Goal: Information Seeking & Learning: Learn about a topic

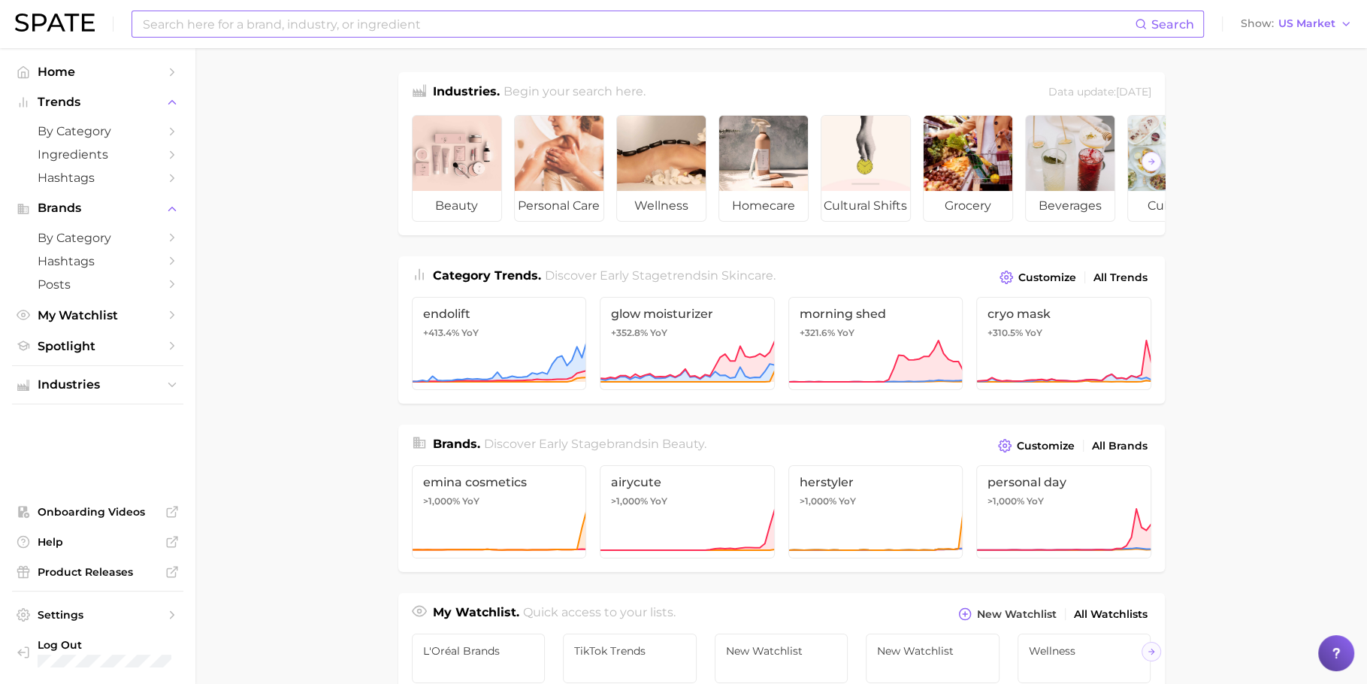
click at [366, 31] on input at bounding box center [638, 24] width 994 height 26
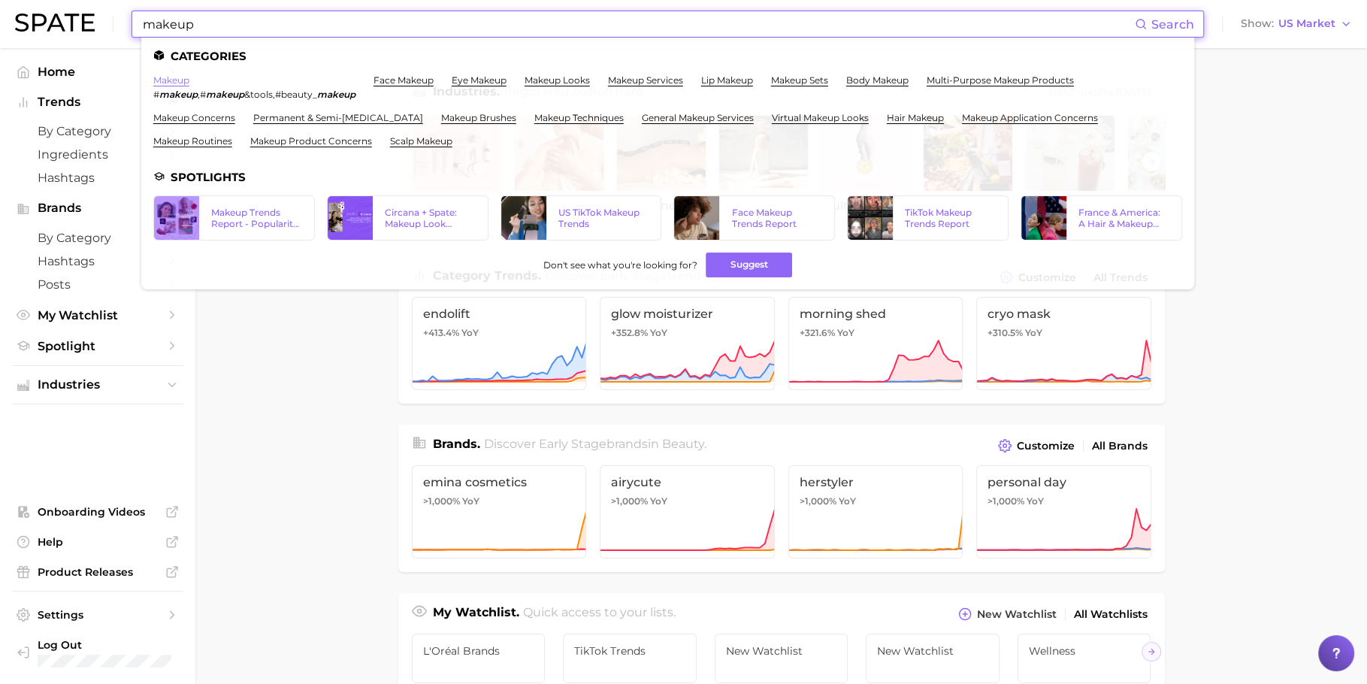
type input "makeup"
click at [183, 86] on link "makeup" at bounding box center [171, 79] width 36 height 11
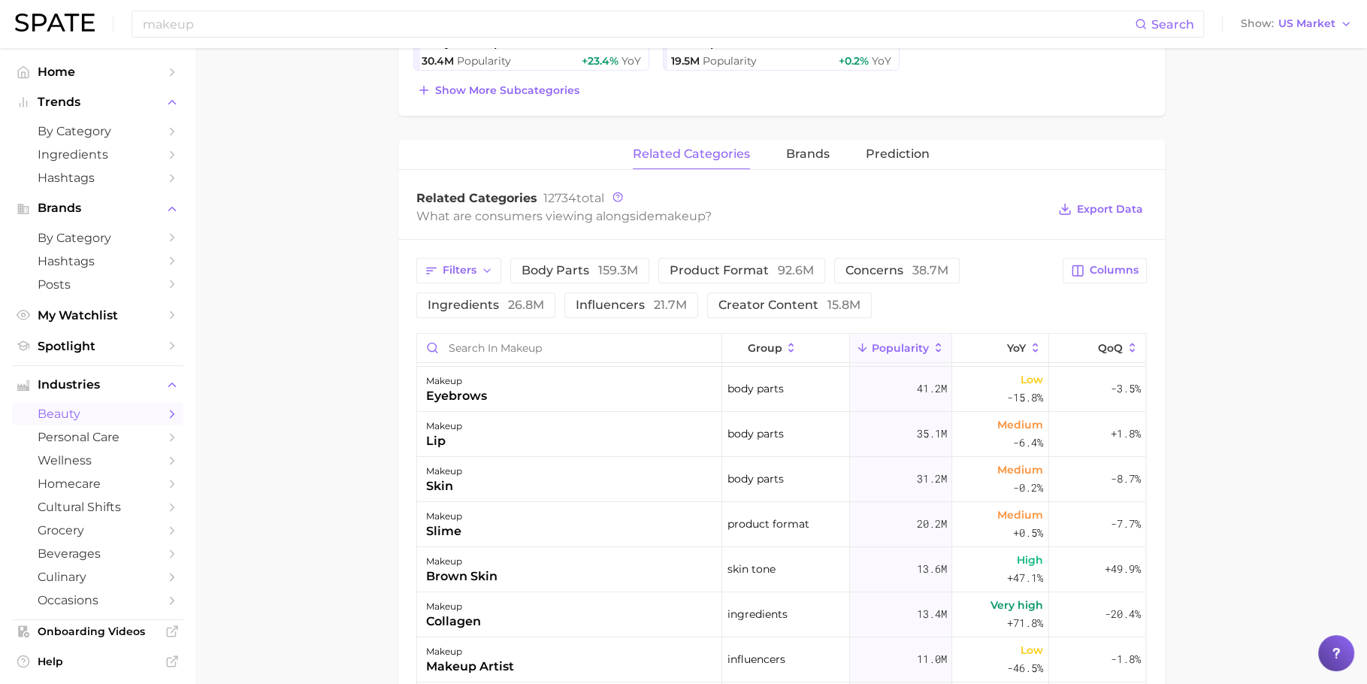
scroll to position [50, 0]
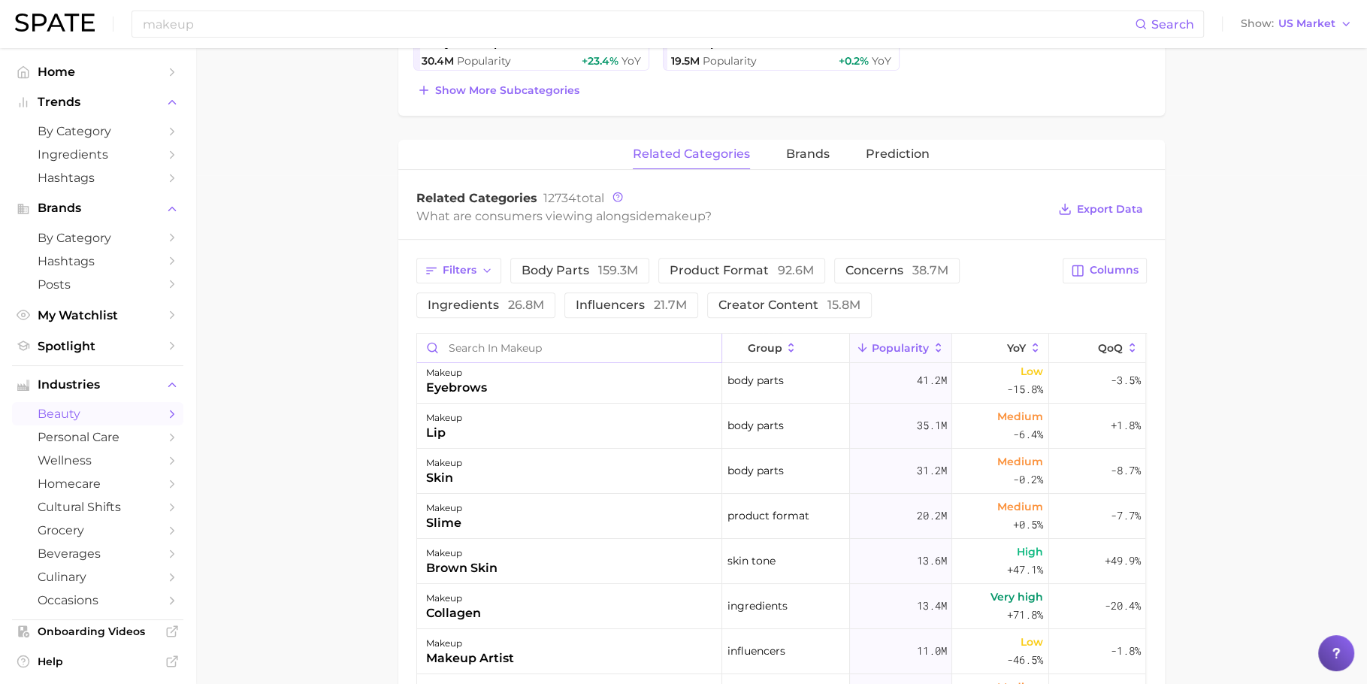
click at [531, 337] on input "Search in makeup" at bounding box center [569, 348] width 304 height 29
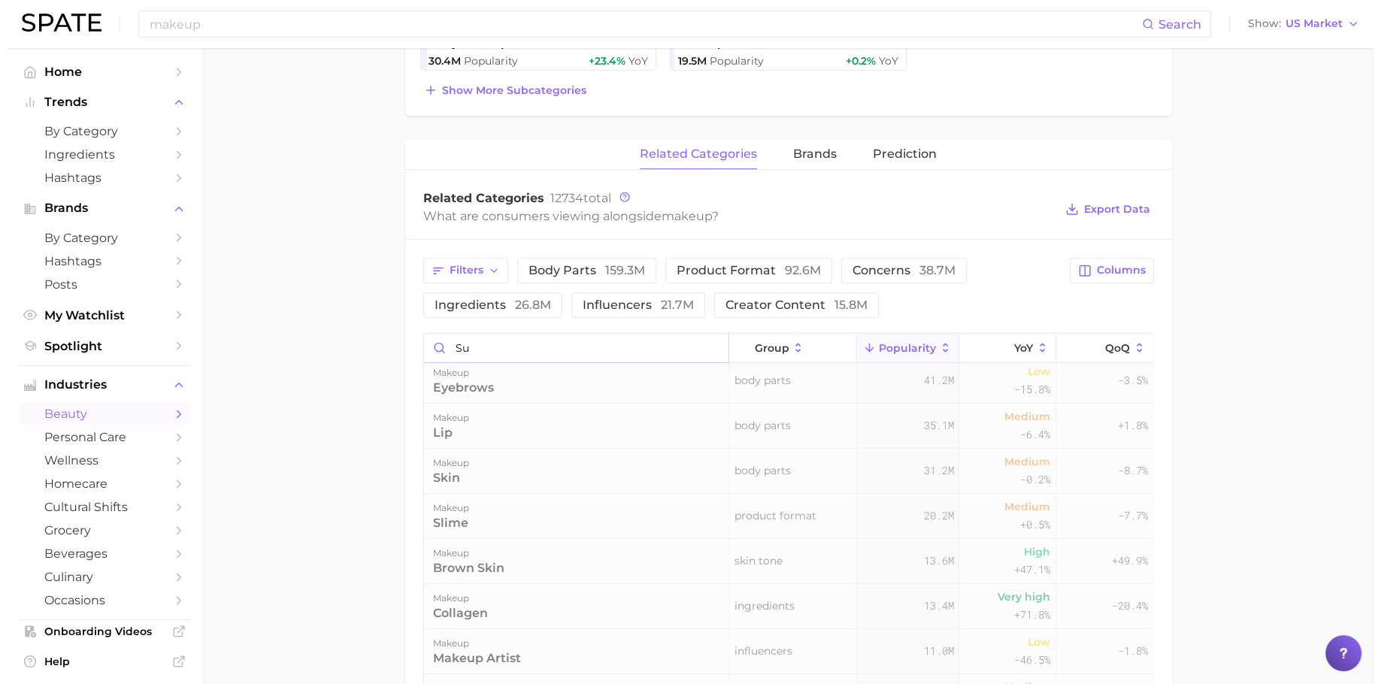
scroll to position [0, 0]
type input "s"
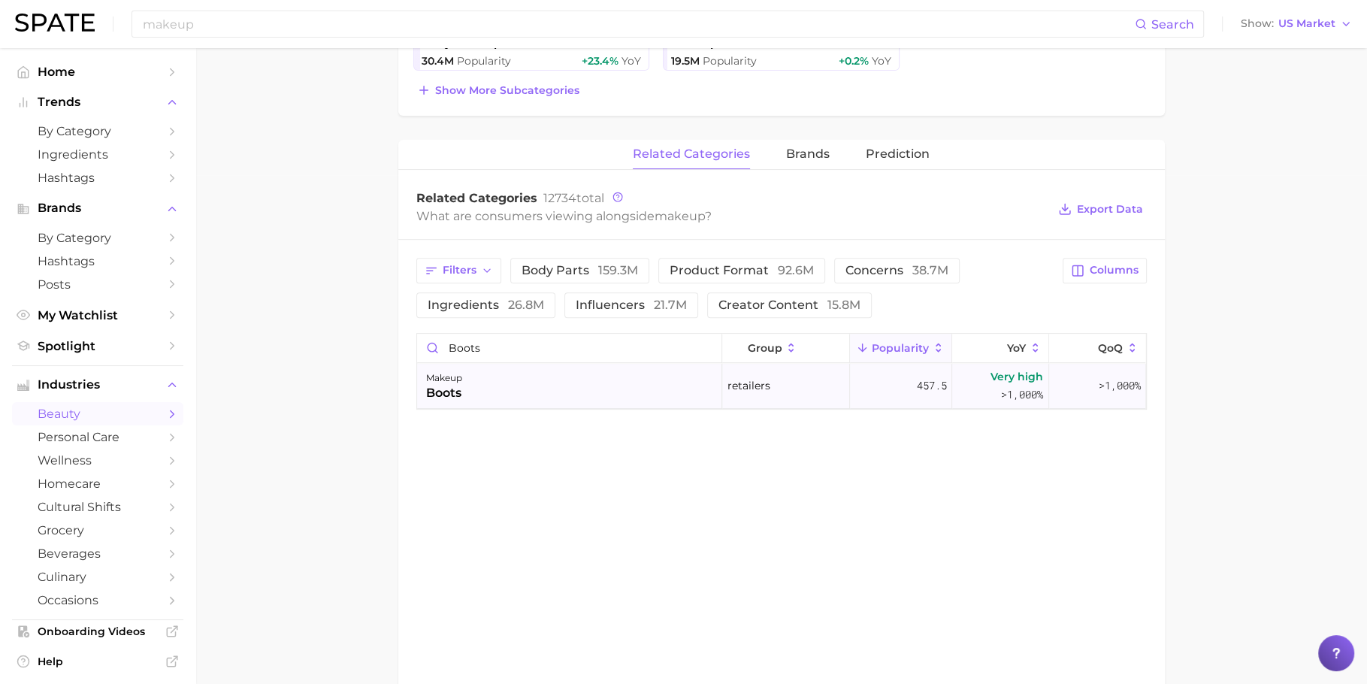
click at [516, 374] on div "makeup boots" at bounding box center [569, 386] width 305 height 45
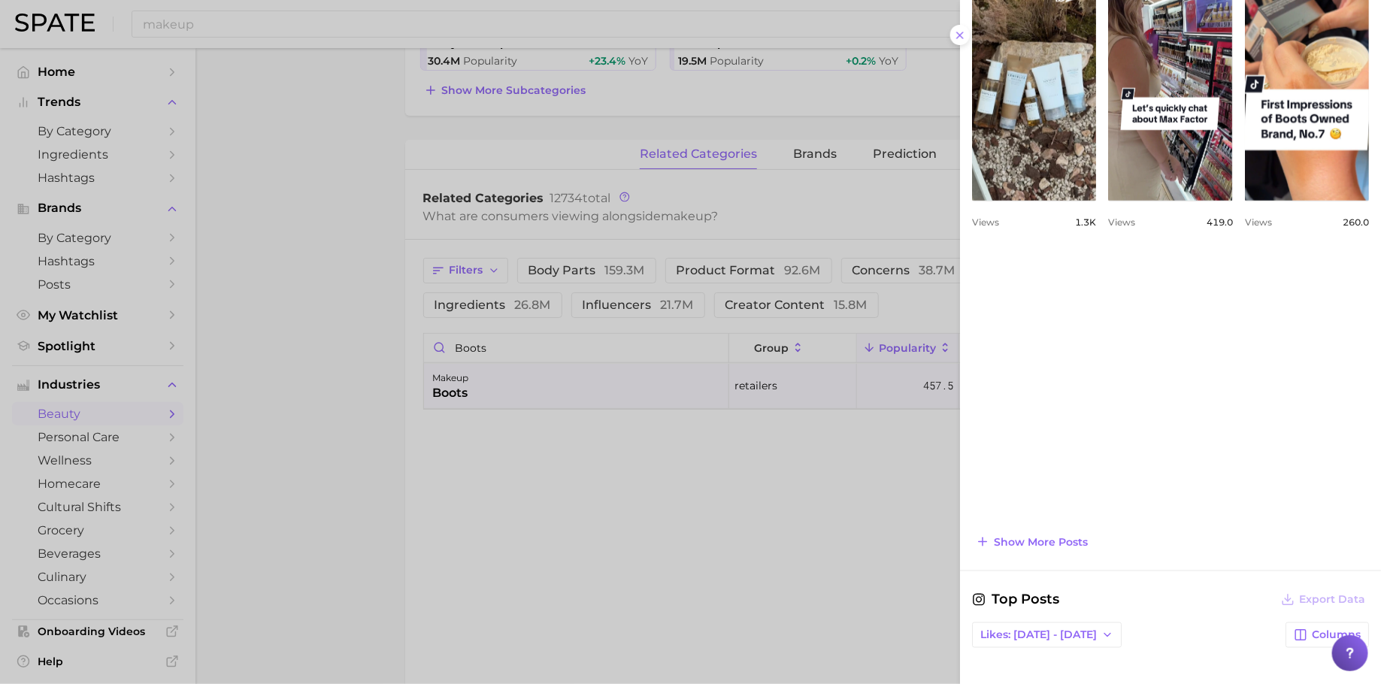
scroll to position [836, 0]
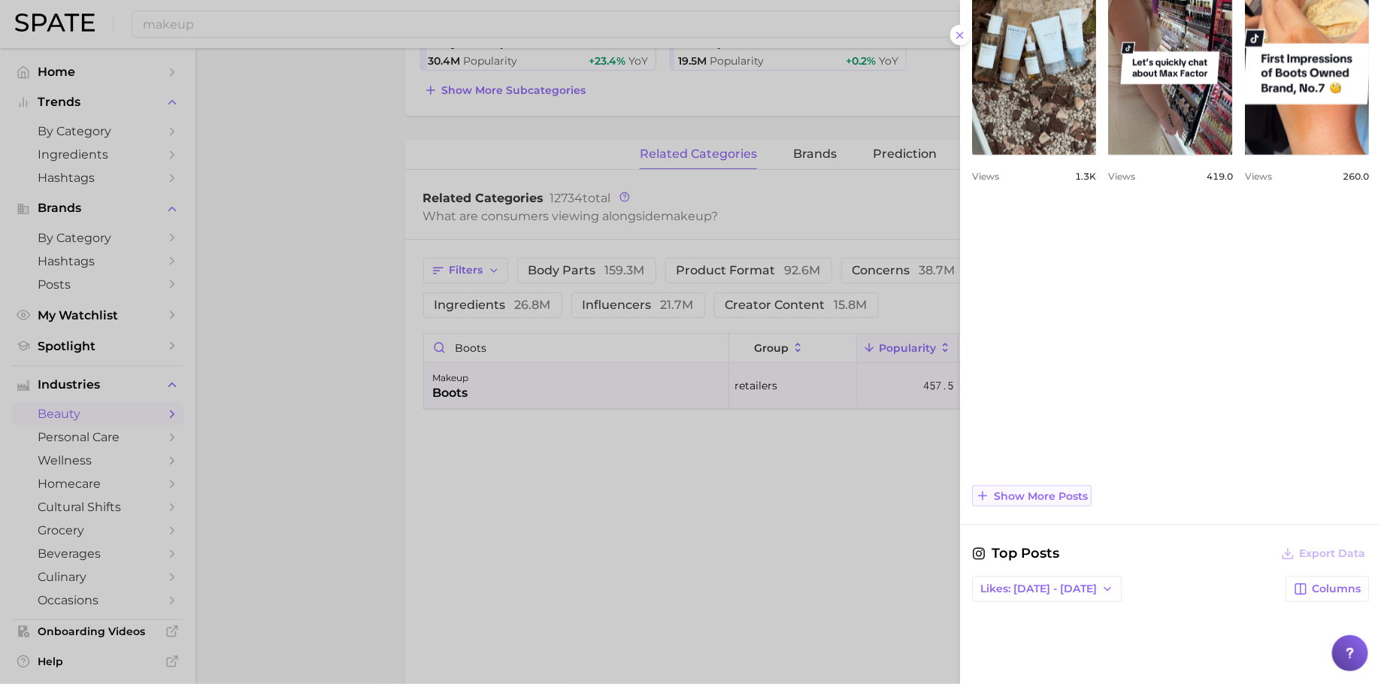
click at [1047, 490] on span "Show more posts" at bounding box center [1041, 496] width 94 height 13
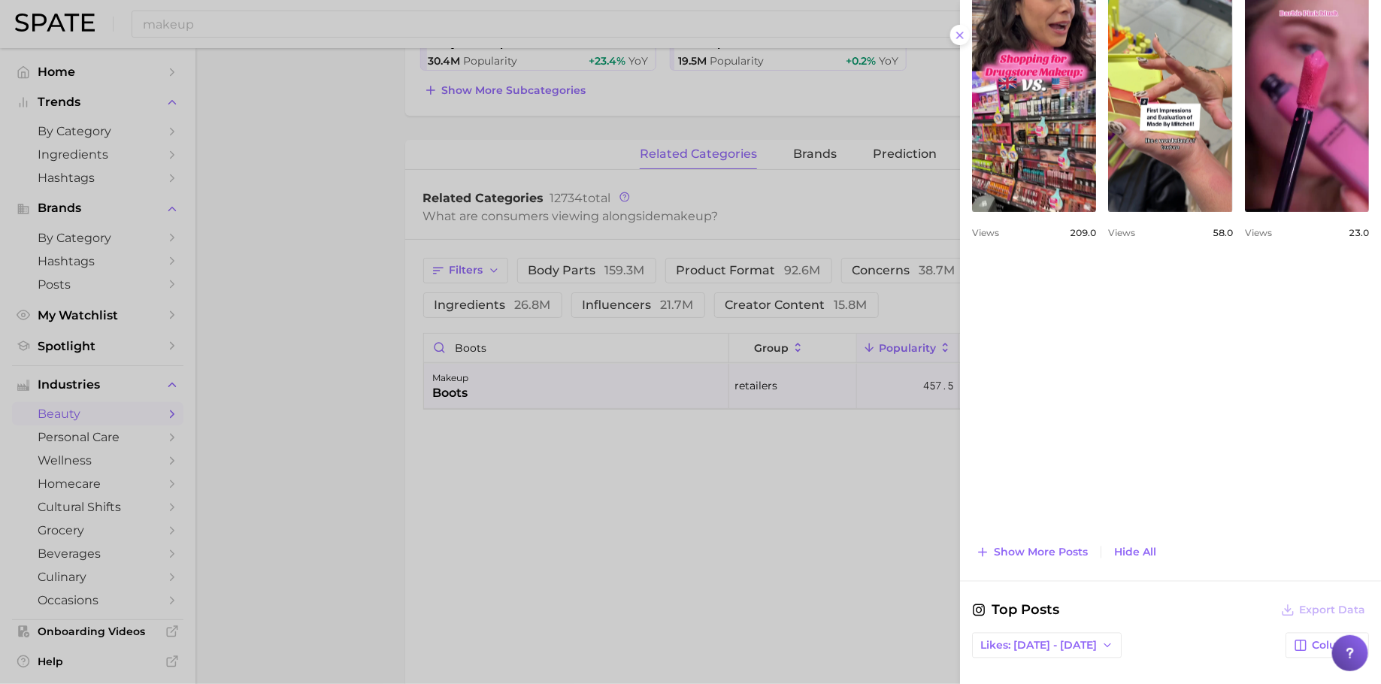
scroll to position [1075, 0]
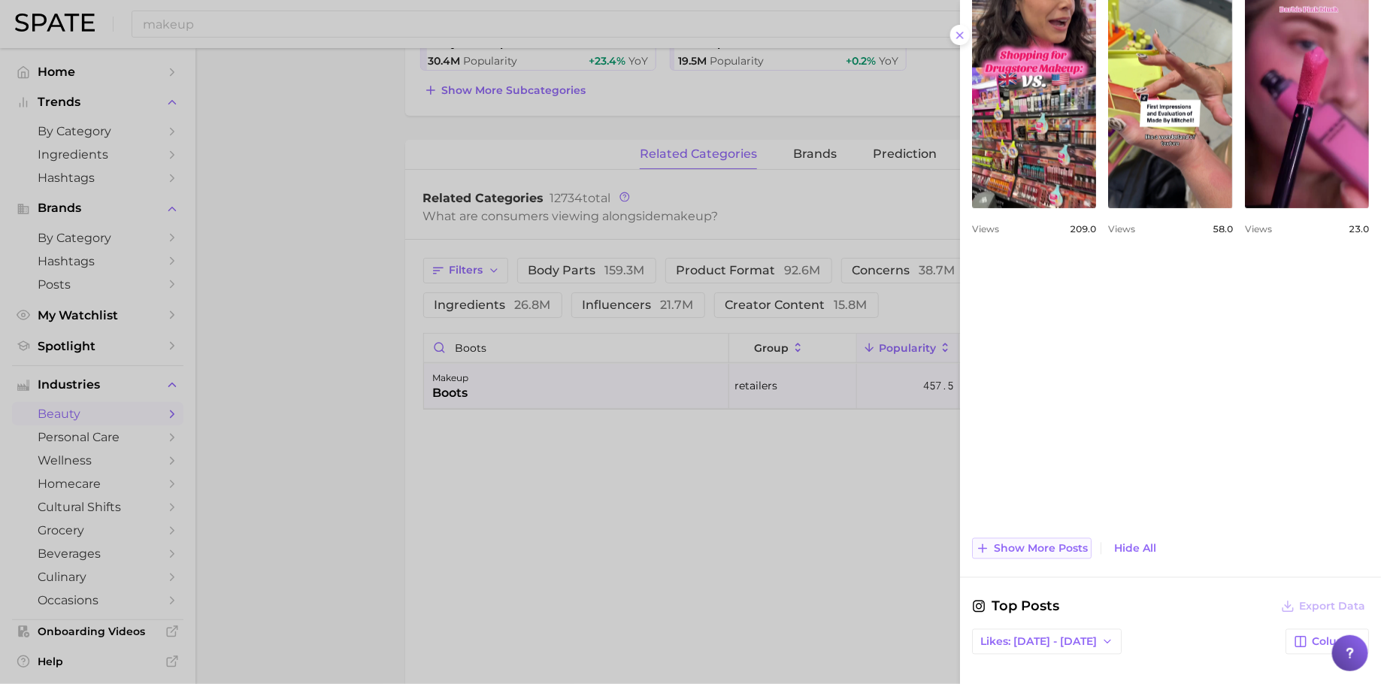
click at [1033, 538] on button "Show more posts" at bounding box center [1032, 548] width 120 height 21
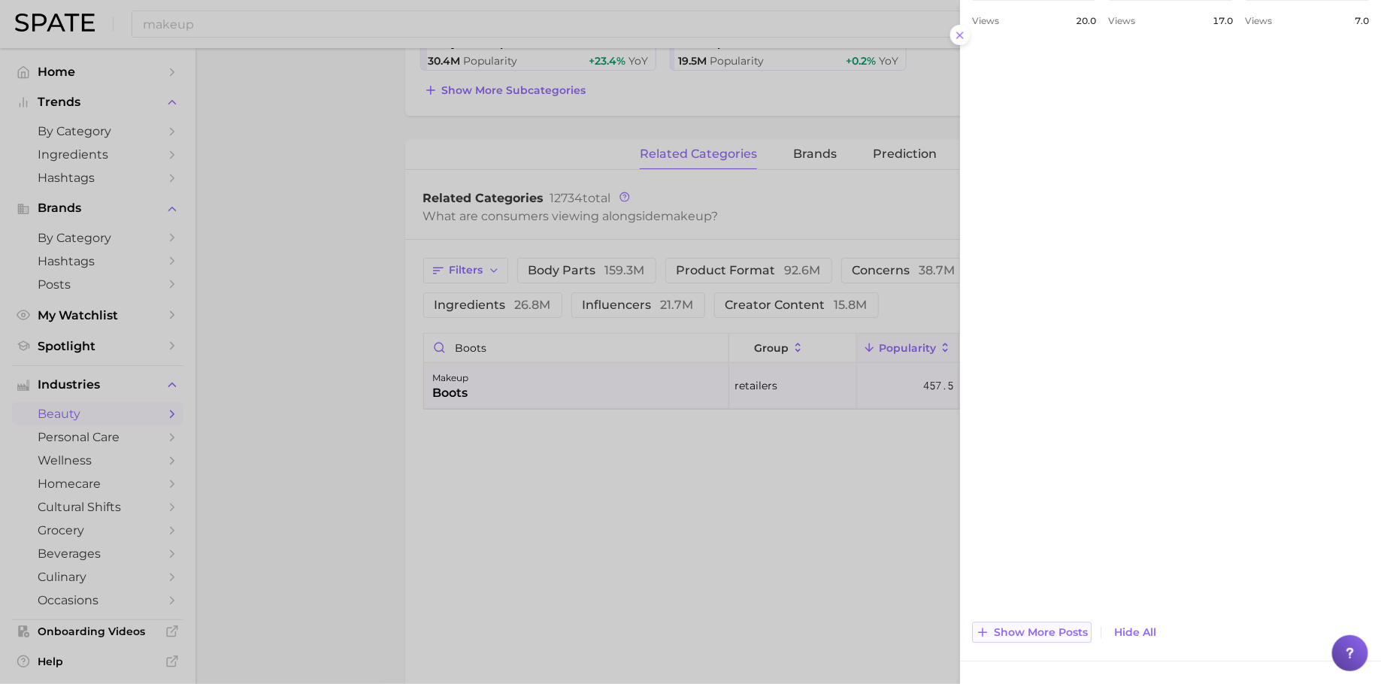
scroll to position [1576, 0]
click at [1051, 631] on span "Show more posts" at bounding box center [1041, 631] width 94 height 13
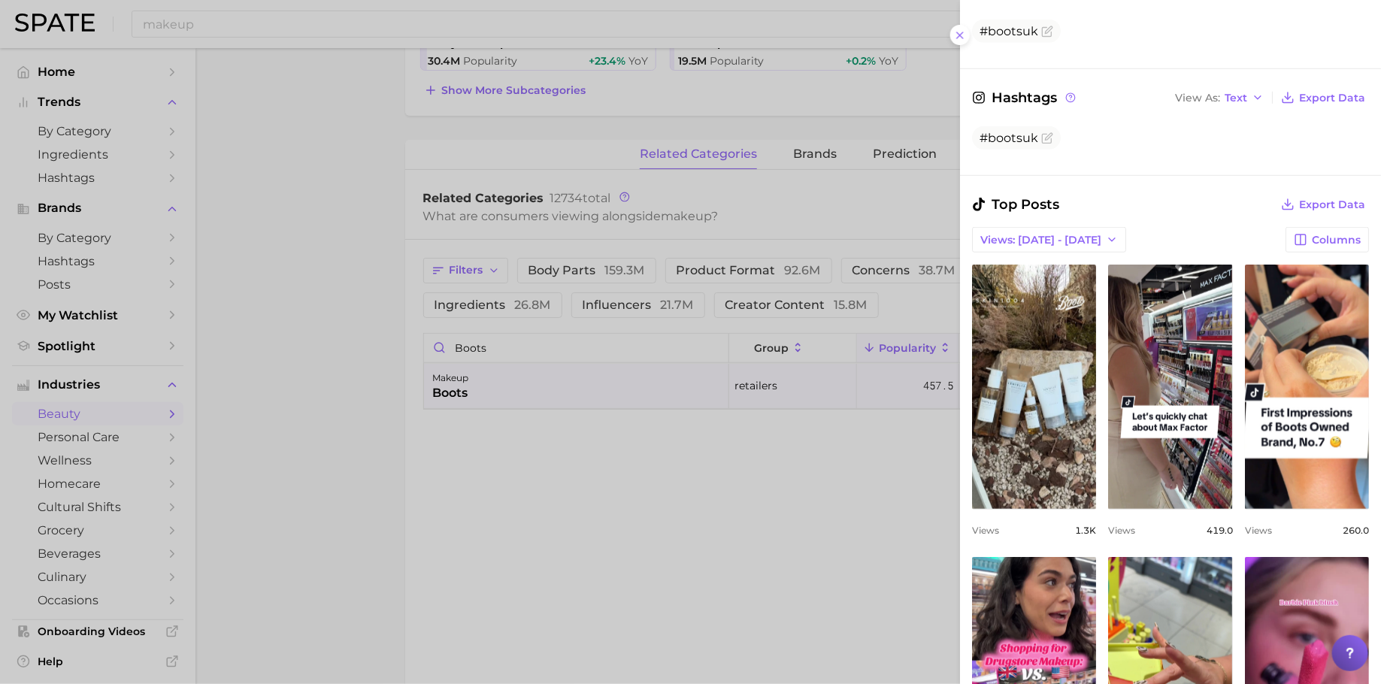
scroll to position [466, 0]
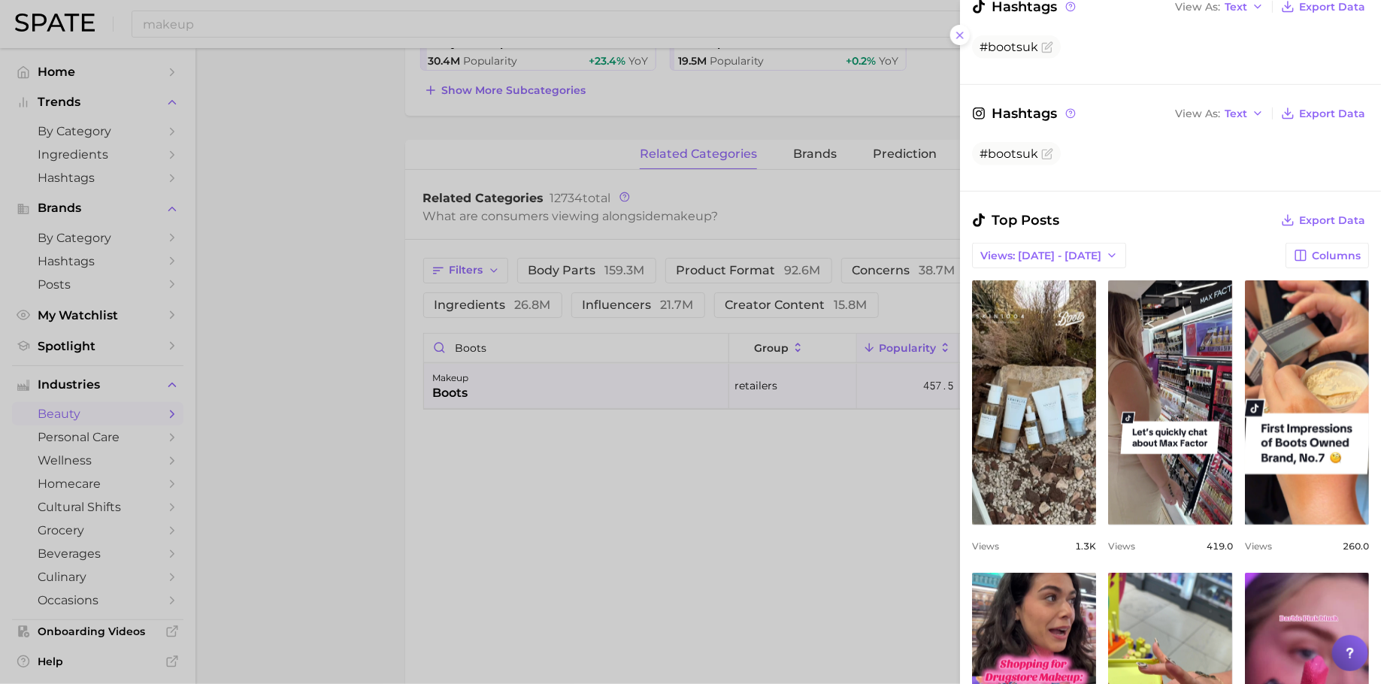
click at [483, 336] on div at bounding box center [690, 342] width 1381 height 684
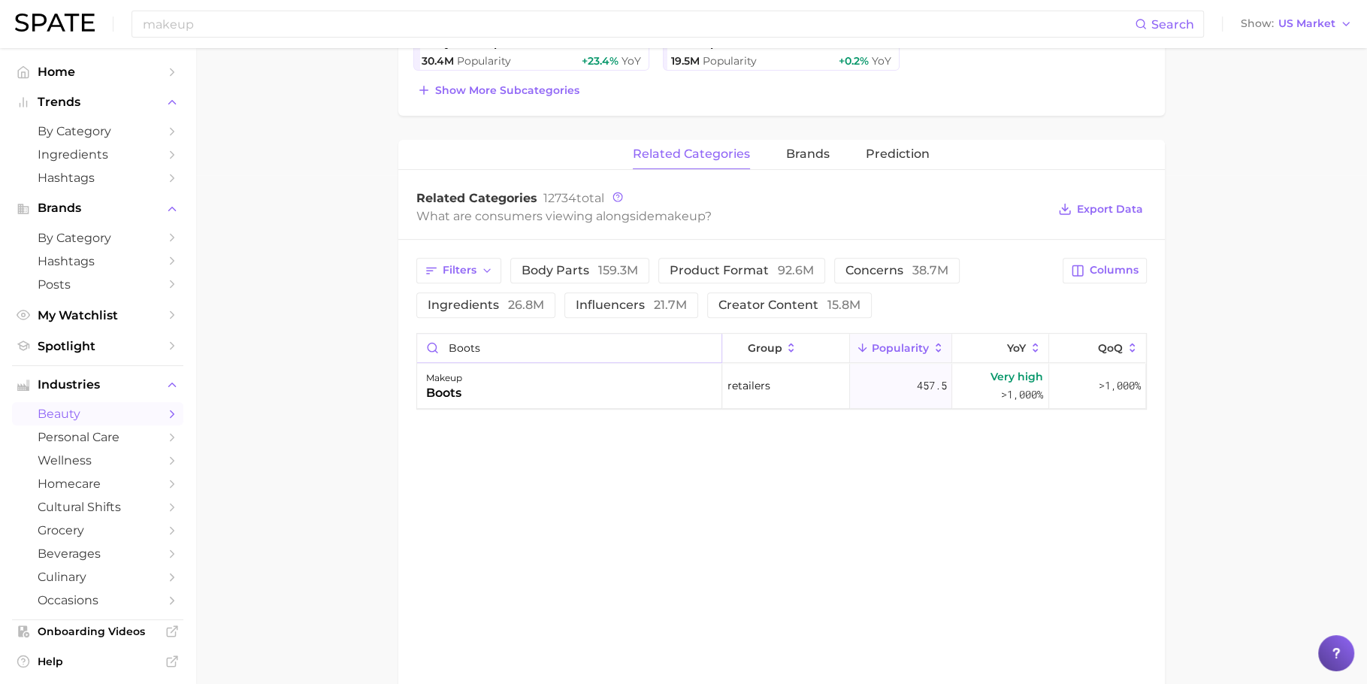
click at [492, 348] on input "boots" at bounding box center [569, 348] width 304 height 29
type input "superdrug"
click at [559, 382] on div "makeup superdrug" at bounding box center [569, 386] width 305 height 45
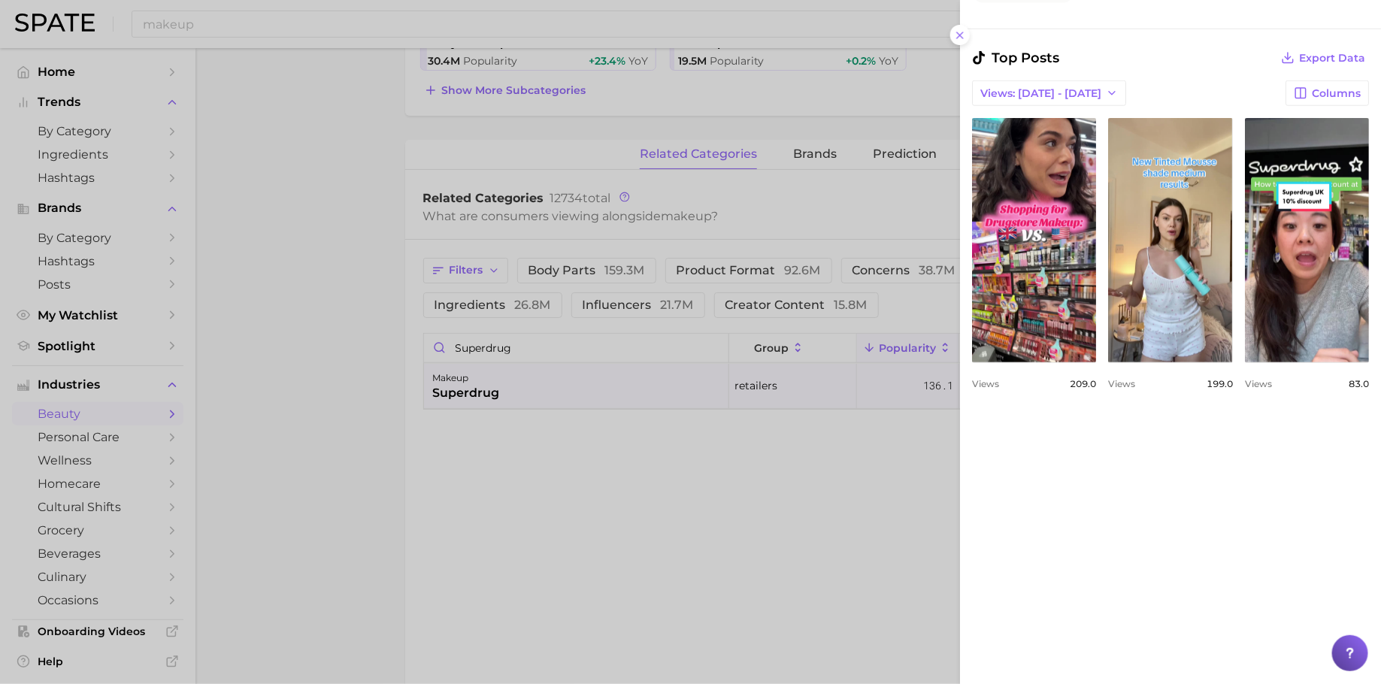
scroll to position [640, 0]
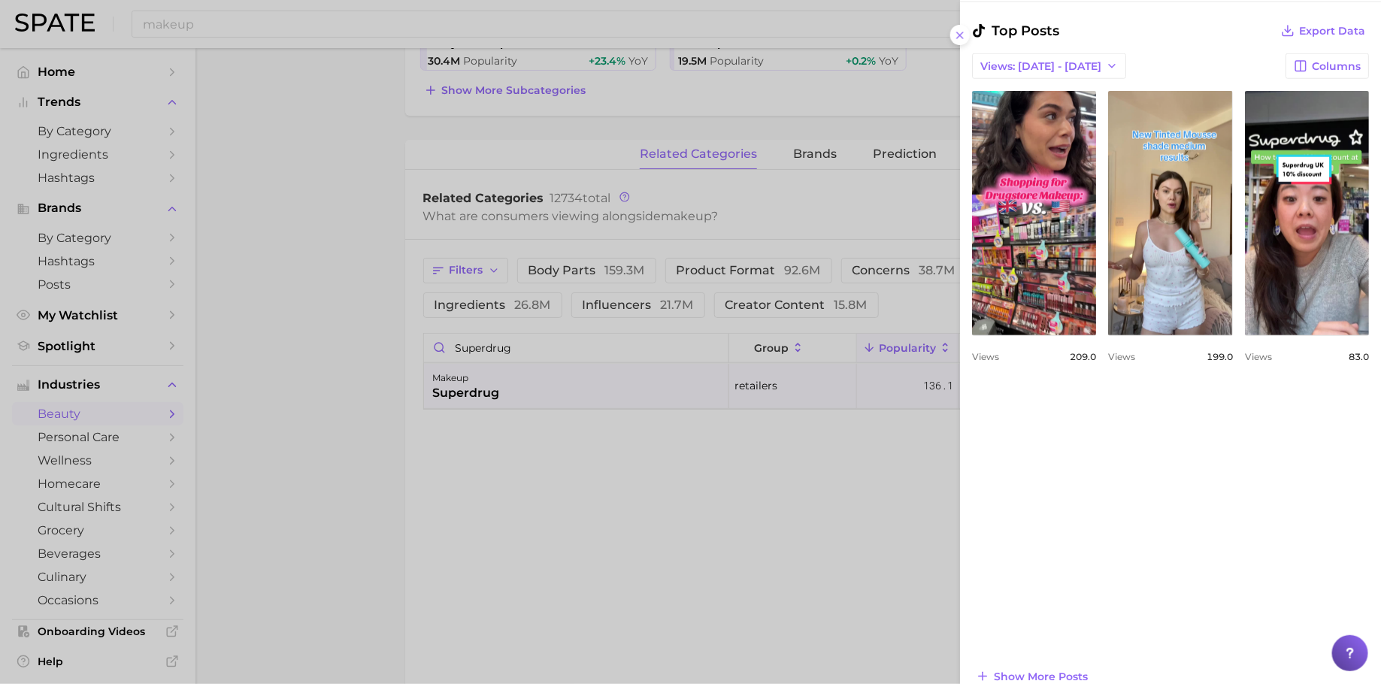
click at [1047, 661] on div "Top Posts Export Data Views: Sep 14 - 21 Columns view post on TikTok Views 209.…" at bounding box center [1170, 353] width 397 height 667
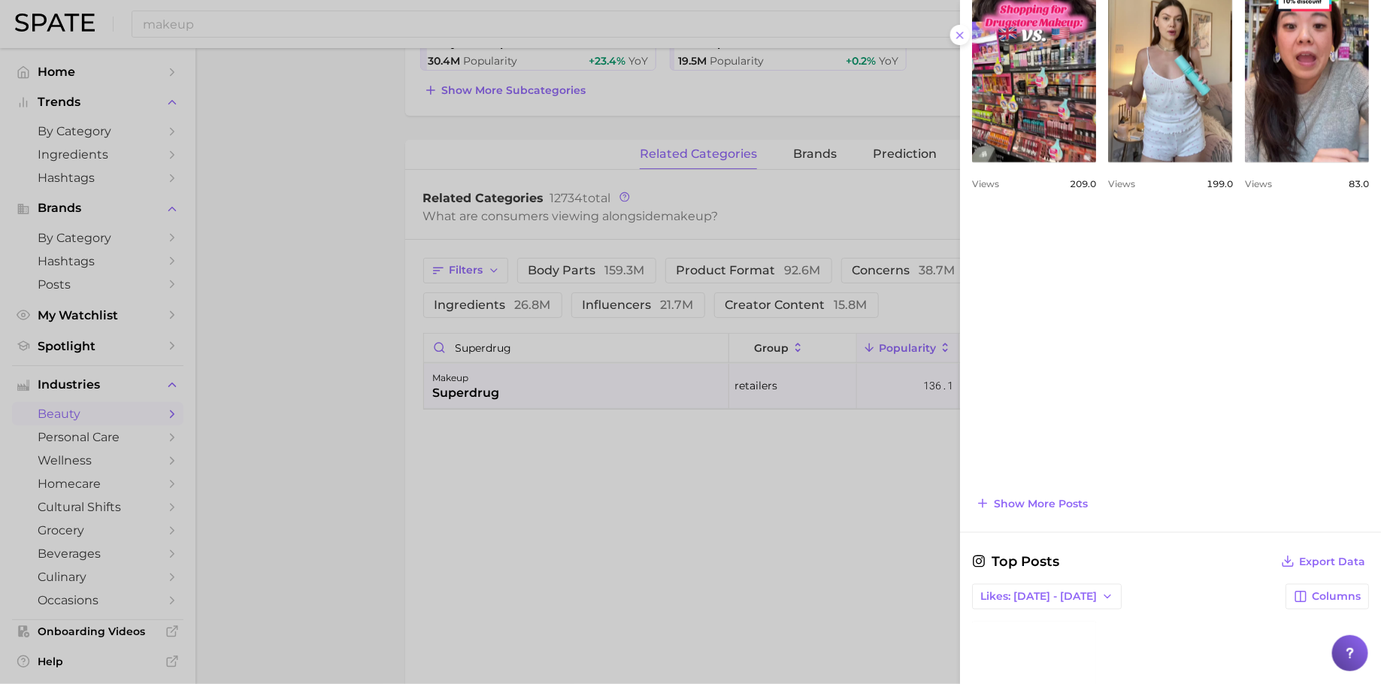
scroll to position [861, 0]
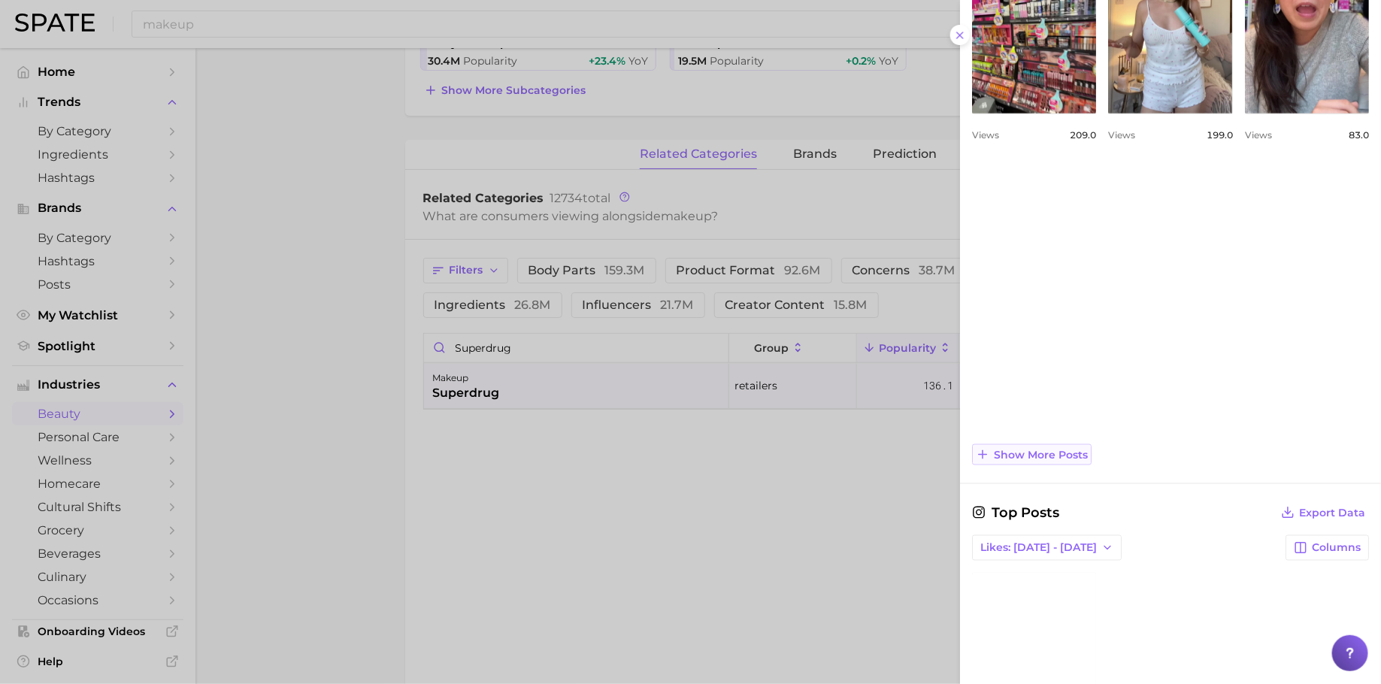
click at [1058, 457] on button "Show more posts" at bounding box center [1032, 454] width 120 height 21
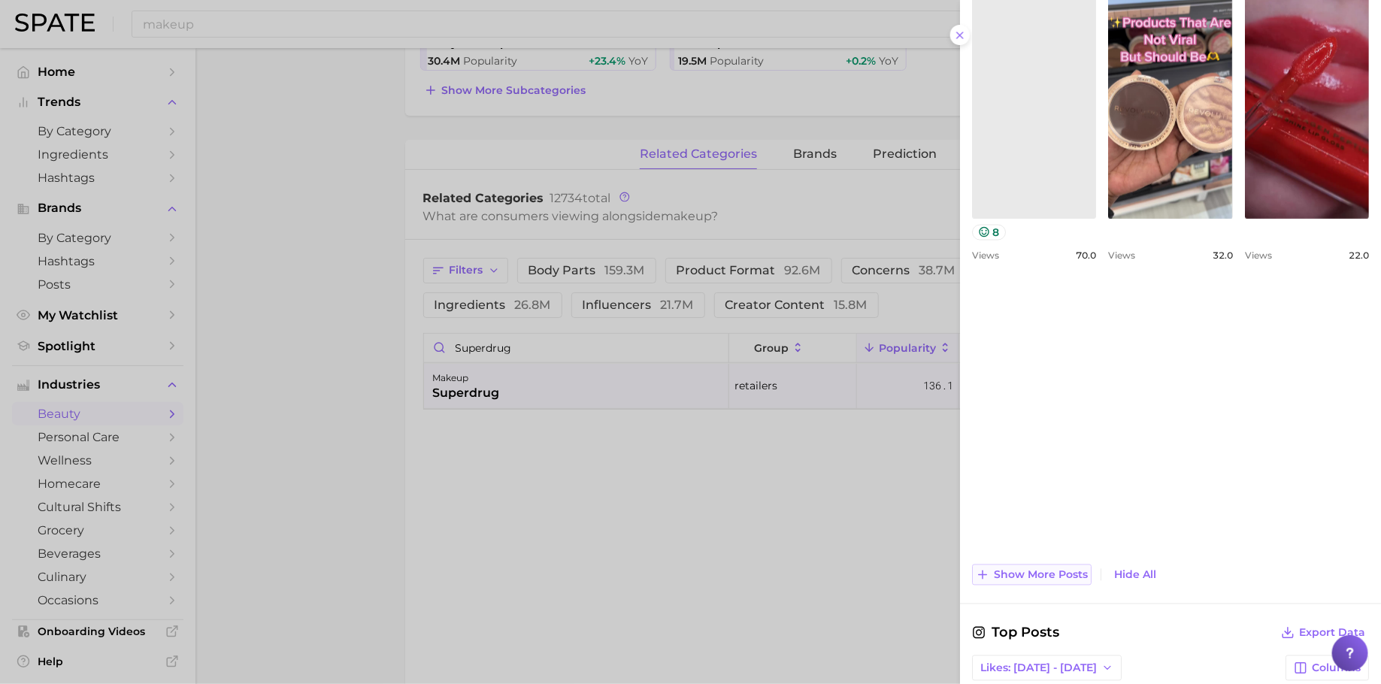
scroll to position [0, 0]
click at [1037, 568] on span "Show more posts" at bounding box center [1041, 574] width 94 height 13
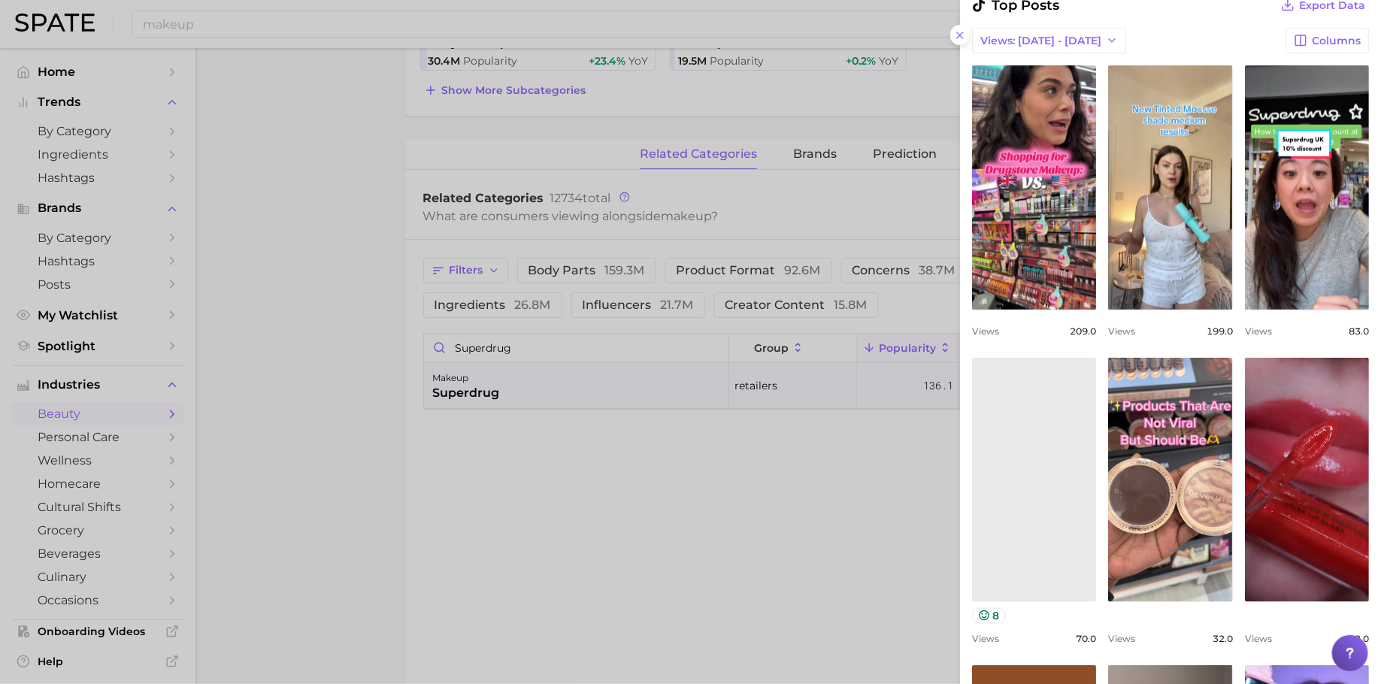
click at [447, 230] on div at bounding box center [690, 342] width 1381 height 684
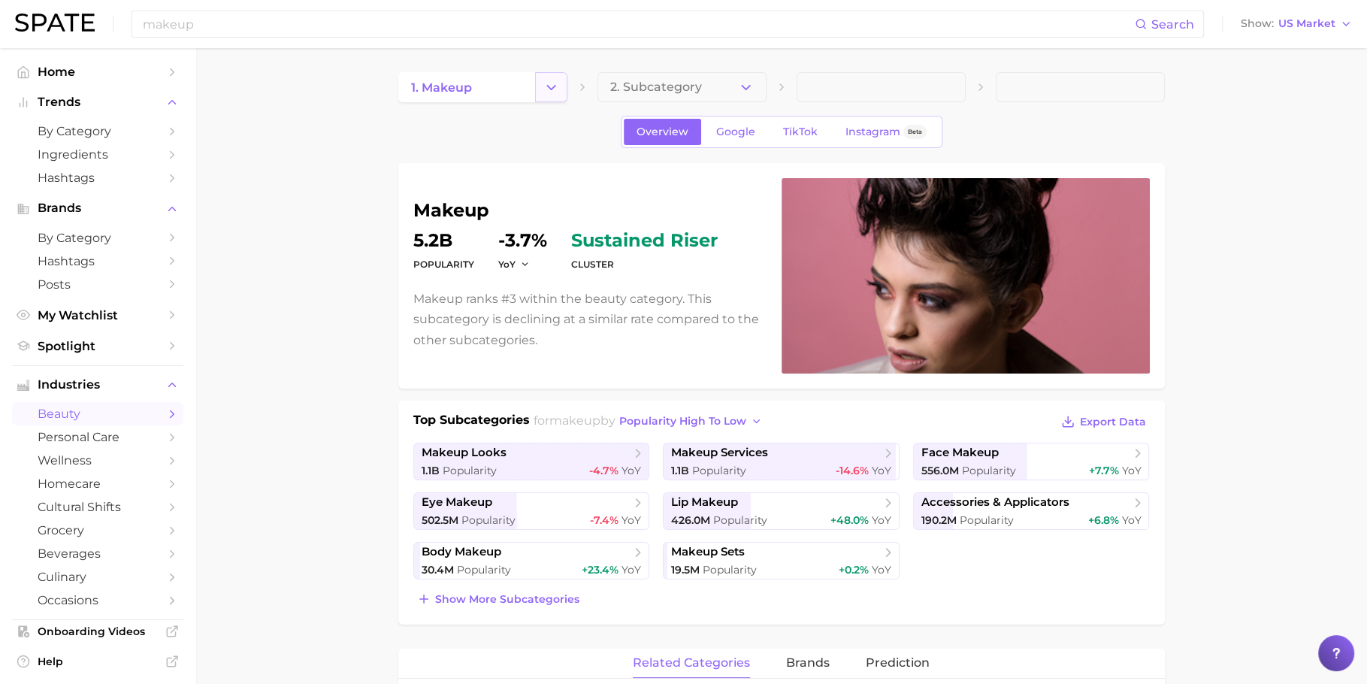
click at [556, 89] on icon "Change Category" at bounding box center [552, 88] width 16 height 16
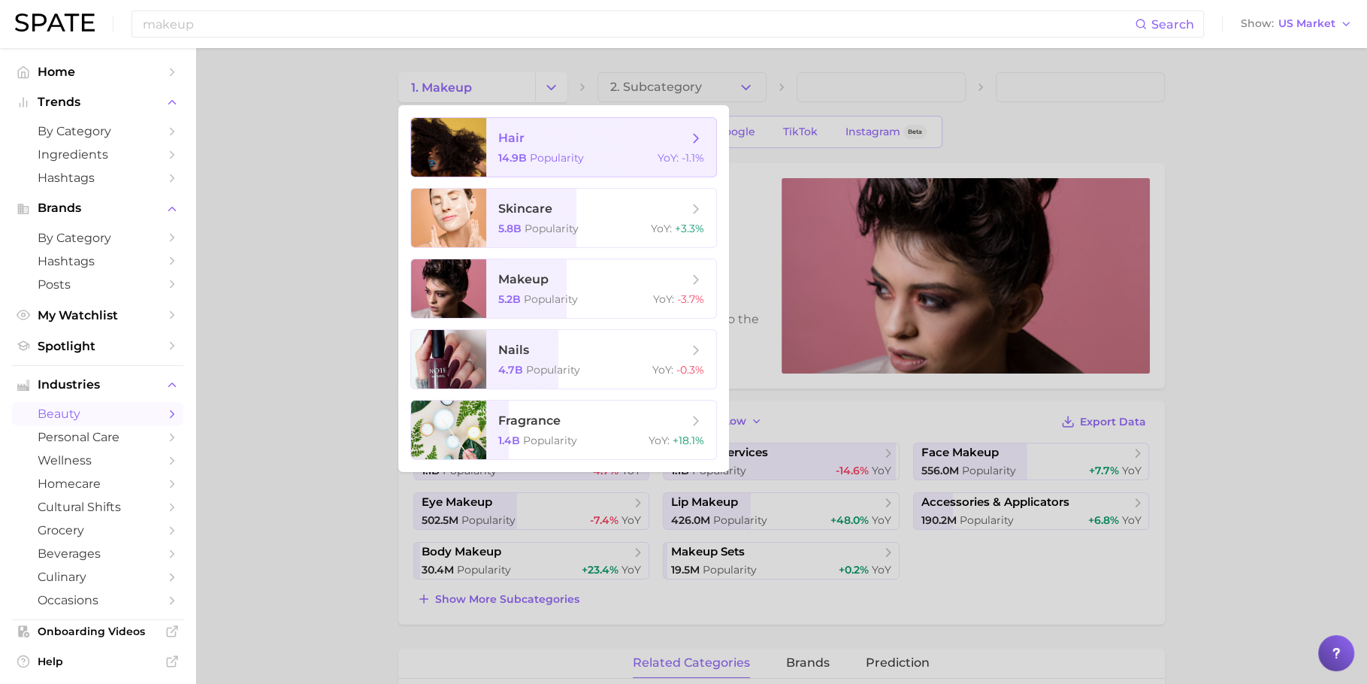
click at [578, 150] on span "hair 14.9b Popularity YoY : -1.1%" at bounding box center [601, 147] width 230 height 59
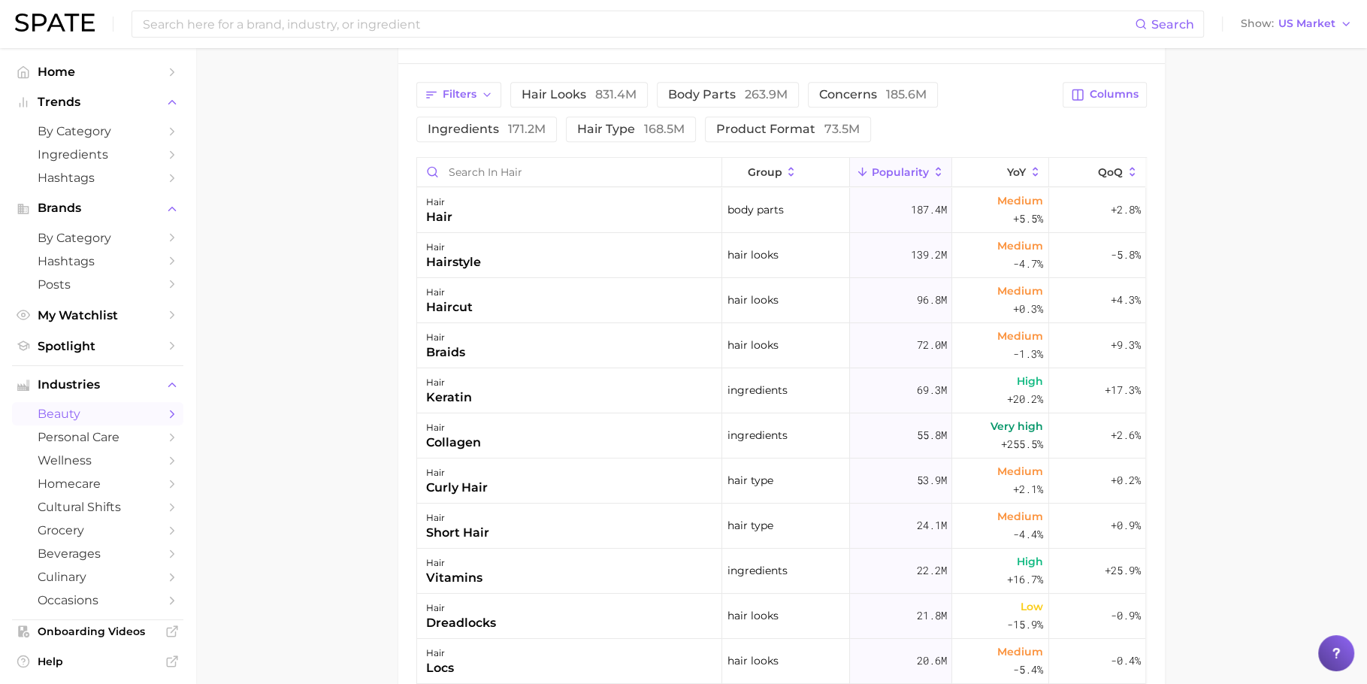
scroll to position [649, 0]
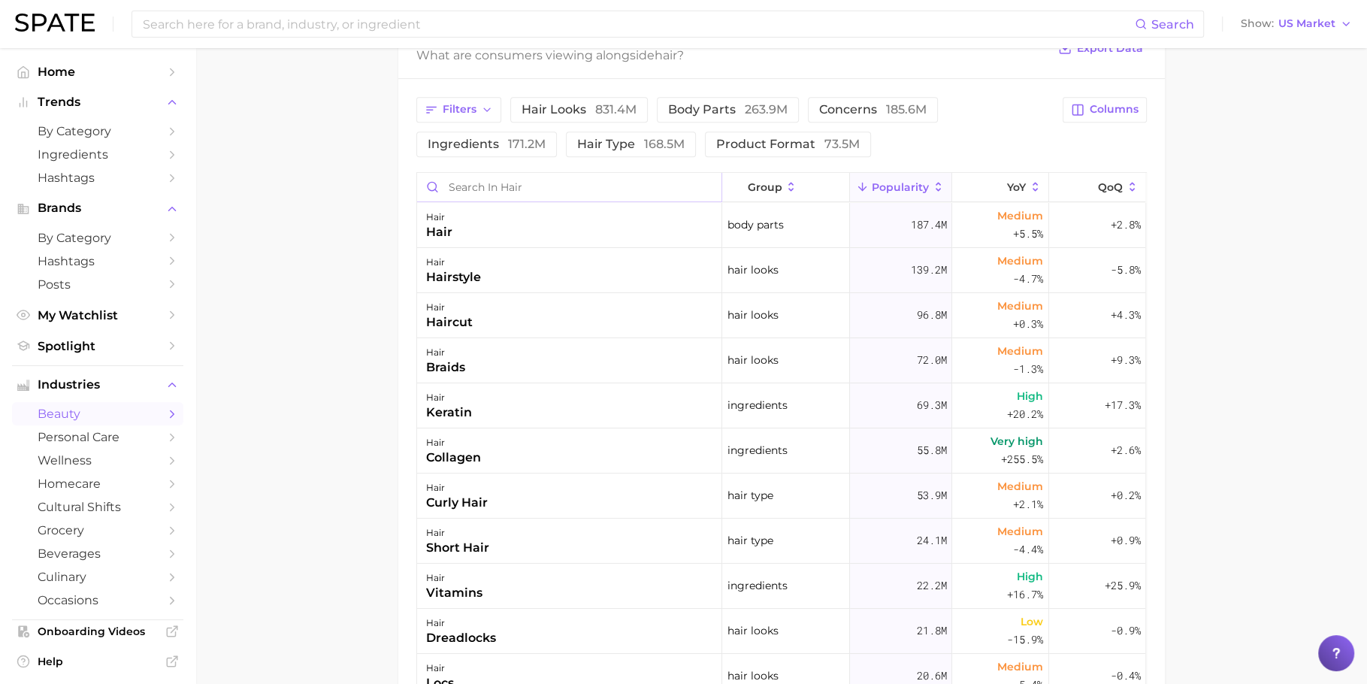
click at [513, 178] on input "Search in hair" at bounding box center [569, 187] width 304 height 29
click at [513, 178] on input "mart" at bounding box center [569, 187] width 304 height 29
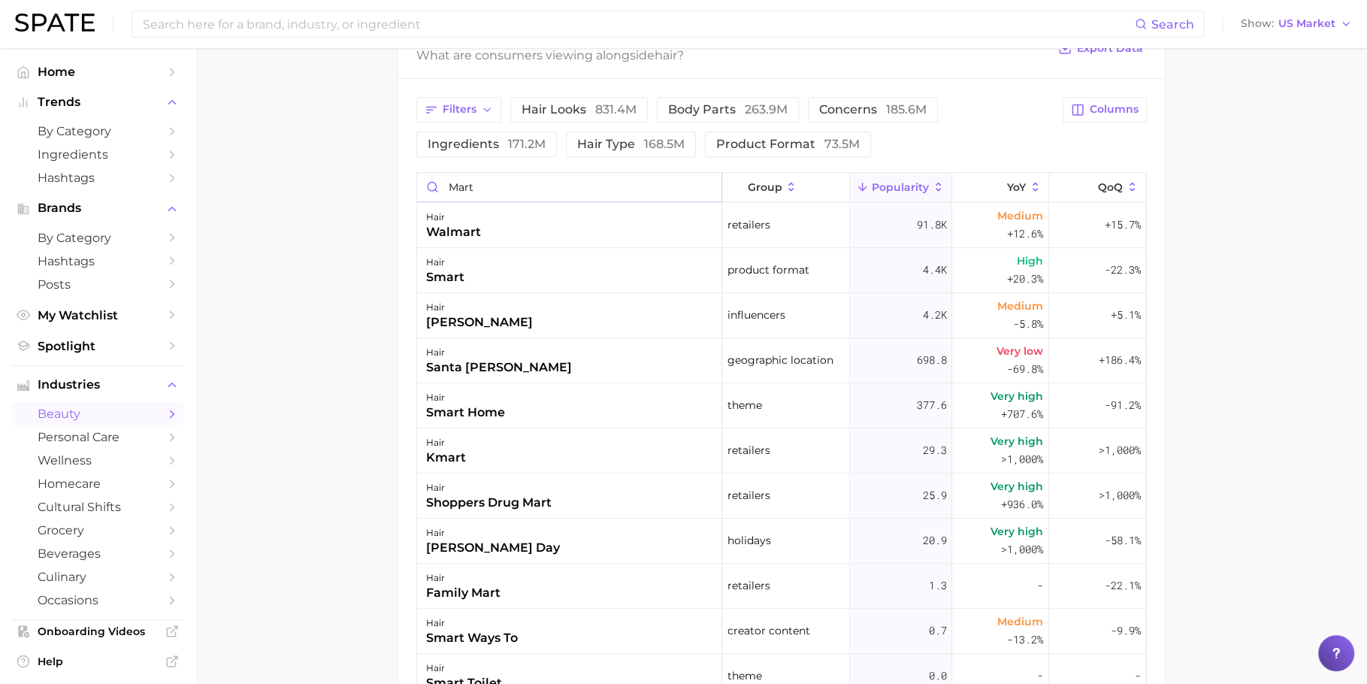
click at [495, 174] on input "mart" at bounding box center [569, 187] width 304 height 29
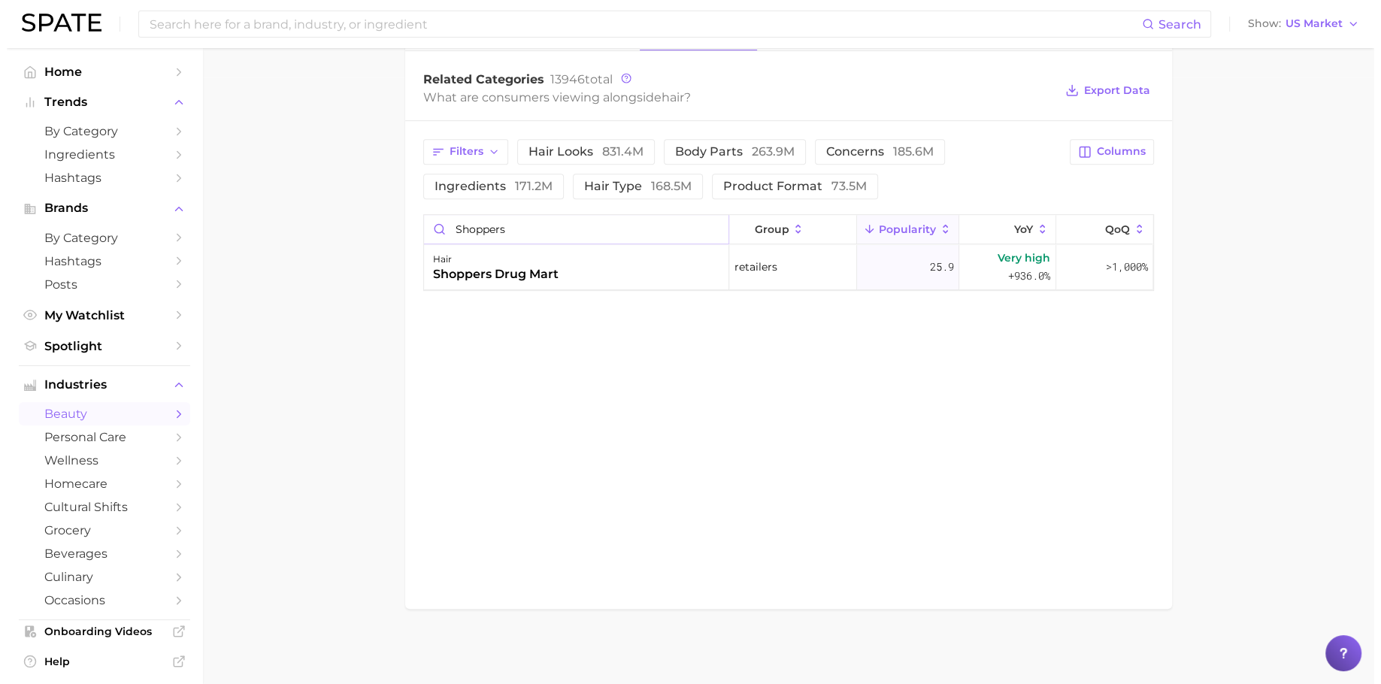
scroll to position [604, 0]
type input "shoppers"
click at [540, 262] on div "hair" at bounding box center [489, 262] width 126 height 18
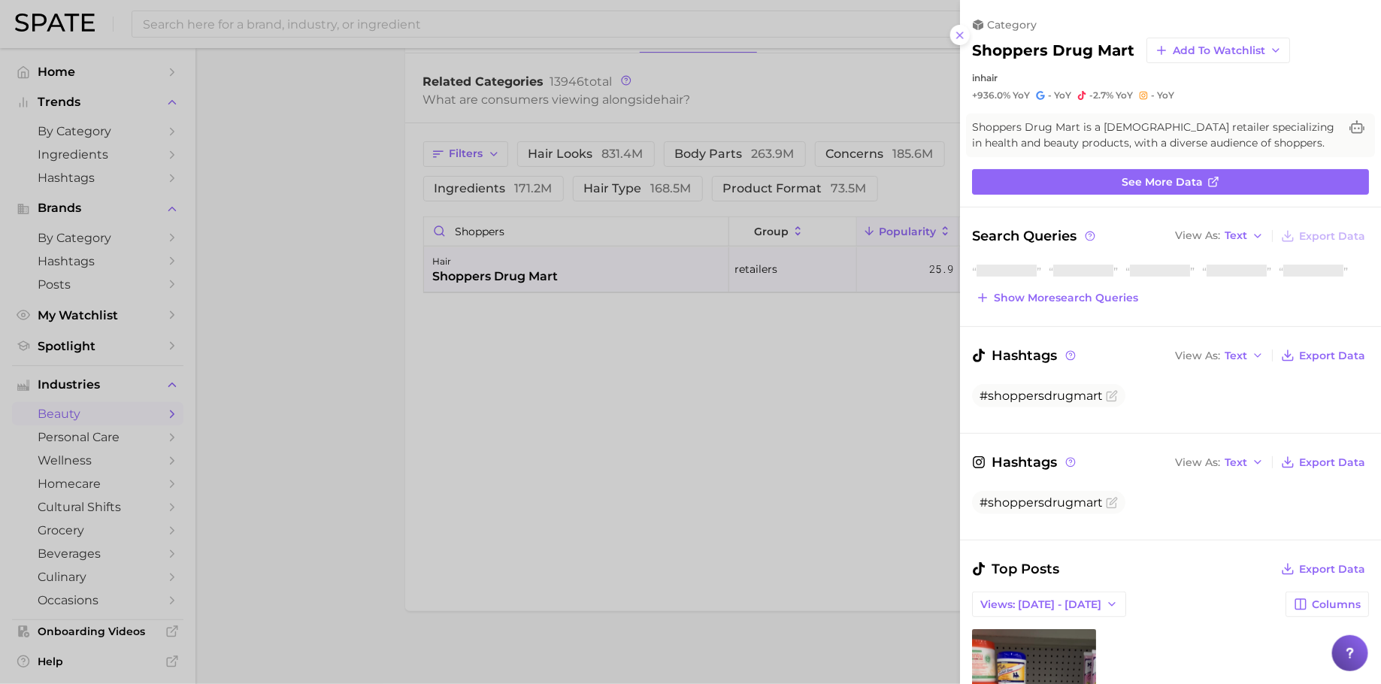
scroll to position [0, 0]
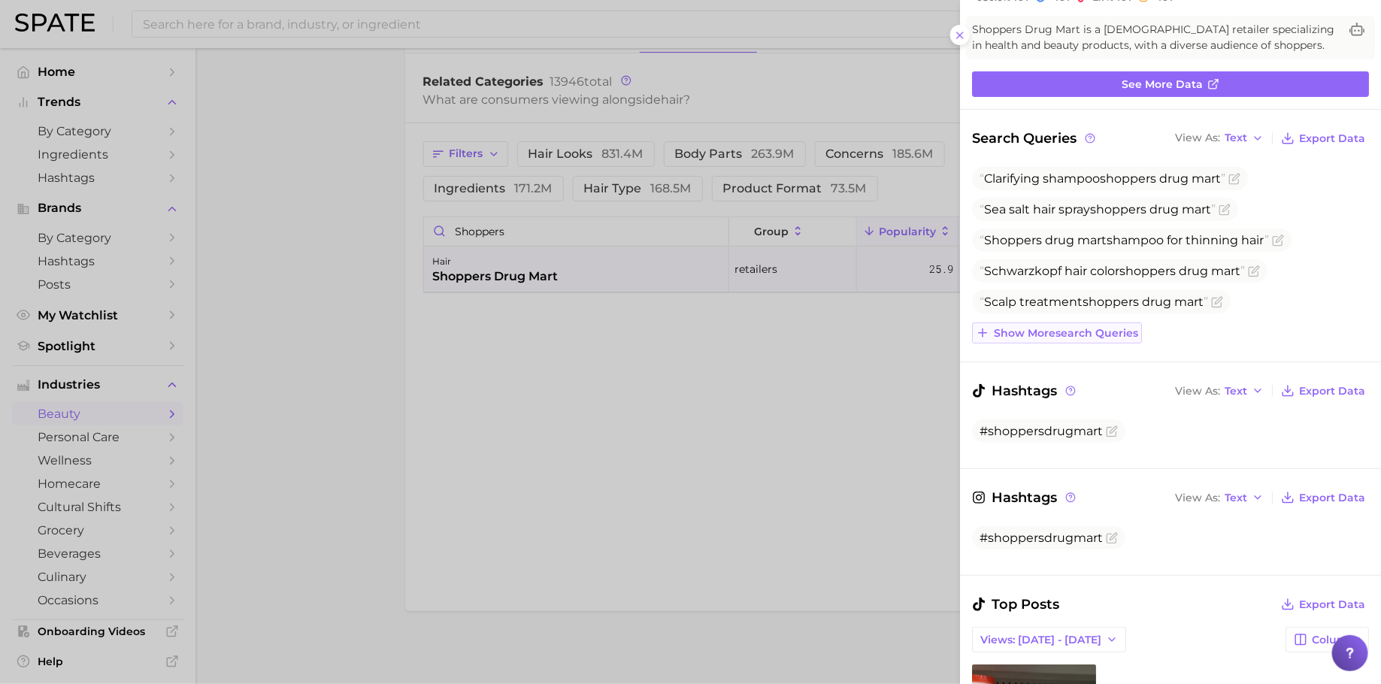
click at [1072, 332] on span "Show more search queries" at bounding box center [1066, 333] width 144 height 13
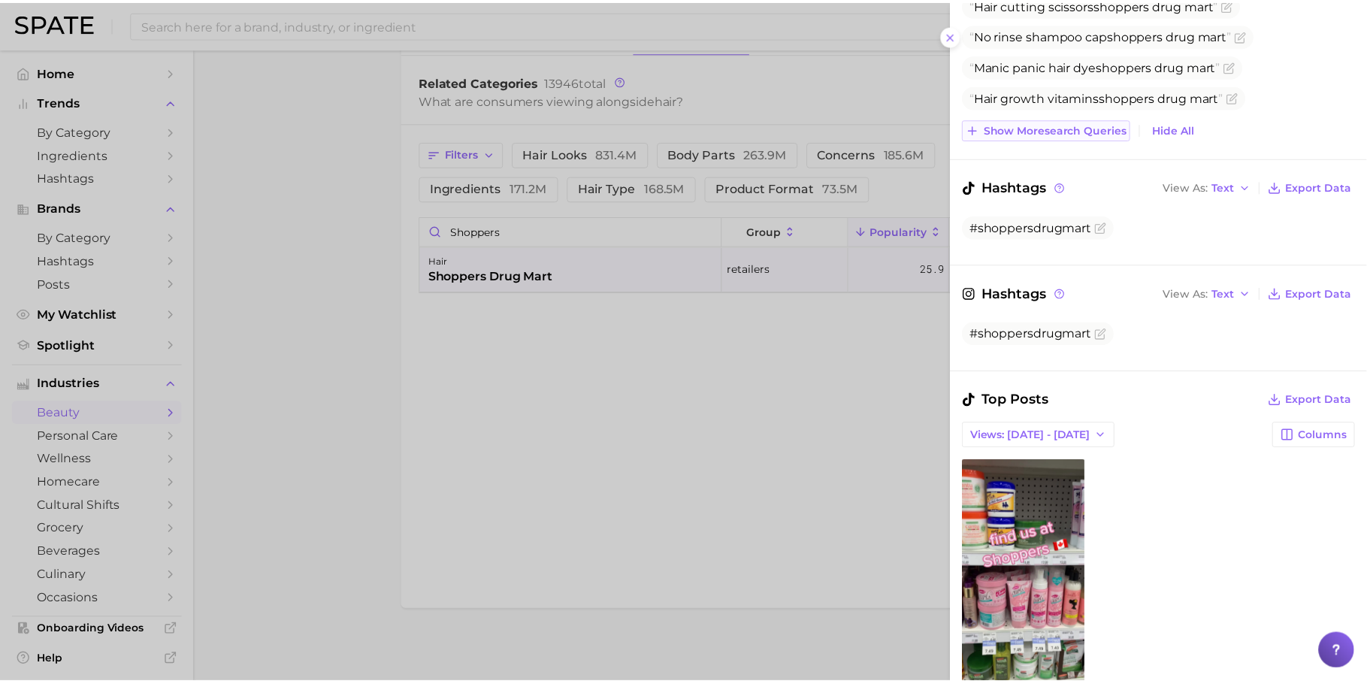
scroll to position [709, 0]
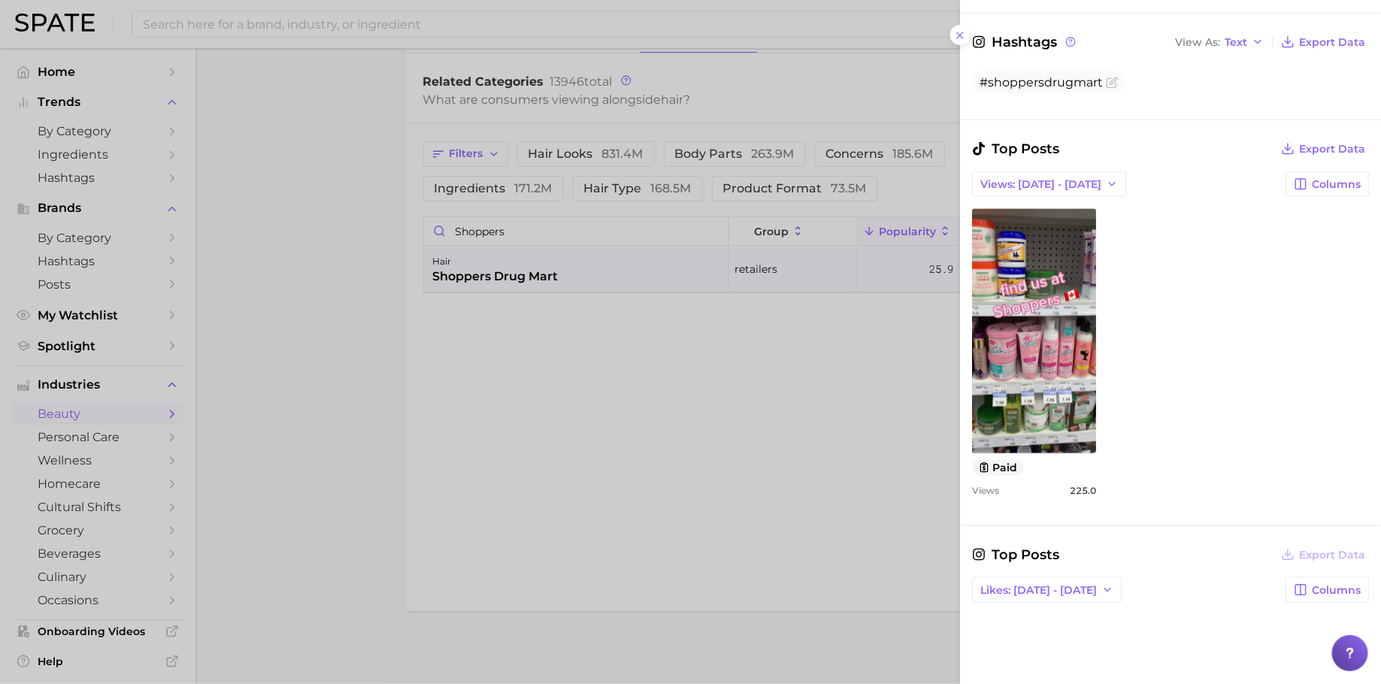
click at [362, 371] on div at bounding box center [690, 342] width 1381 height 684
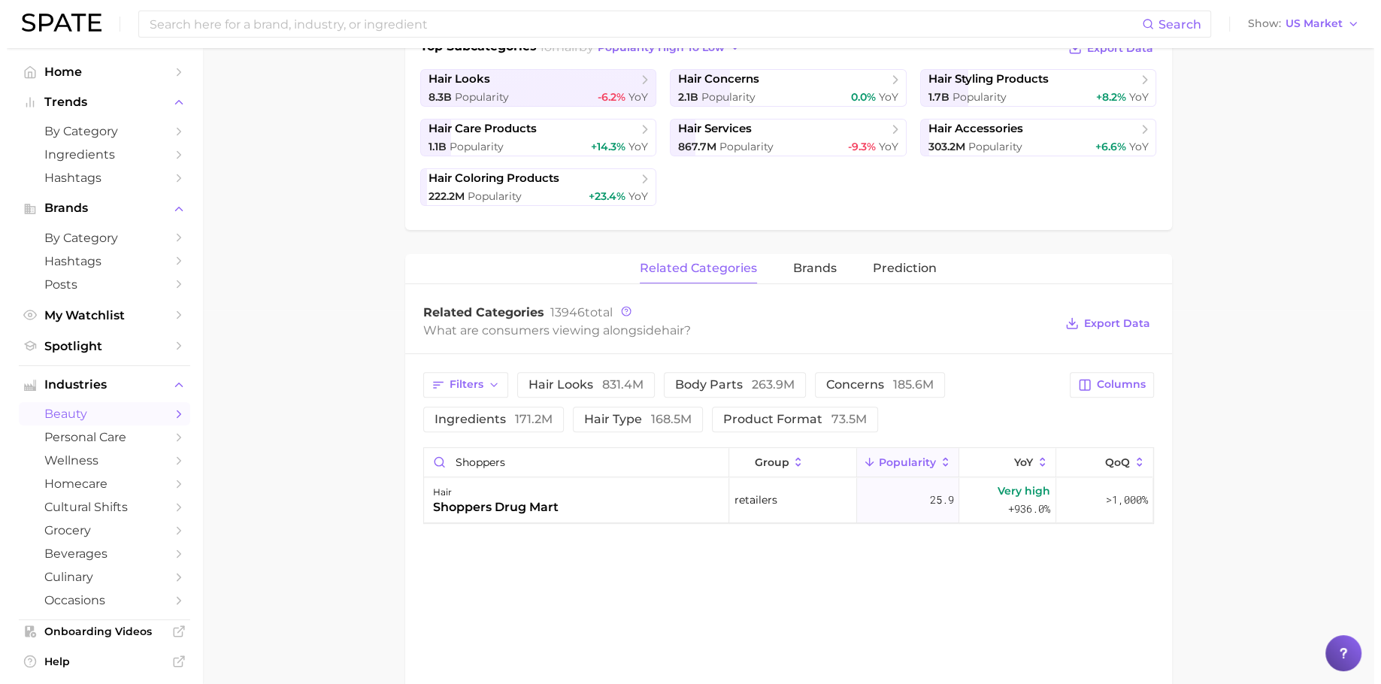
scroll to position [376, 0]
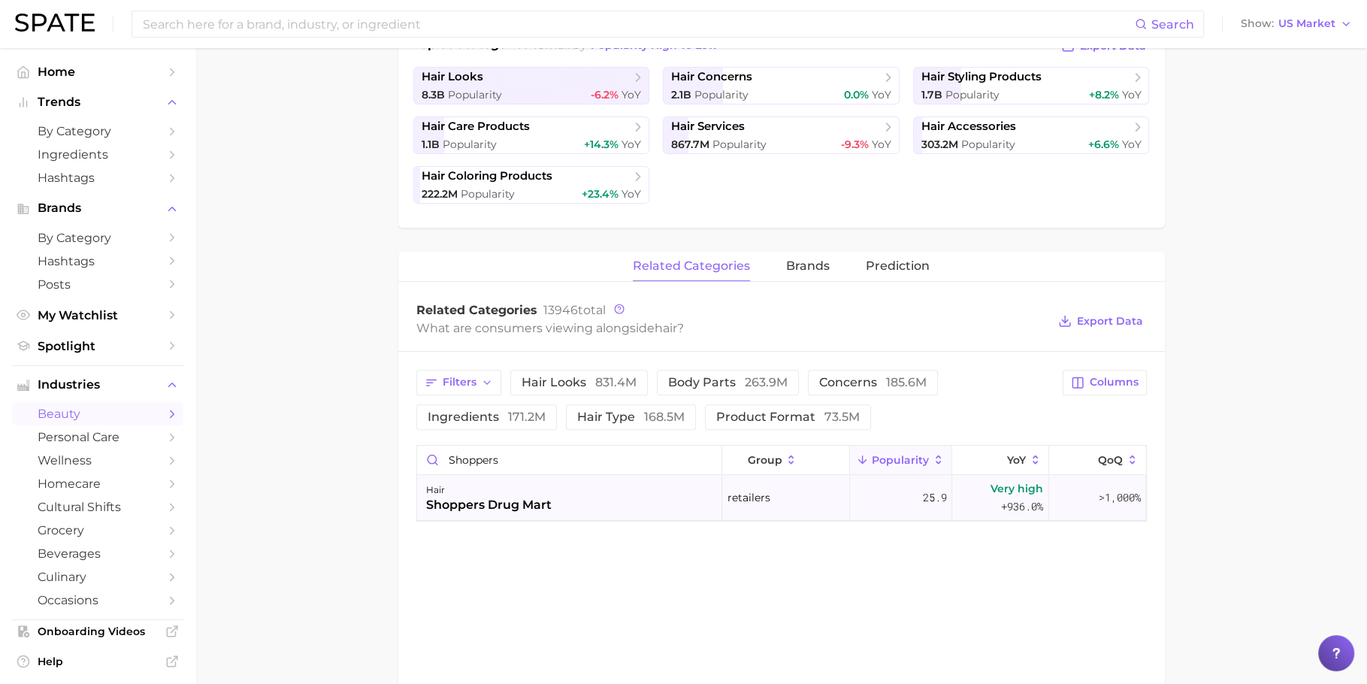
click at [547, 500] on div "shoppers drug mart" at bounding box center [489, 505] width 126 height 18
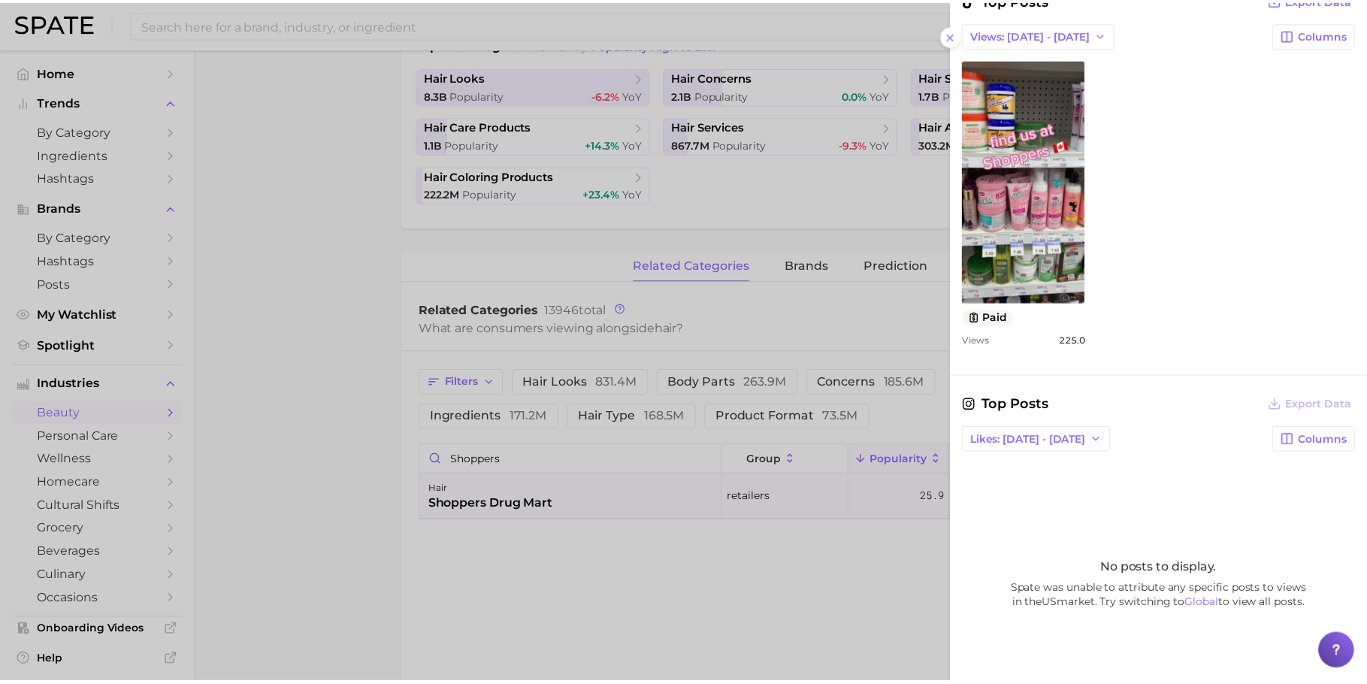
scroll to position [708, 0]
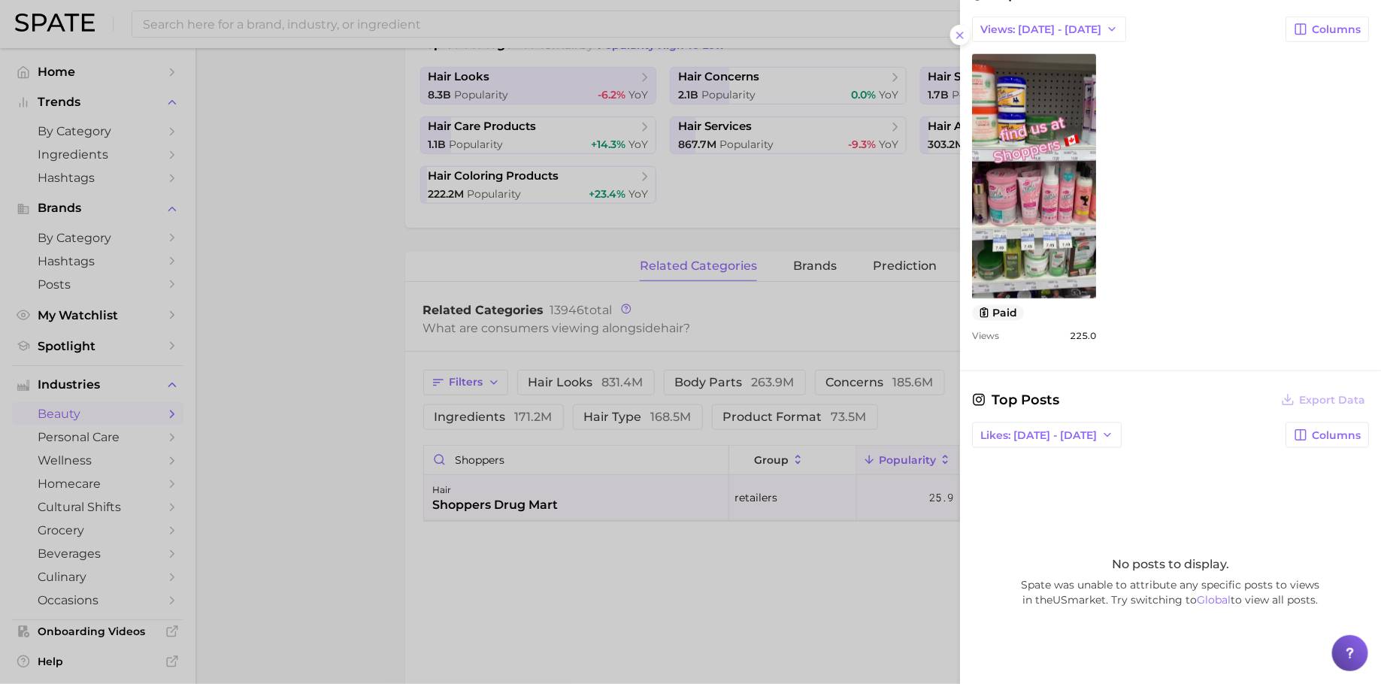
click at [503, 361] on div at bounding box center [690, 342] width 1381 height 684
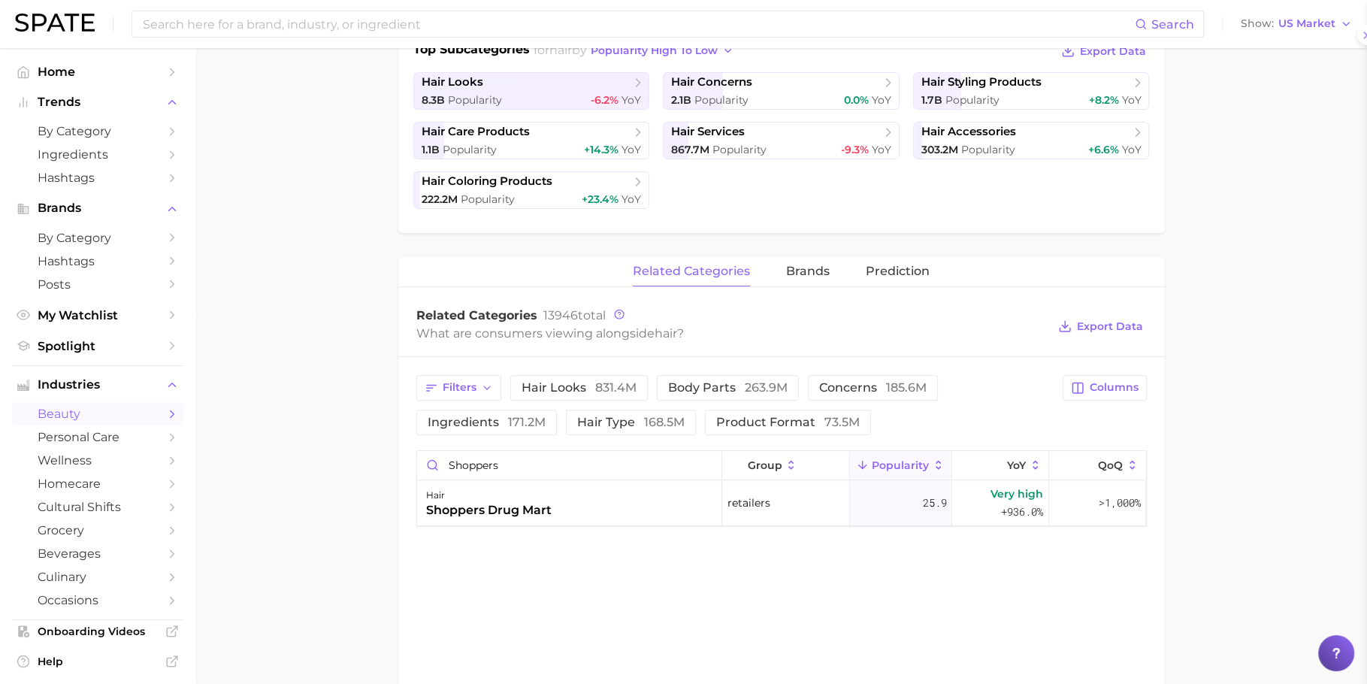
scroll to position [0, 0]
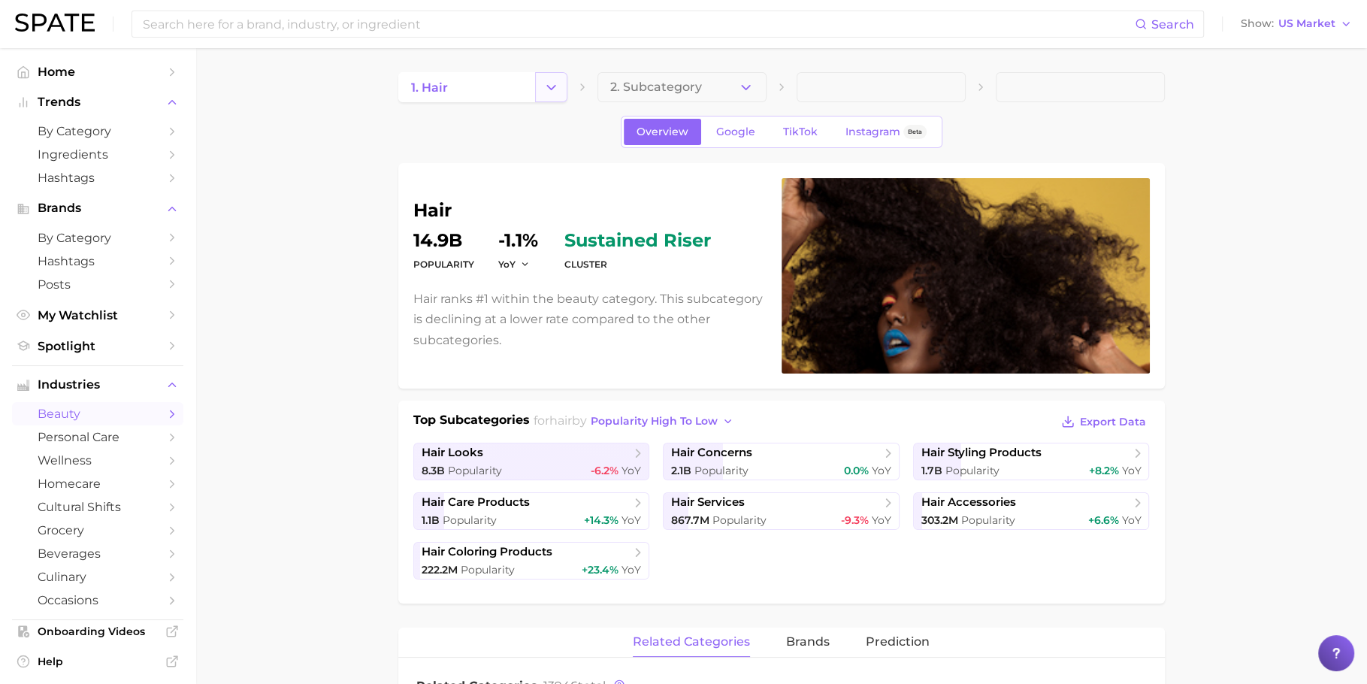
click at [553, 78] on button "Change Category" at bounding box center [551, 87] width 32 height 30
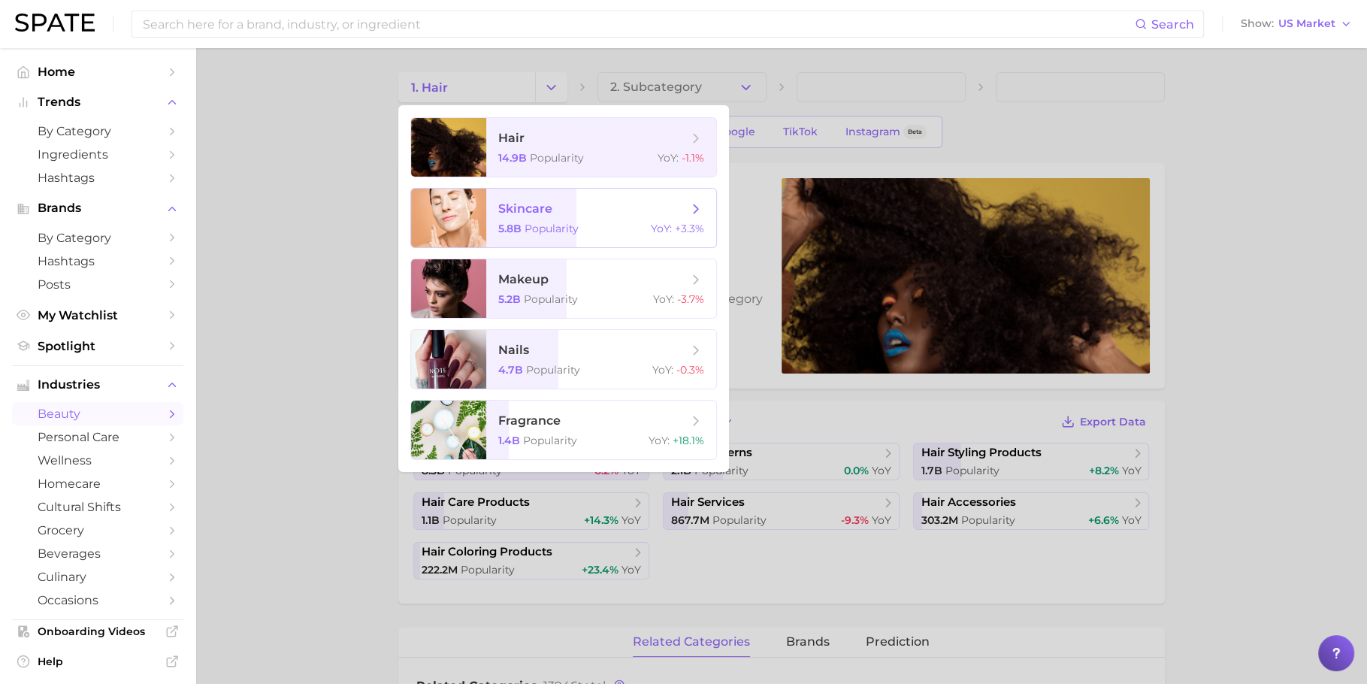
click at [576, 223] on span "Popularity" at bounding box center [552, 229] width 54 height 14
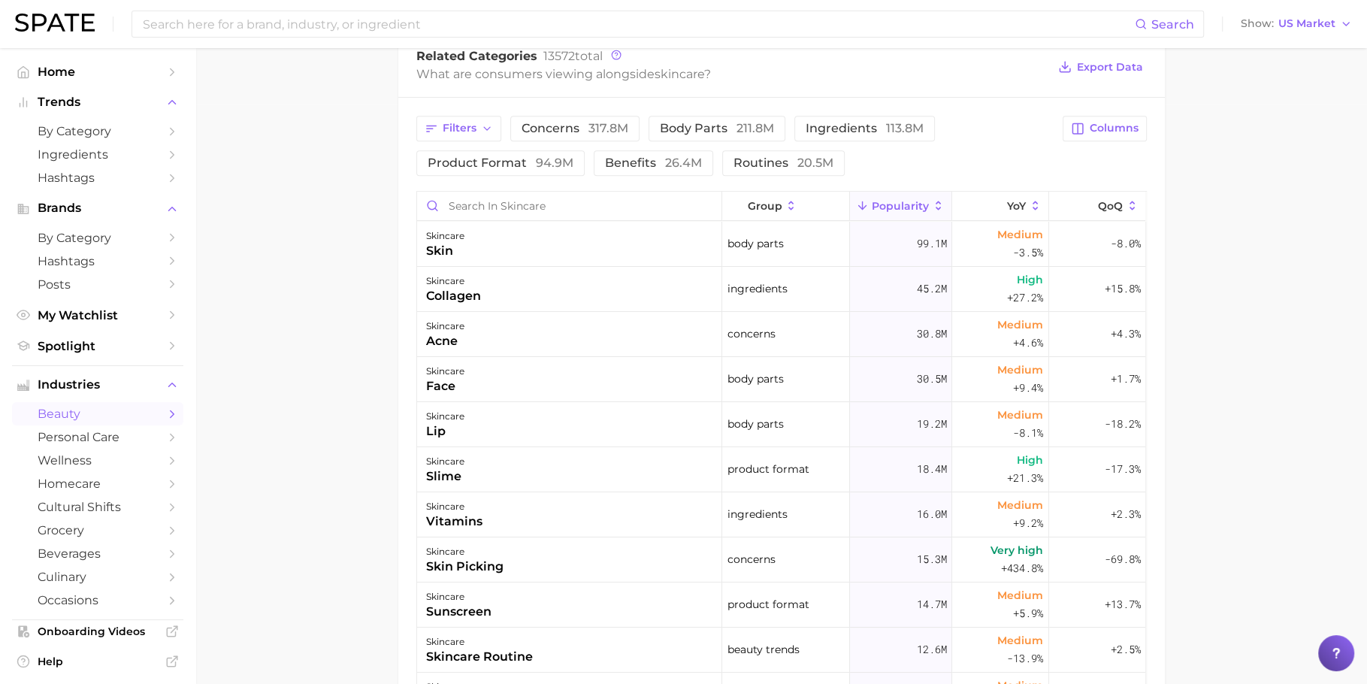
scroll to position [583, 0]
click at [497, 203] on input "Search in skincare" at bounding box center [569, 203] width 304 height 29
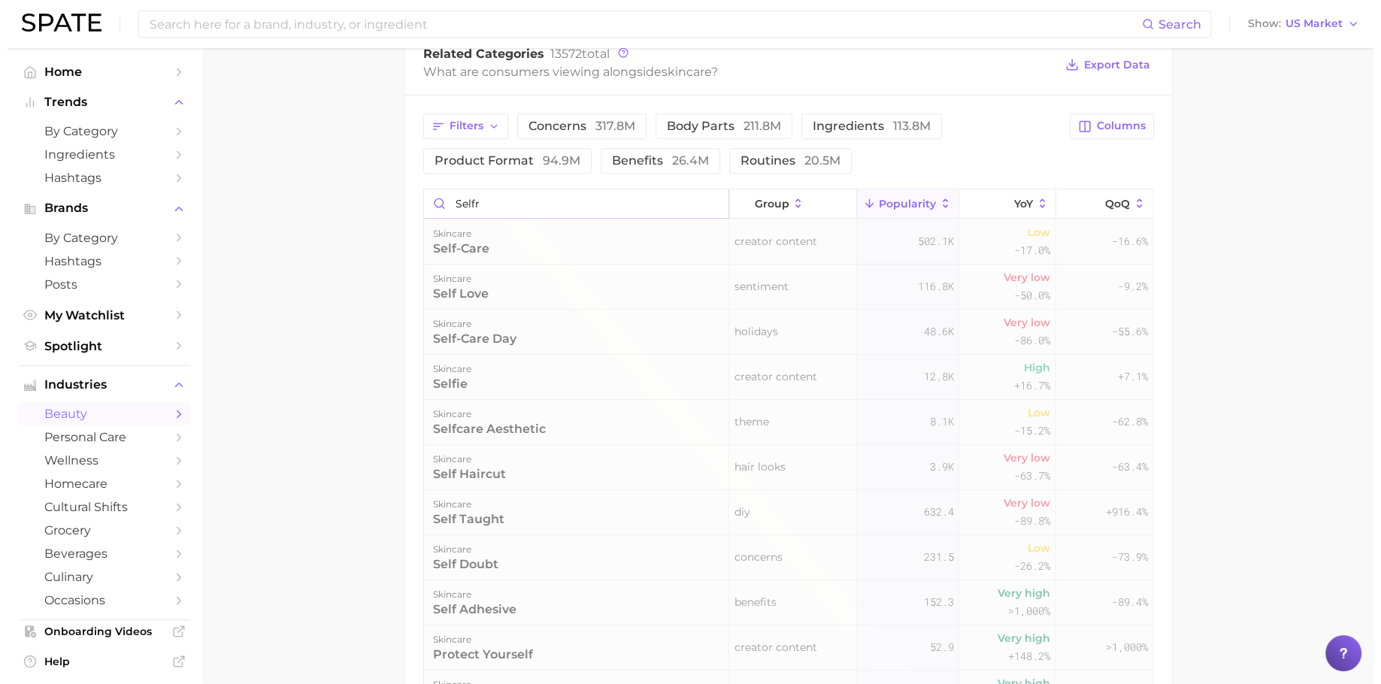
scroll to position [555, 0]
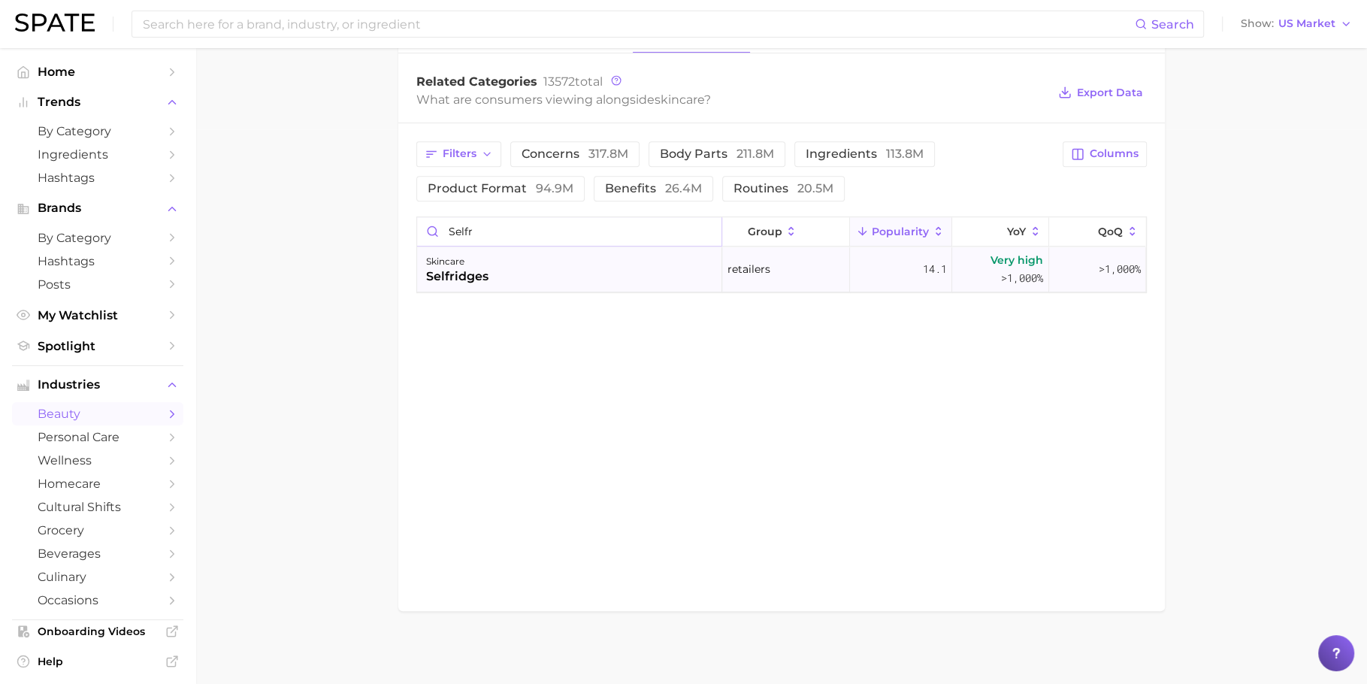
type input "selfr"
click at [543, 265] on div "skincare selfridges" at bounding box center [569, 269] width 305 height 45
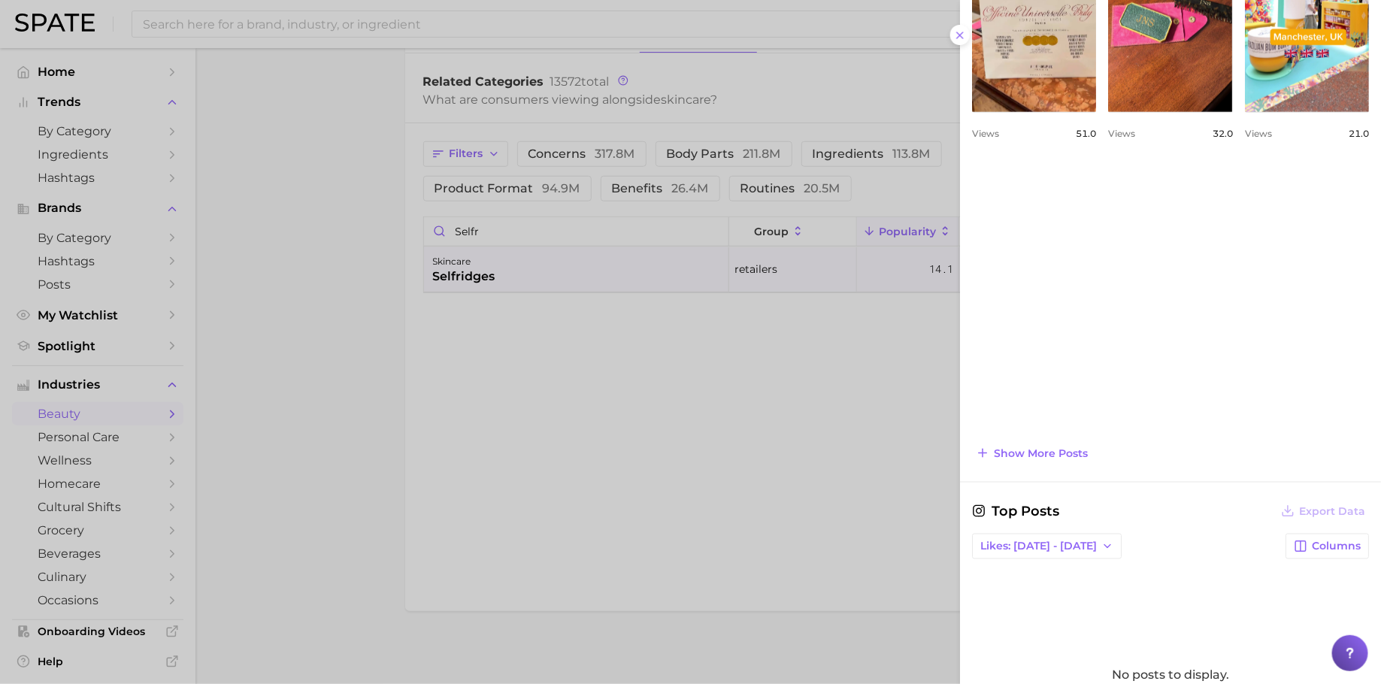
scroll to position [867, 0]
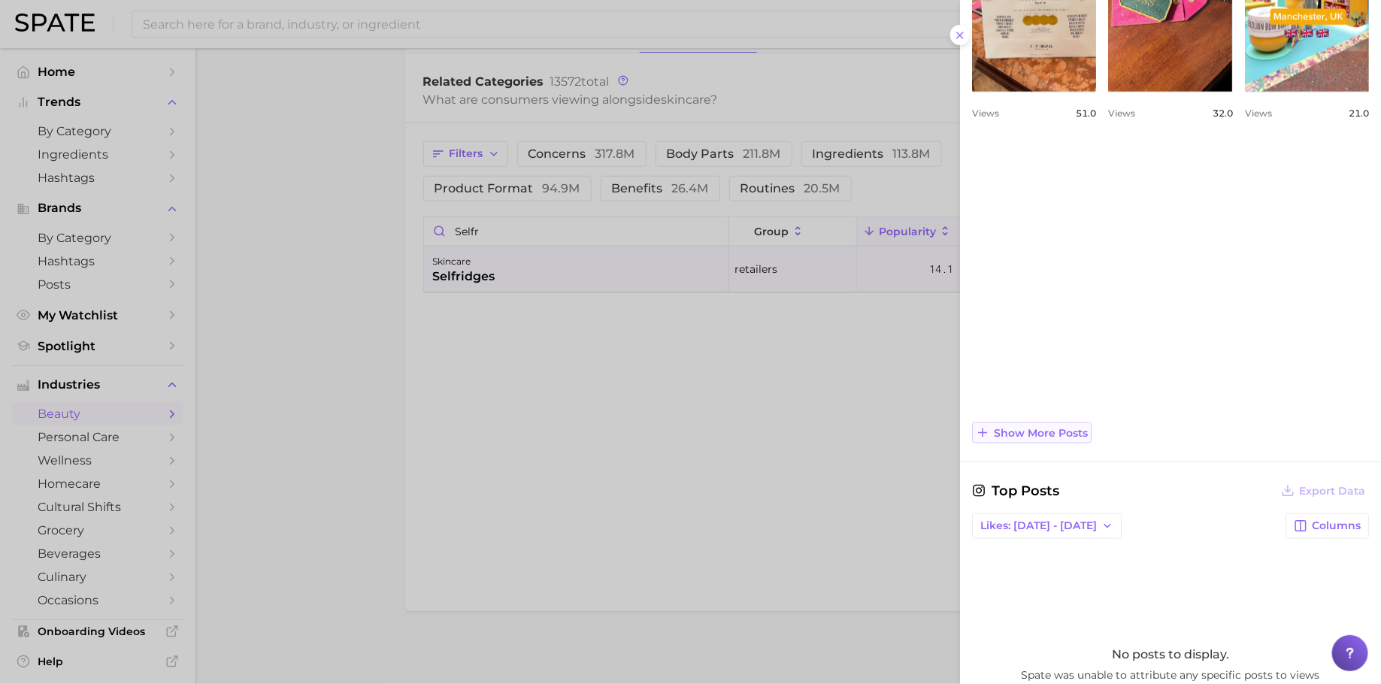
click at [1053, 422] on button "Show more posts" at bounding box center [1032, 432] width 120 height 21
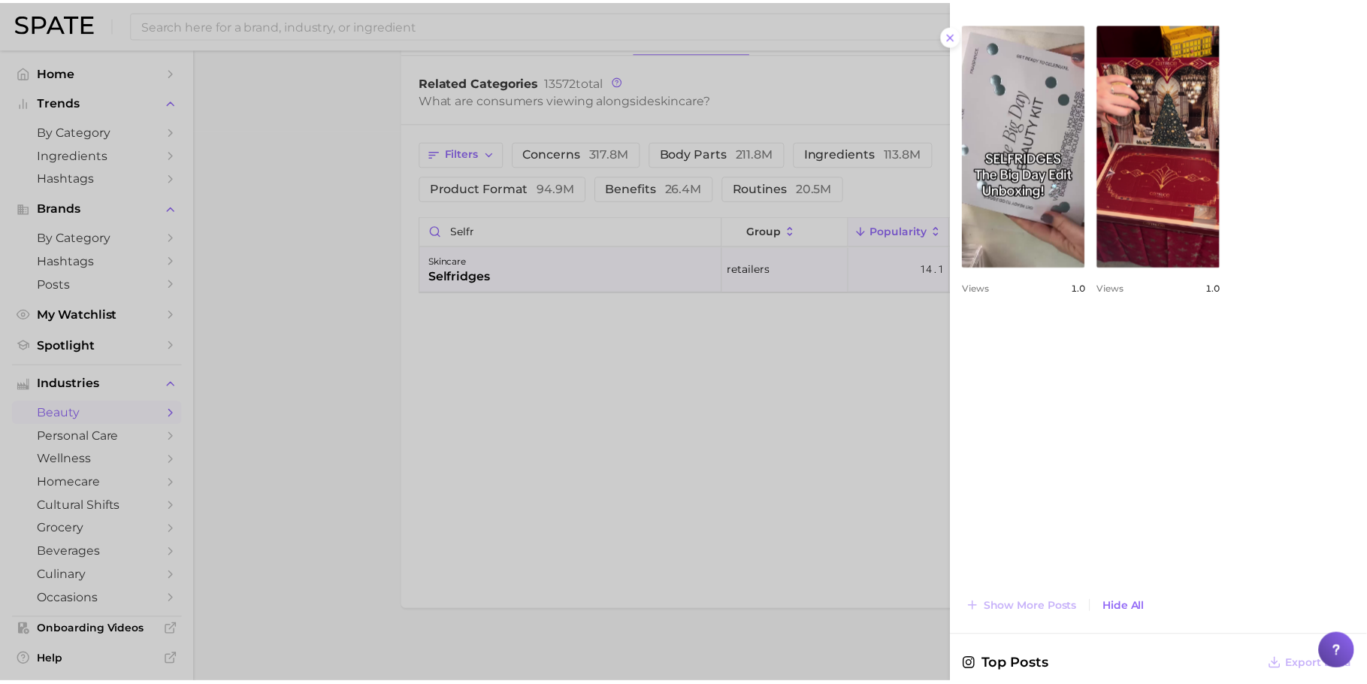
scroll to position [985, 0]
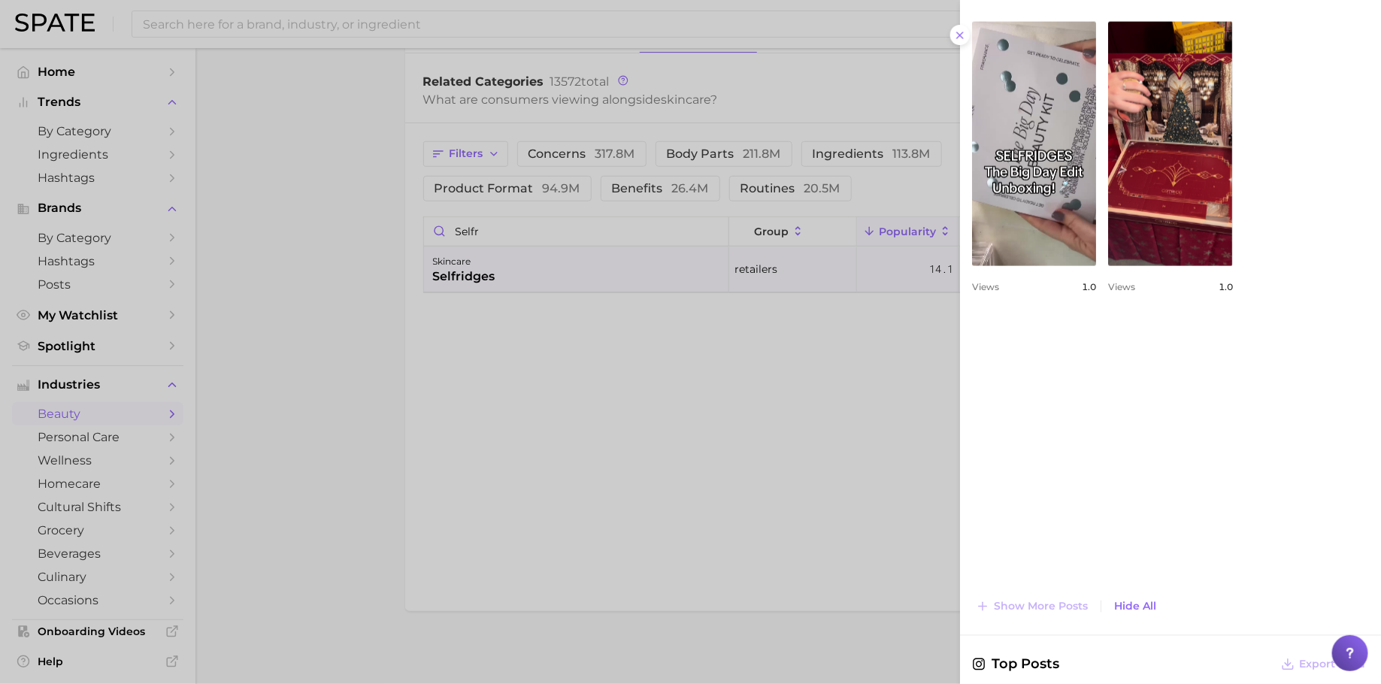
click at [487, 398] on div at bounding box center [690, 342] width 1381 height 684
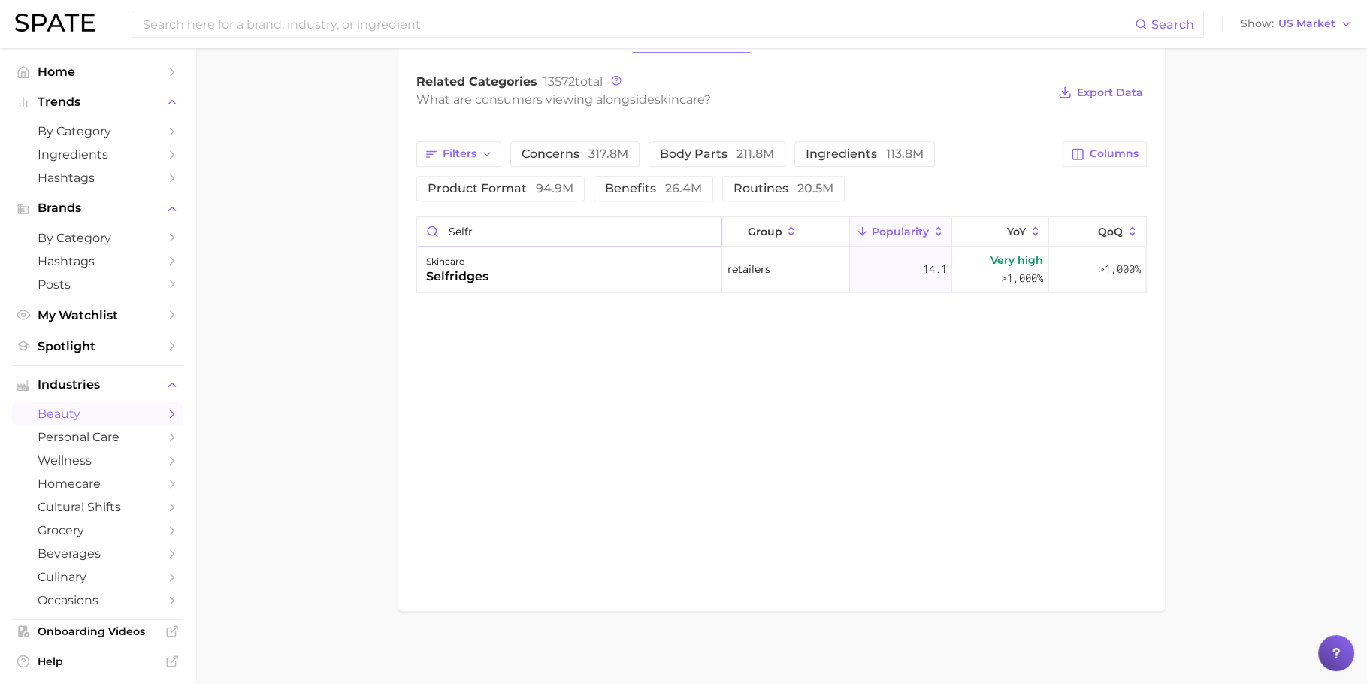
click at [508, 225] on input "selfr" at bounding box center [569, 231] width 304 height 29
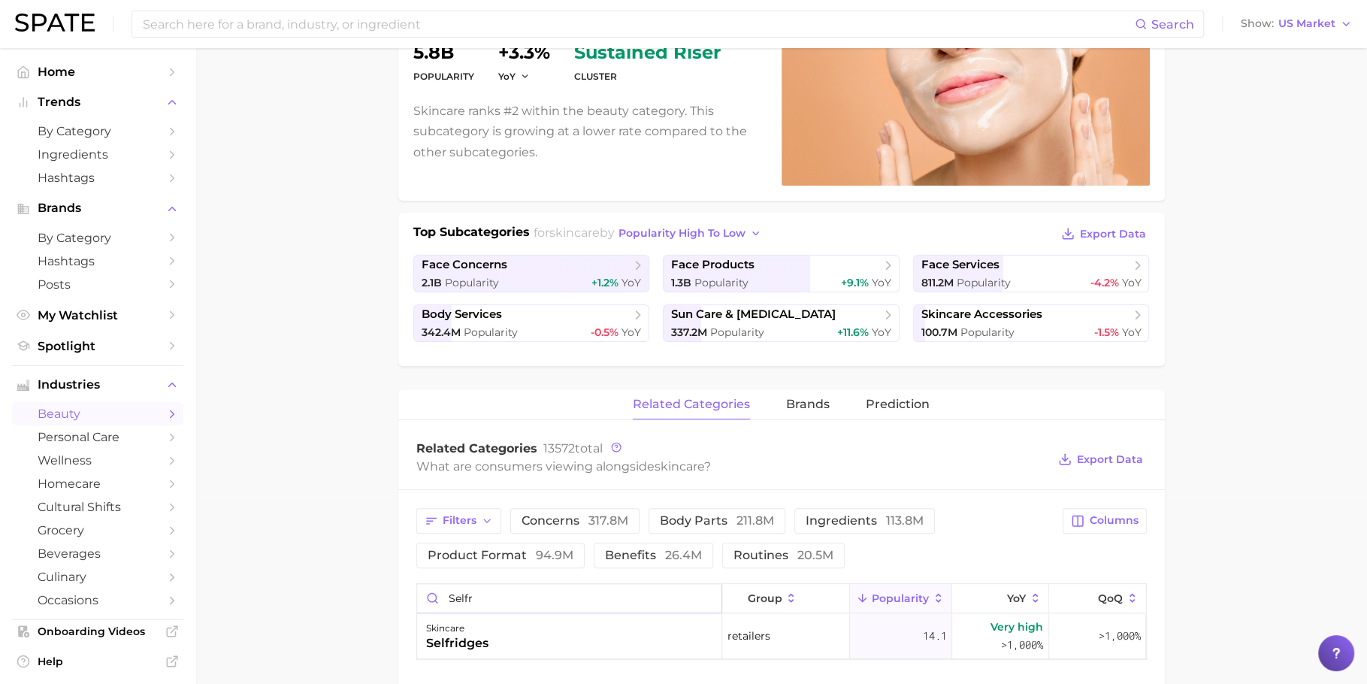
scroll to position [0, 0]
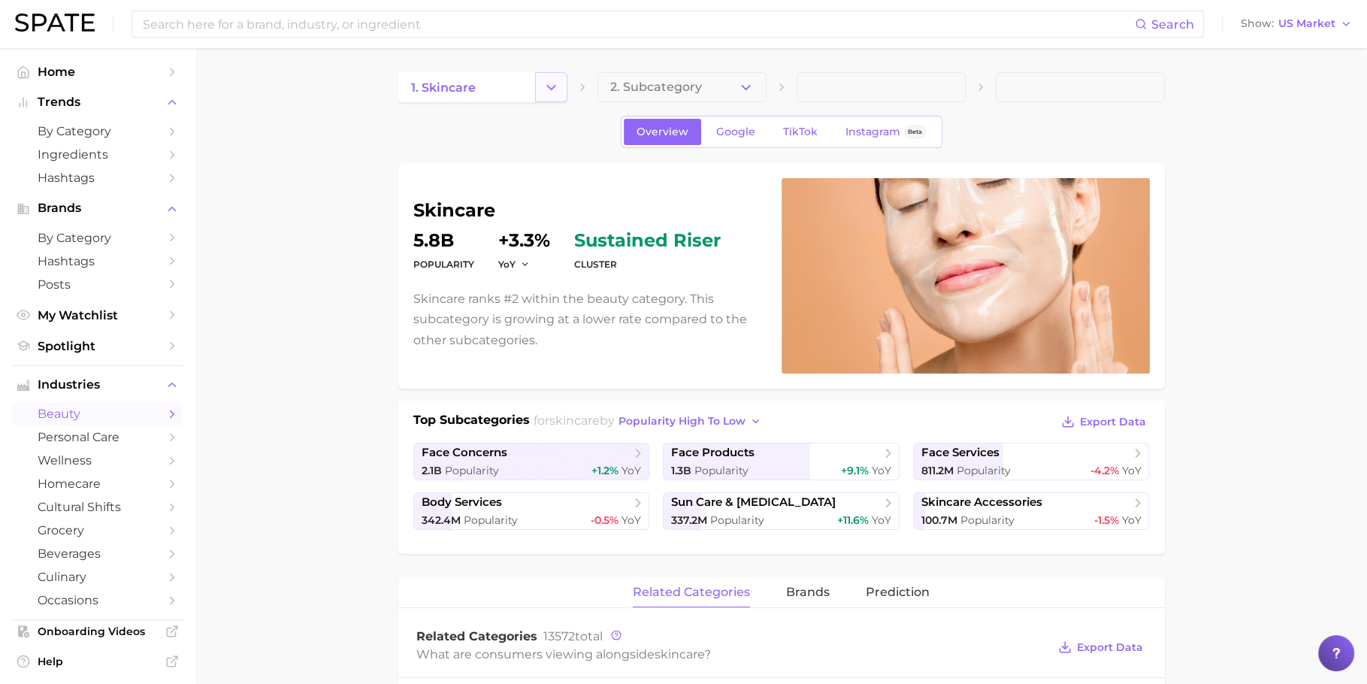
click at [562, 91] on button "Change Category" at bounding box center [551, 87] width 32 height 30
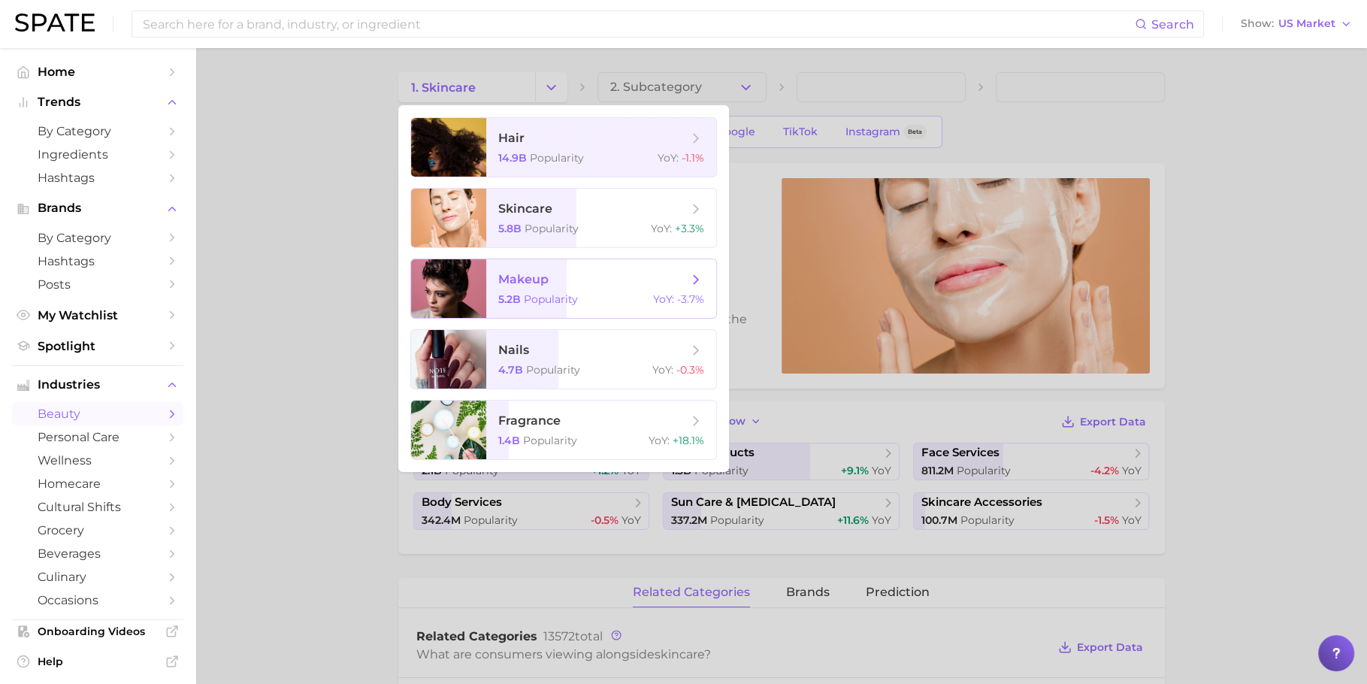
click at [574, 292] on span "makeup 5.2b Popularity YoY : -3.7%" at bounding box center [601, 288] width 230 height 59
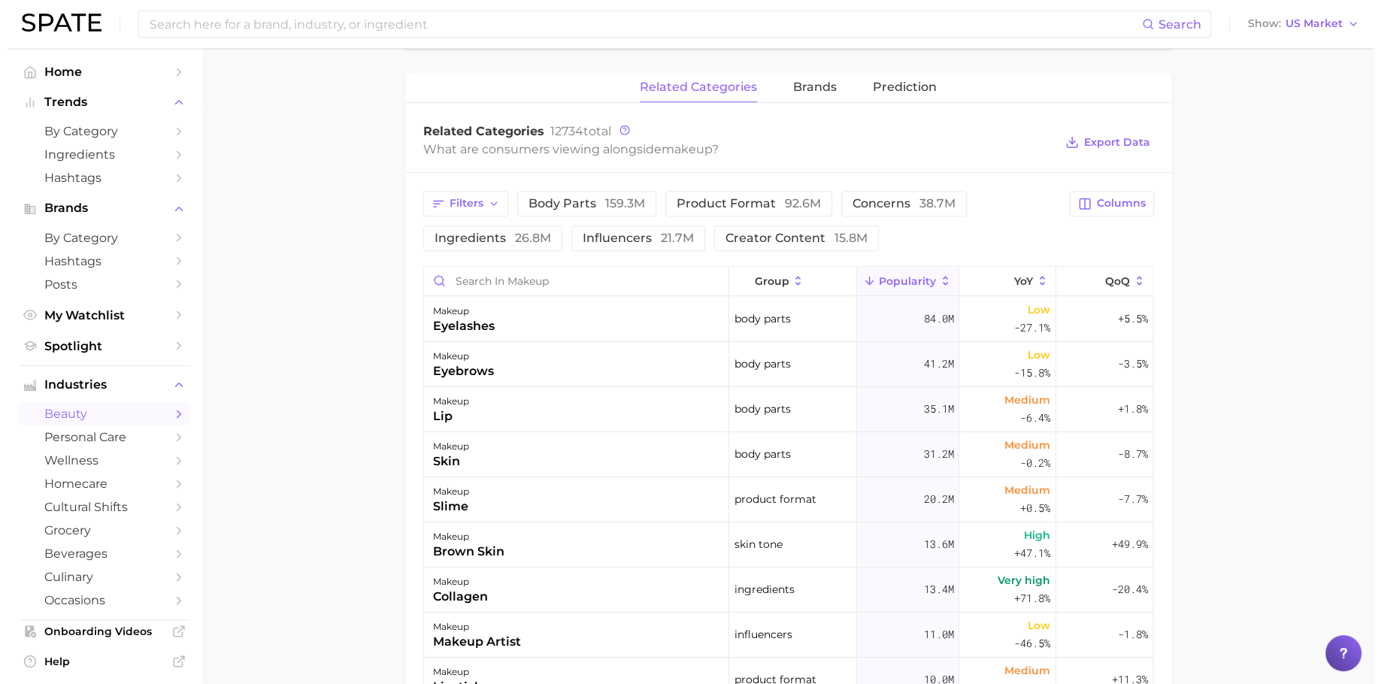
scroll to position [600, 0]
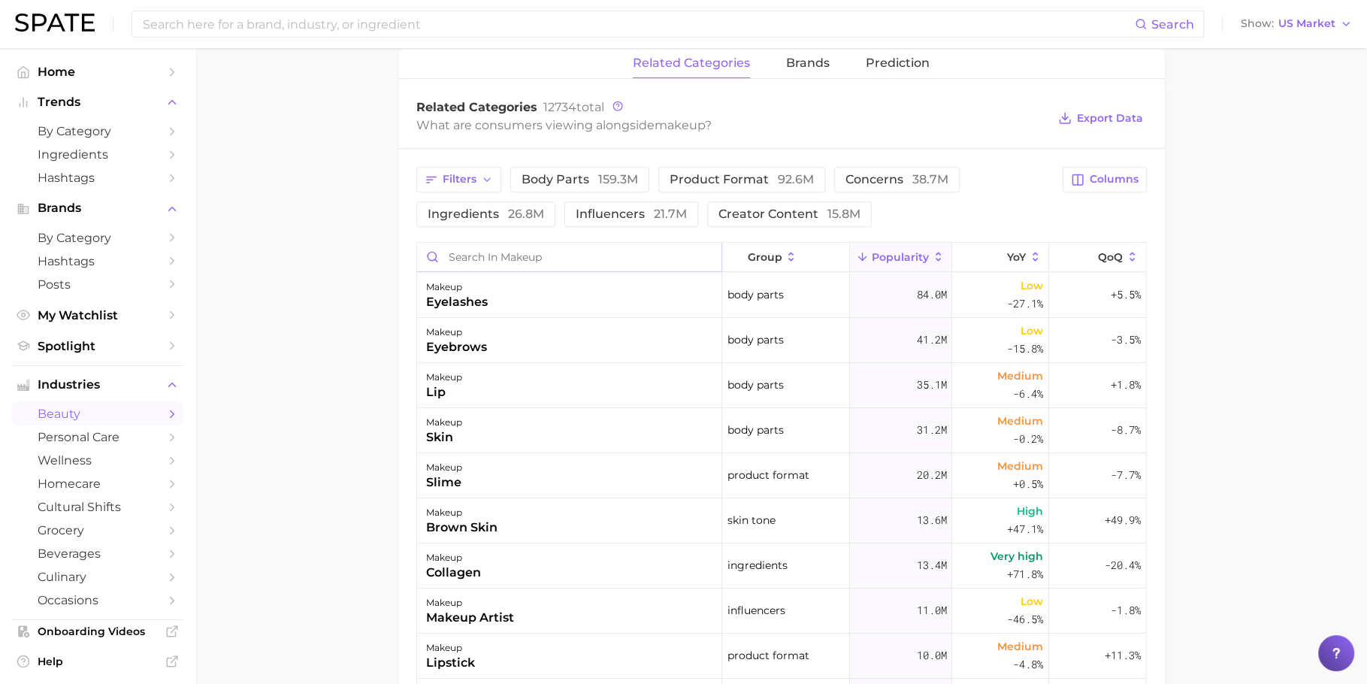
click at [528, 259] on input "Search in makeup" at bounding box center [569, 257] width 304 height 29
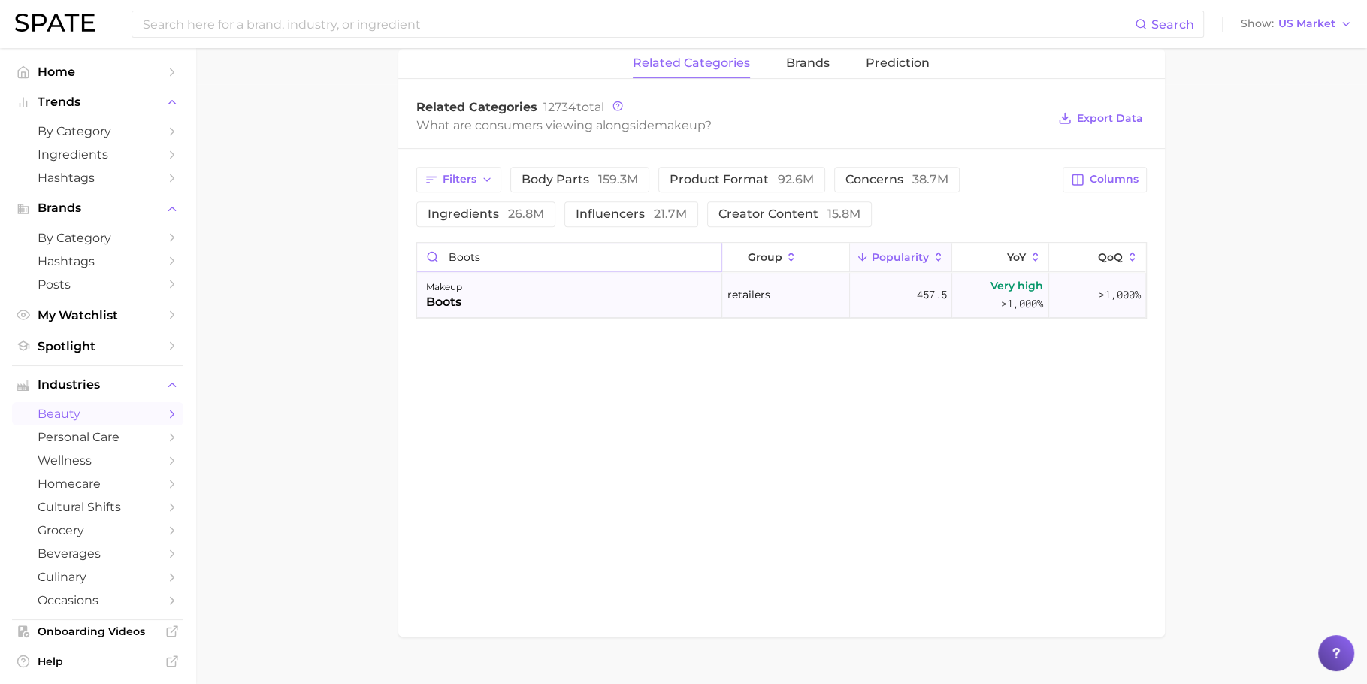
type input "boots"
click at [592, 288] on div "makeup boots" at bounding box center [569, 295] width 305 height 45
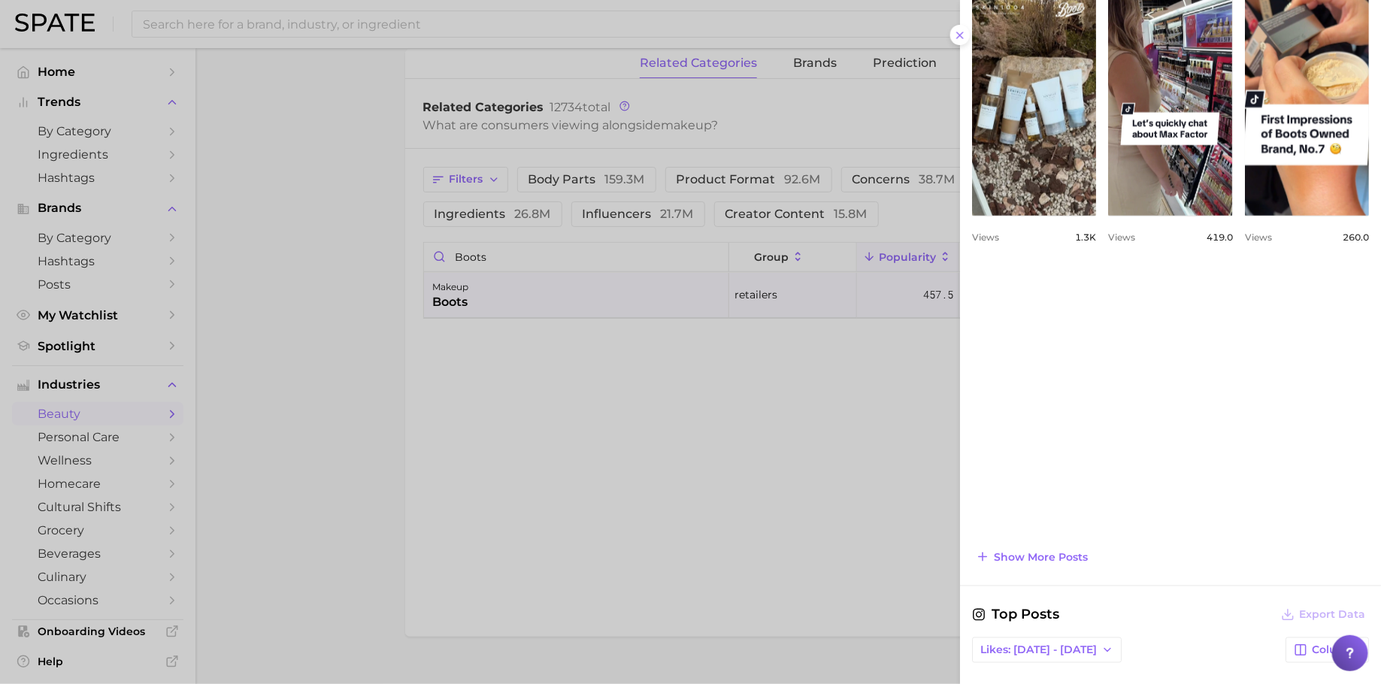
scroll to position [806, 0]
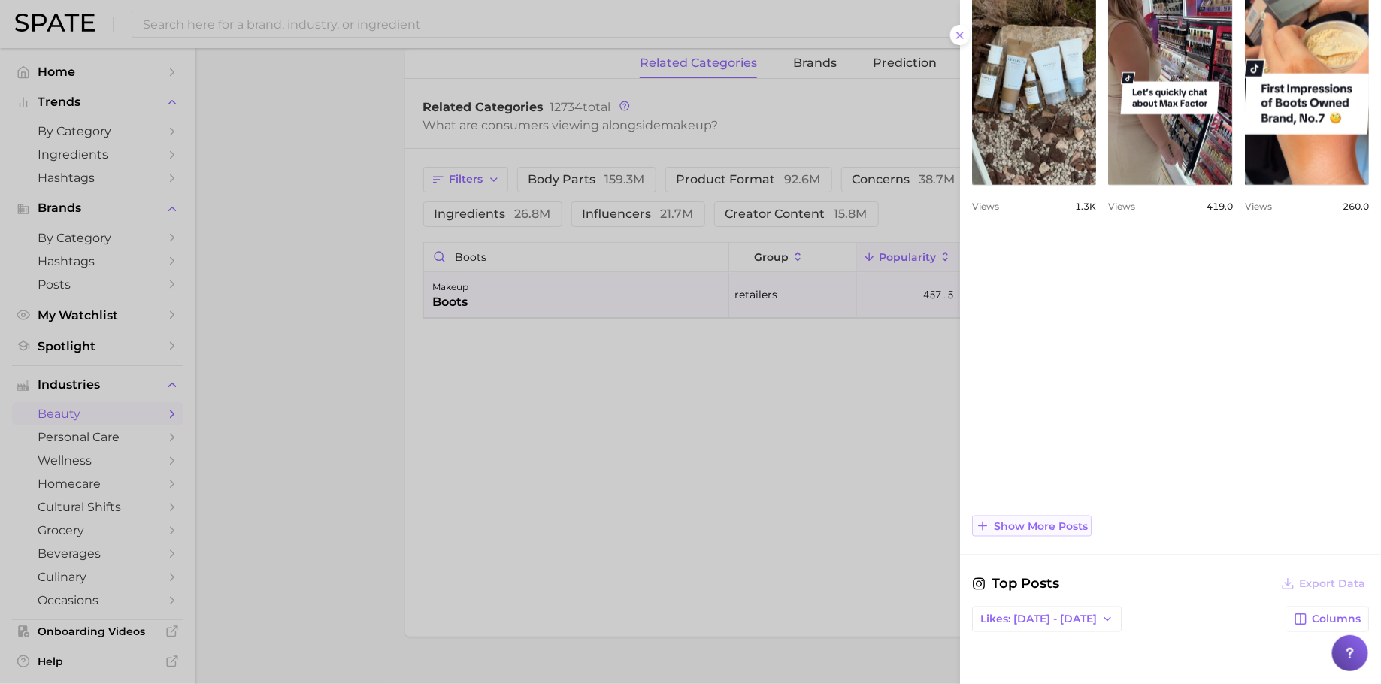
click at [1084, 520] on span "Show more posts" at bounding box center [1041, 526] width 94 height 13
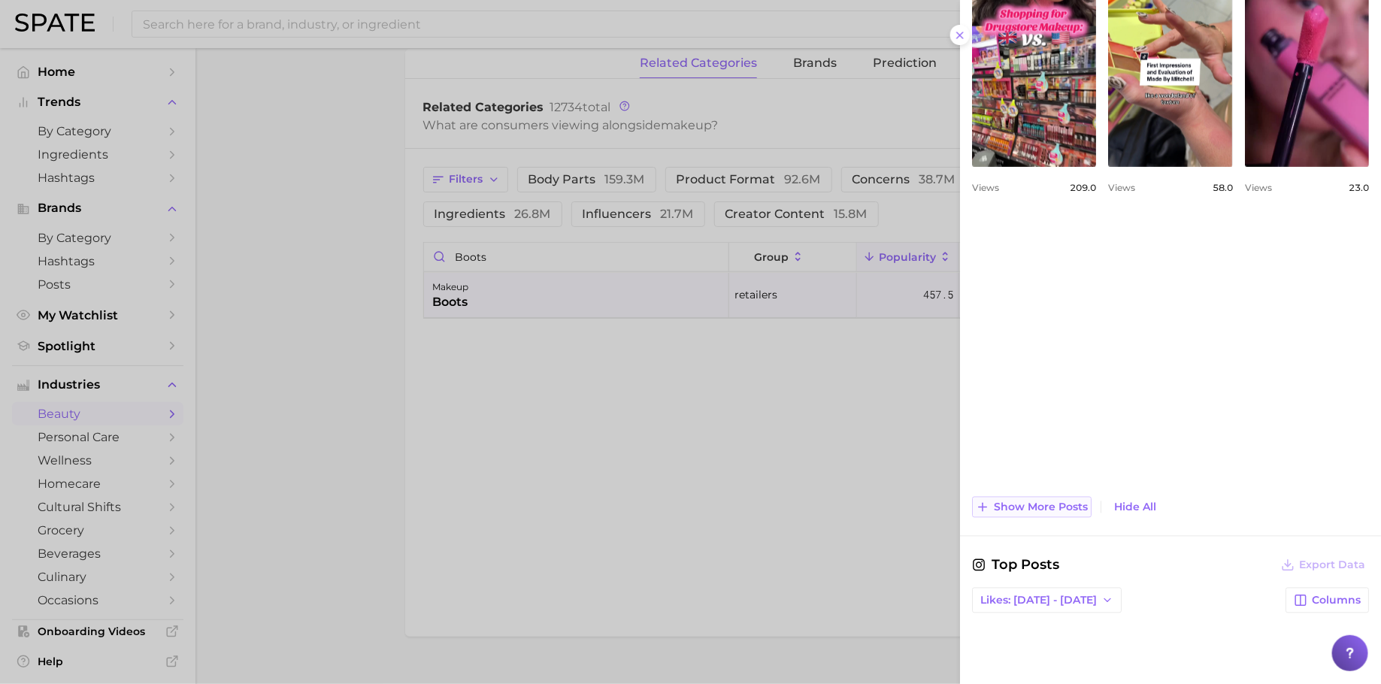
scroll to position [1125, 0]
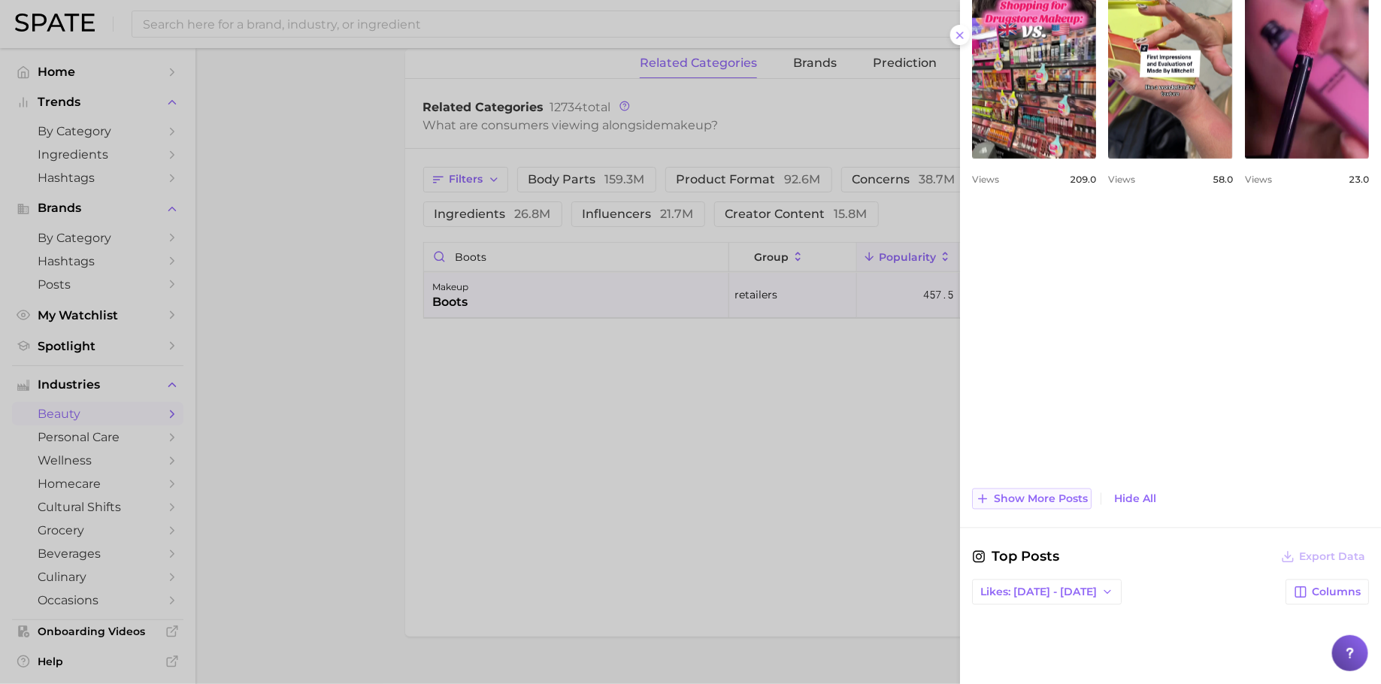
click at [1054, 494] on span "Show more posts" at bounding box center [1041, 499] width 94 height 13
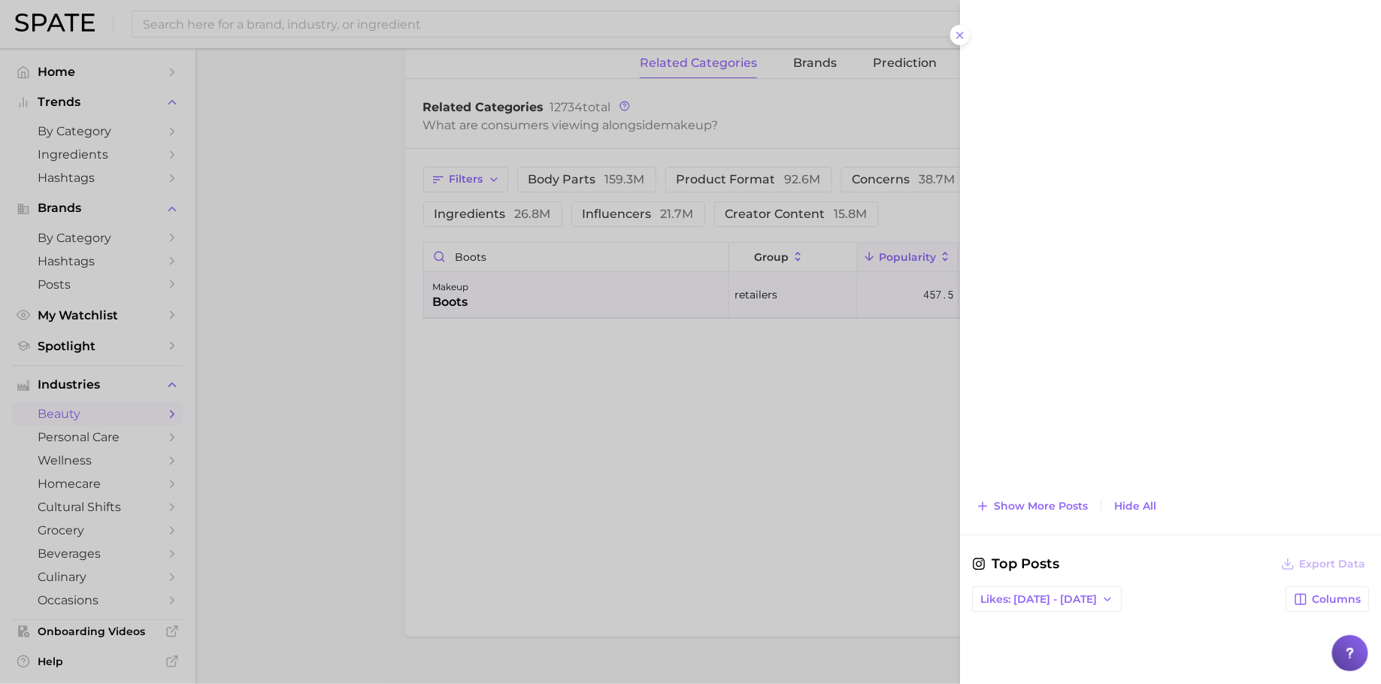
scroll to position [596, 0]
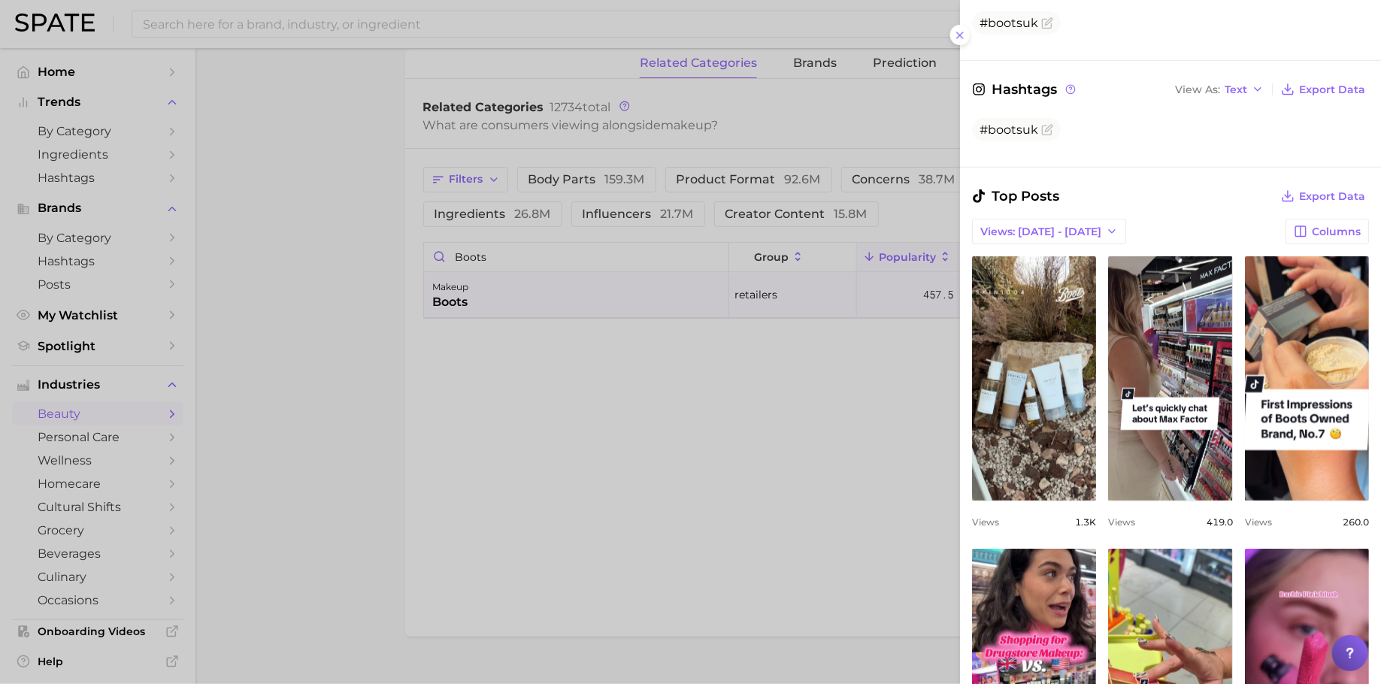
click at [1064, 441] on link "view post on TikTok" at bounding box center [1034, 378] width 124 height 244
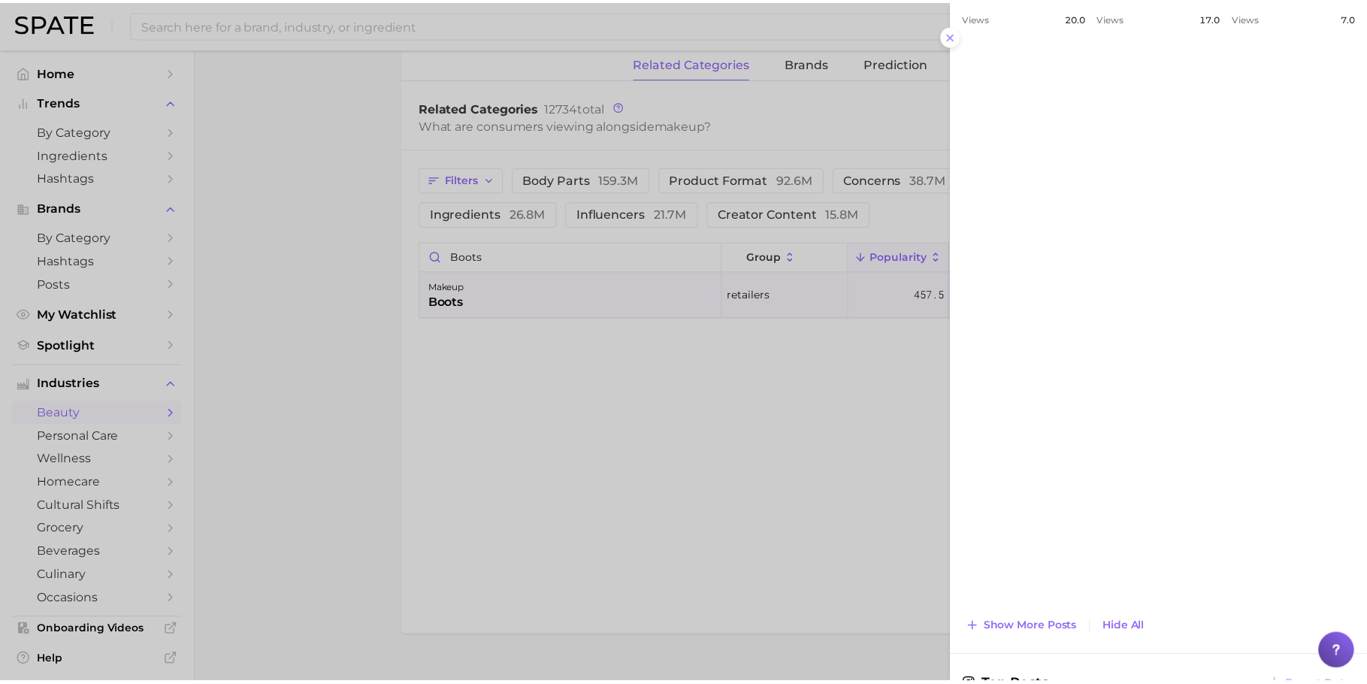
scroll to position [1612, 0]
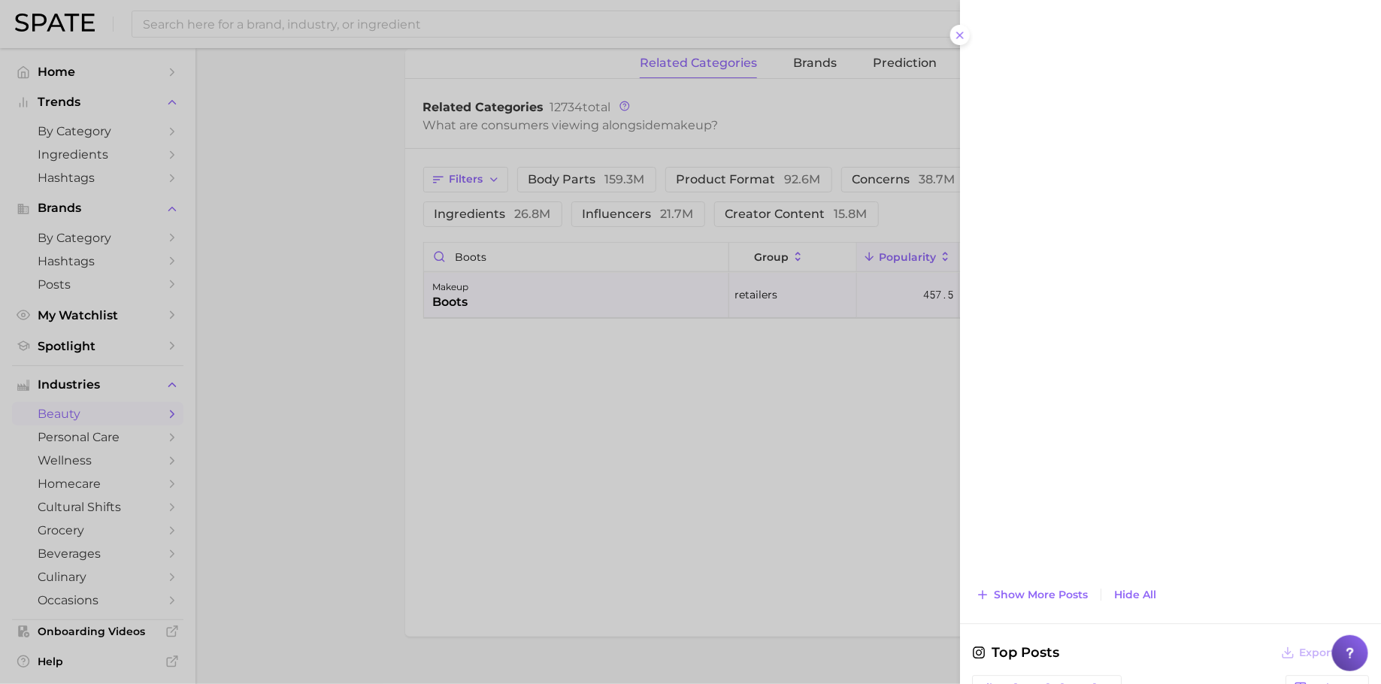
click at [340, 326] on div at bounding box center [690, 342] width 1381 height 684
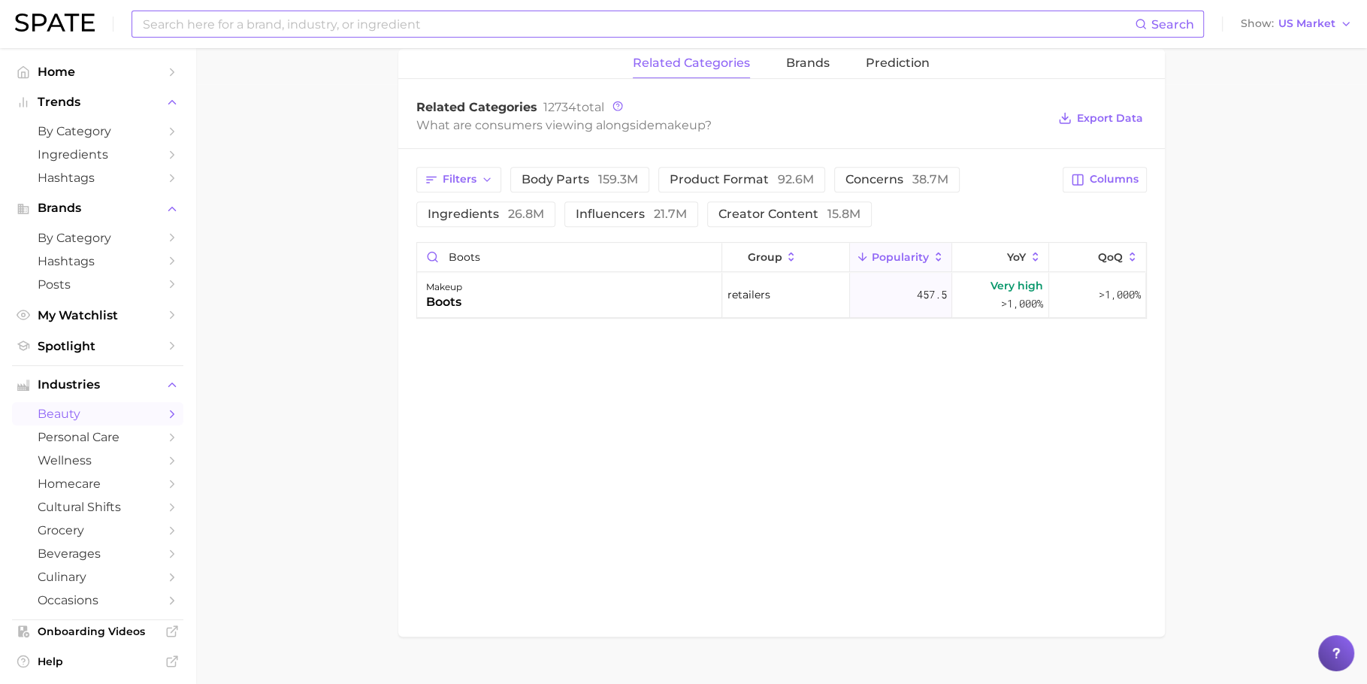
click at [333, 26] on input at bounding box center [638, 24] width 994 height 26
click at [62, 128] on span "by Category" at bounding box center [98, 131] width 120 height 14
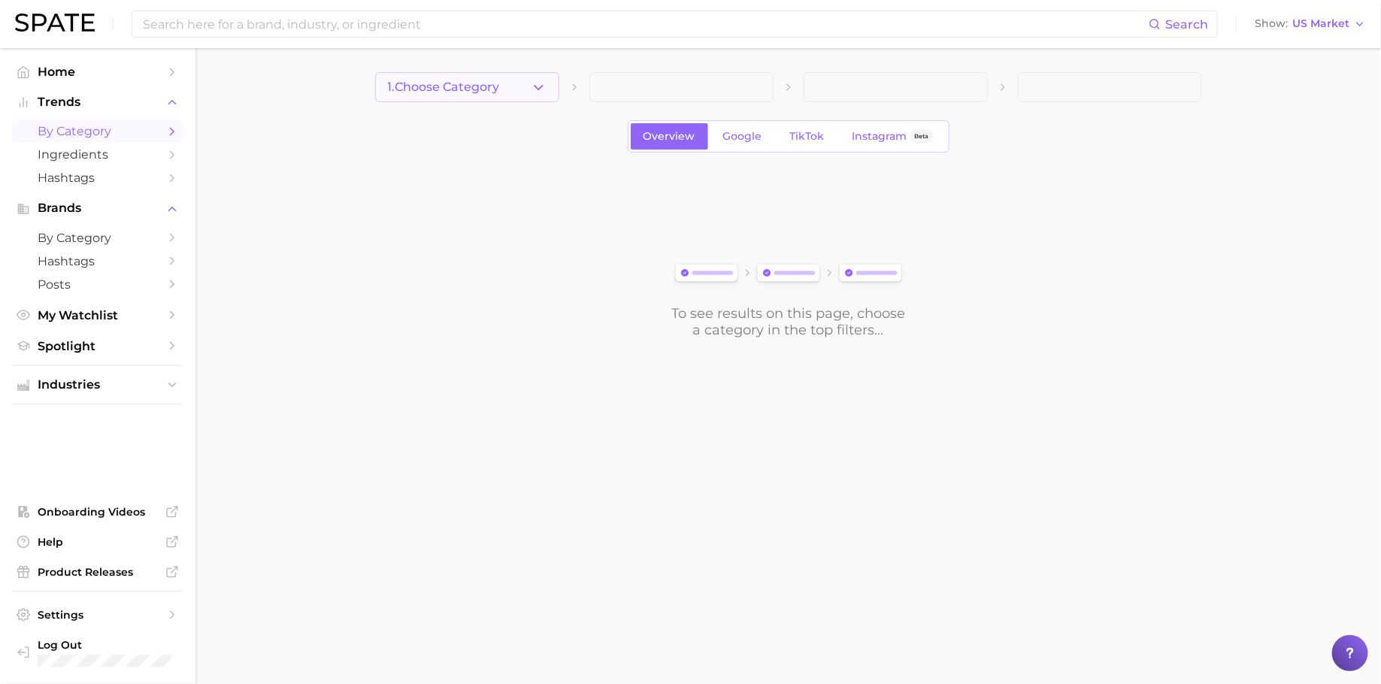
click at [491, 84] on span "1. Choose Category" at bounding box center [444, 87] width 112 height 14
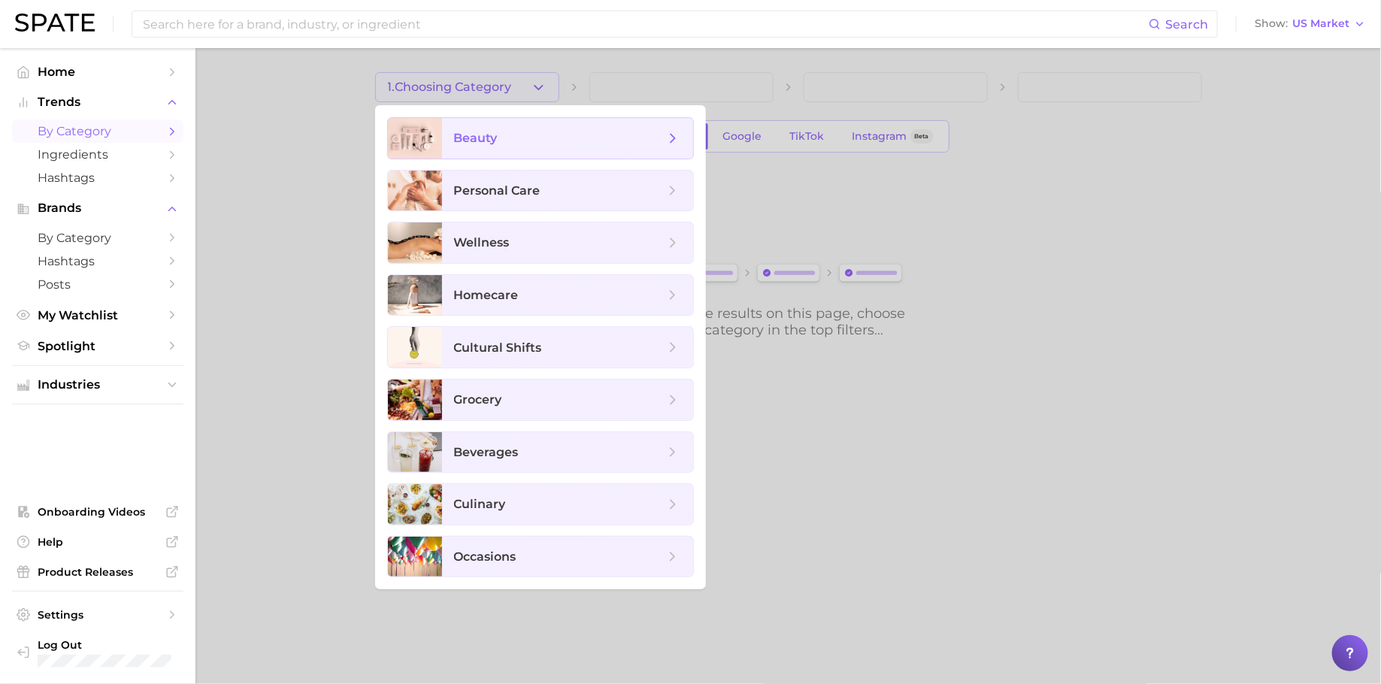
click at [524, 124] on span "beauty" at bounding box center [567, 138] width 251 height 41
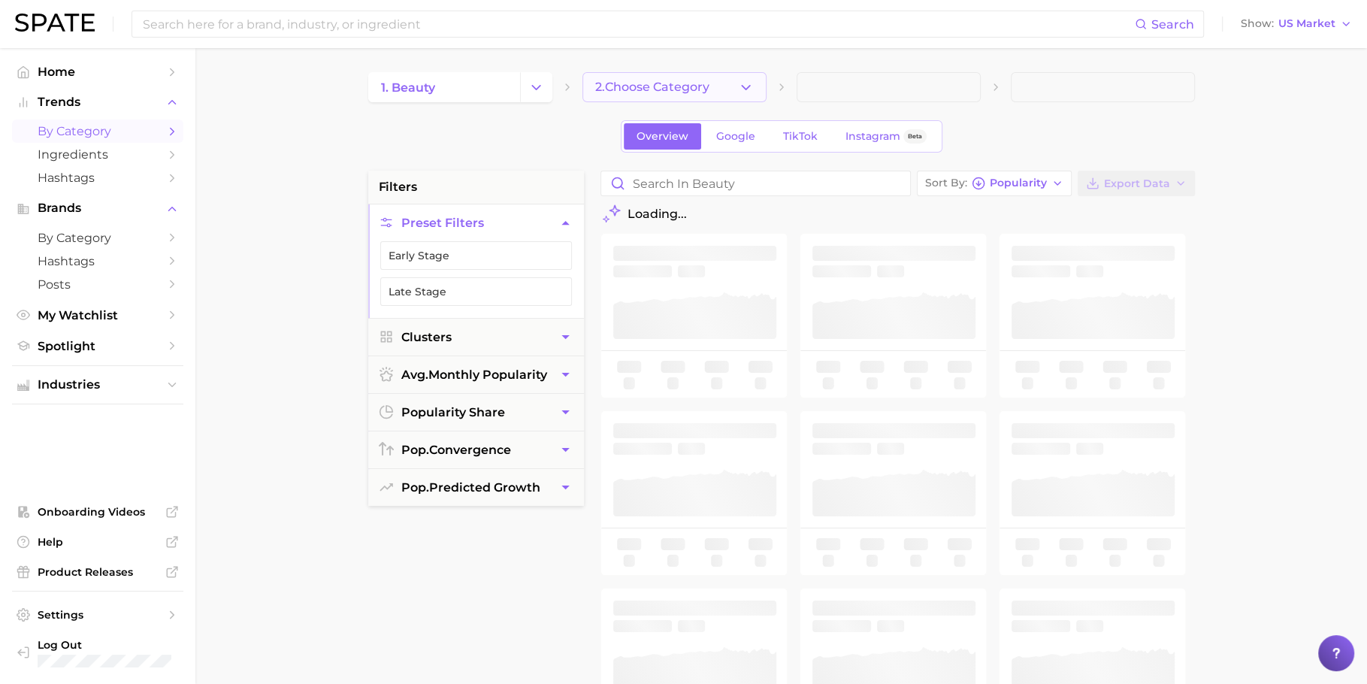
click at [670, 93] on span "2. Choose Category" at bounding box center [652, 87] width 114 height 14
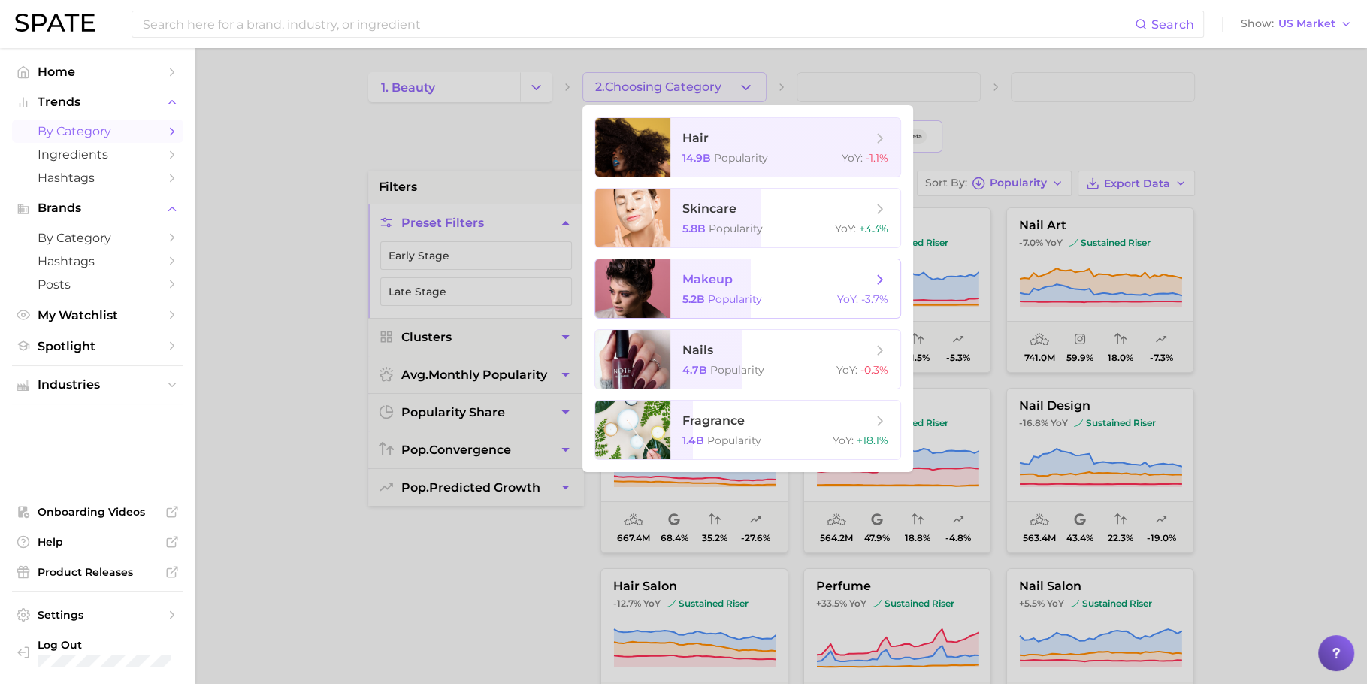
click at [753, 265] on span "makeup 5.2b Popularity YoY : -3.7%" at bounding box center [786, 288] width 230 height 59
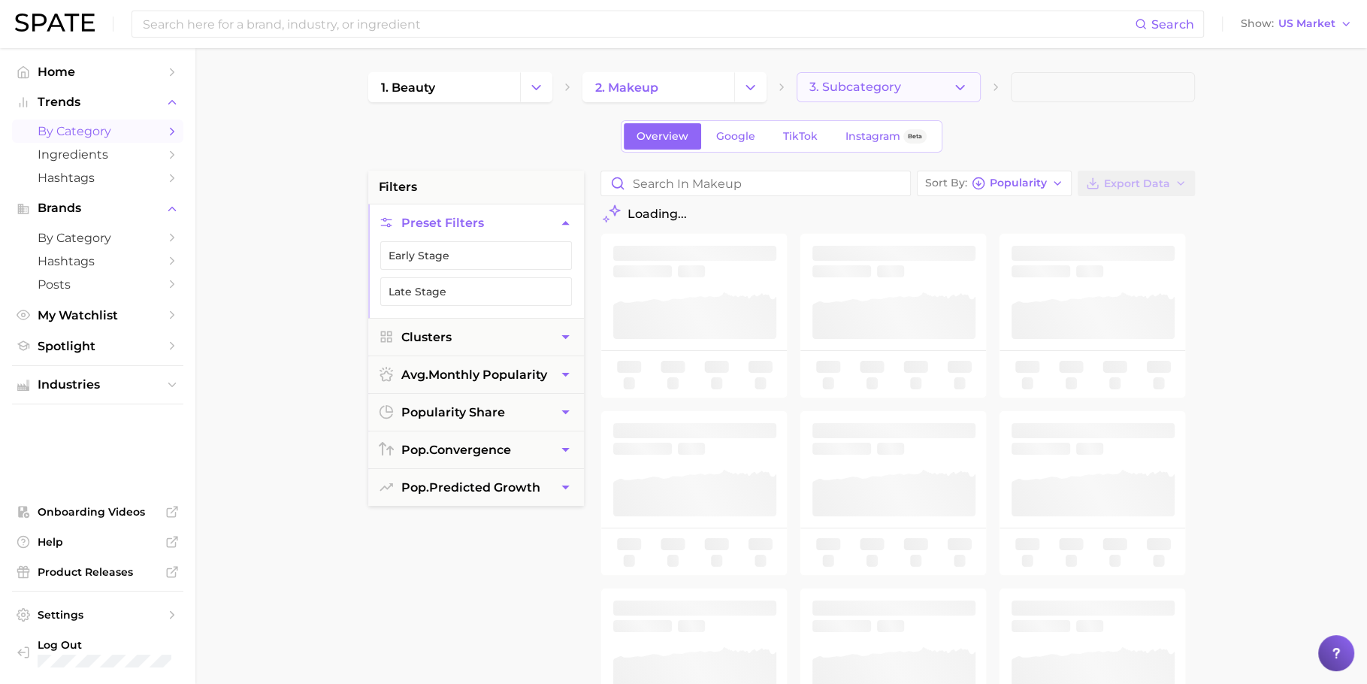
click at [859, 96] on button "3. Subcategory" at bounding box center [889, 87] width 184 height 30
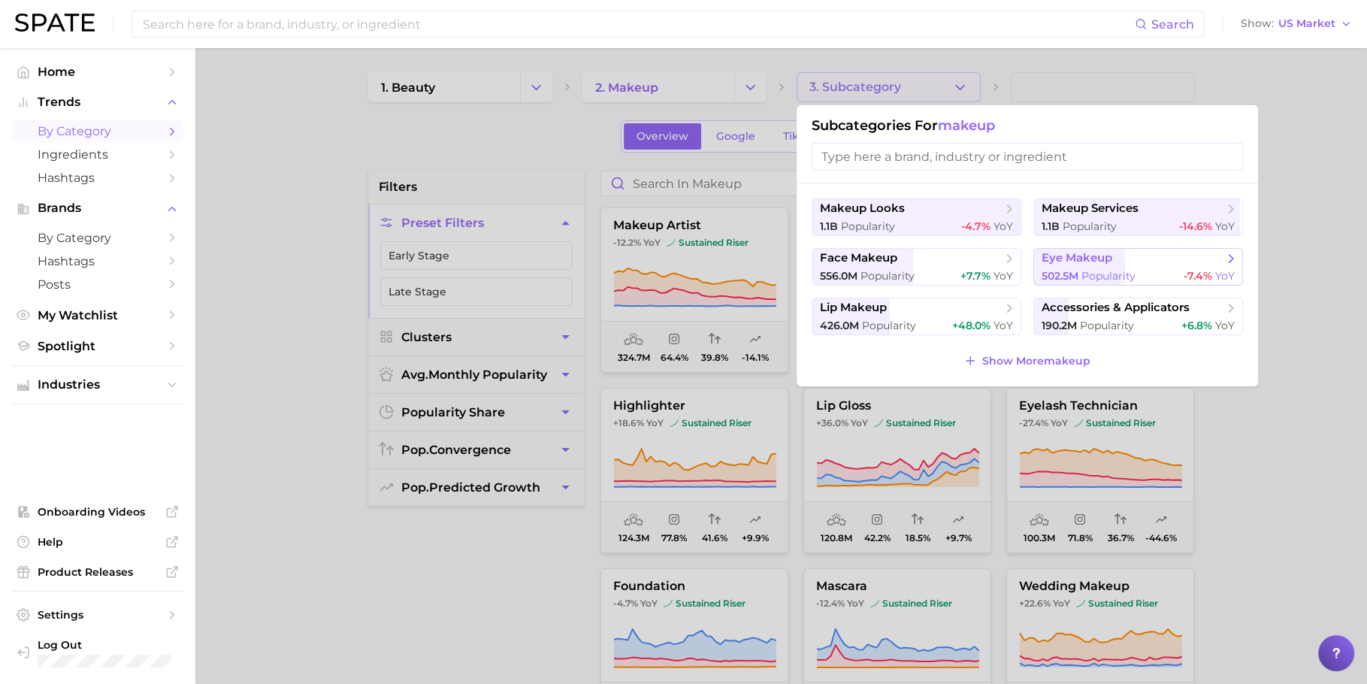
click at [1067, 259] on span "eye makeup" at bounding box center [1077, 258] width 71 height 14
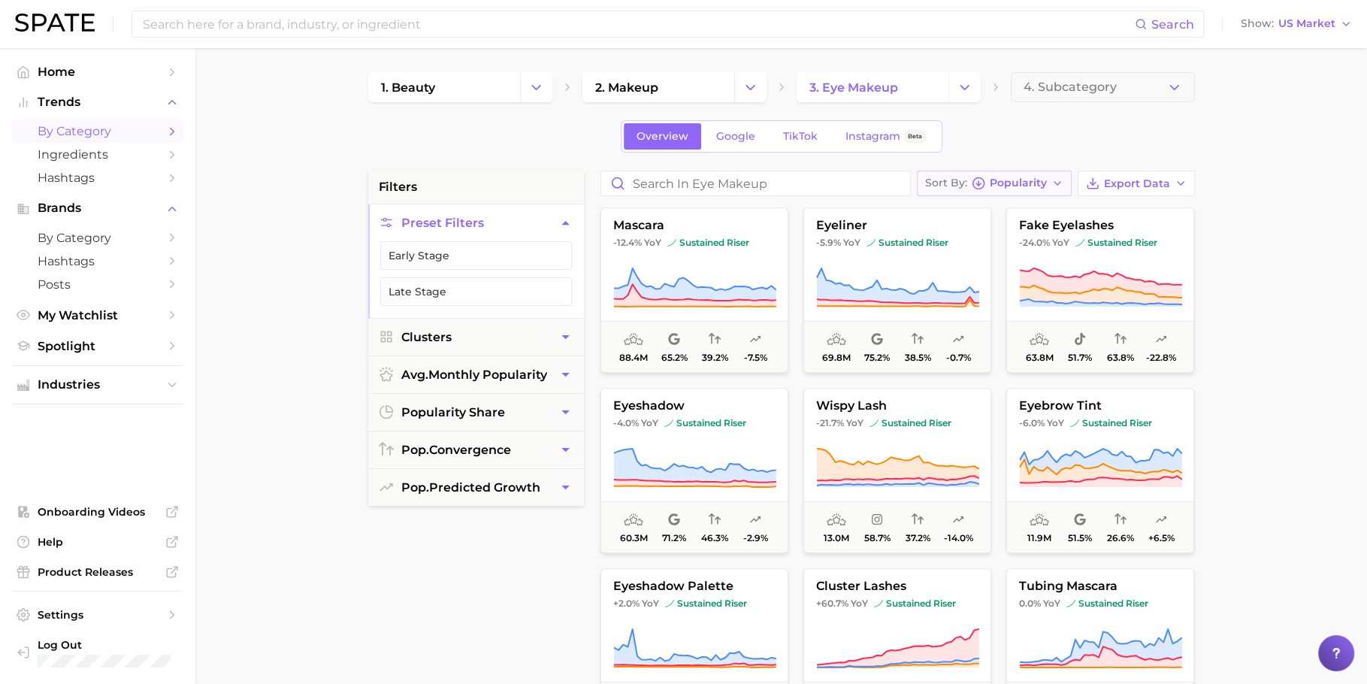
click at [984, 184] on icon "button" at bounding box center [979, 184] width 14 height 14
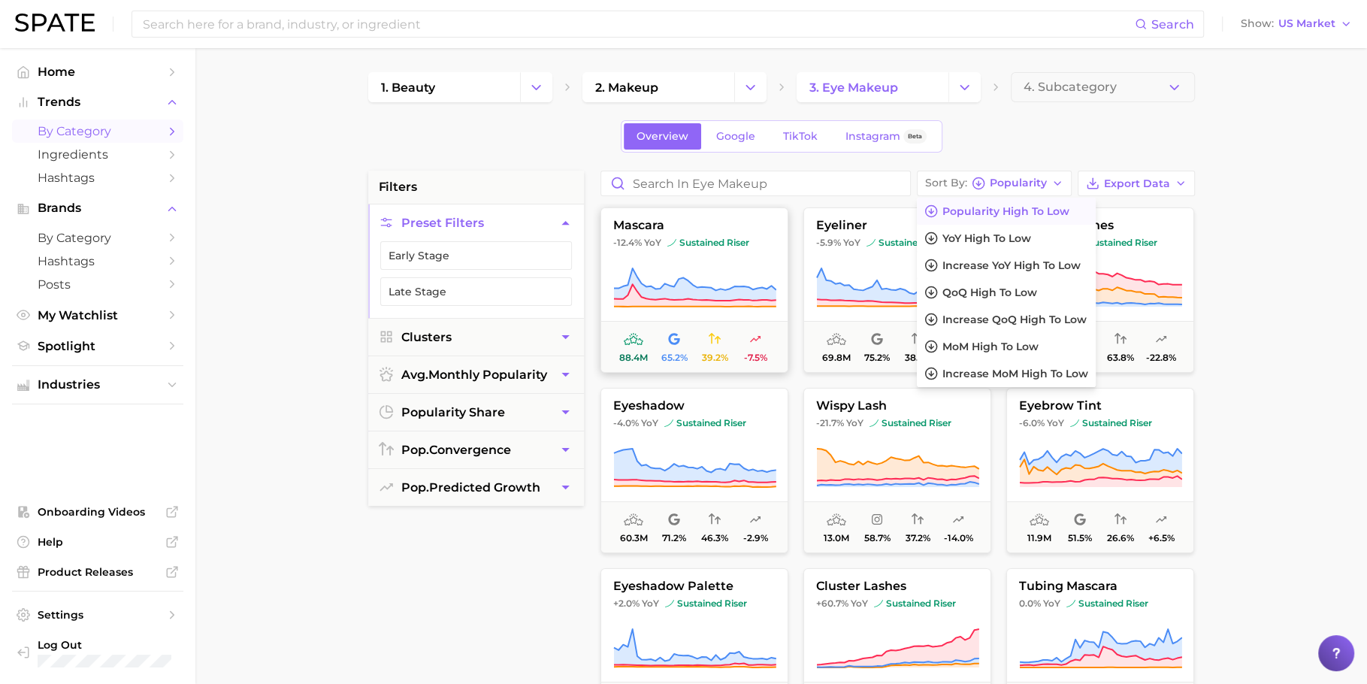
click at [727, 240] on span "sustained riser" at bounding box center [709, 243] width 82 height 12
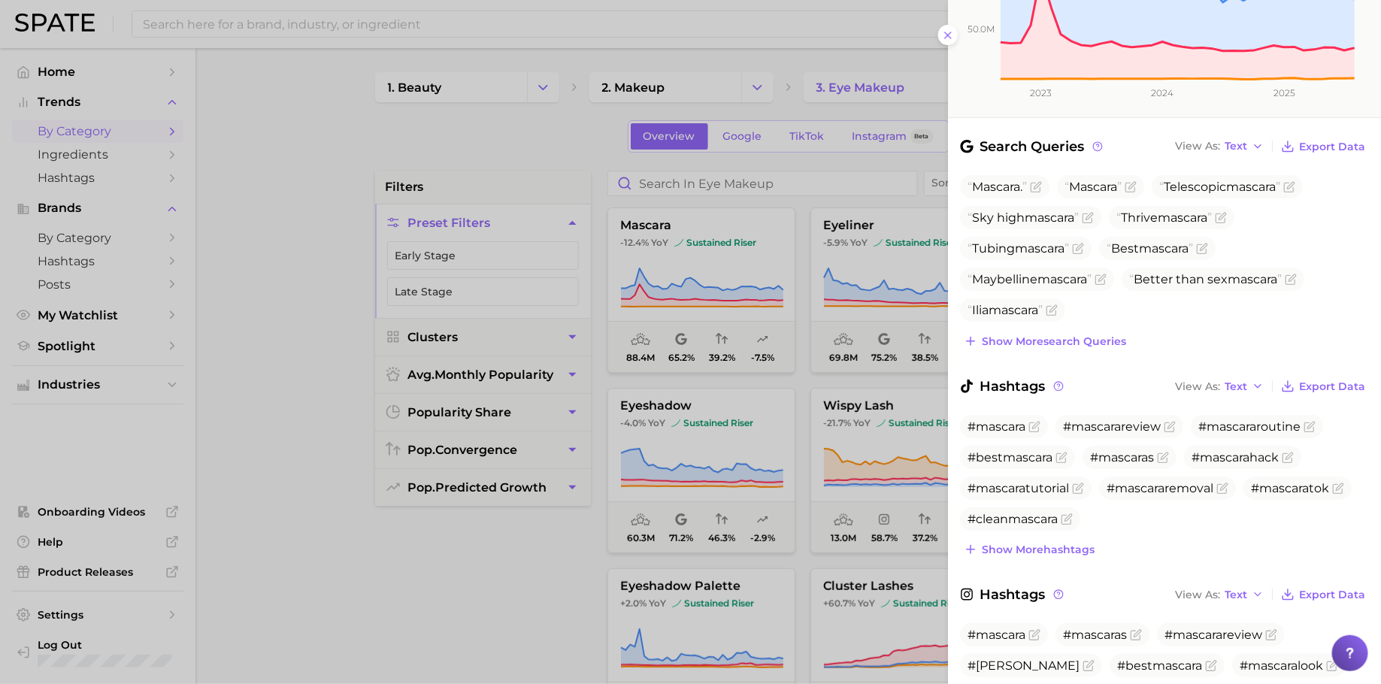
scroll to position [422, 0]
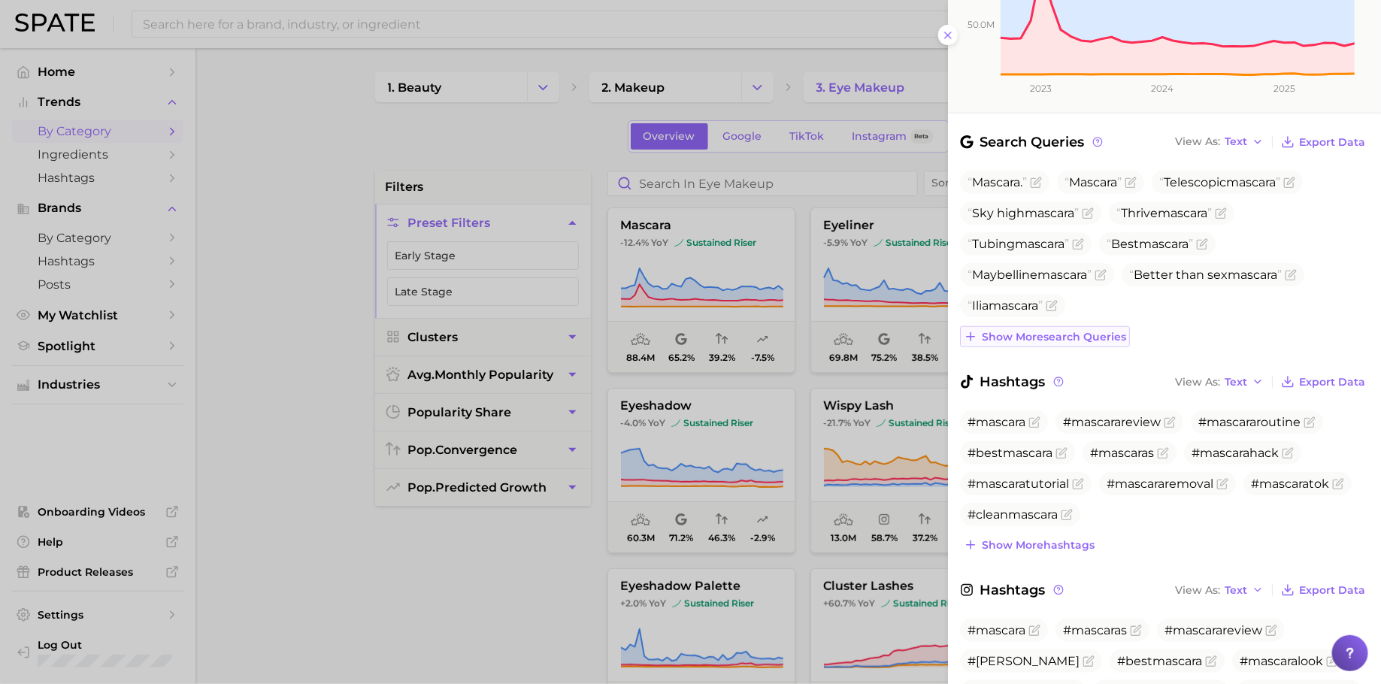
click at [1036, 331] on span "Show more search queries" at bounding box center [1054, 337] width 144 height 13
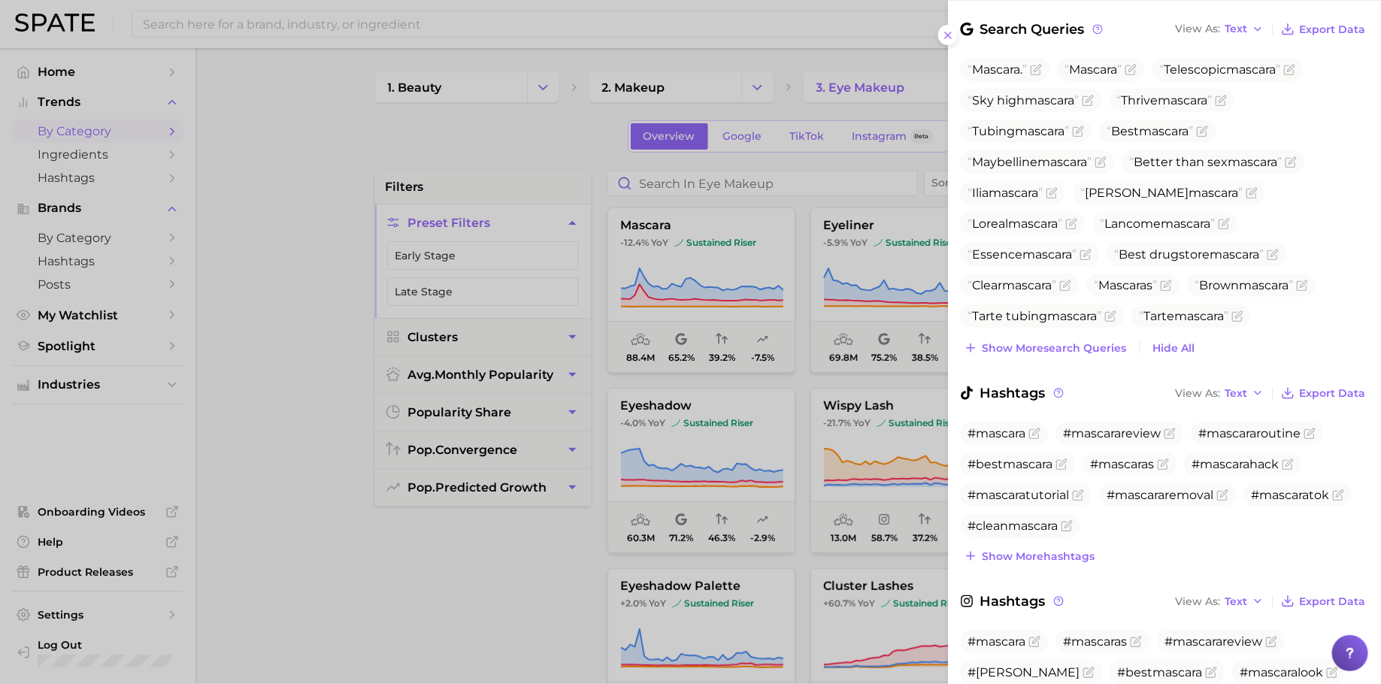
scroll to position [624, 0]
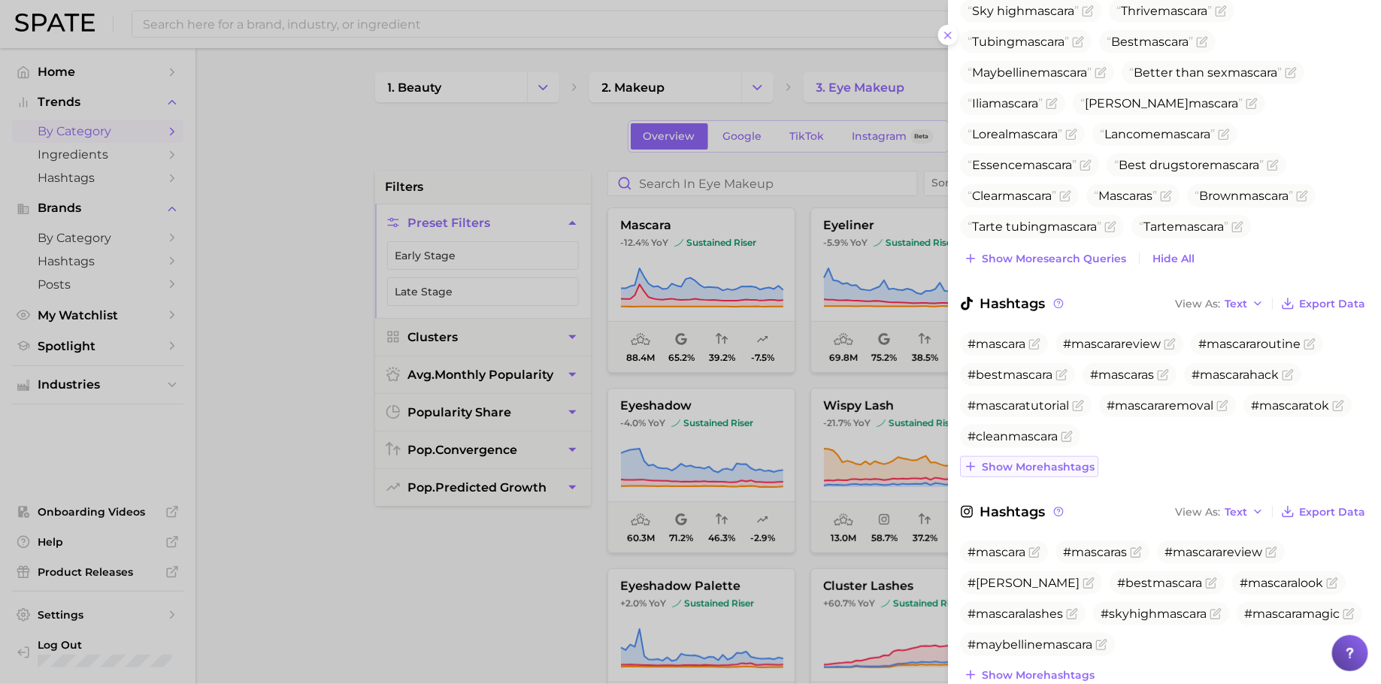
click at [1037, 461] on span "Show more hashtags" at bounding box center [1038, 467] width 113 height 13
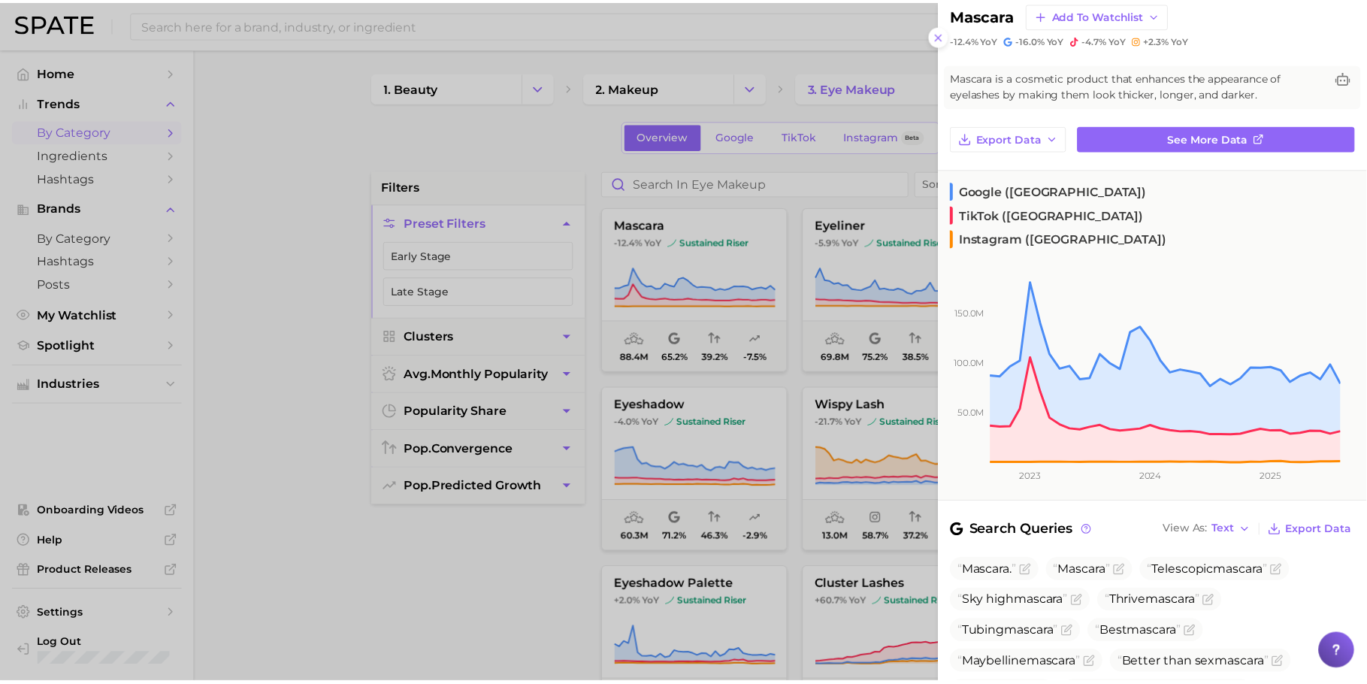
scroll to position [0, 0]
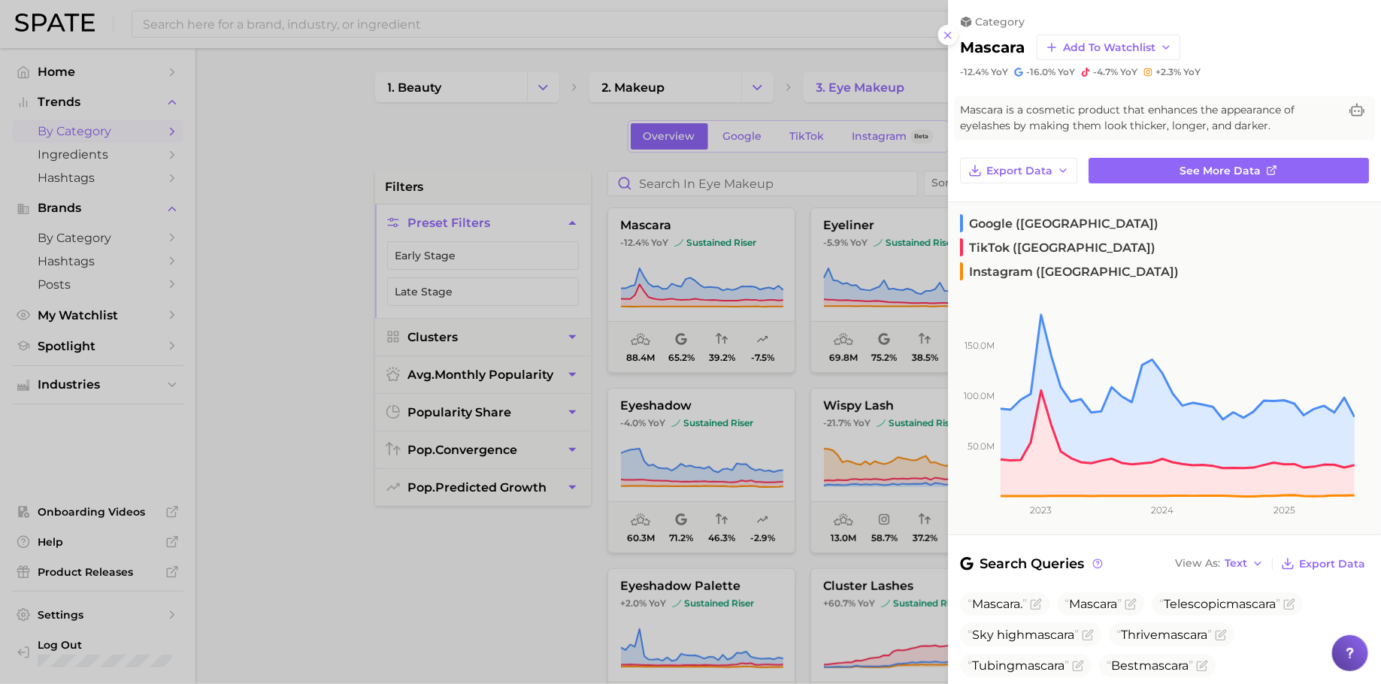
click at [467, 30] on div at bounding box center [690, 342] width 1381 height 684
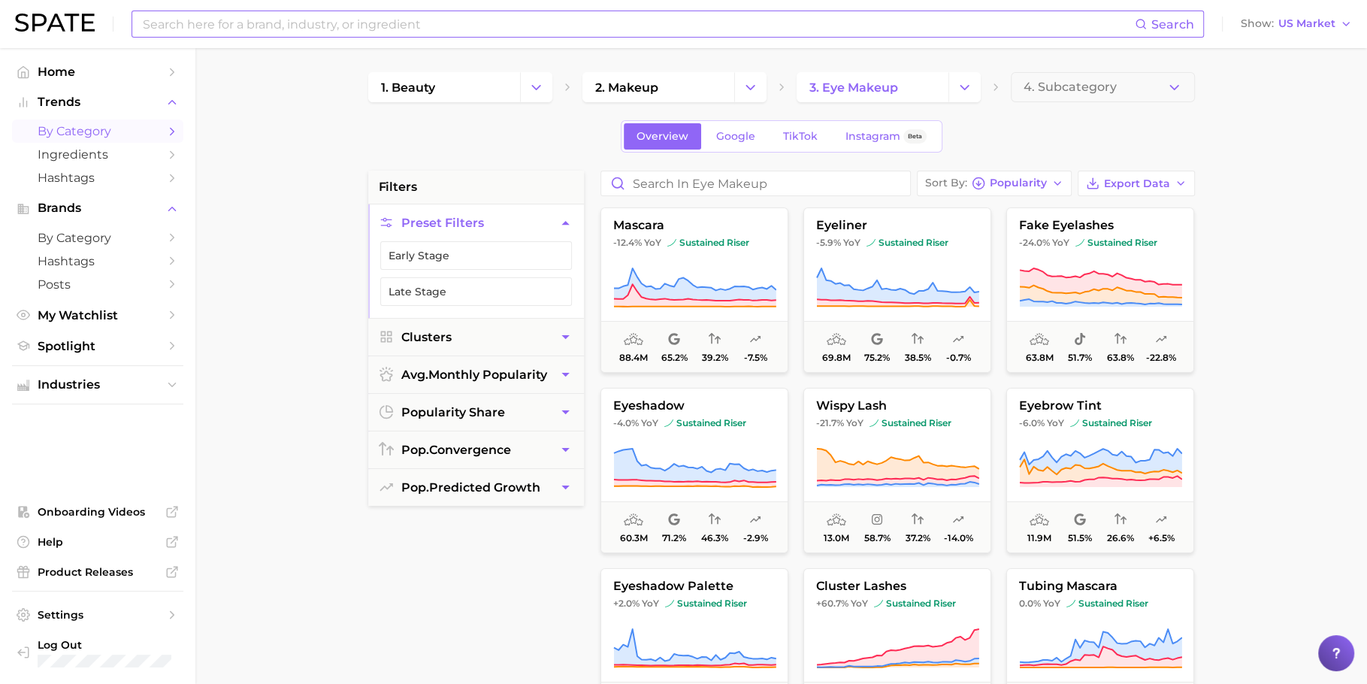
click at [450, 26] on input at bounding box center [638, 24] width 994 height 26
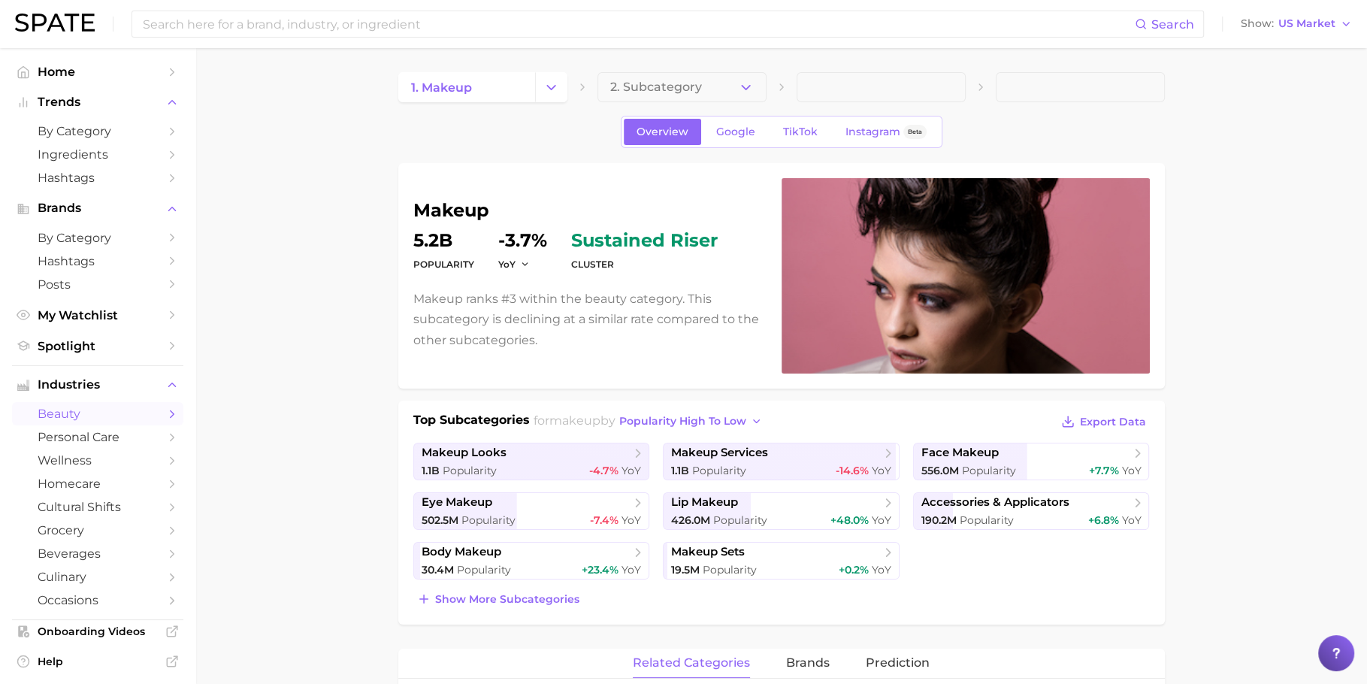
scroll to position [600, 0]
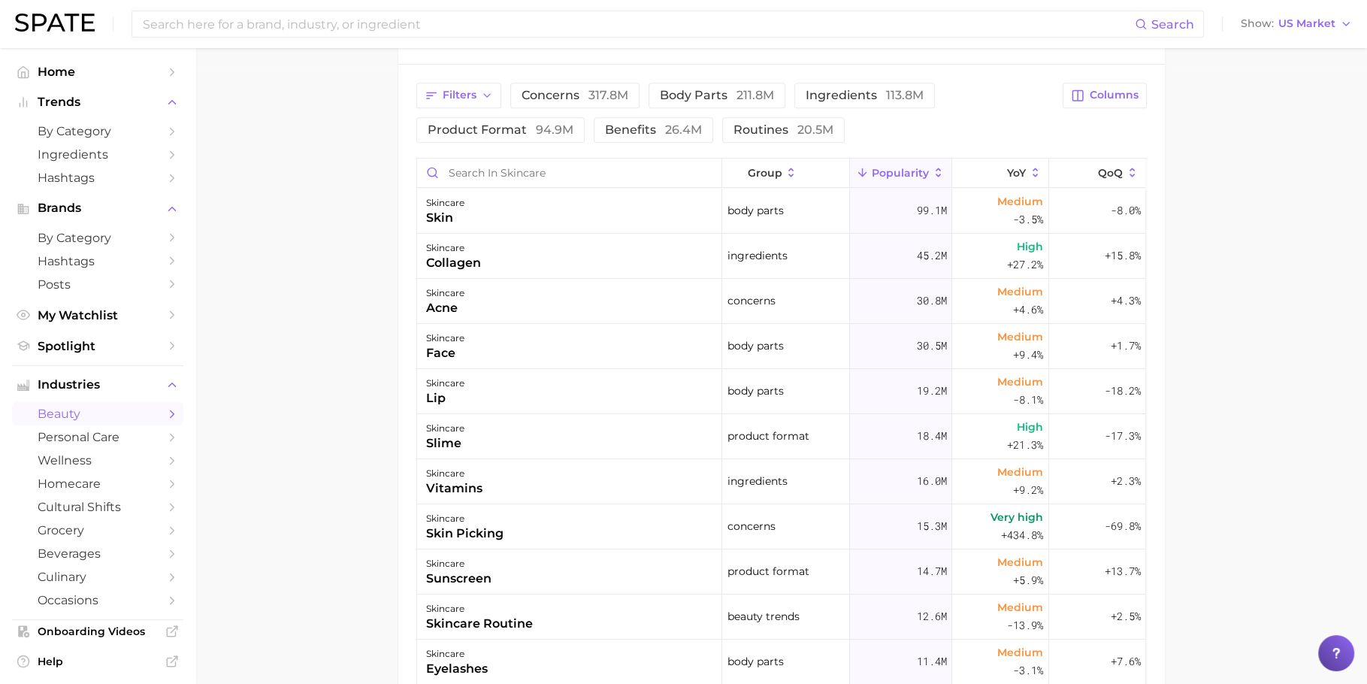
scroll to position [630, 0]
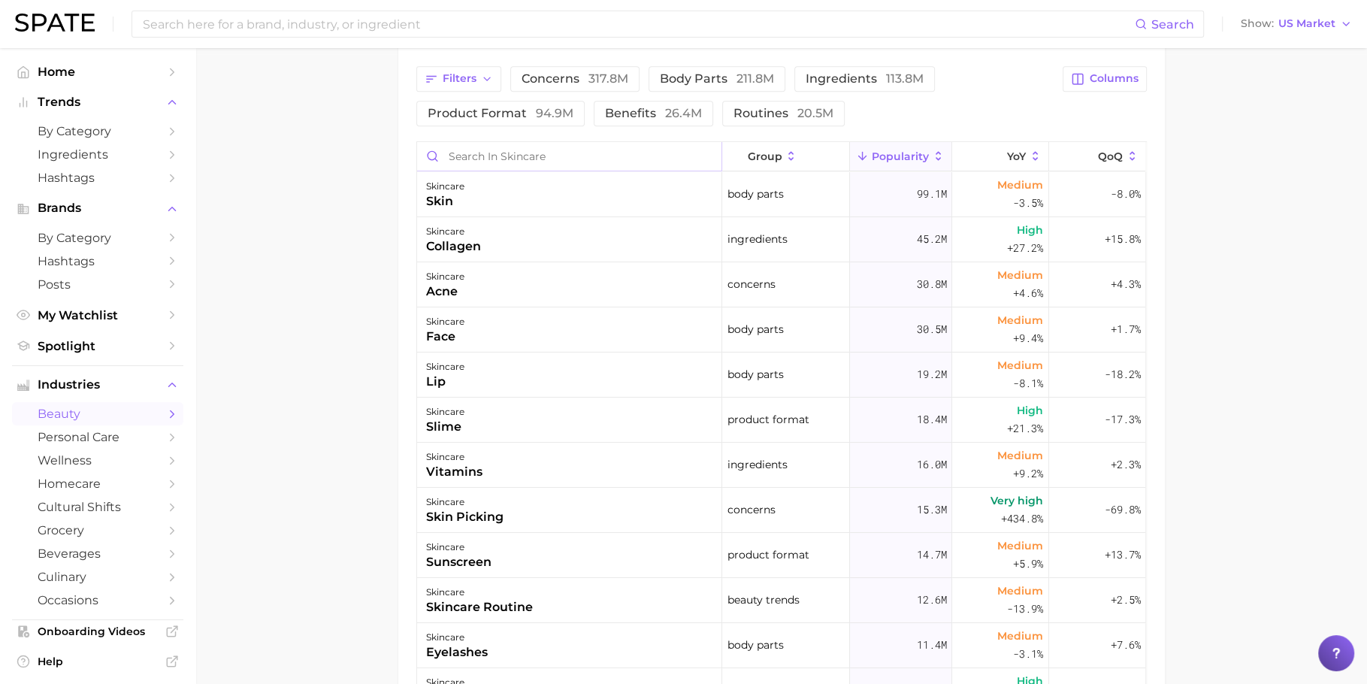
click at [524, 156] on input "Search in skincare" at bounding box center [569, 156] width 304 height 29
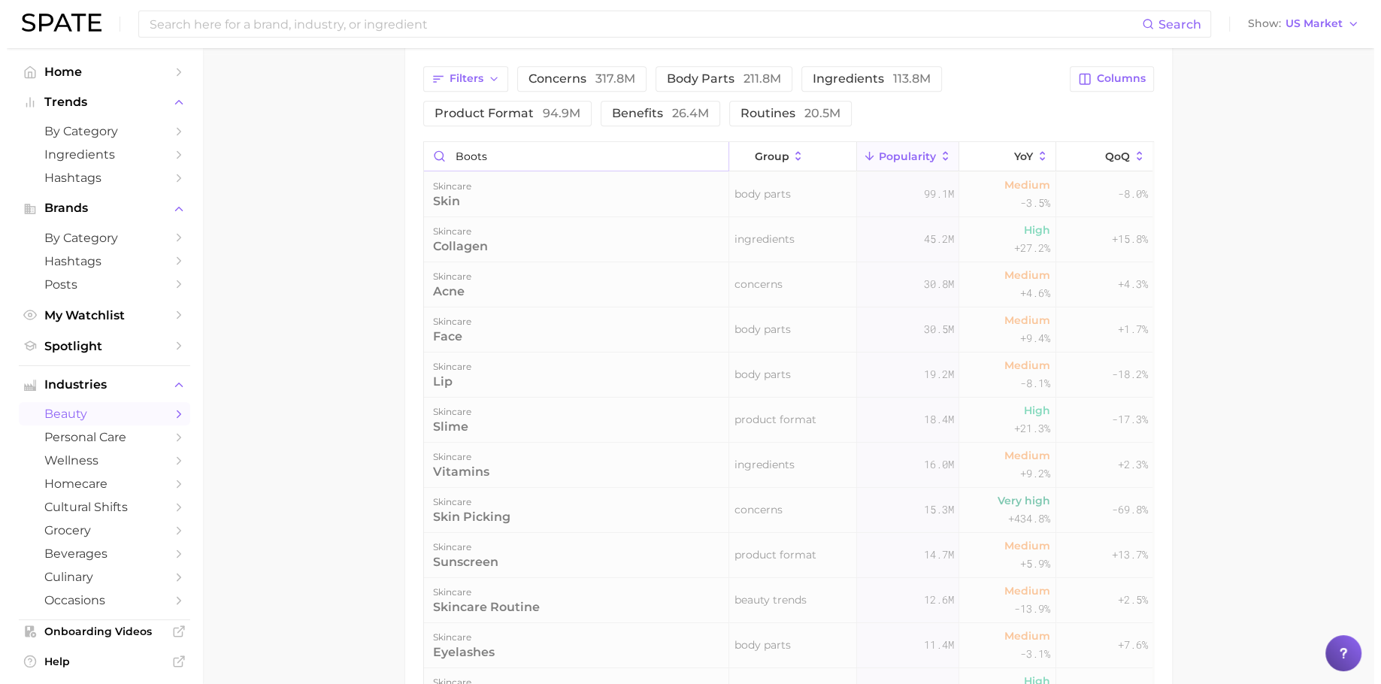
scroll to position [555, 0]
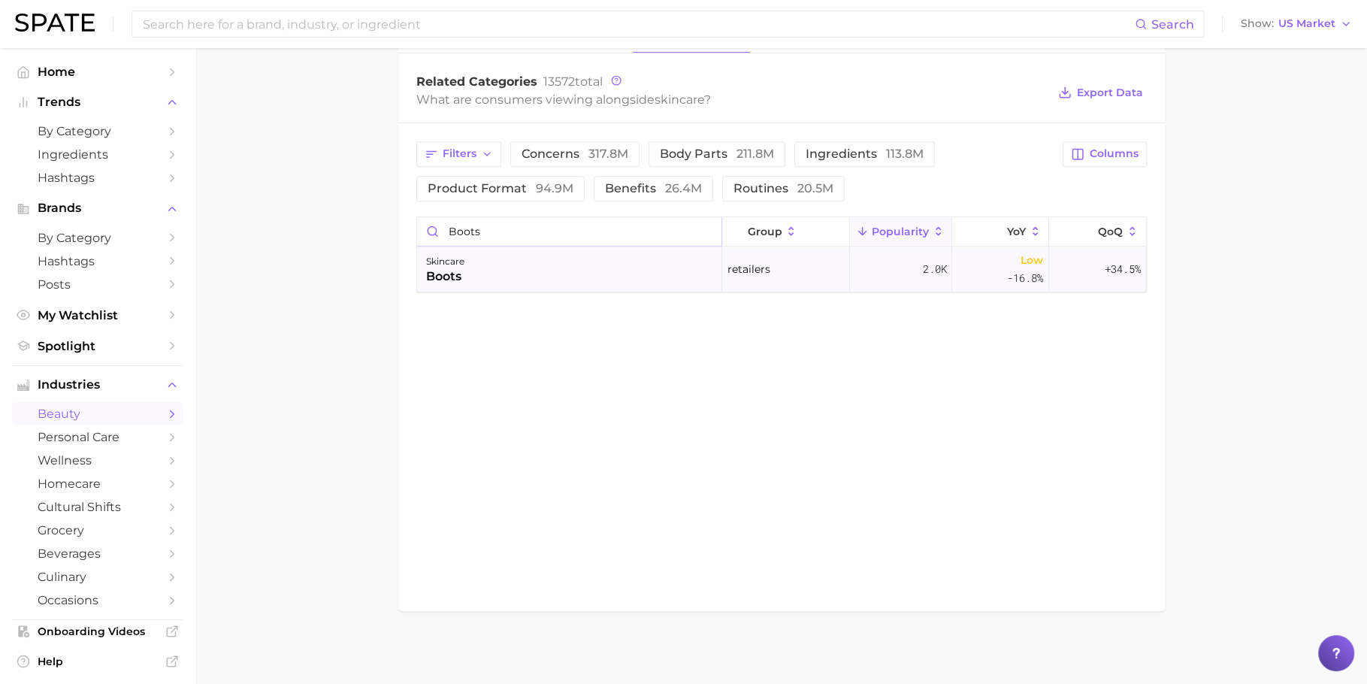
type input "boots"
click at [654, 262] on div "skincare boots" at bounding box center [569, 269] width 305 height 45
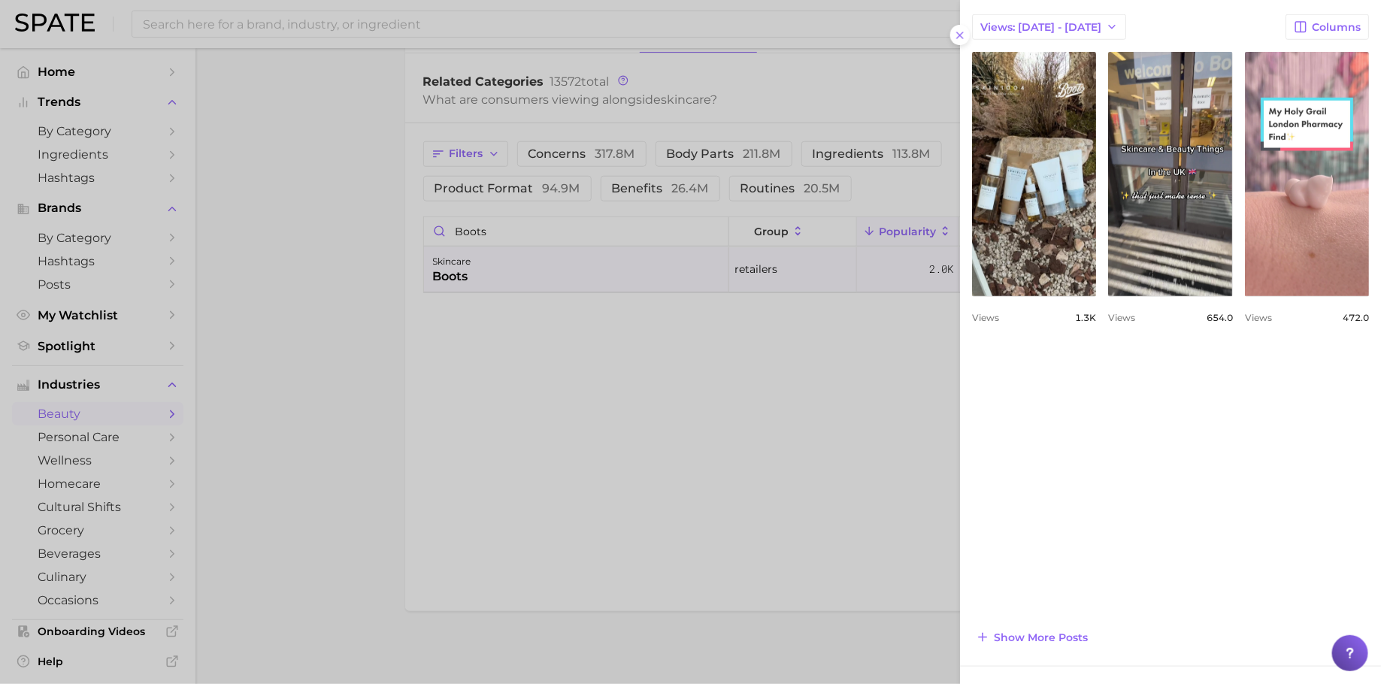
scroll to position [634, 0]
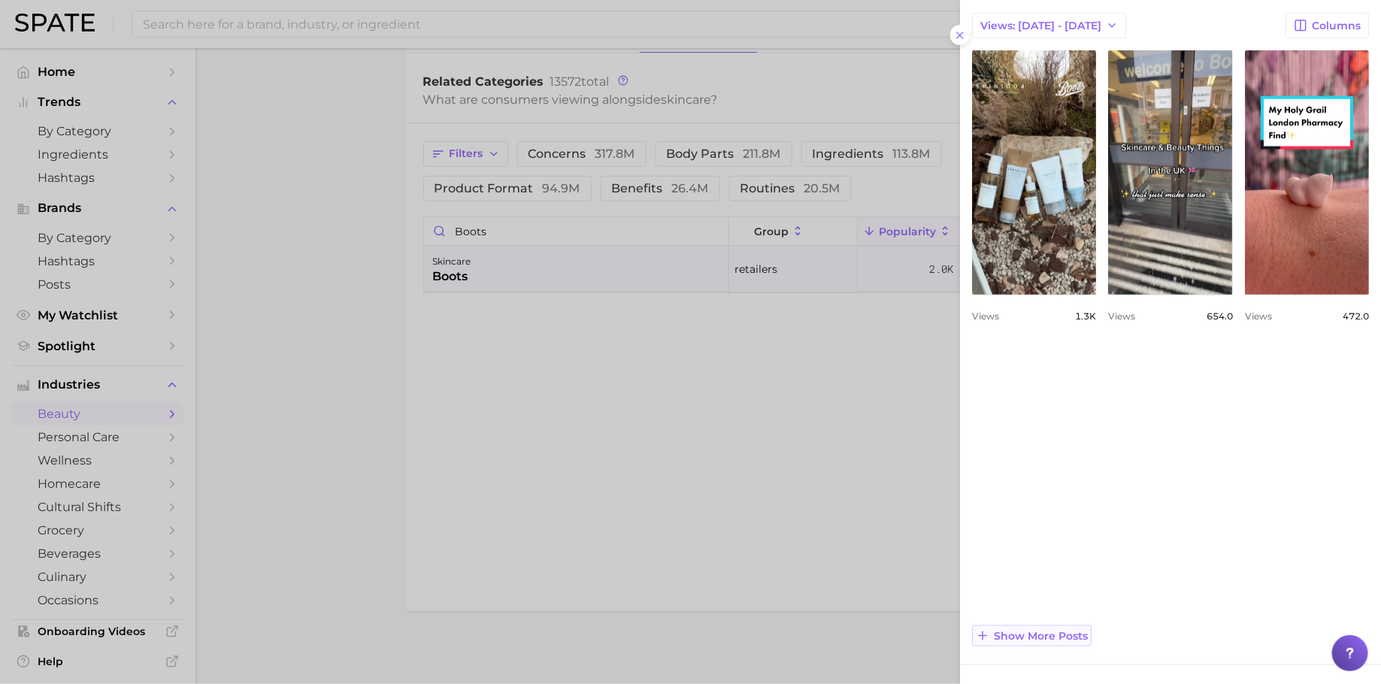
click at [1044, 637] on span "Show more posts" at bounding box center [1041, 636] width 94 height 13
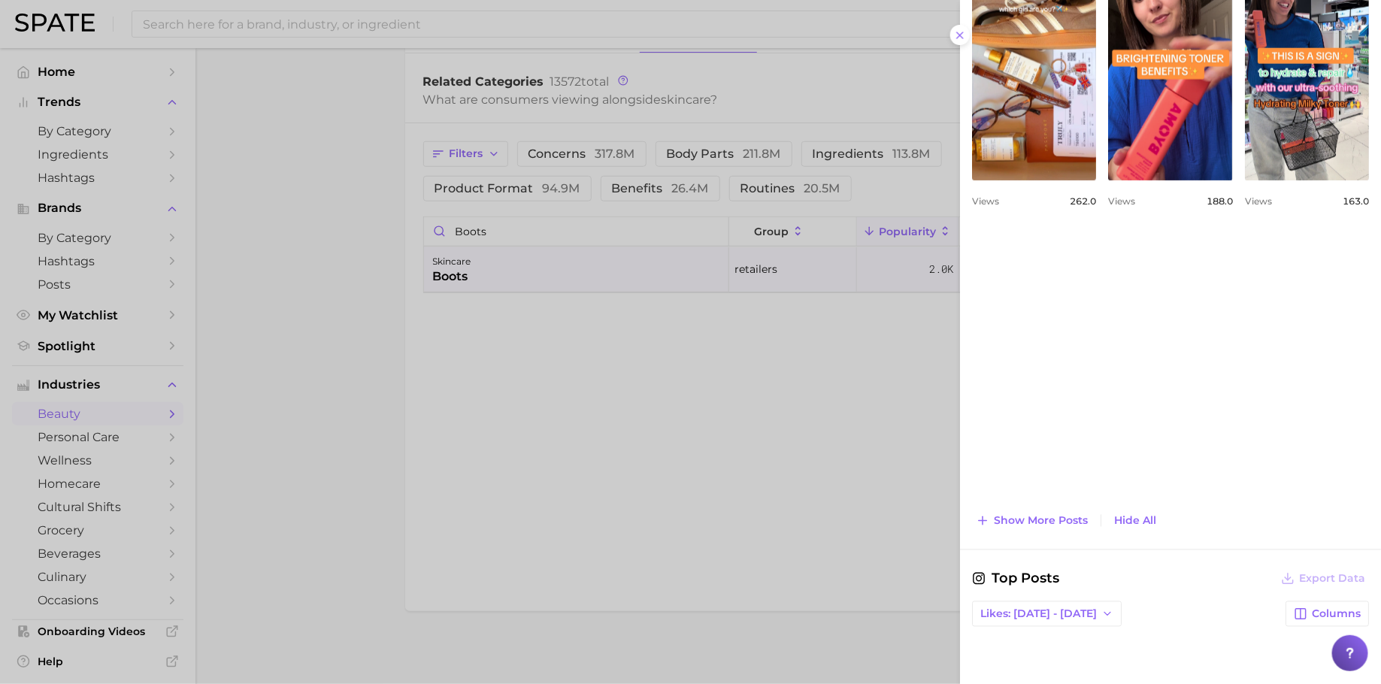
scroll to position [1055, 0]
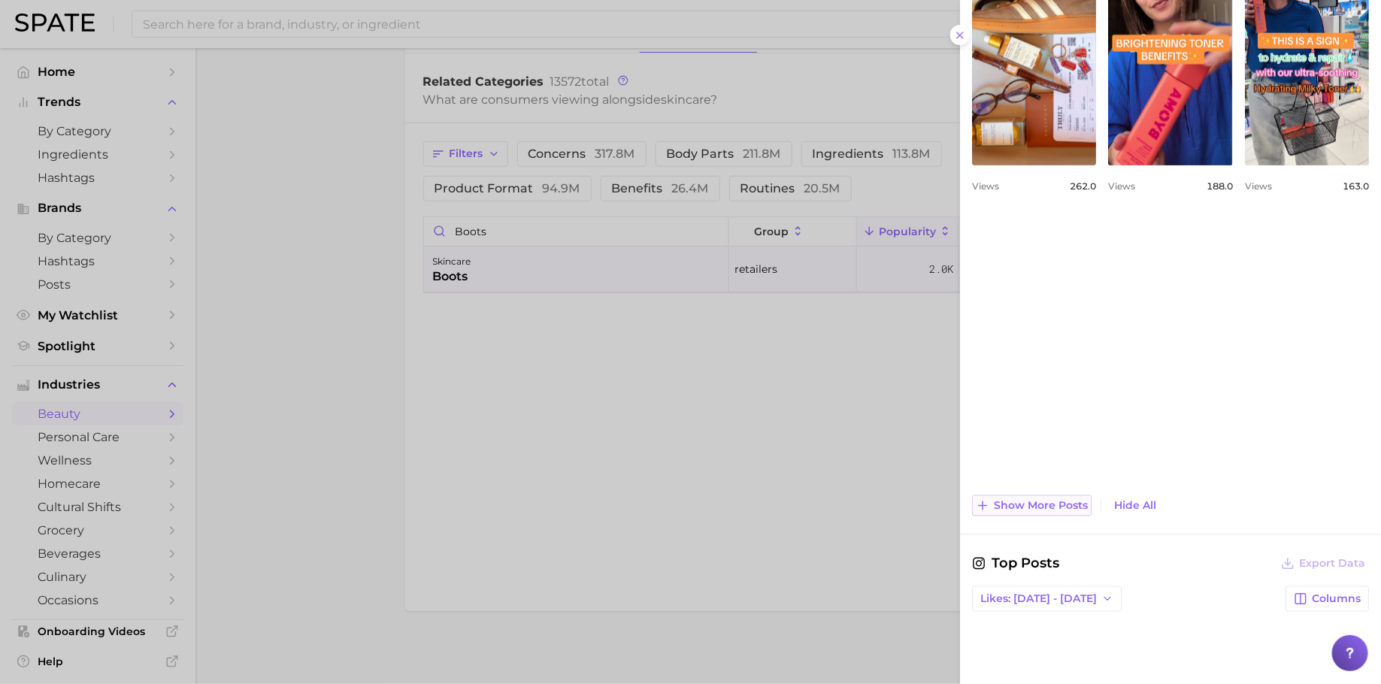
click at [1062, 503] on span "Show more posts" at bounding box center [1041, 506] width 94 height 13
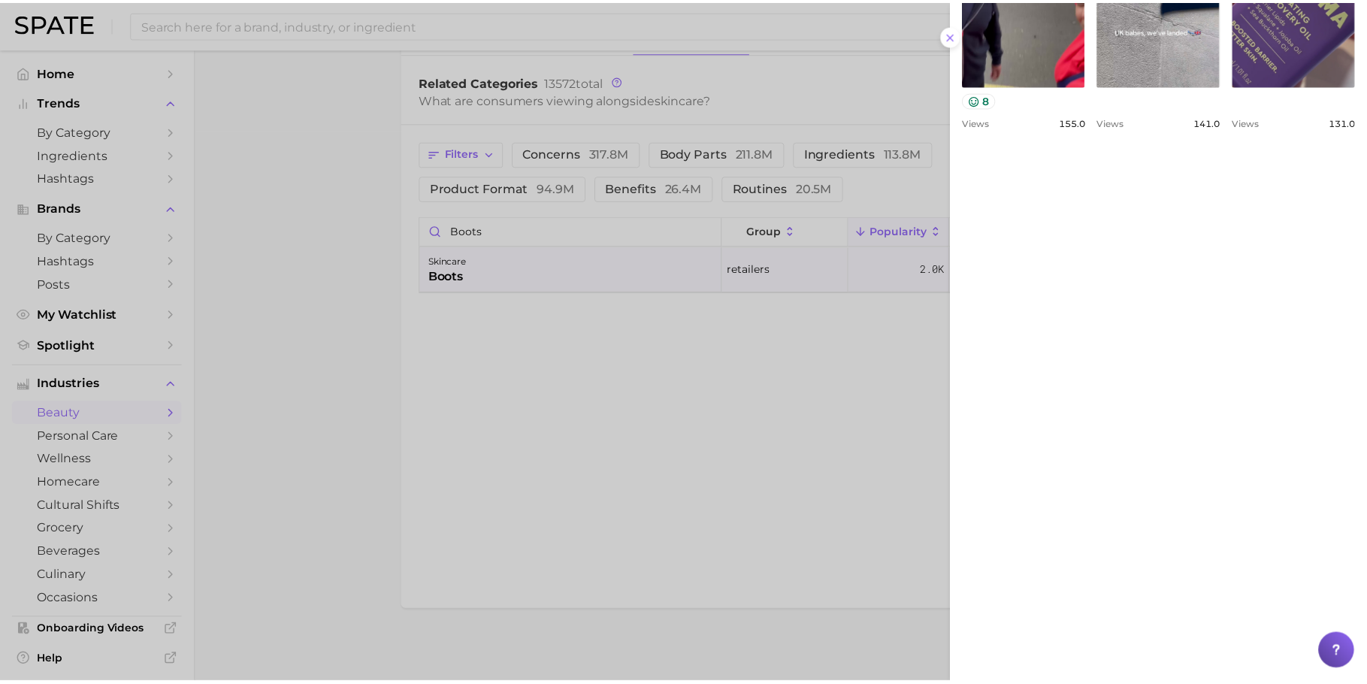
scroll to position [1609, 0]
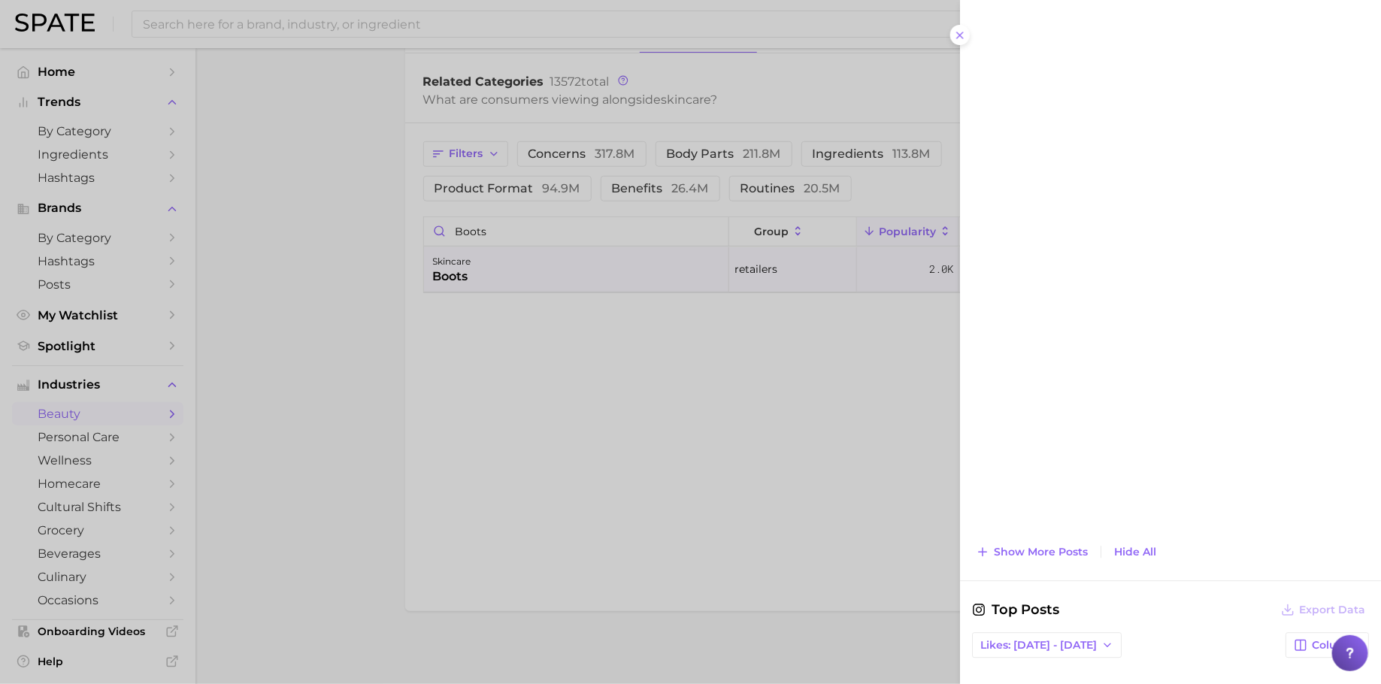
click at [632, 361] on div at bounding box center [690, 342] width 1381 height 684
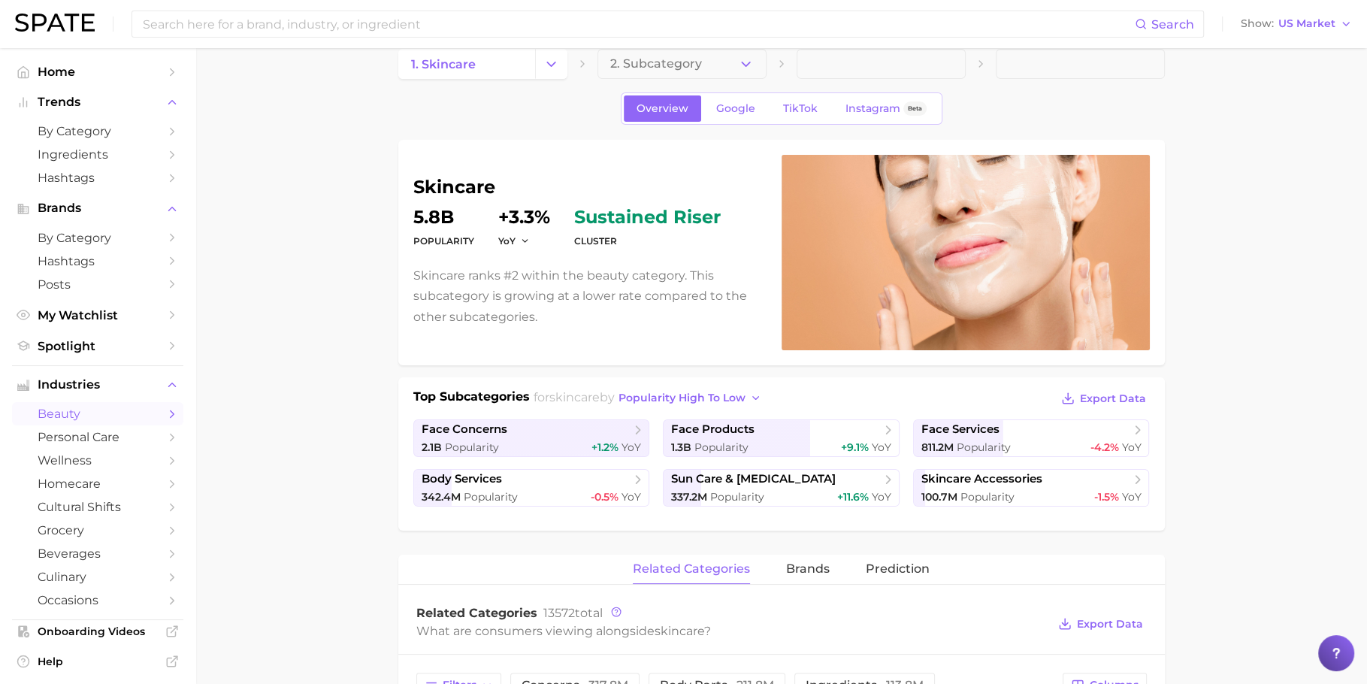
scroll to position [0, 0]
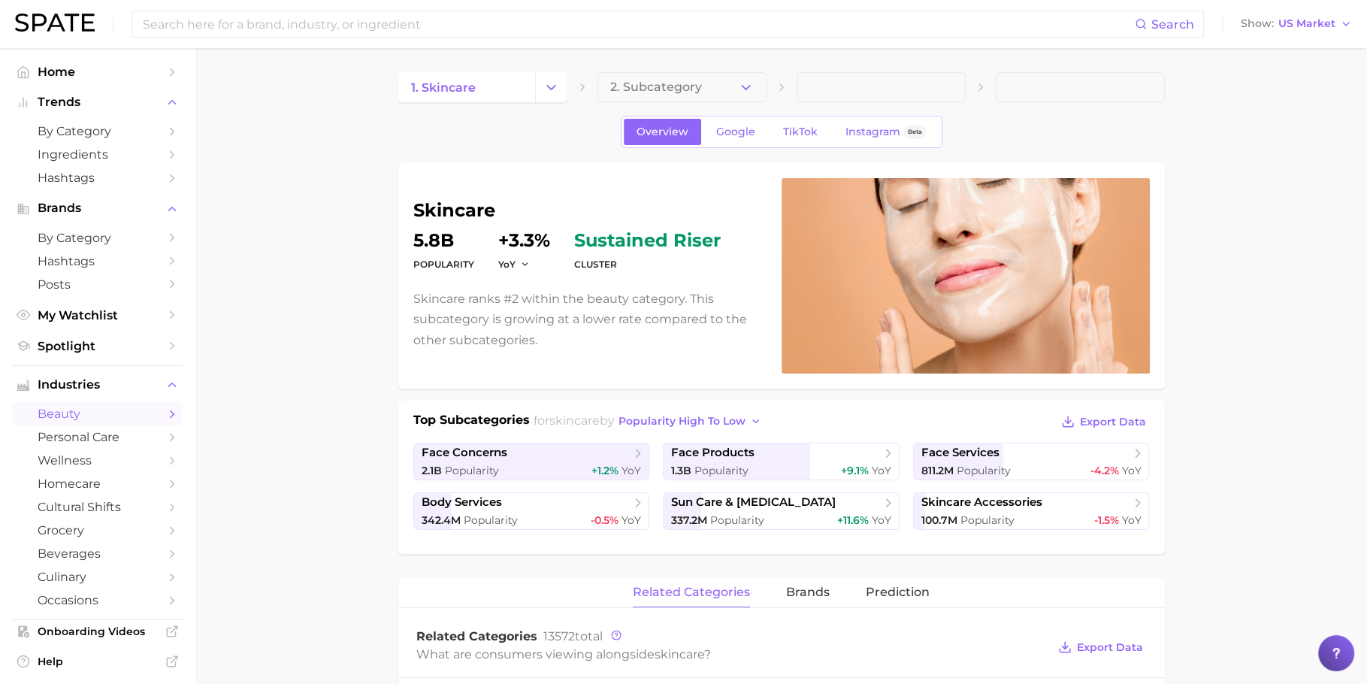
click at [568, 89] on div "1. skincare 2. Subcategory" at bounding box center [781, 87] width 767 height 30
click at [556, 86] on icon "Change Category" at bounding box center [552, 88] width 16 height 16
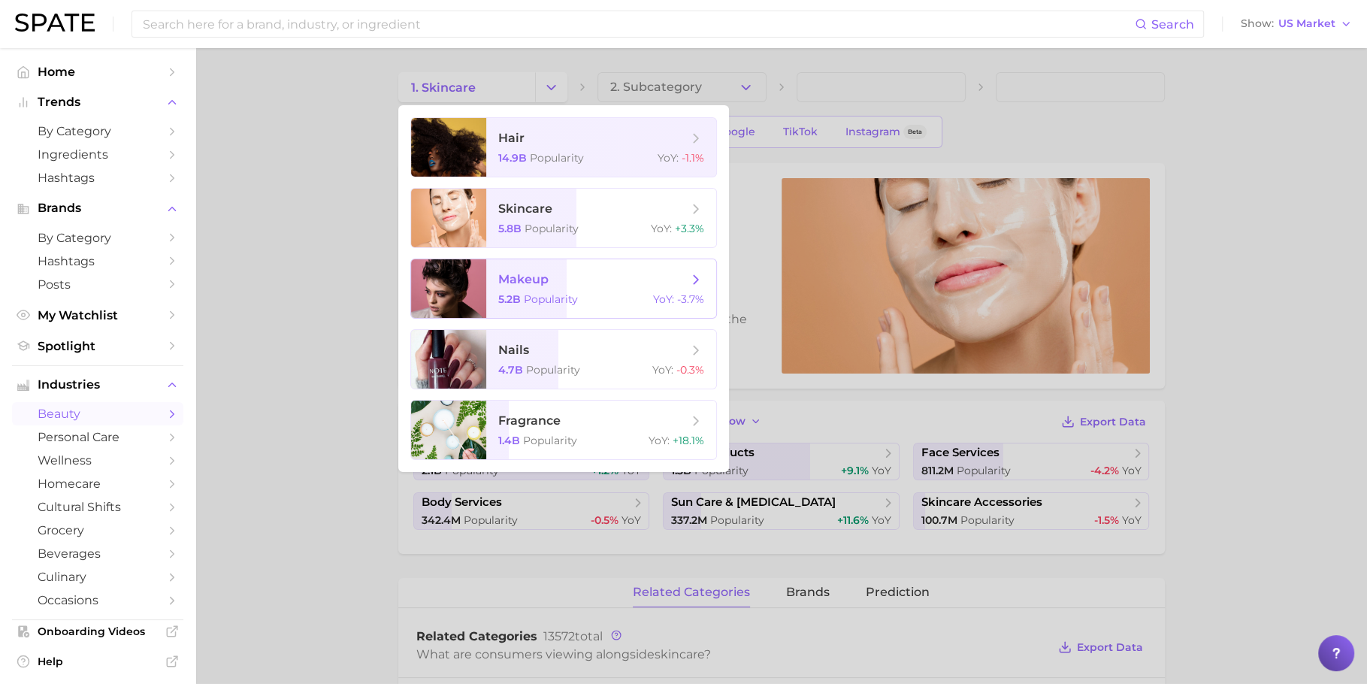
click at [604, 279] on span "makeup" at bounding box center [592, 279] width 189 height 17
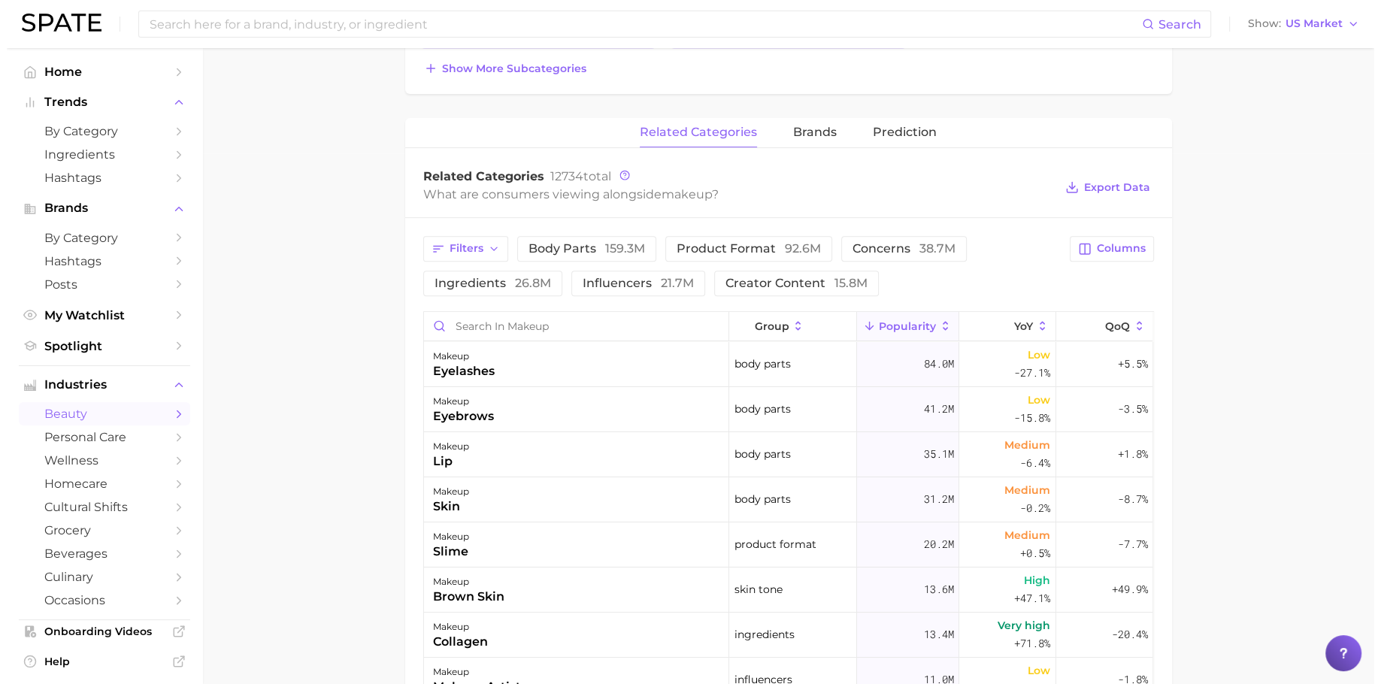
scroll to position [564, 0]
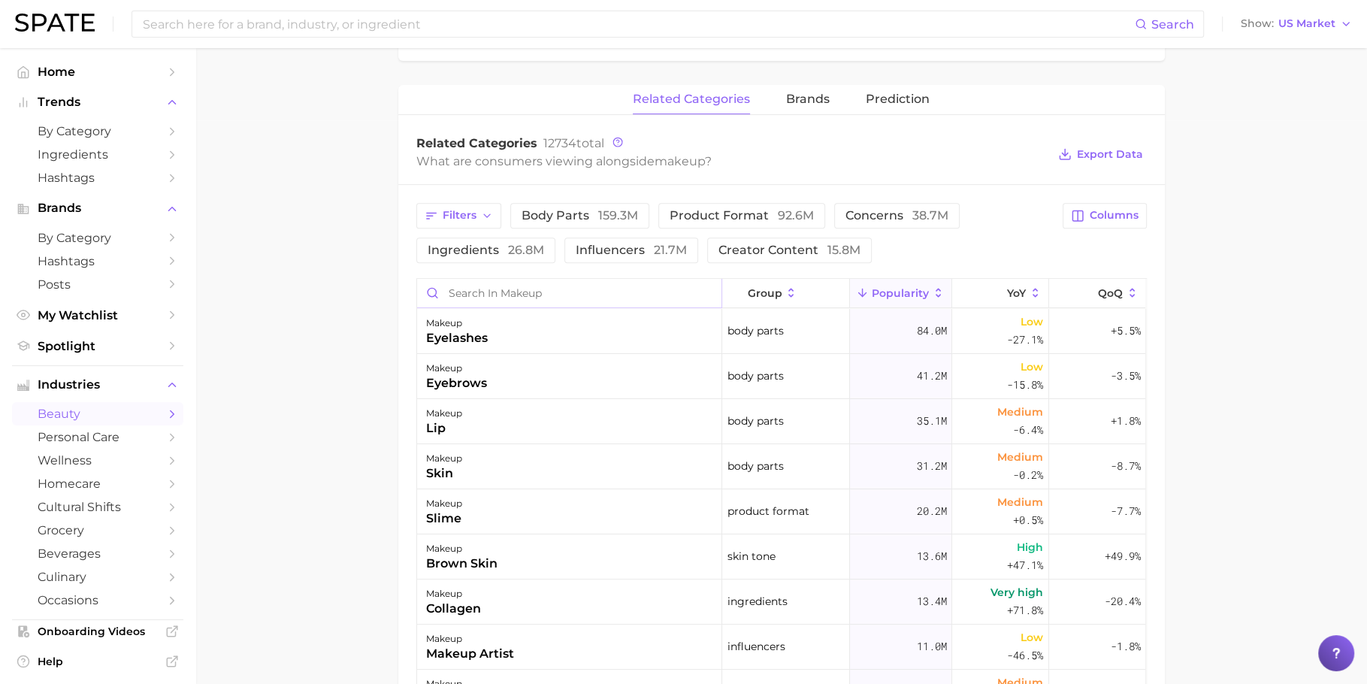
click at [589, 295] on input "Search in makeup" at bounding box center [569, 293] width 304 height 29
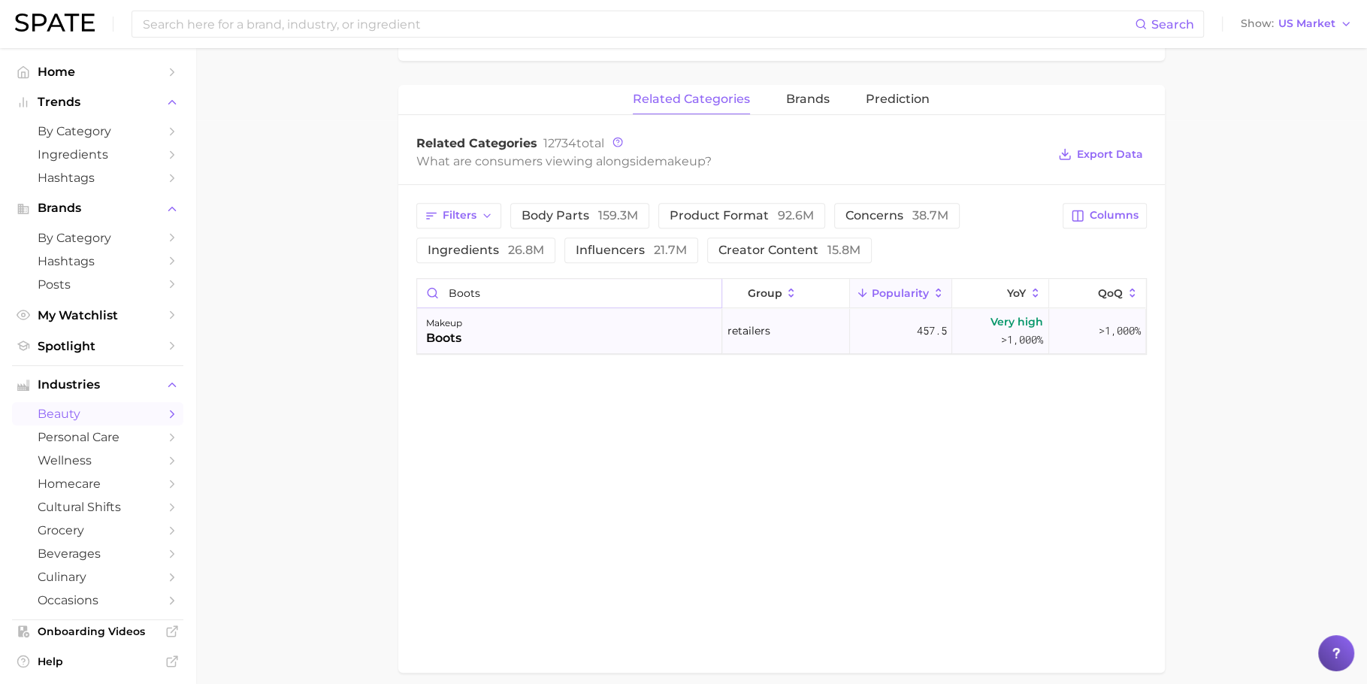
type input "boots"
click at [553, 341] on div "makeup boots" at bounding box center [569, 331] width 305 height 45
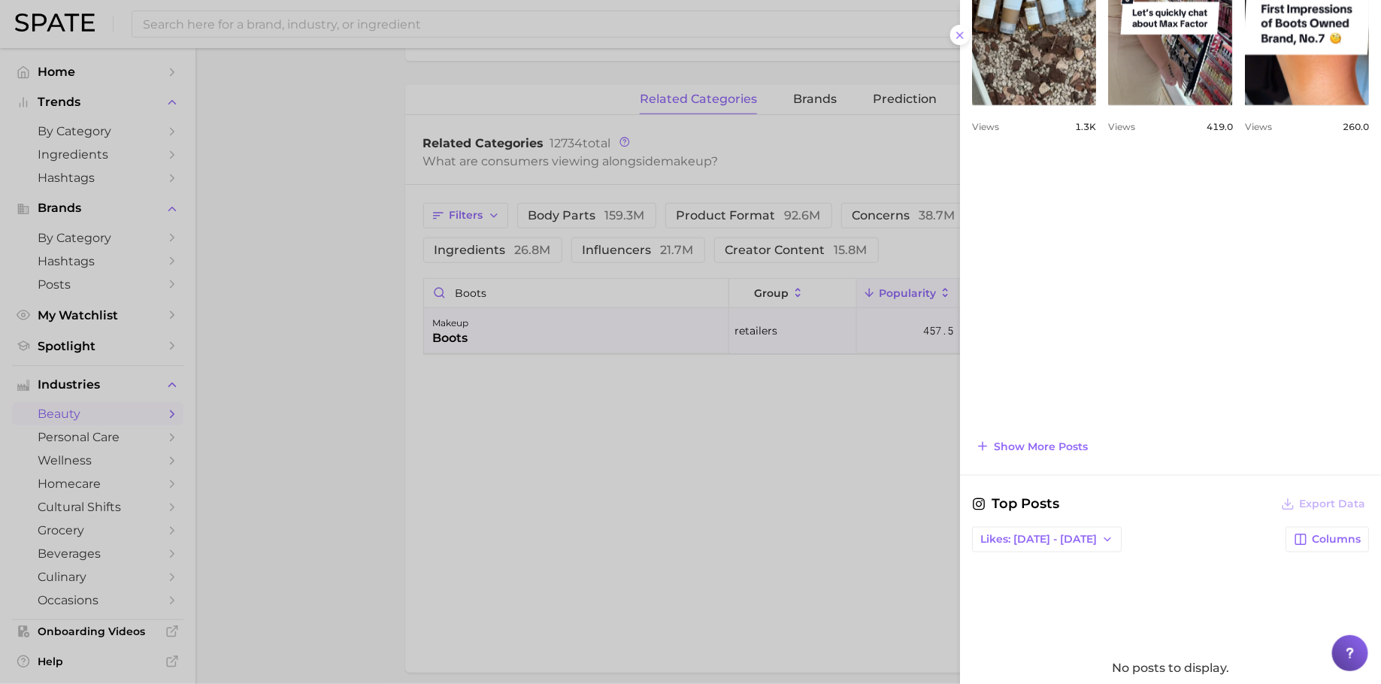
scroll to position [885, 0]
click at [1063, 441] on span "Show more posts" at bounding box center [1041, 447] width 94 height 13
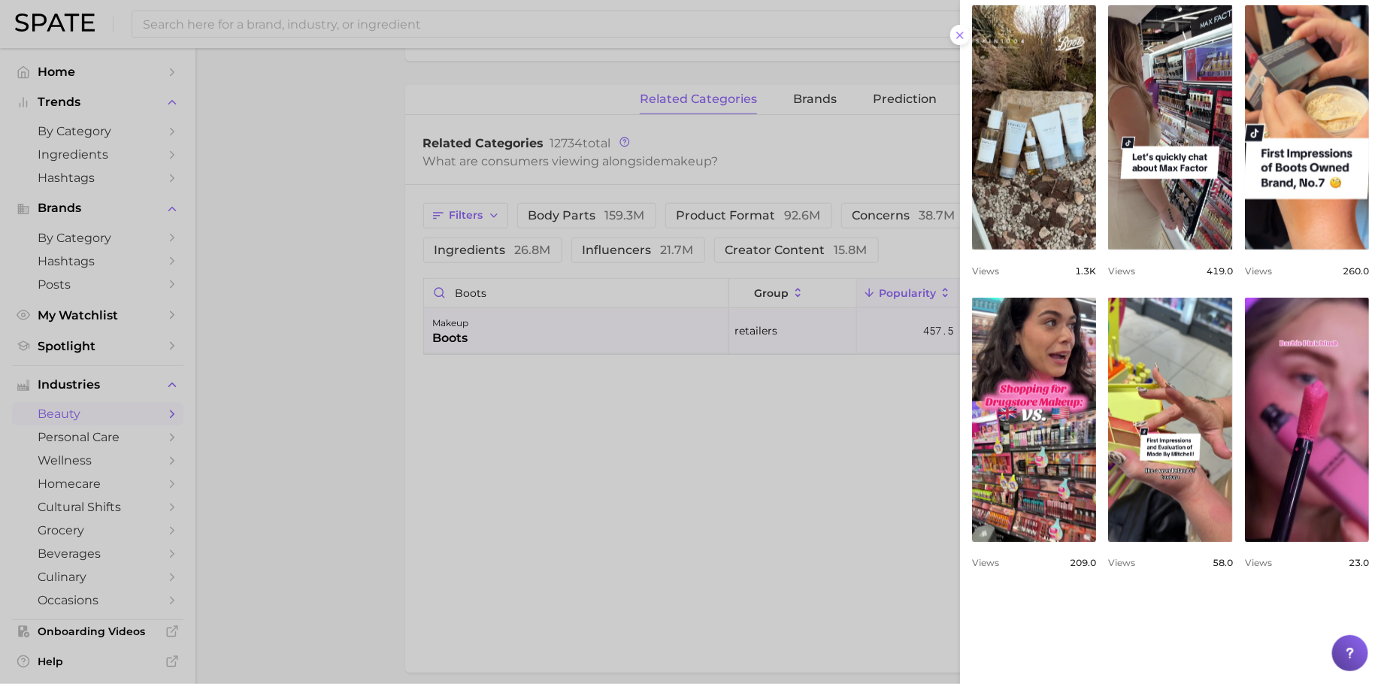
scroll to position [910, 0]
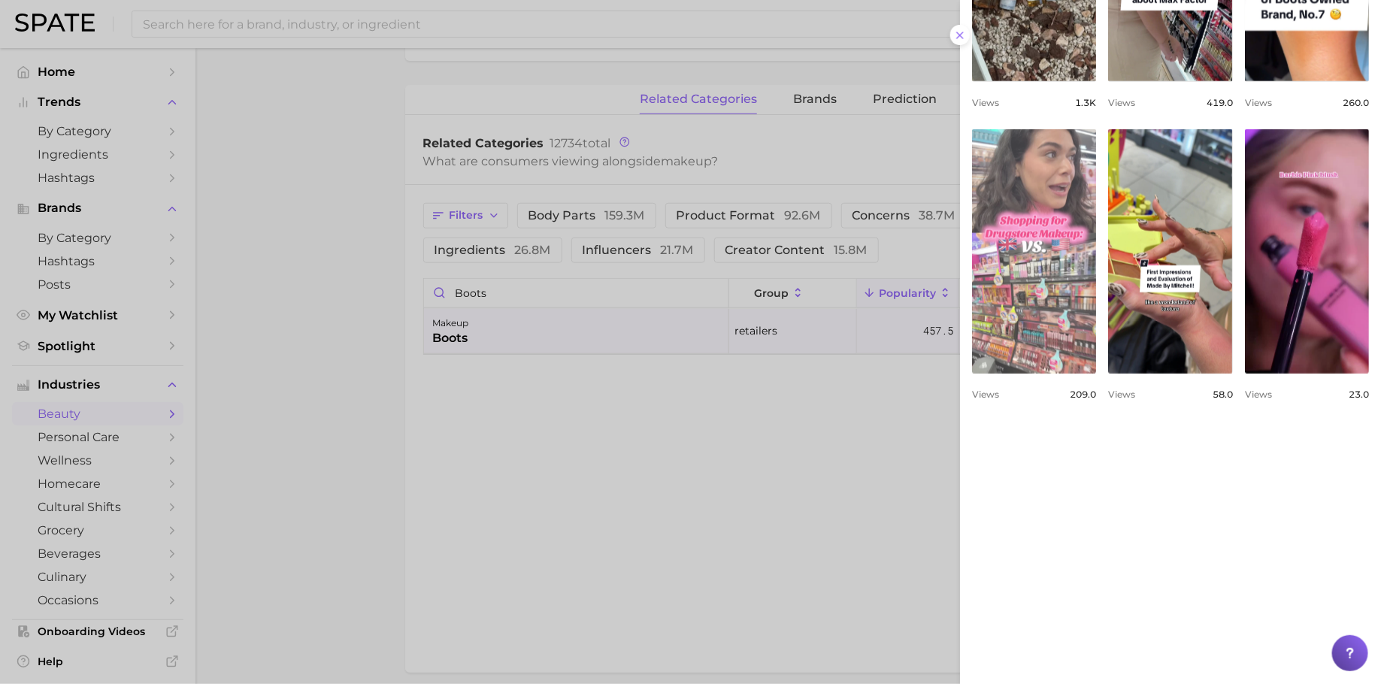
click at [1096, 292] on link "view post on TikTok" at bounding box center [1034, 251] width 124 height 244
drag, startPoint x: 1357, startPoint y: 317, endPoint x: 1317, endPoint y: 313, distance: 40.1
click at [1317, 313] on div "Top Posts Export Data Views: Sep 14 - 21 Columns view post on TikTok Views 1.3k…" at bounding box center [1170, 245] width 421 height 958
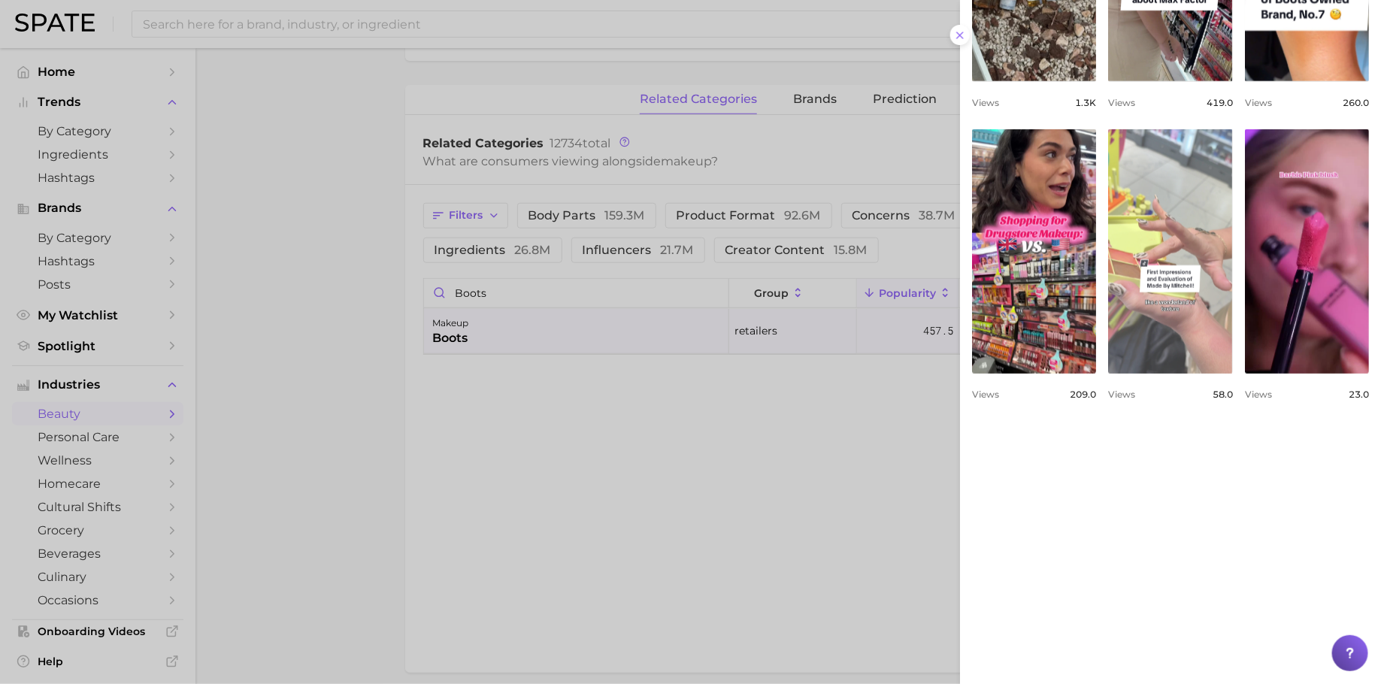
scroll to position [1327, 0]
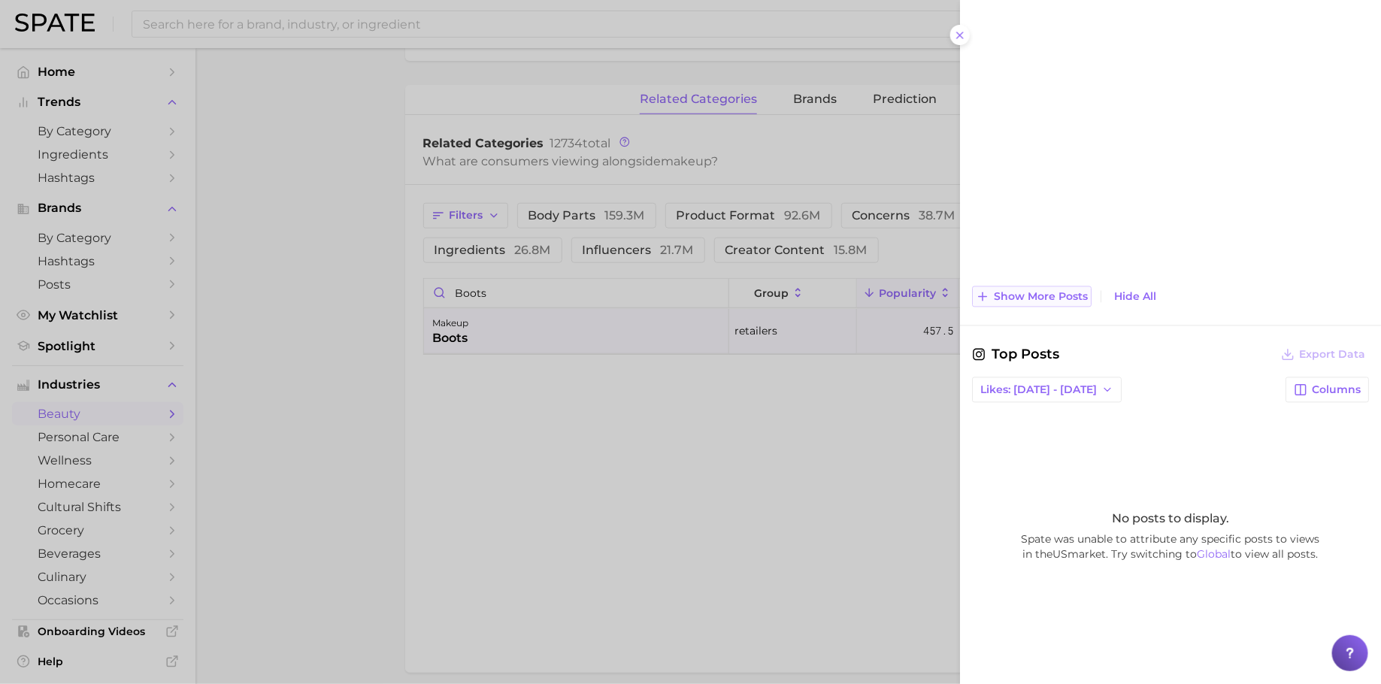
click at [1059, 291] on span "Show more posts" at bounding box center [1041, 297] width 94 height 13
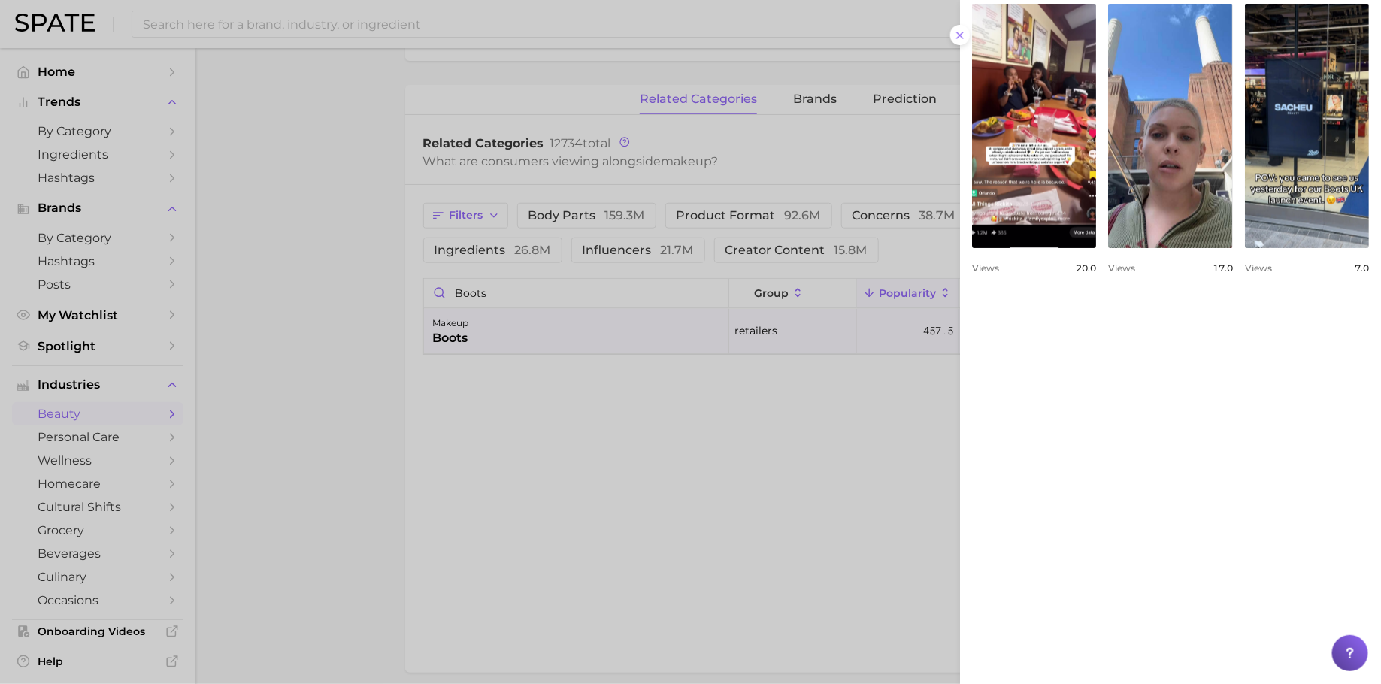
scroll to position [0, 0]
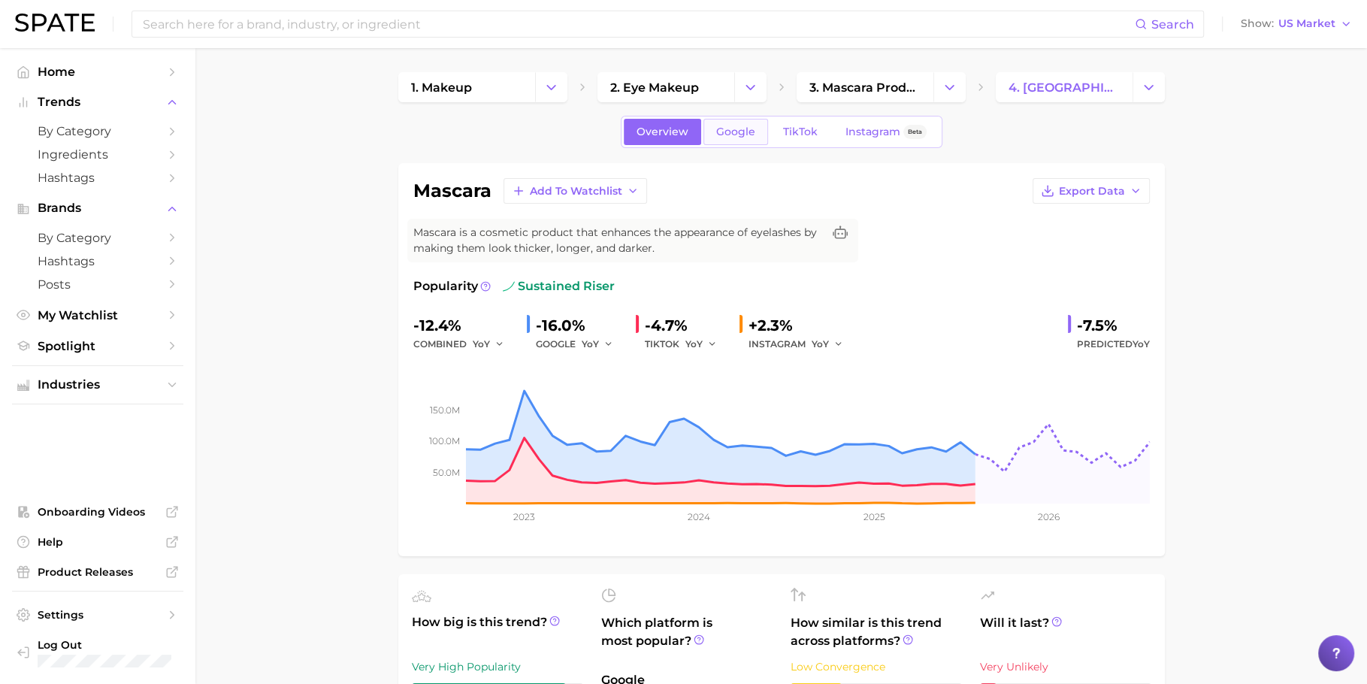
click at [731, 129] on span "Google" at bounding box center [735, 132] width 39 height 13
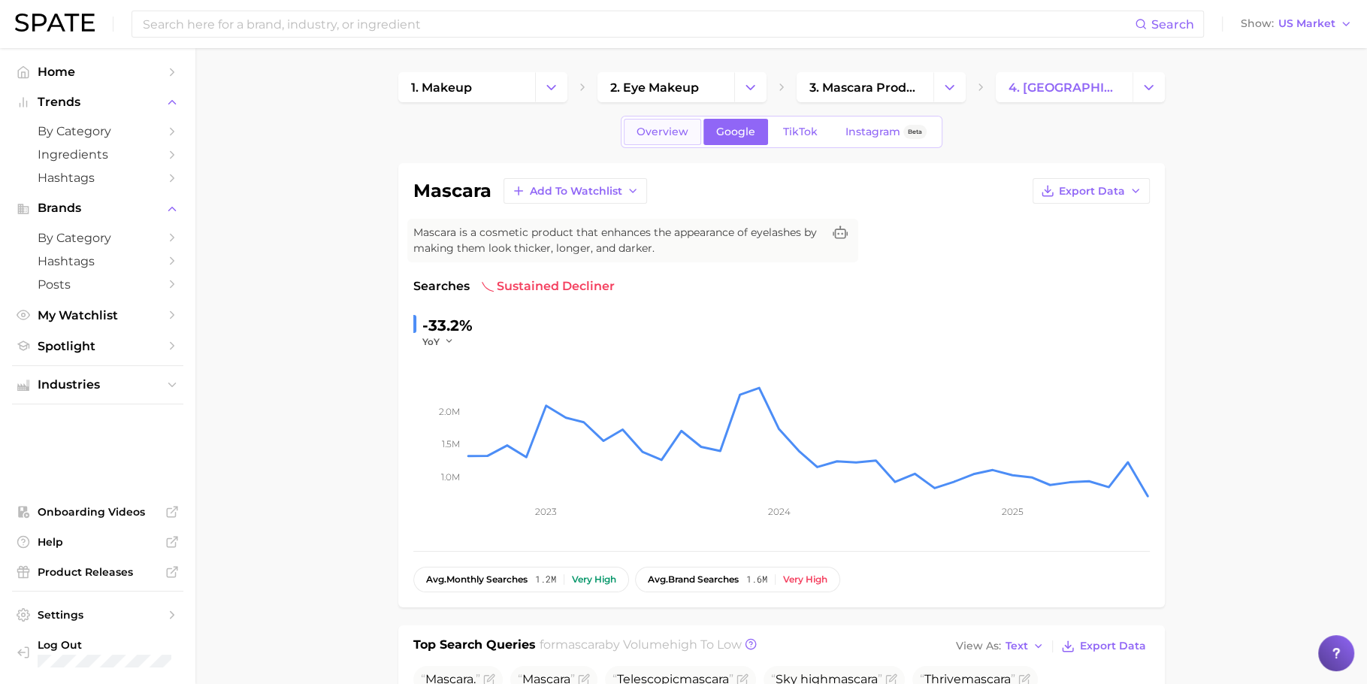
click at [649, 122] on link "Overview" at bounding box center [662, 132] width 77 height 26
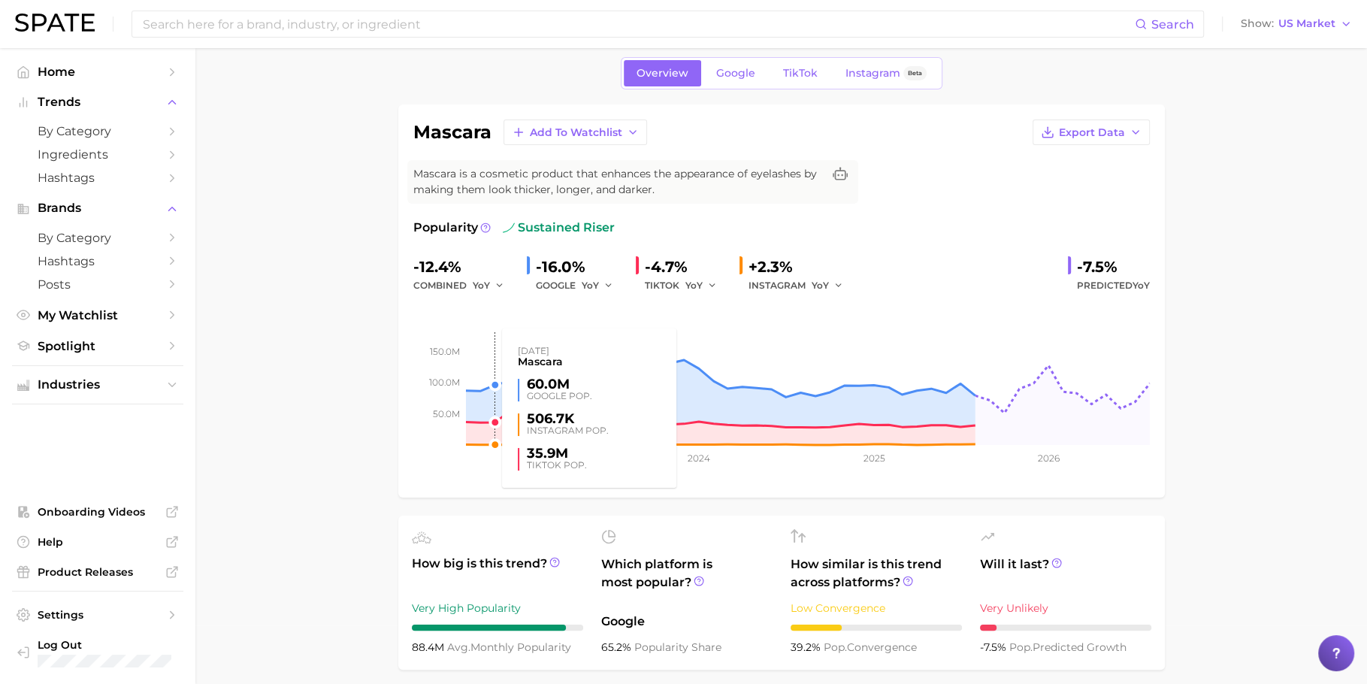
scroll to position [57, 0]
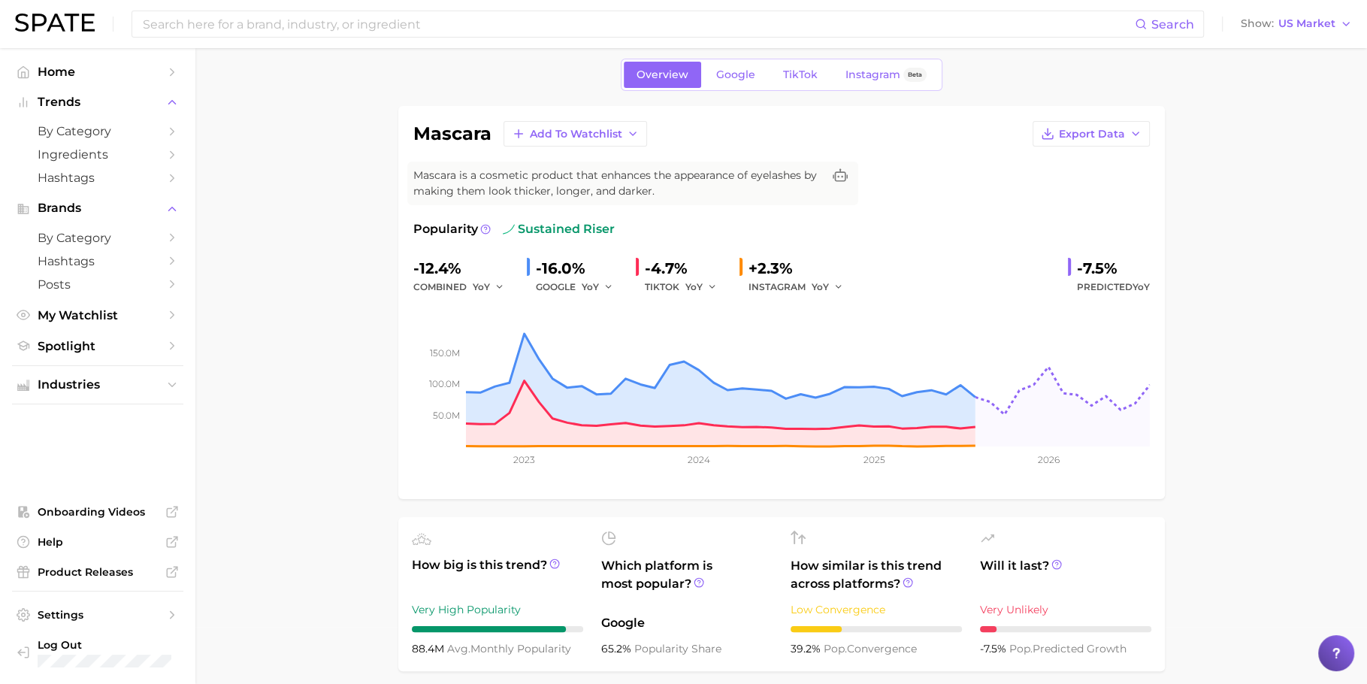
drag, startPoint x: 574, startPoint y: 649, endPoint x: 413, endPoint y: 649, distance: 160.9
click at [413, 649] on div "88.4m avg. monthly popularity" at bounding box center [497, 649] width 171 height 18
copy div "88.4m avg. monthly popularity"
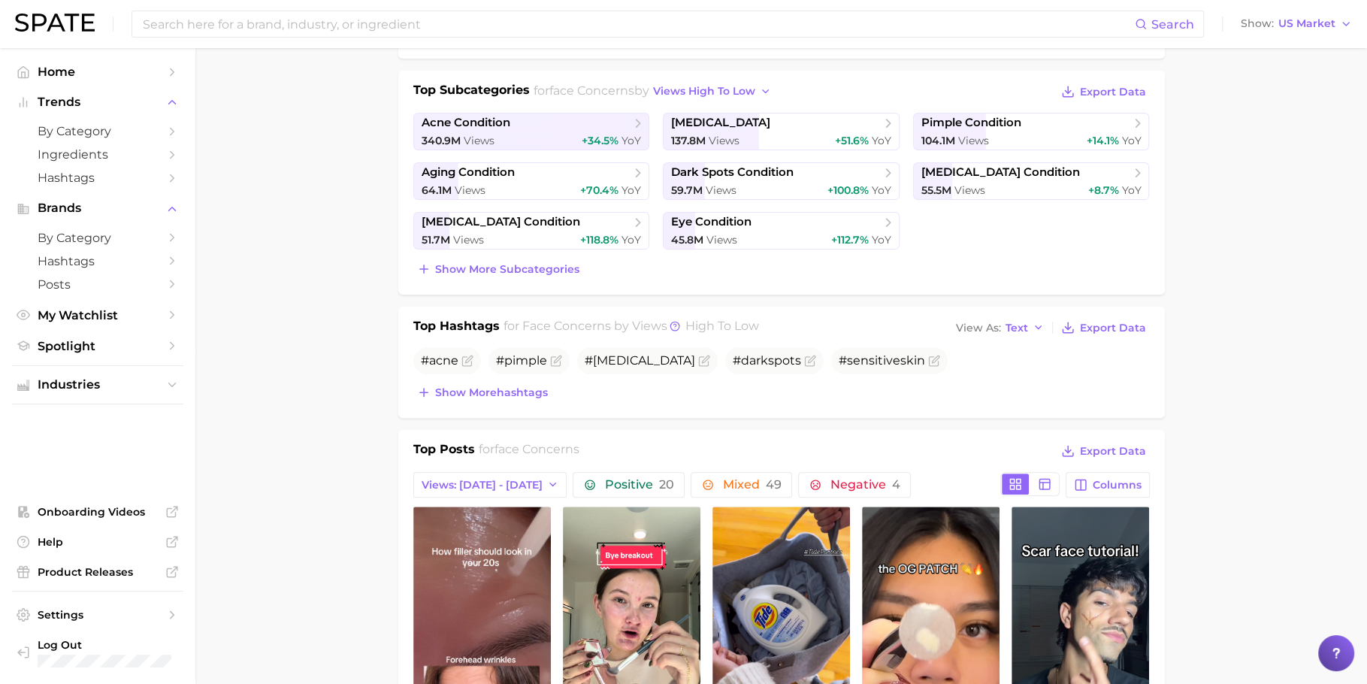
scroll to position [64, 0]
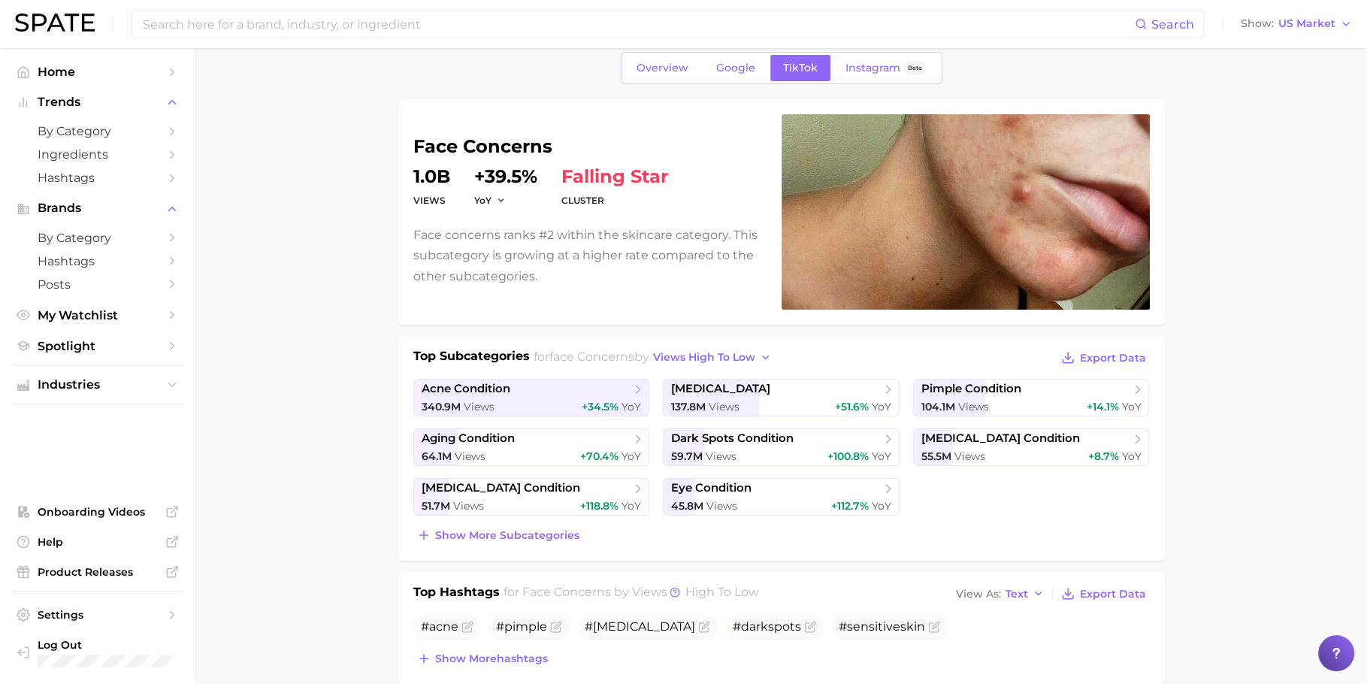
click at [743, 82] on div "Overview Google TikTok Instagram Beta" at bounding box center [782, 68] width 322 height 32
click at [743, 76] on link "Google" at bounding box center [736, 68] width 65 height 26
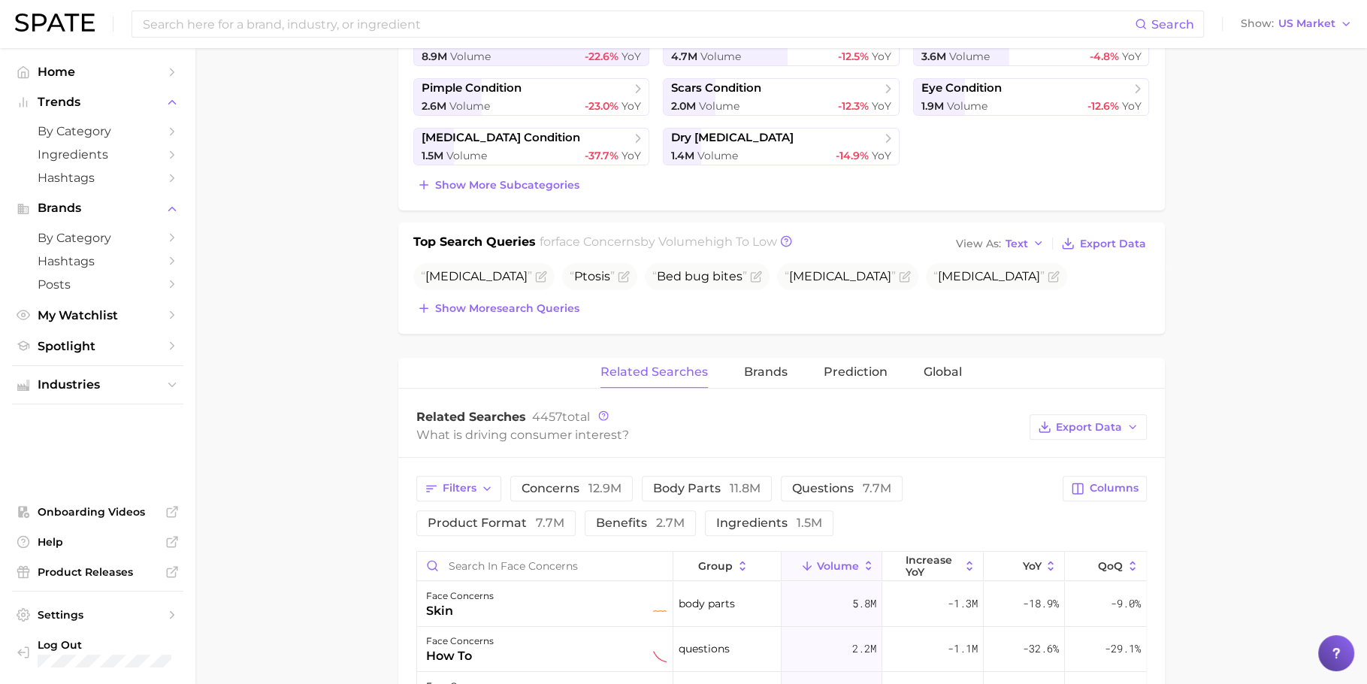
scroll to position [491, 0]
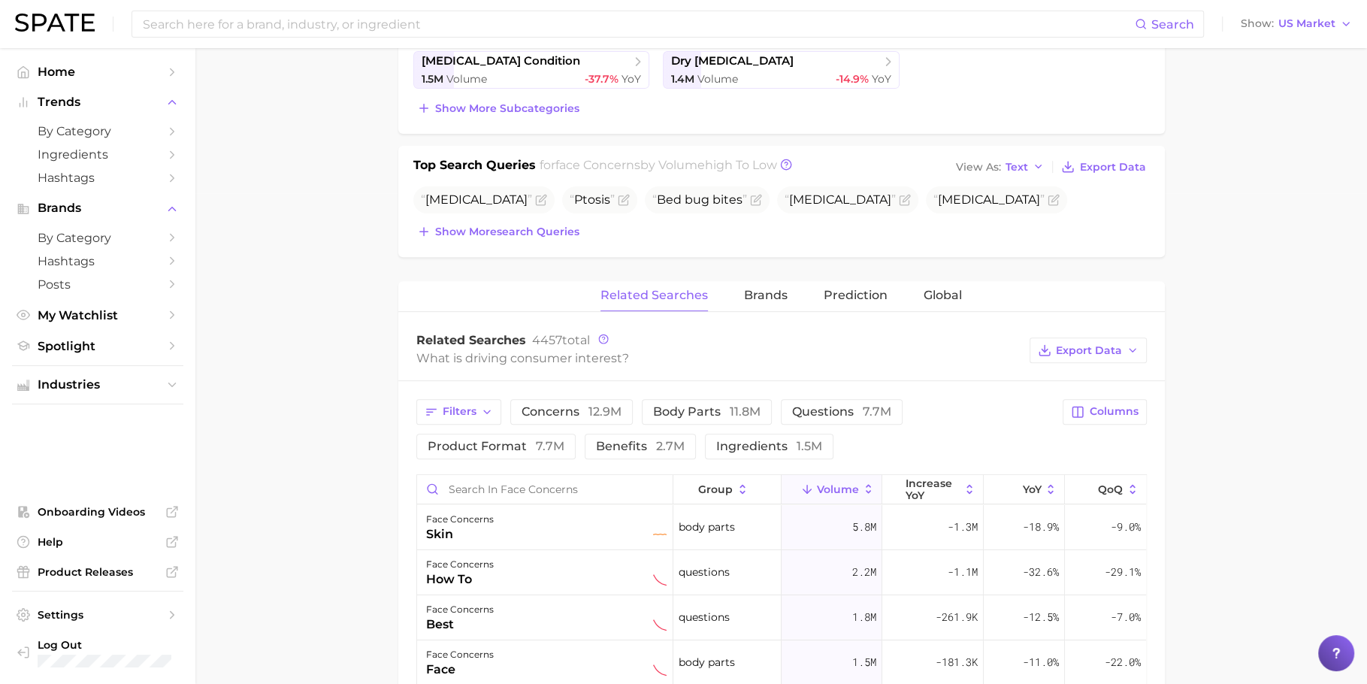
click at [765, 273] on div "face concerns volume 30.6m YoY -17.5% cluster sustained decliner Face concerns …" at bounding box center [781, 424] width 767 height 1504
click at [765, 294] on span "Brands" at bounding box center [766, 296] width 44 height 14
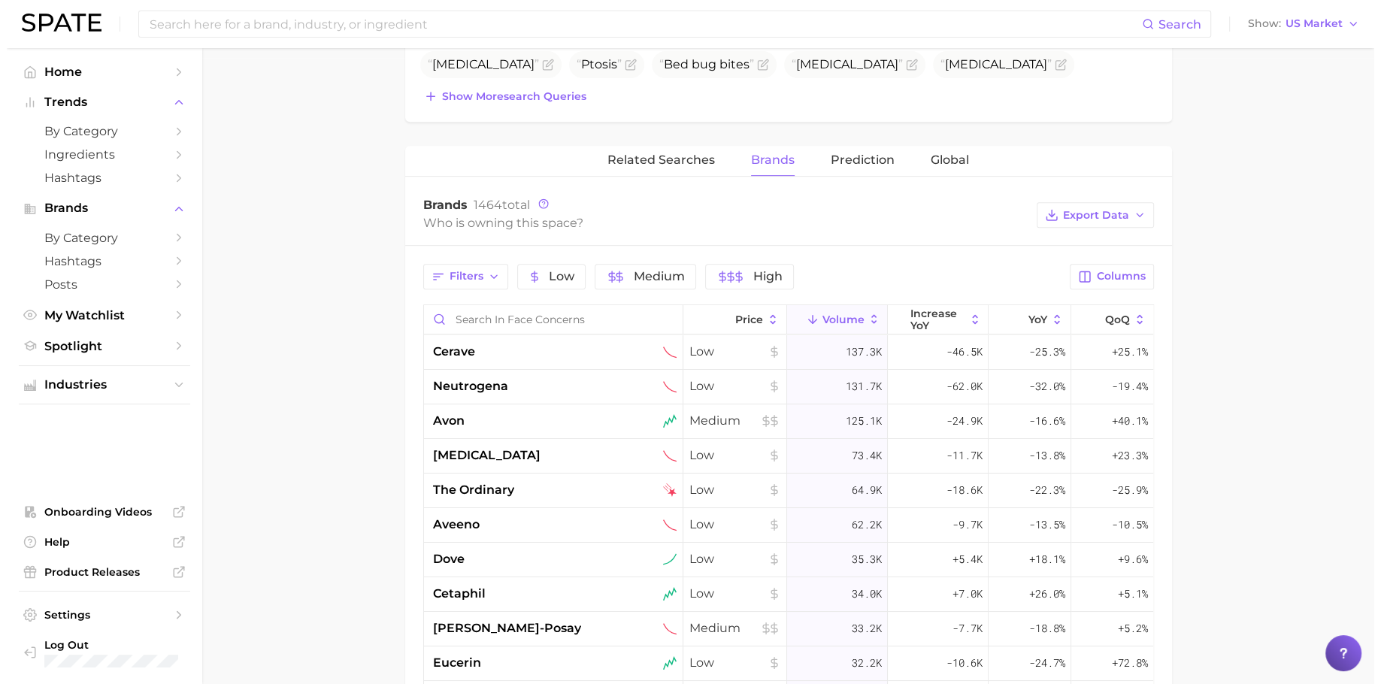
scroll to position [631, 0]
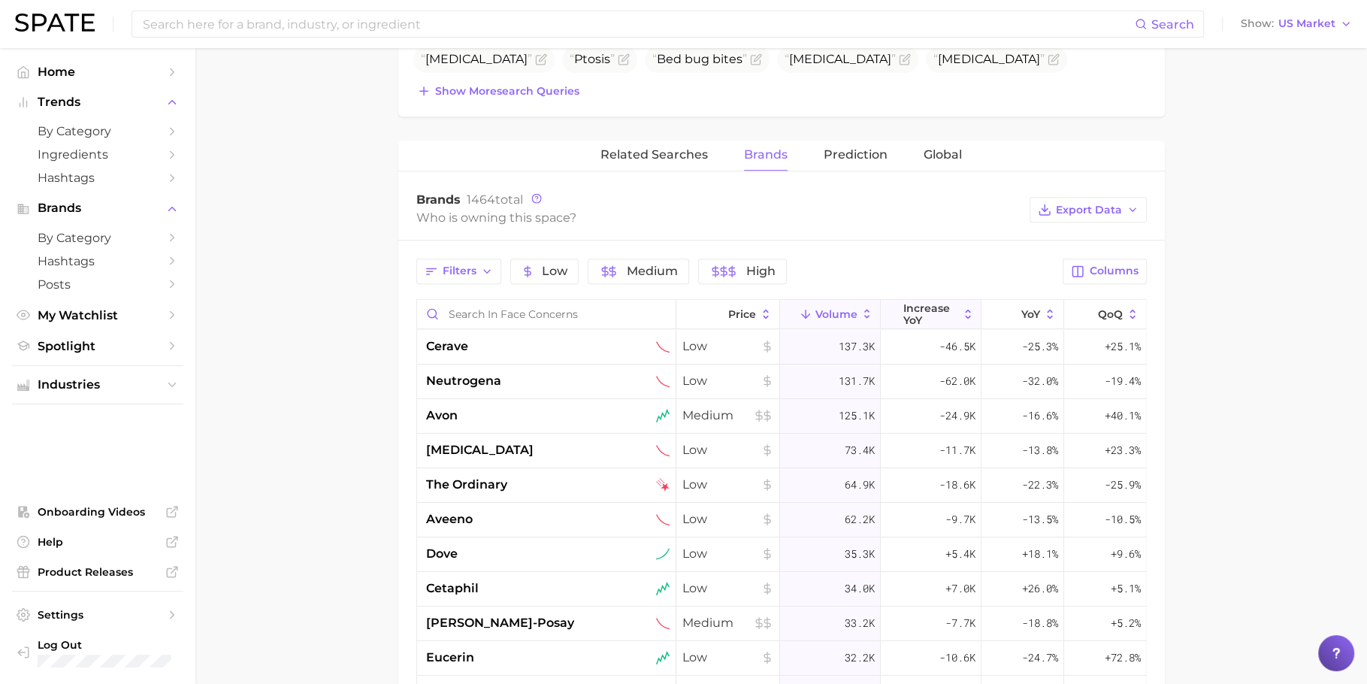
click at [925, 302] on span "increase YoY" at bounding box center [931, 314] width 55 height 24
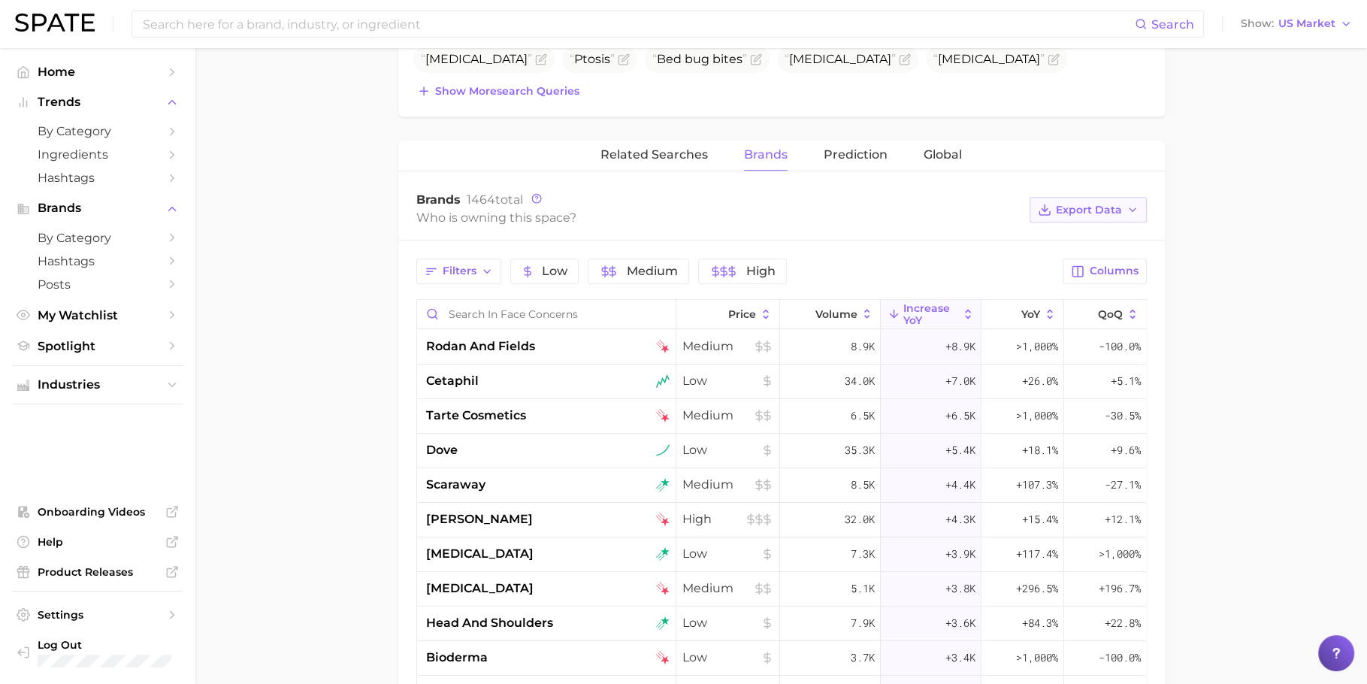
click at [1105, 206] on span "Export Data" at bounding box center [1089, 210] width 66 height 13
click at [1052, 232] on span "Table Data CSV" at bounding box center [1048, 238] width 83 height 13
click at [537, 330] on div "rodan and fields" at bounding box center [546, 347] width 259 height 35
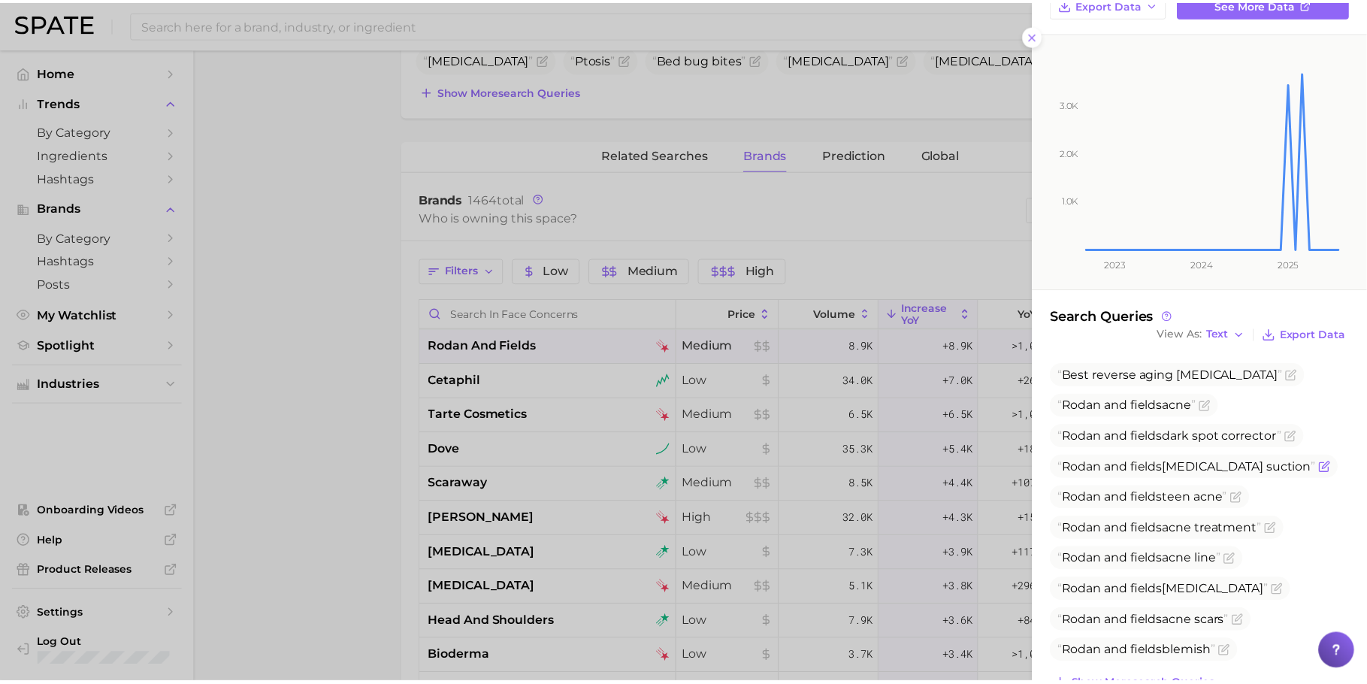
scroll to position [115, 0]
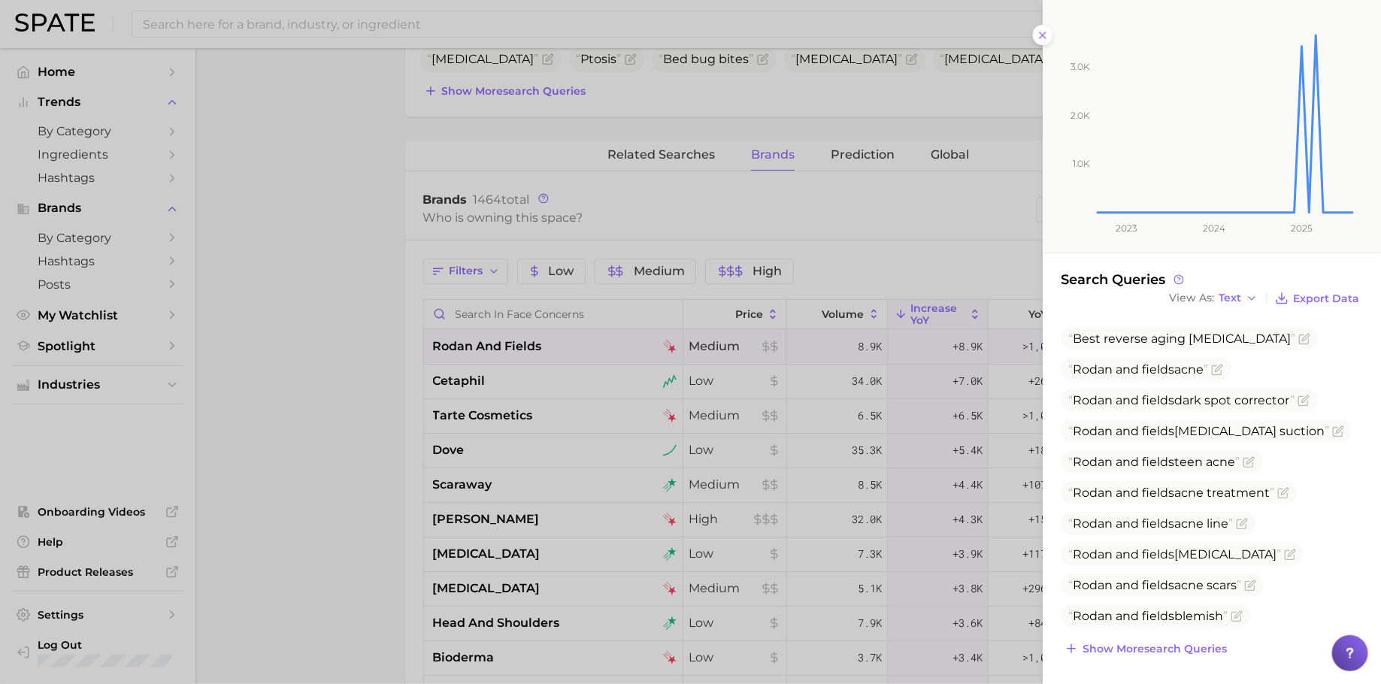
click at [277, 413] on div at bounding box center [690, 342] width 1381 height 684
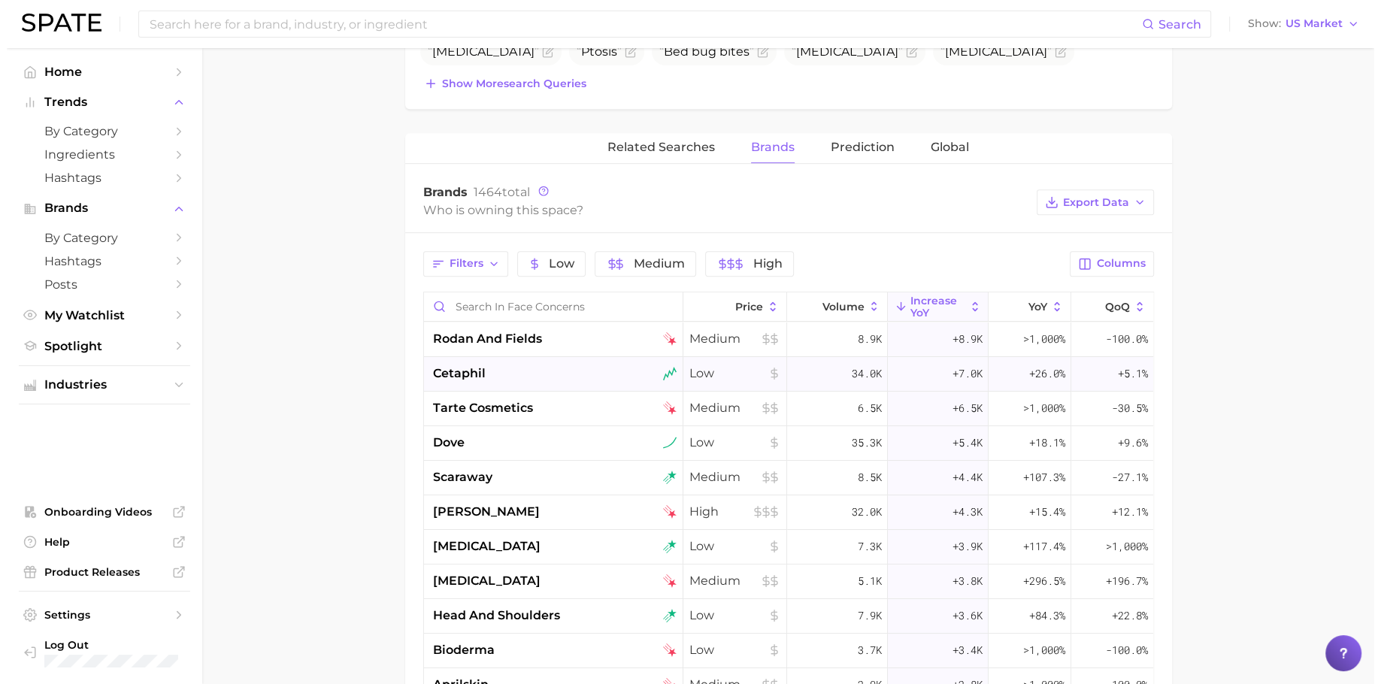
scroll to position [659, 0]
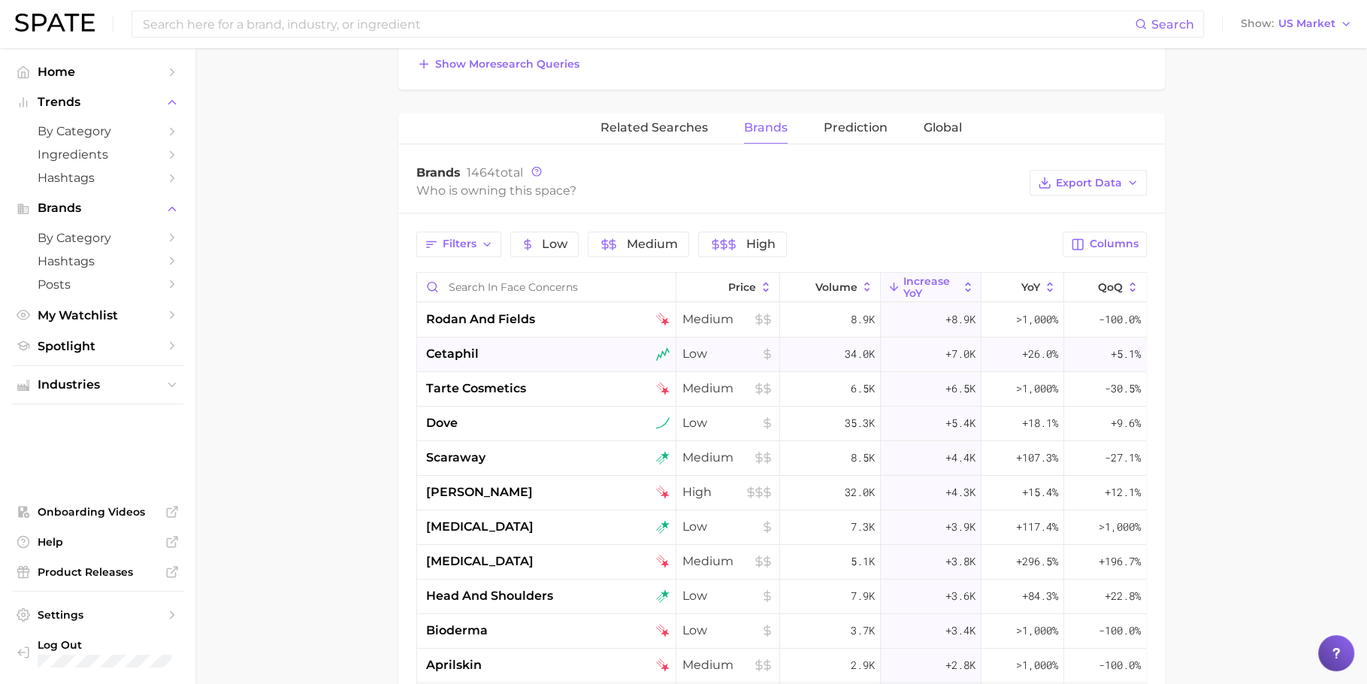
click at [494, 338] on div "cetaphil" at bounding box center [546, 355] width 259 height 35
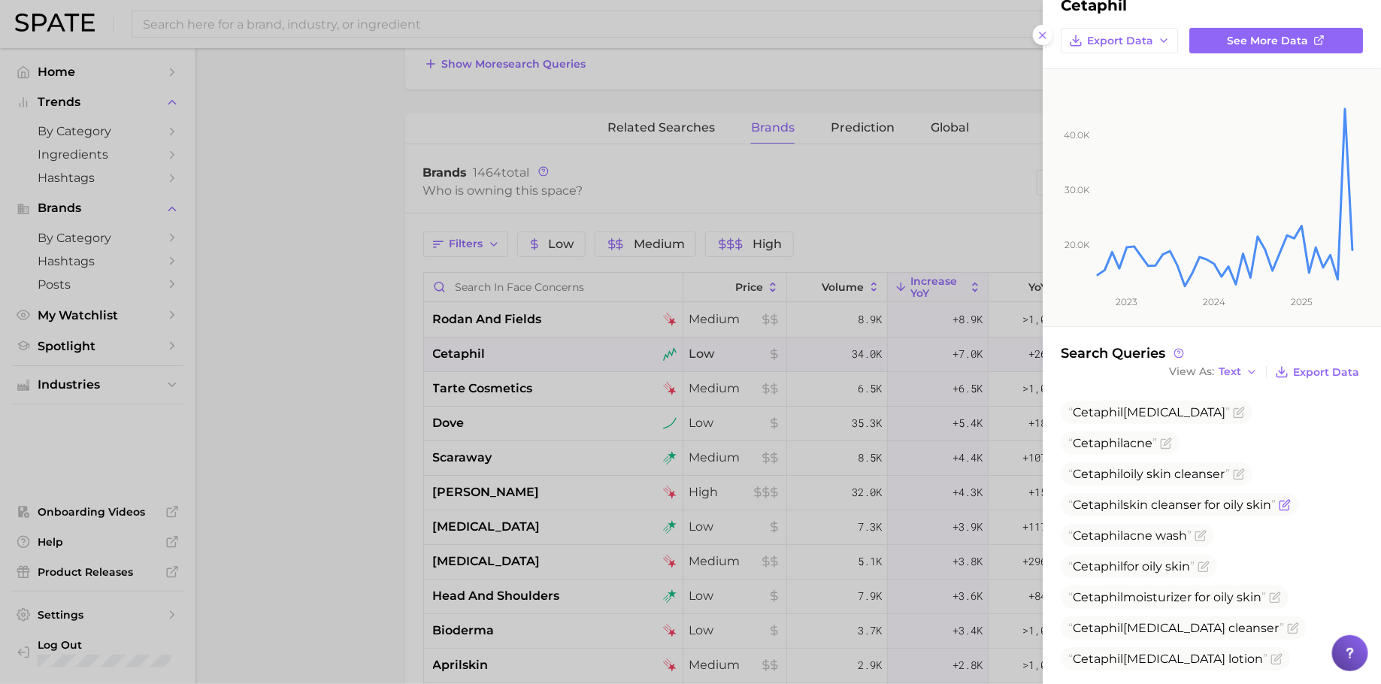
scroll to position [83, 0]
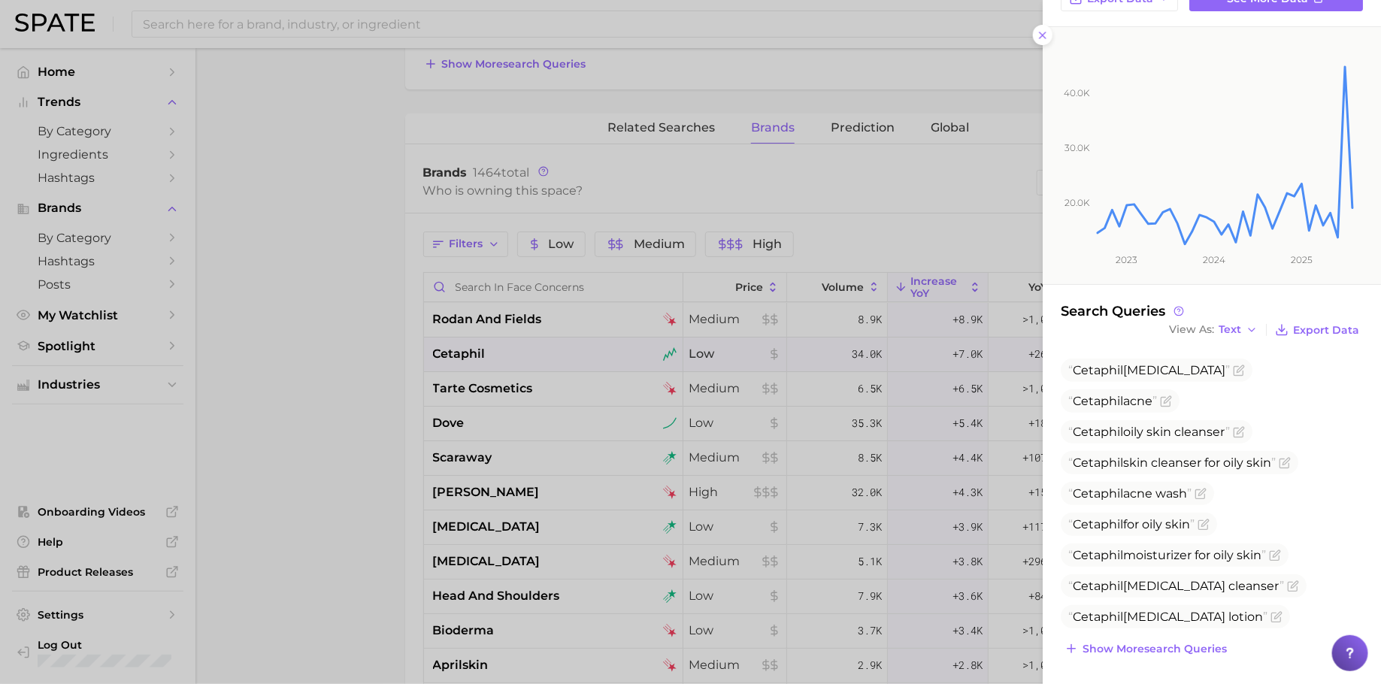
click at [745, 472] on div at bounding box center [690, 342] width 1381 height 684
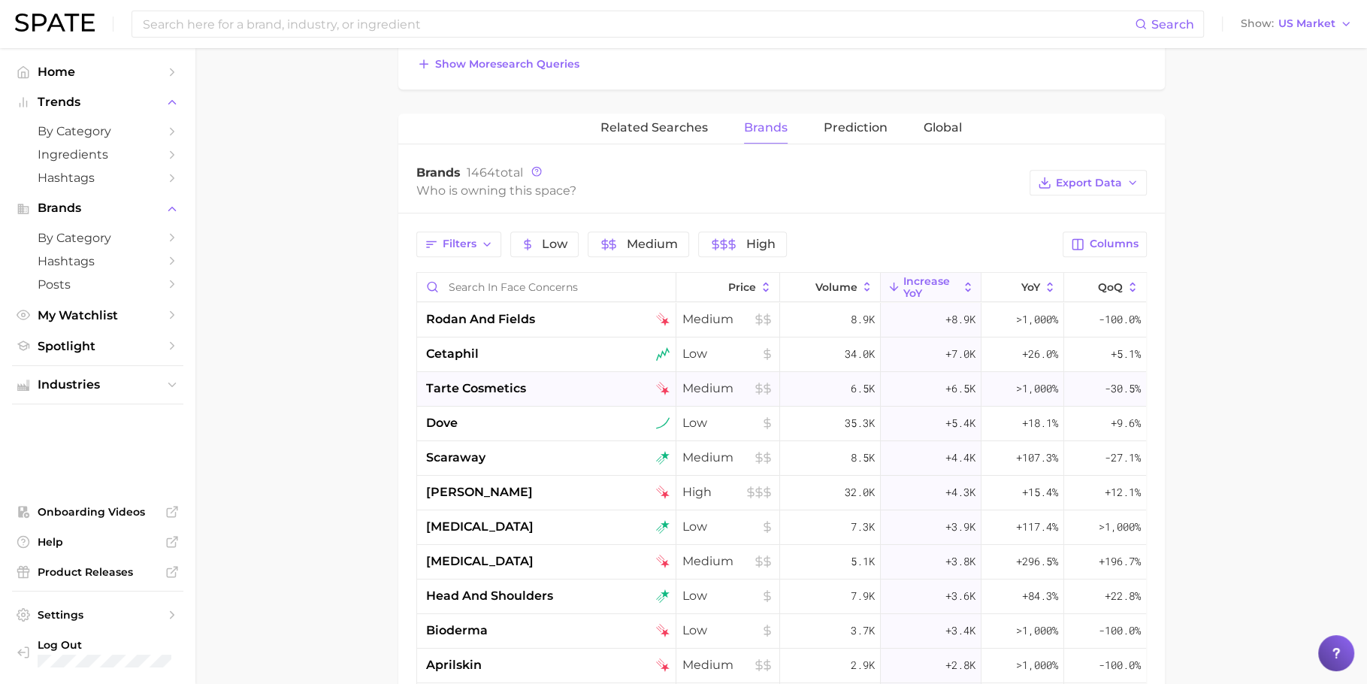
click at [535, 392] on div "tarte cosmetics" at bounding box center [548, 389] width 244 height 18
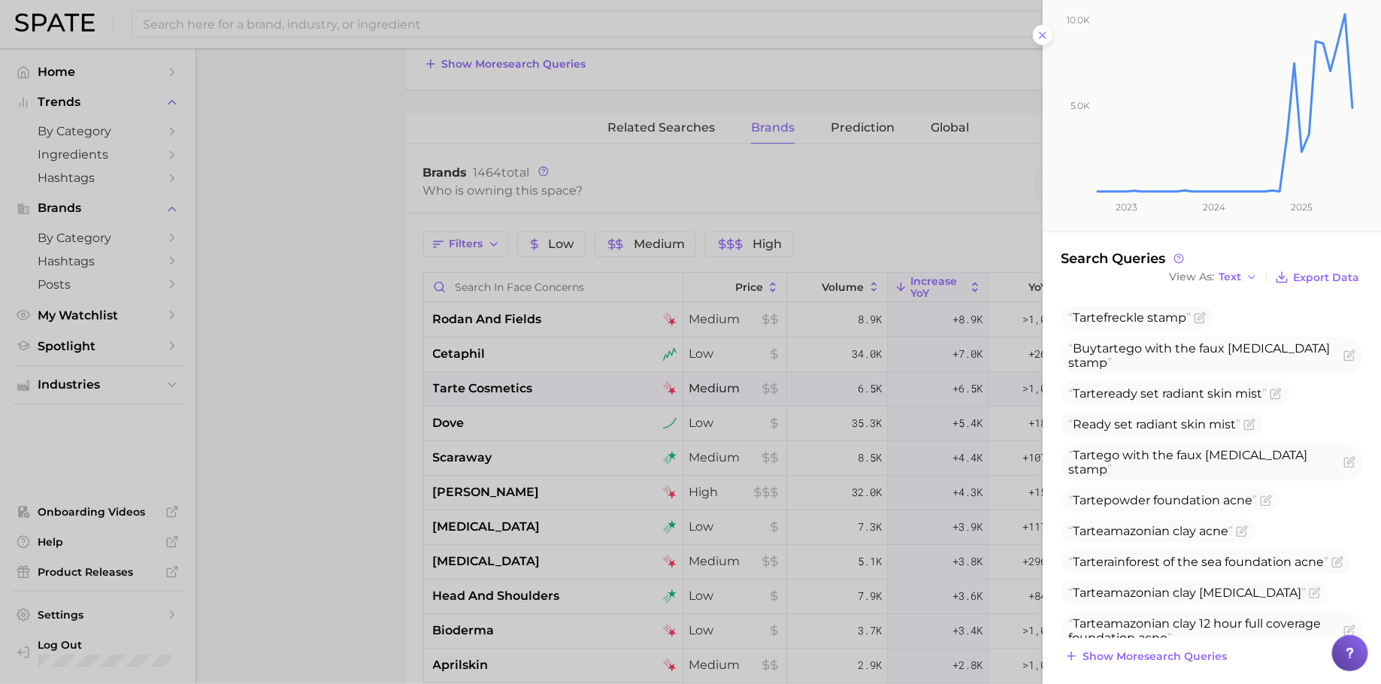
scroll to position [144, 0]
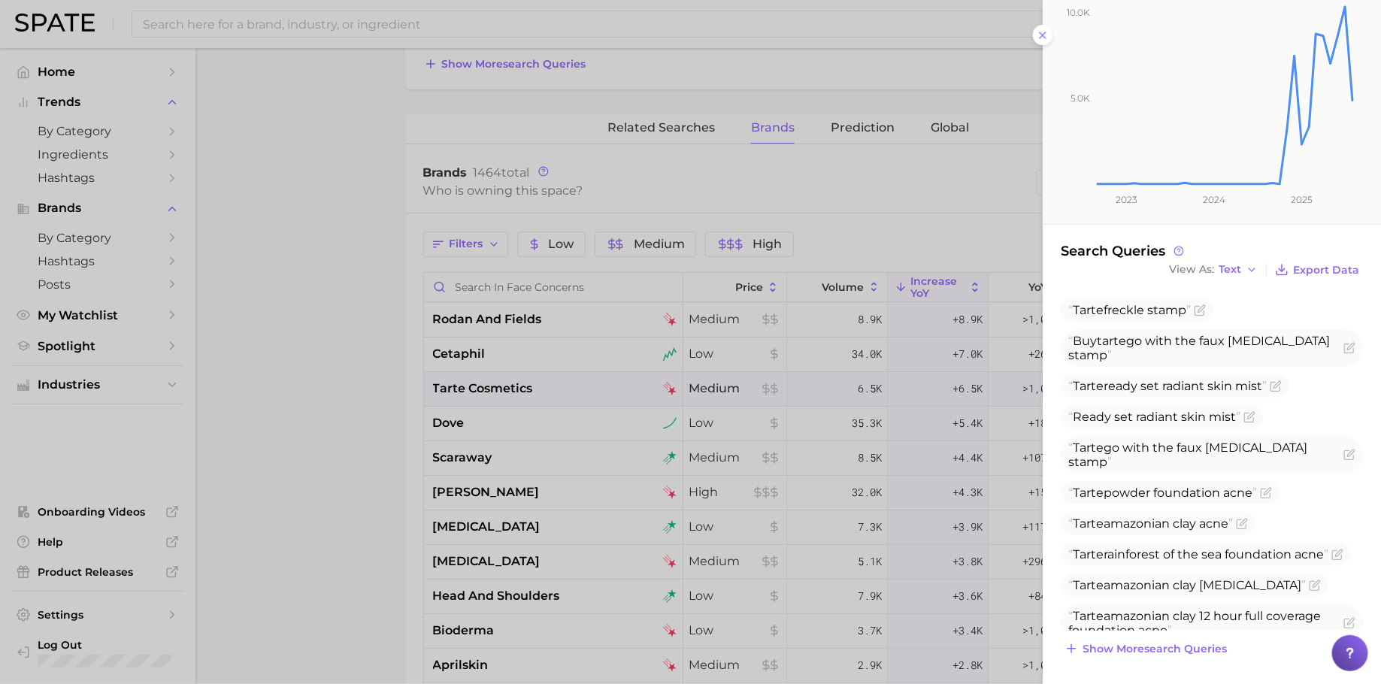
click at [659, 454] on div at bounding box center [690, 342] width 1381 height 684
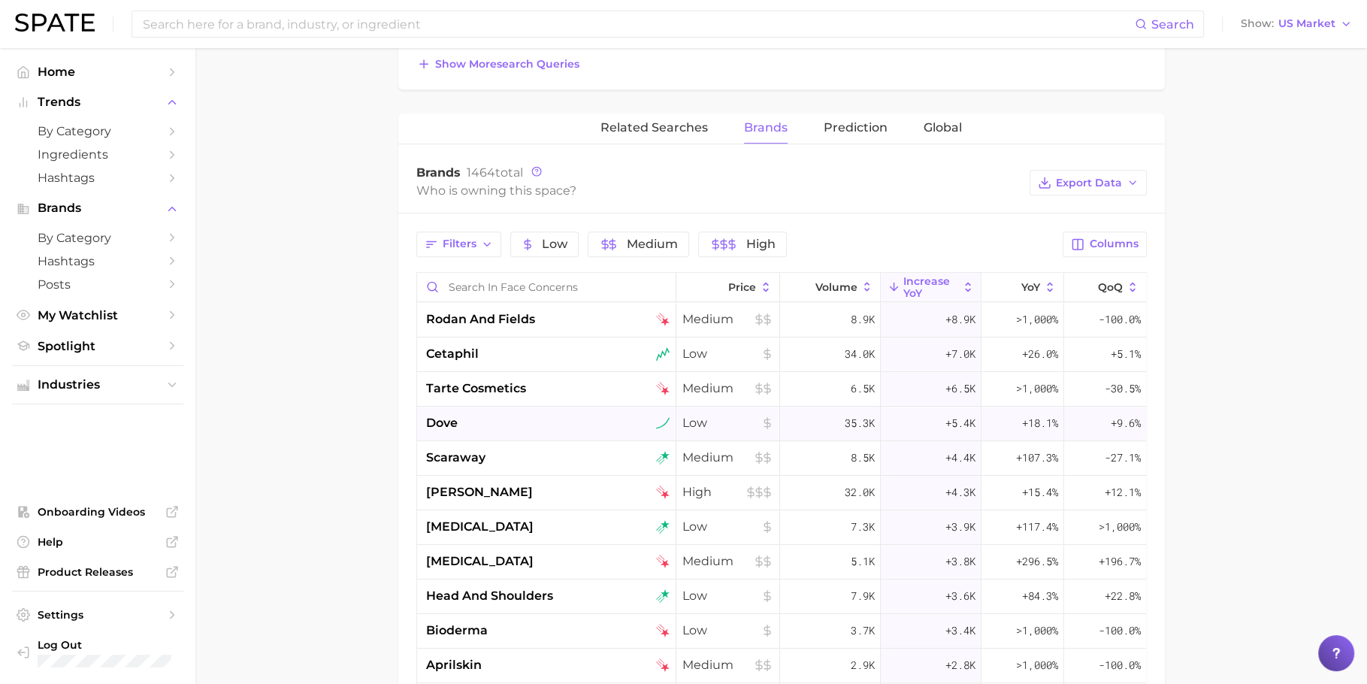
click at [541, 430] on div "dove" at bounding box center [546, 424] width 259 height 35
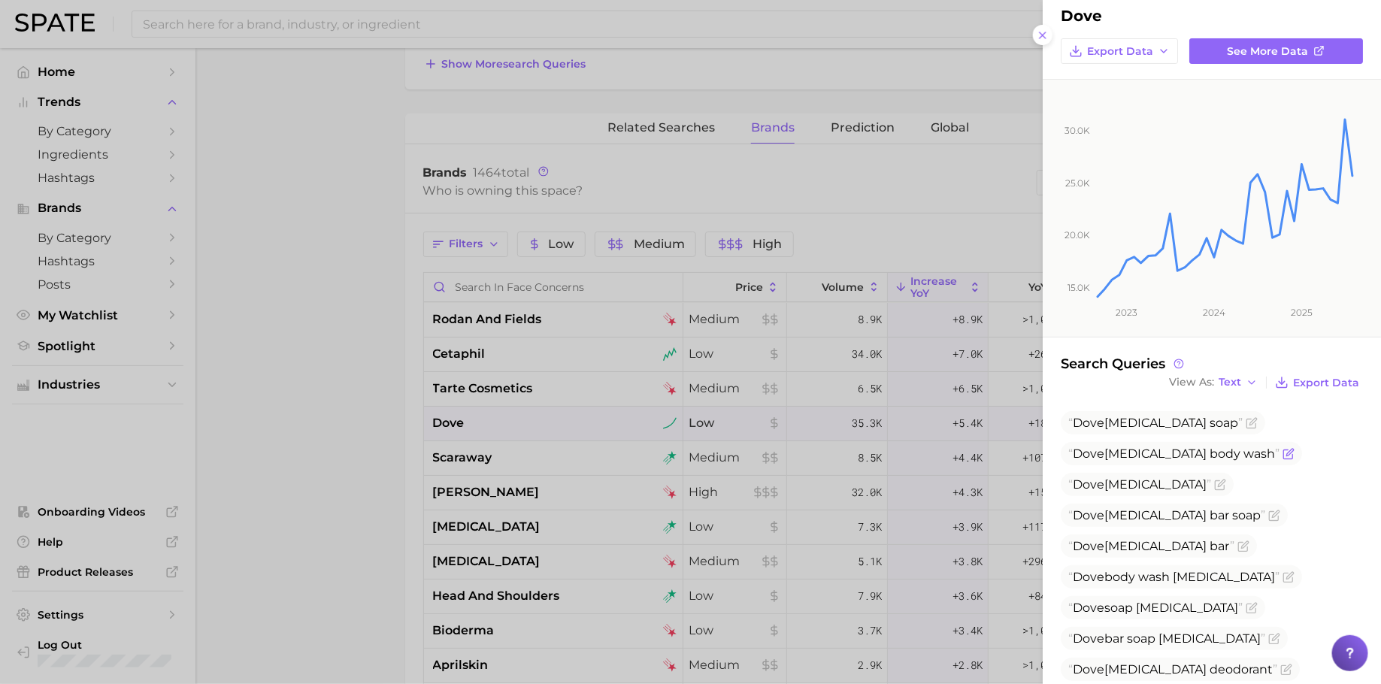
scroll to position [115, 0]
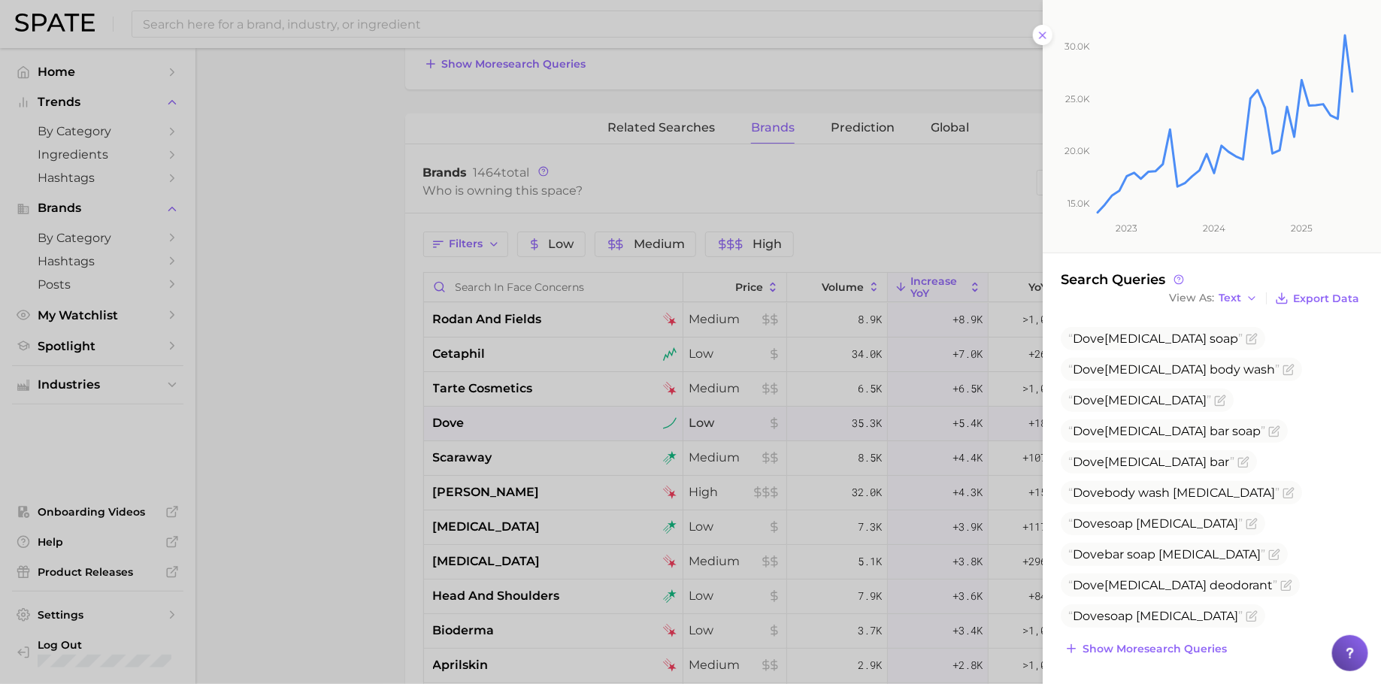
click at [562, 462] on div at bounding box center [690, 342] width 1381 height 684
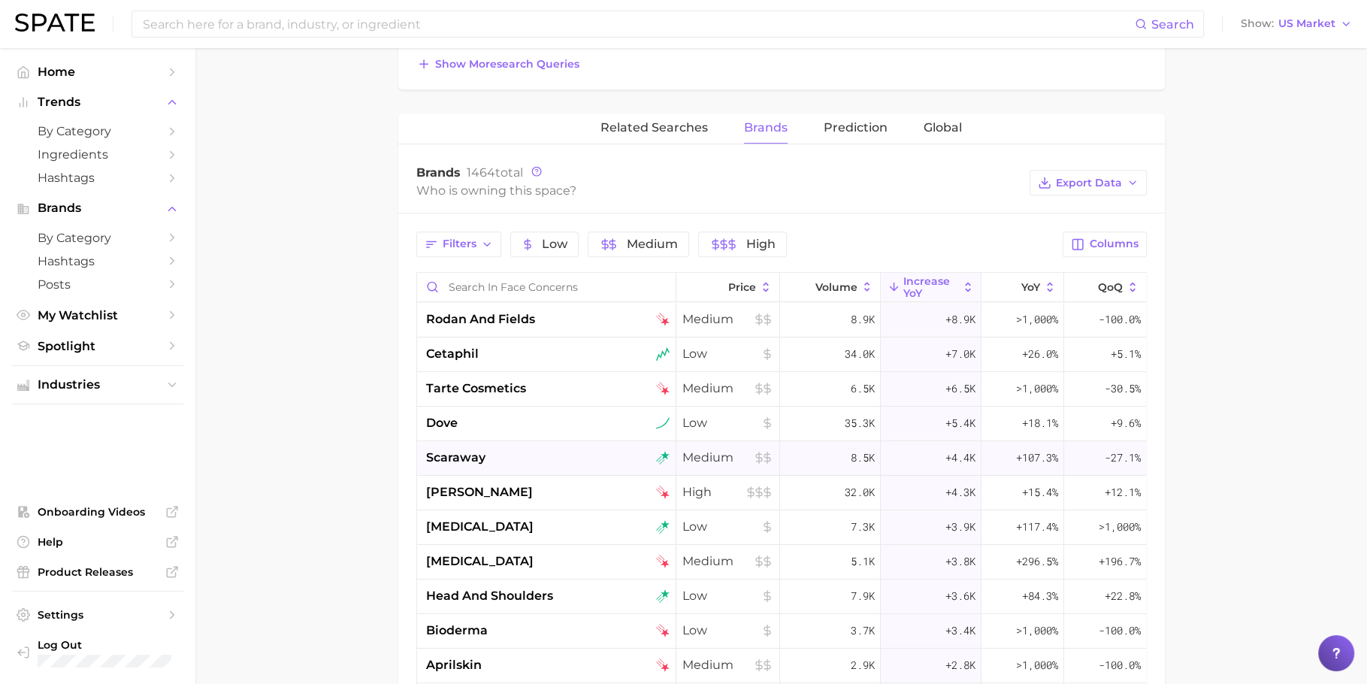
click at [510, 461] on div "scaraway" at bounding box center [548, 458] width 244 height 18
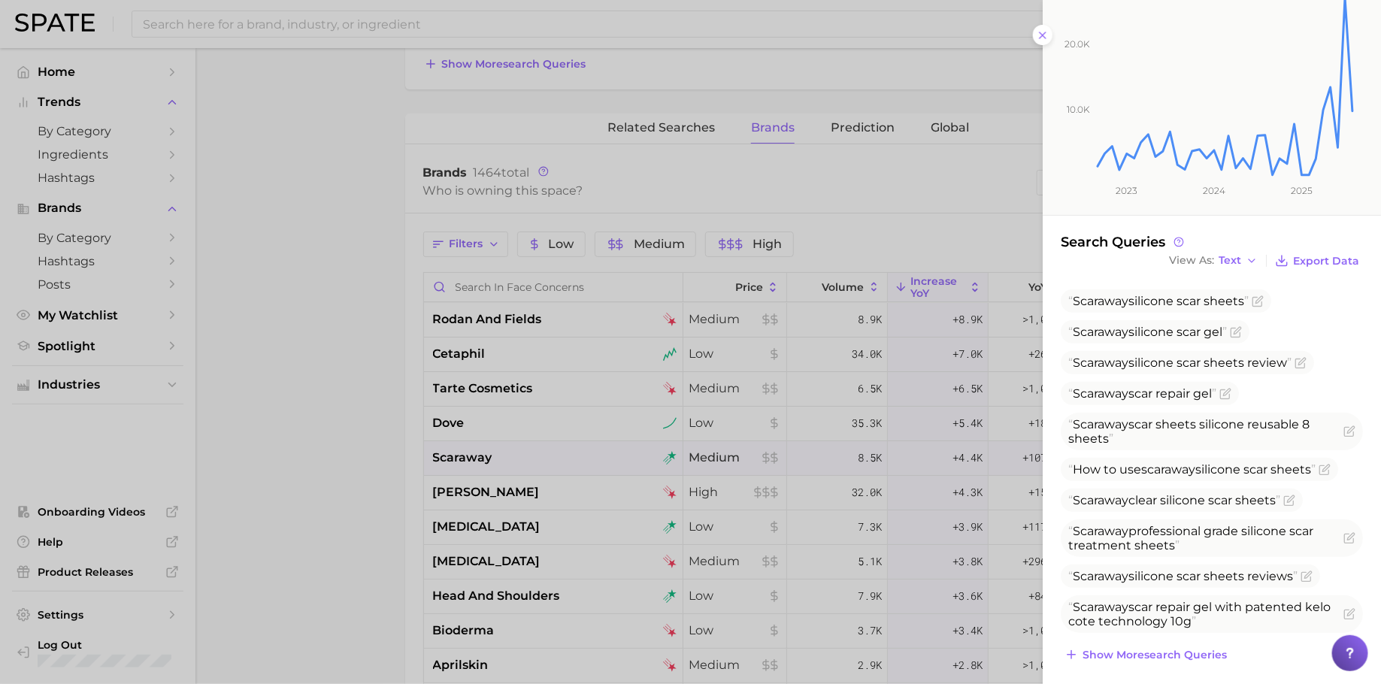
scroll to position [159, 0]
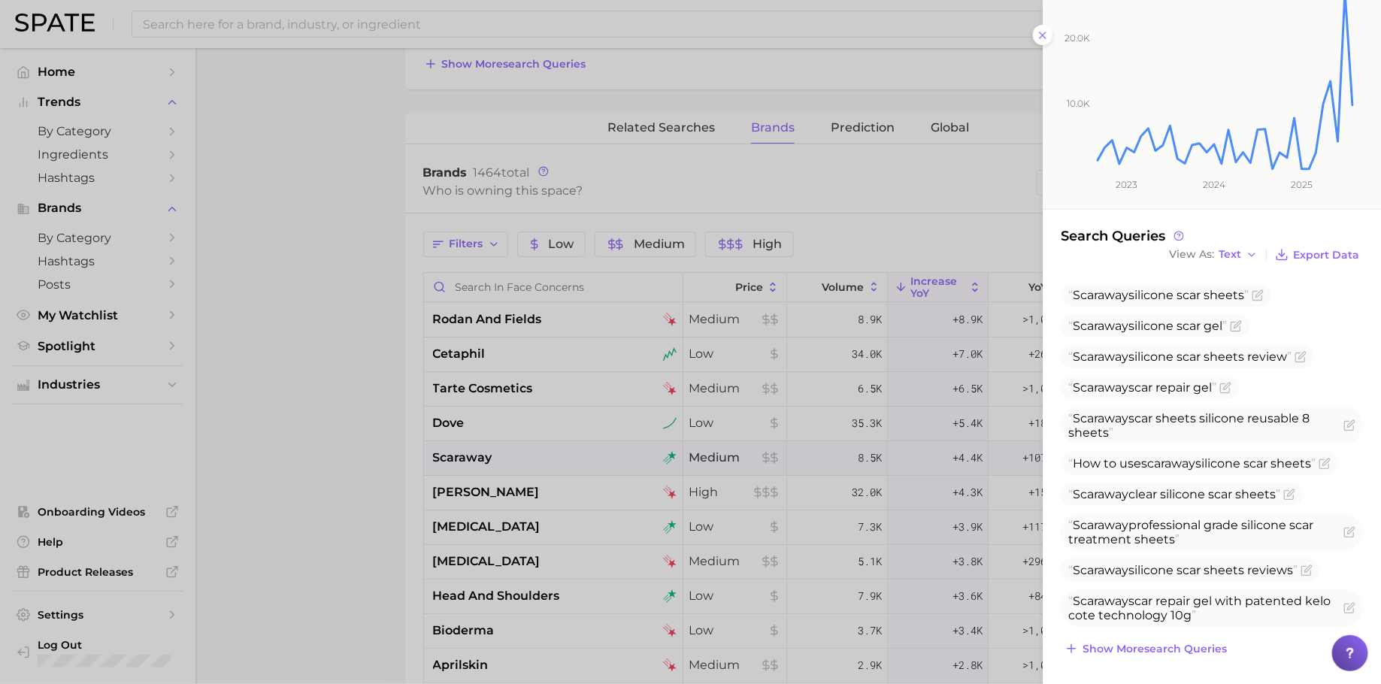
click at [543, 453] on div at bounding box center [690, 342] width 1381 height 684
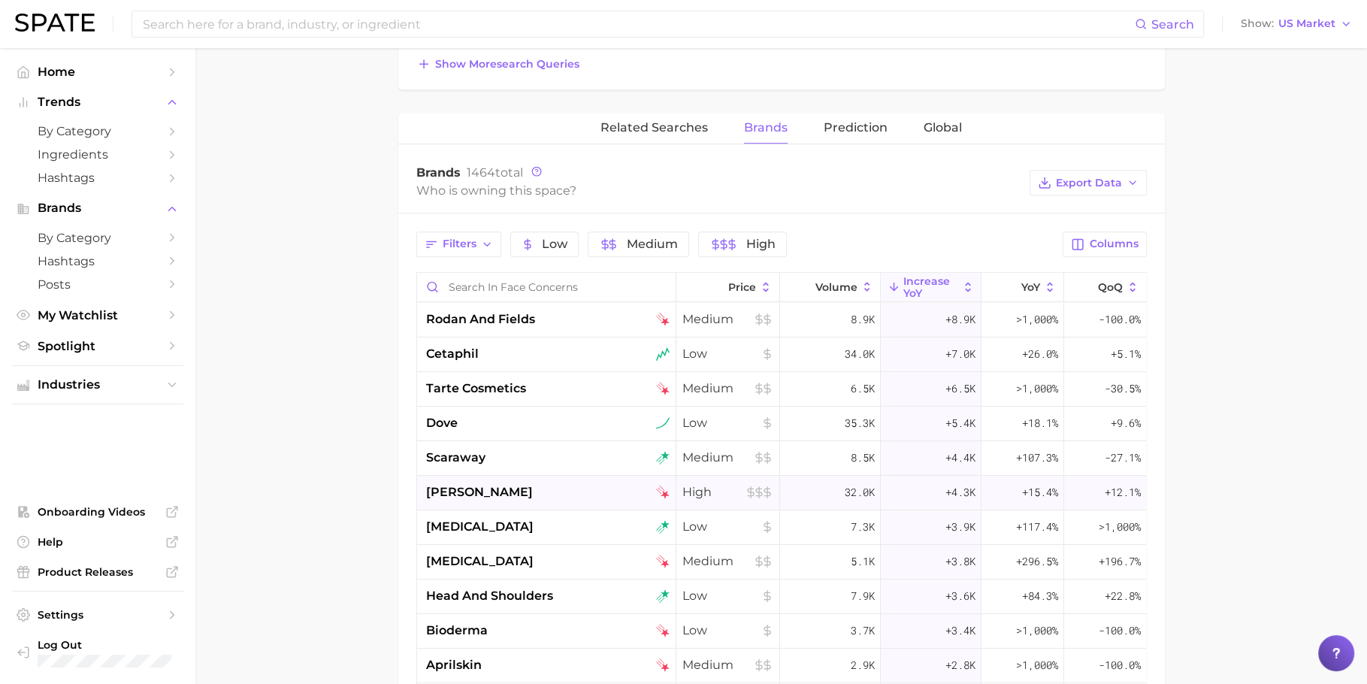
click at [488, 483] on div "[PERSON_NAME]" at bounding box center [548, 492] width 244 height 18
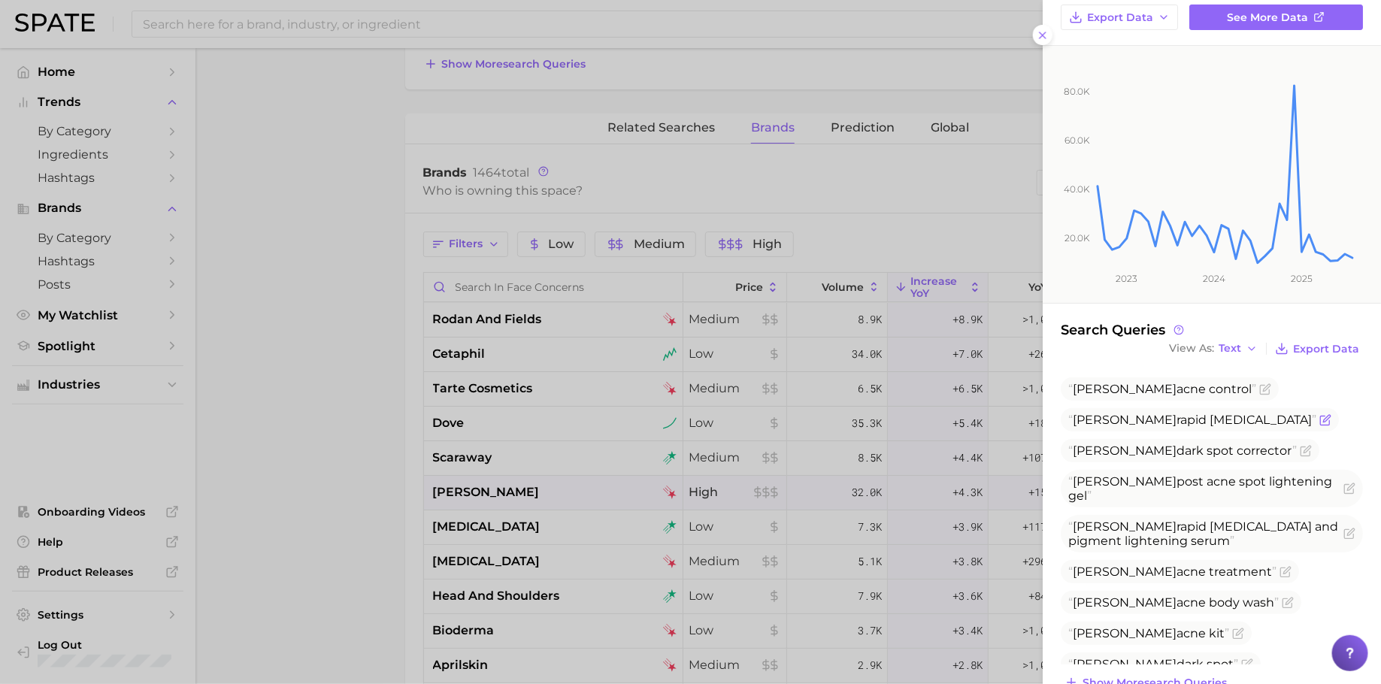
scroll to position [98, 0]
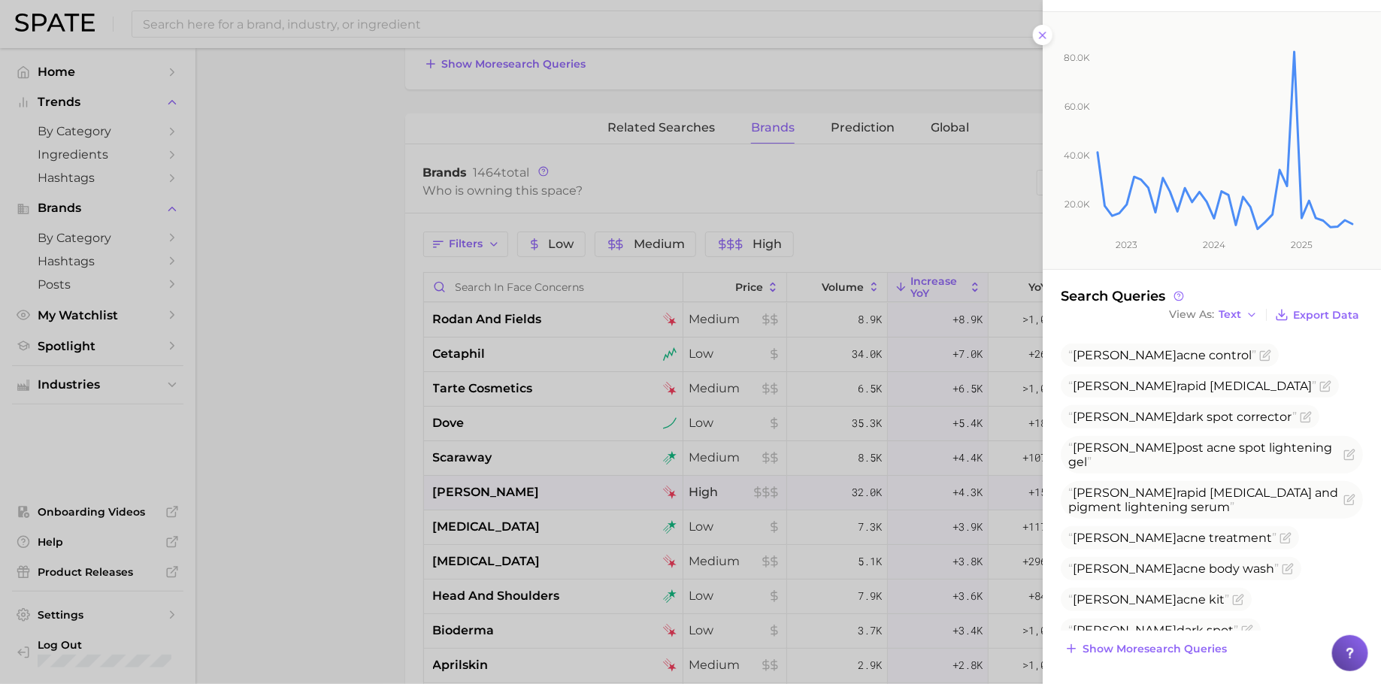
click at [345, 447] on div at bounding box center [690, 342] width 1381 height 684
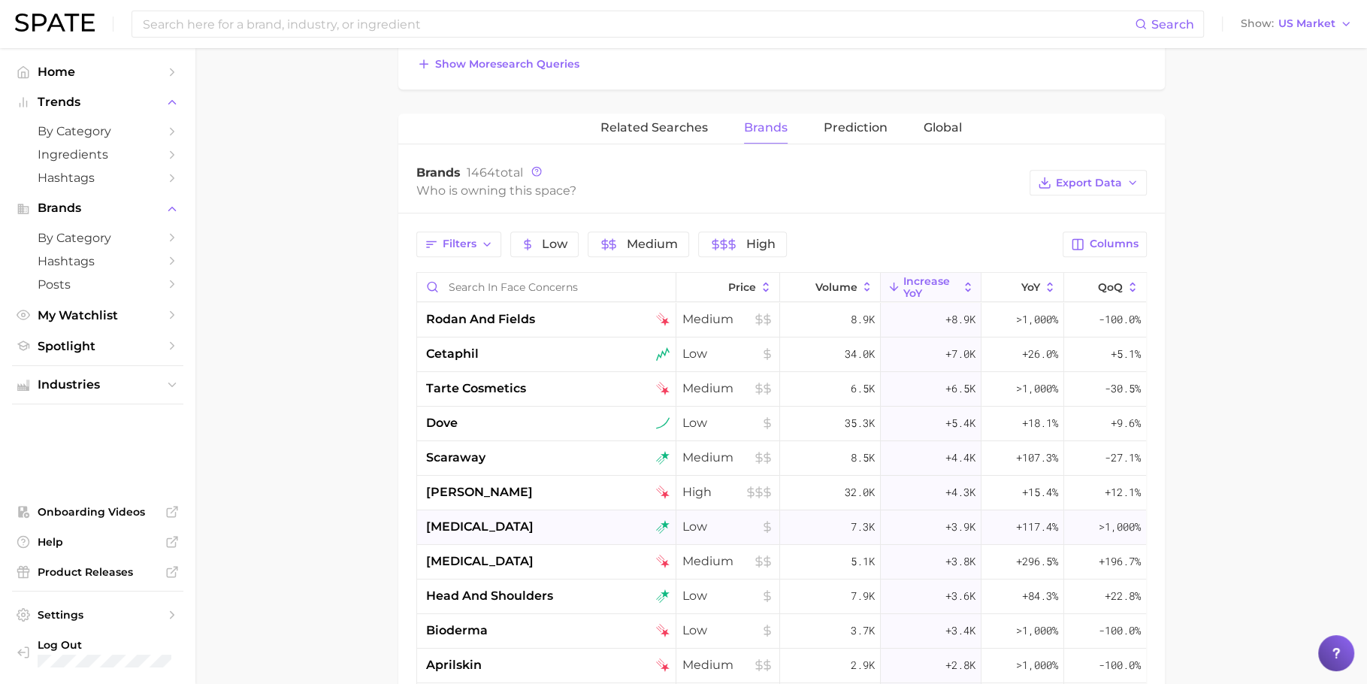
click at [514, 524] on div "[MEDICAL_DATA]" at bounding box center [548, 527] width 244 height 18
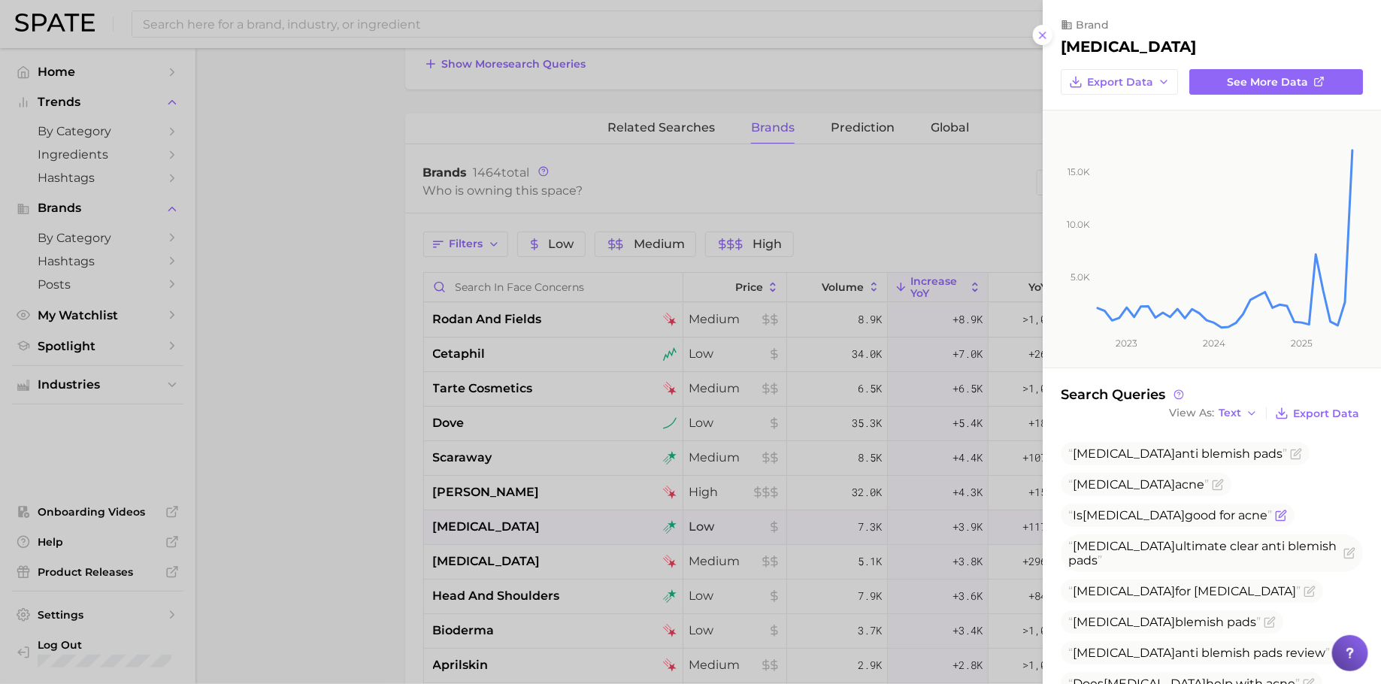
scroll to position [129, 0]
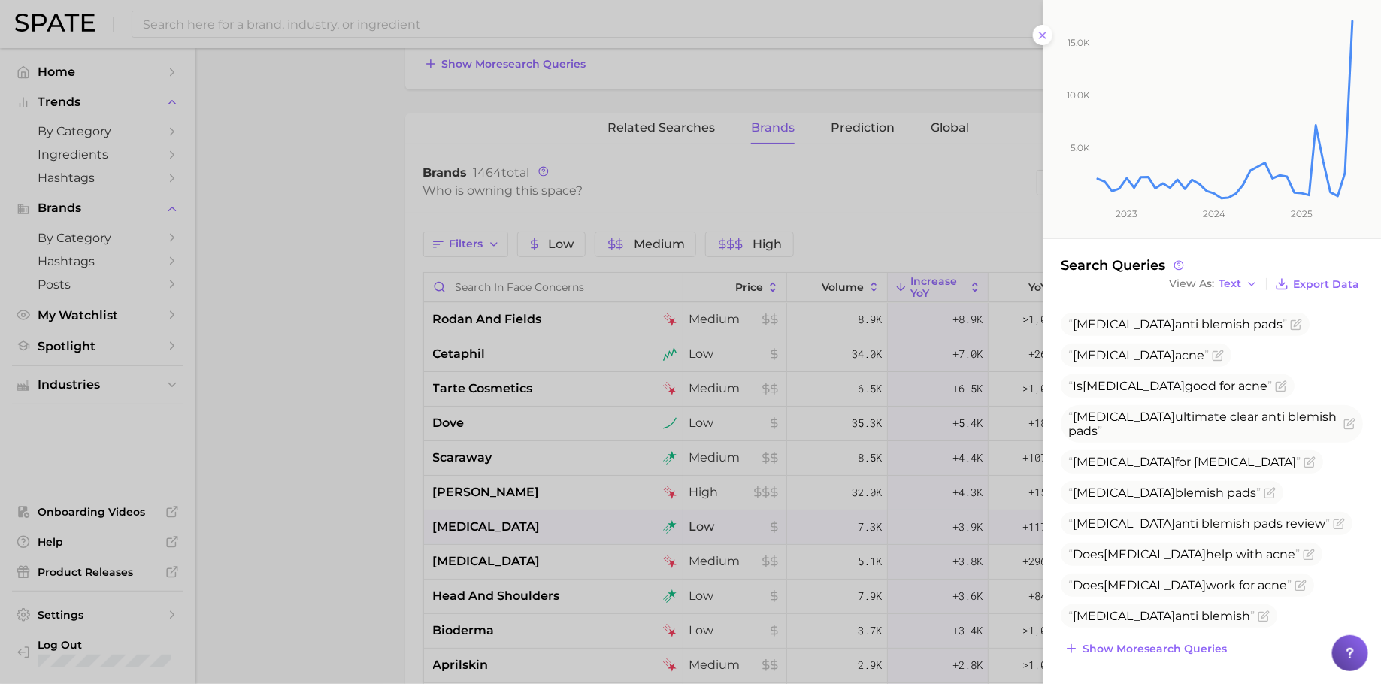
click at [480, 556] on div at bounding box center [690, 342] width 1381 height 684
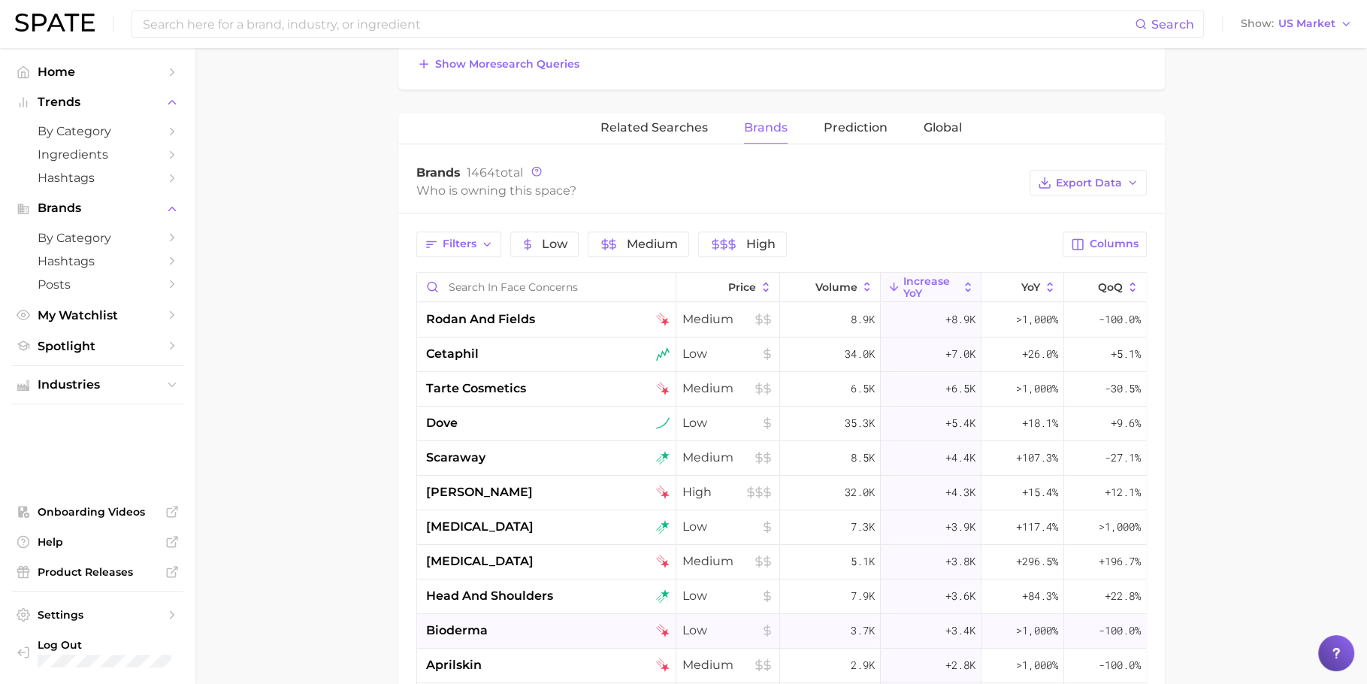
click at [531, 622] on div "bioderma" at bounding box center [548, 631] width 244 height 18
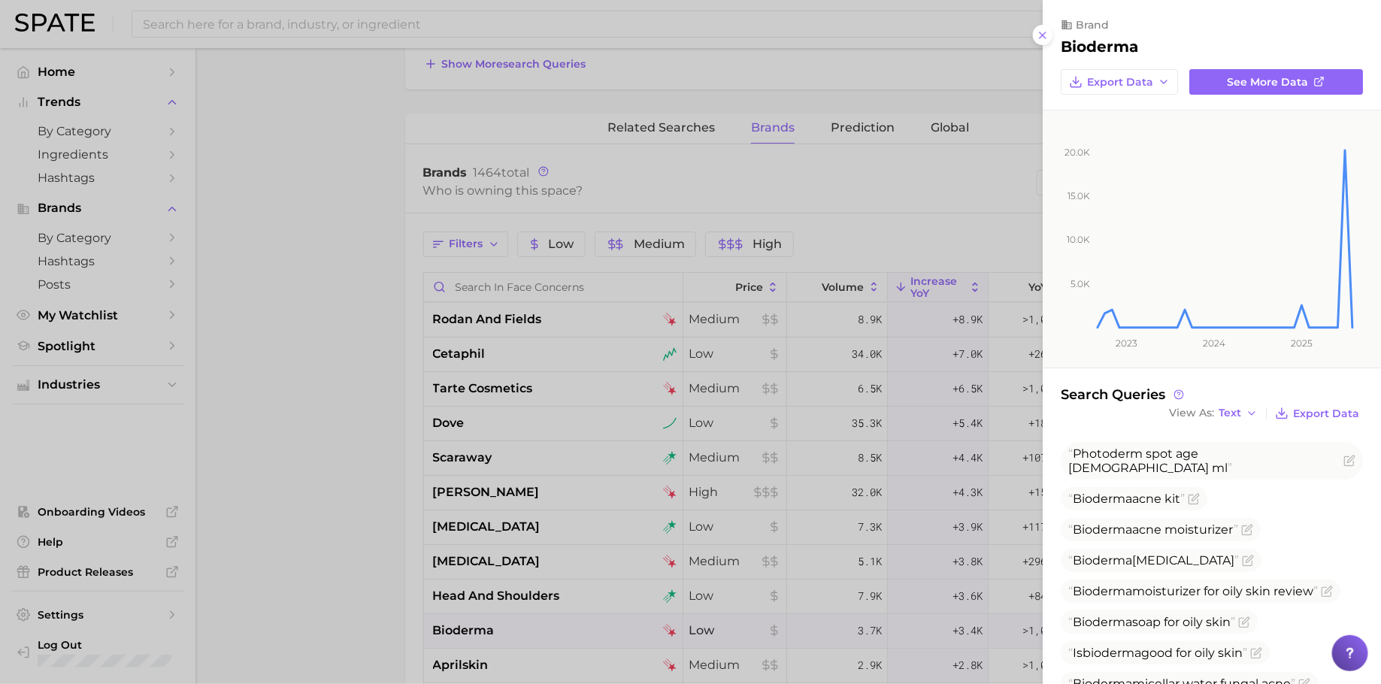
drag, startPoint x: 577, startPoint y: 625, endPoint x: 479, endPoint y: 570, distance: 112.7
click at [575, 624] on div at bounding box center [690, 342] width 1381 height 684
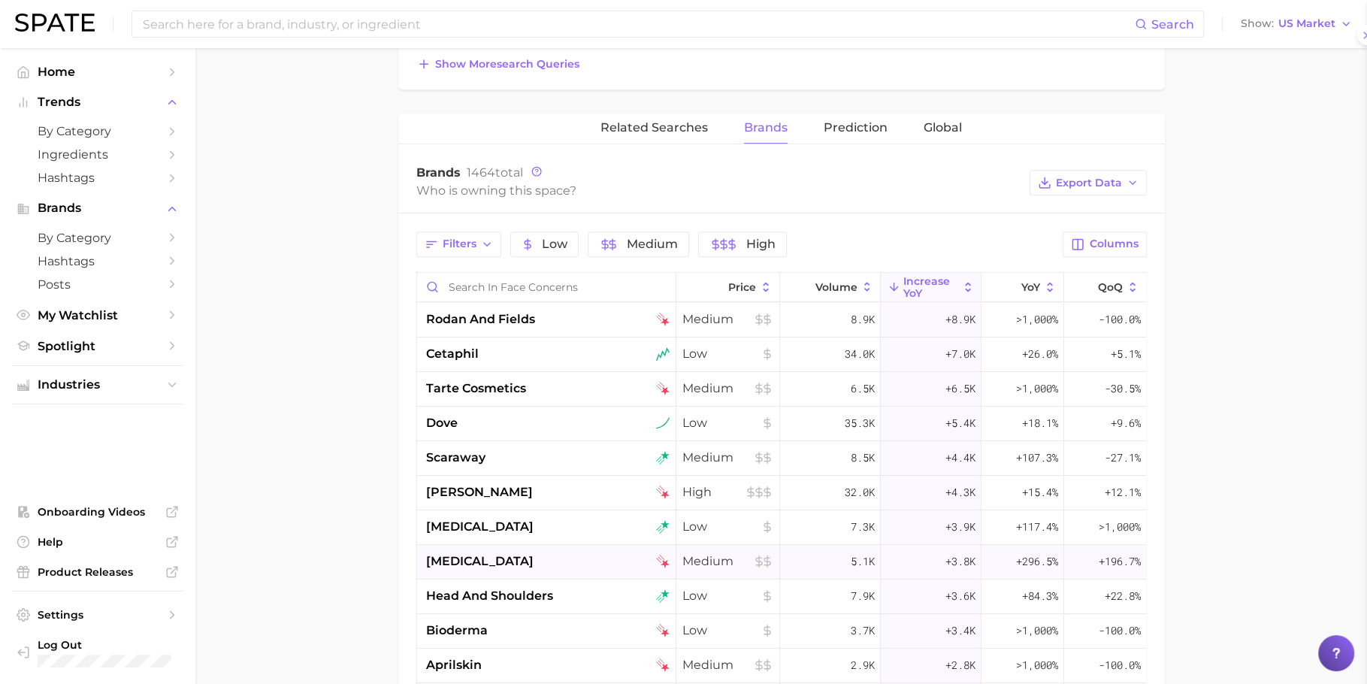
click at [477, 558] on div "[MEDICAL_DATA]" at bounding box center [548, 562] width 244 height 18
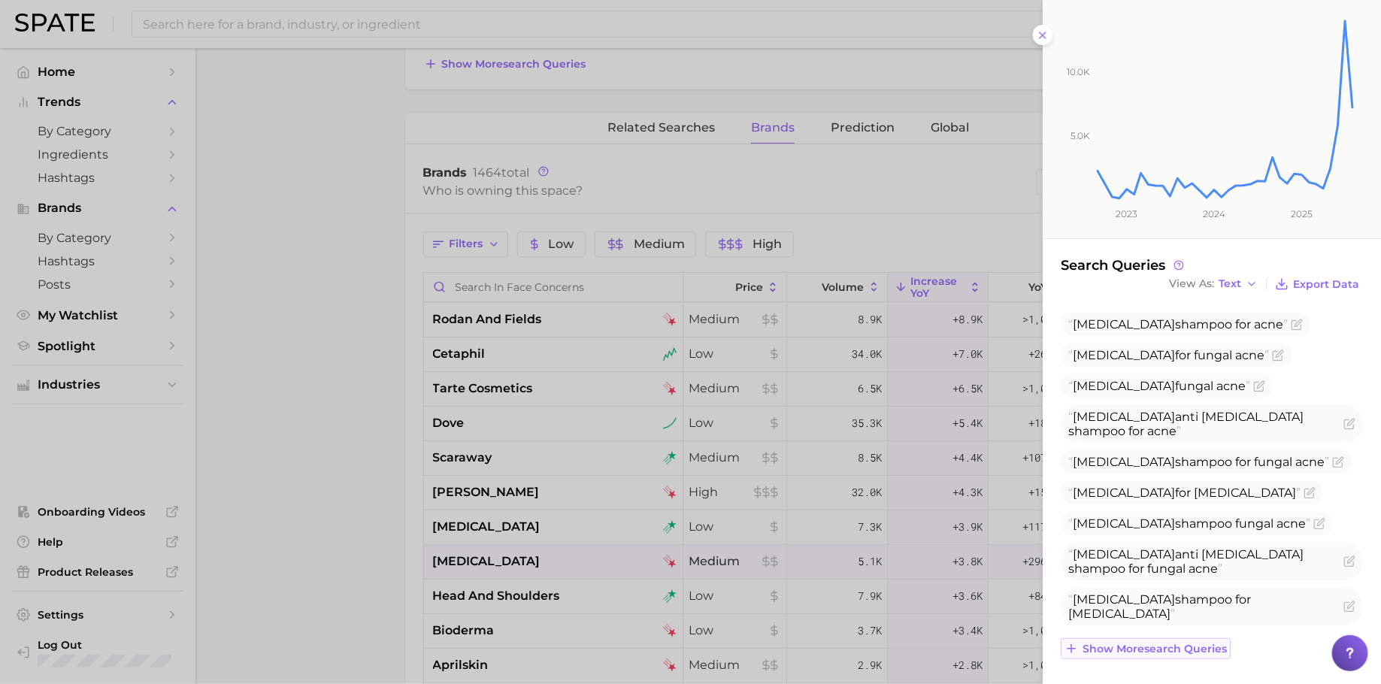
click at [1176, 645] on span "Show more search queries" at bounding box center [1154, 649] width 144 height 13
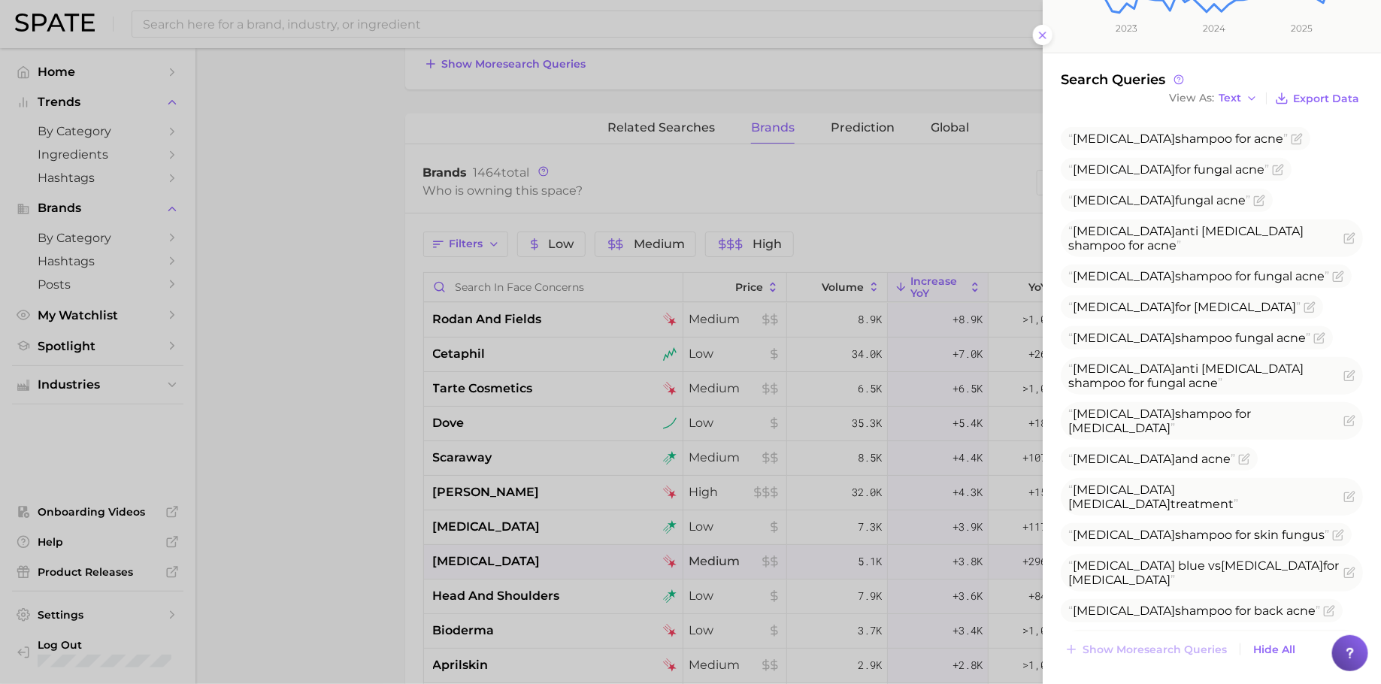
scroll to position [316, 0]
drag, startPoint x: 428, startPoint y: 486, endPoint x: 795, endPoint y: 287, distance: 417.1
click at [441, 475] on div at bounding box center [690, 342] width 1381 height 684
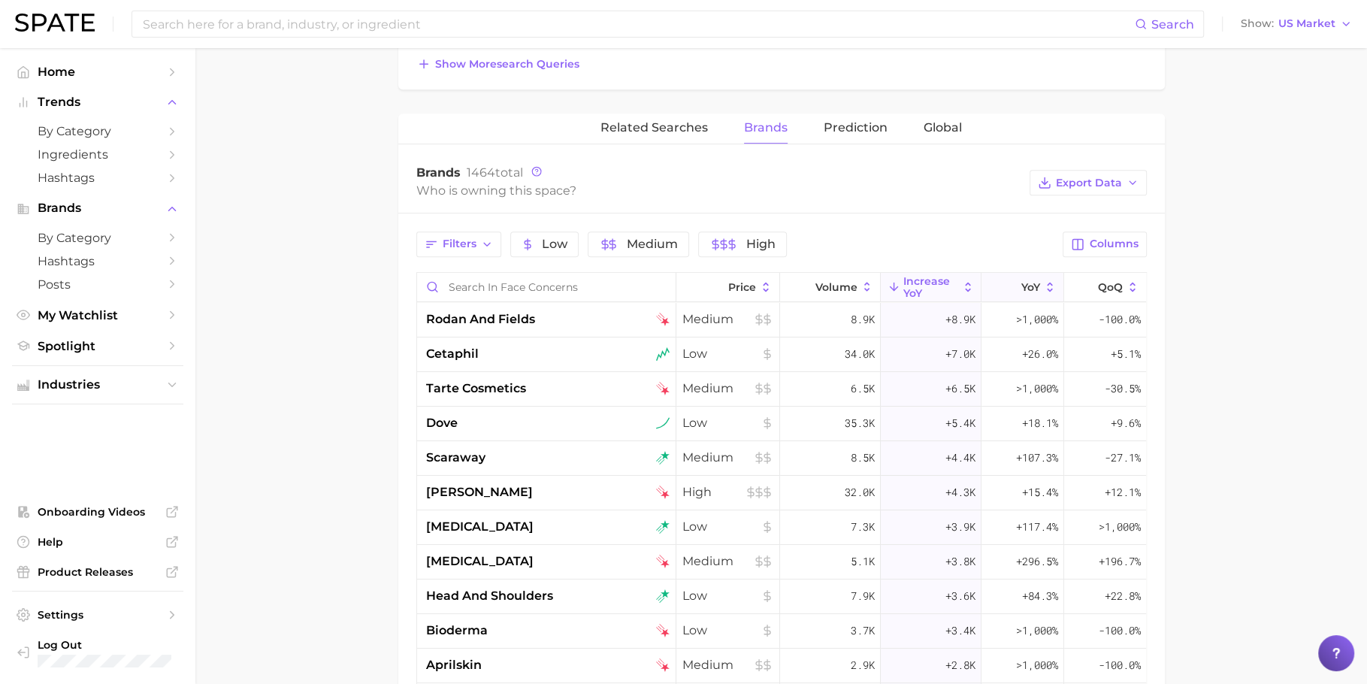
click at [998, 289] on button "YoY" at bounding box center [1023, 287] width 82 height 29
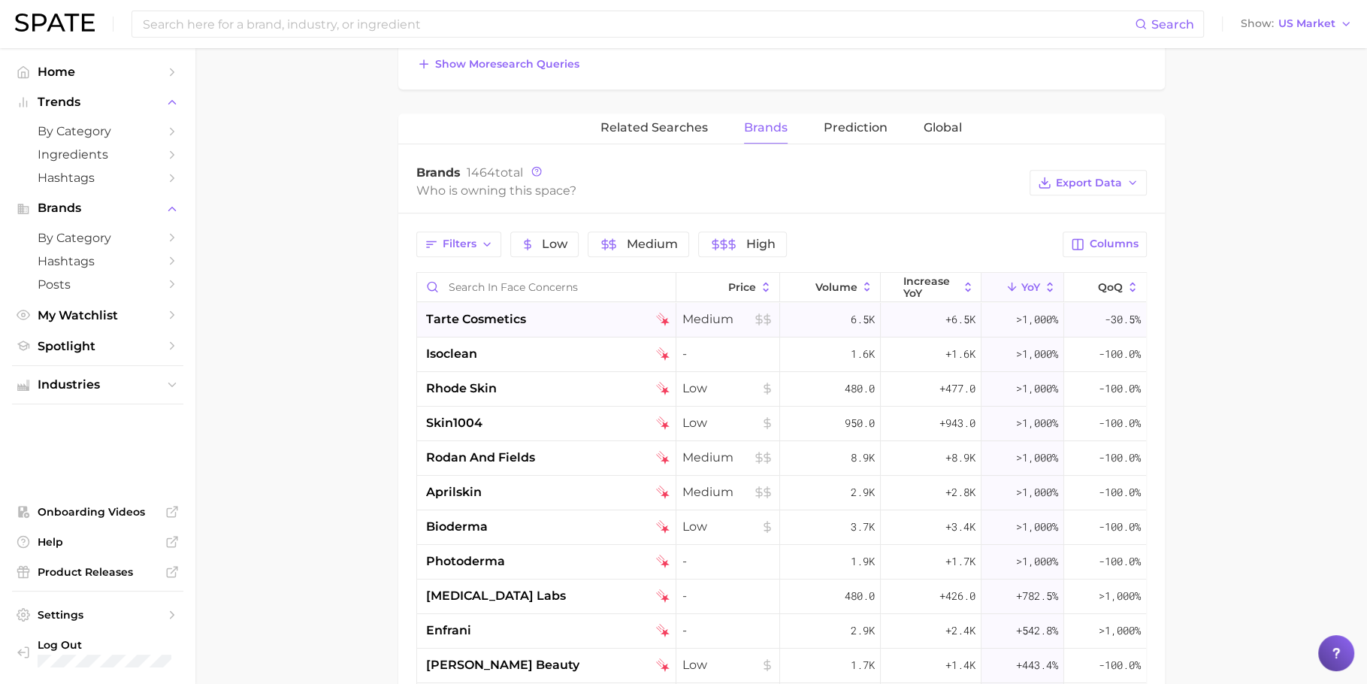
click at [986, 331] on div ">1,000%" at bounding box center [1023, 320] width 82 height 35
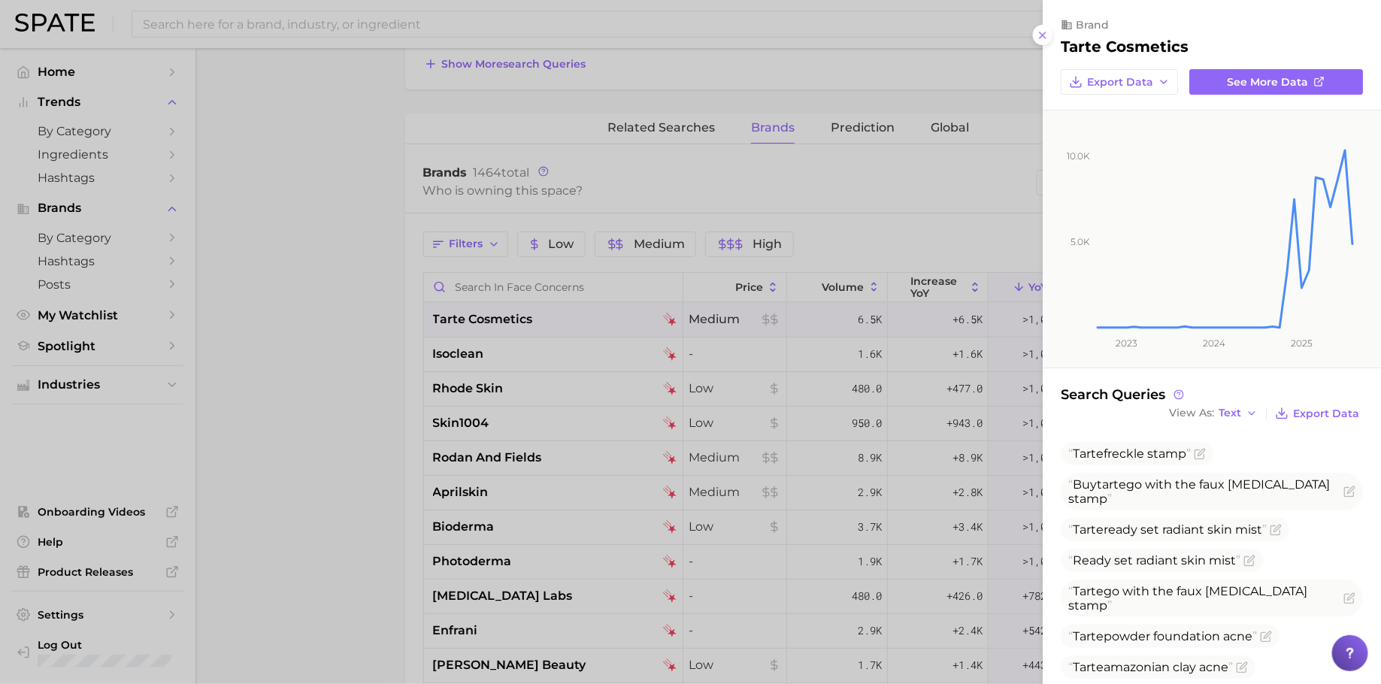
click at [980, 416] on div at bounding box center [690, 342] width 1381 height 684
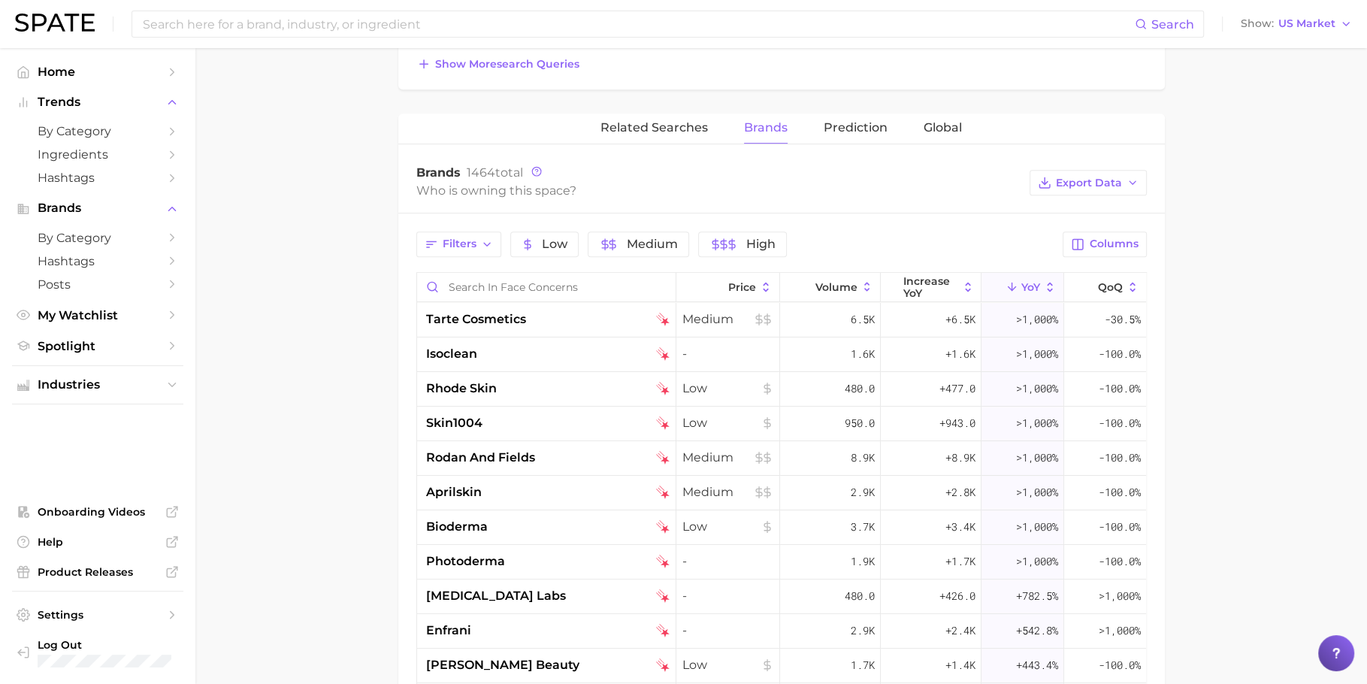
click at [544, 345] on div "isoclean" at bounding box center [548, 354] width 244 height 18
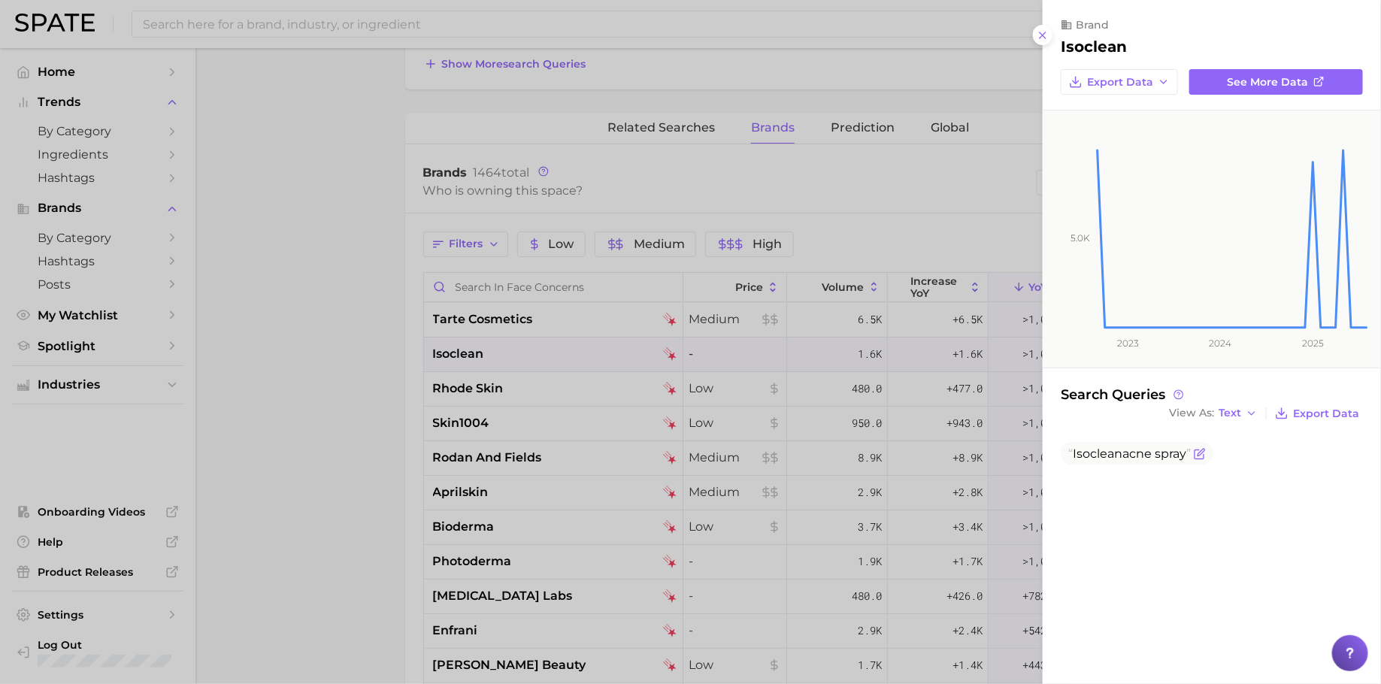
click at [1123, 455] on span "Isoclean acne spray" at bounding box center [1129, 454] width 123 height 14
click at [647, 330] on div at bounding box center [690, 342] width 1381 height 684
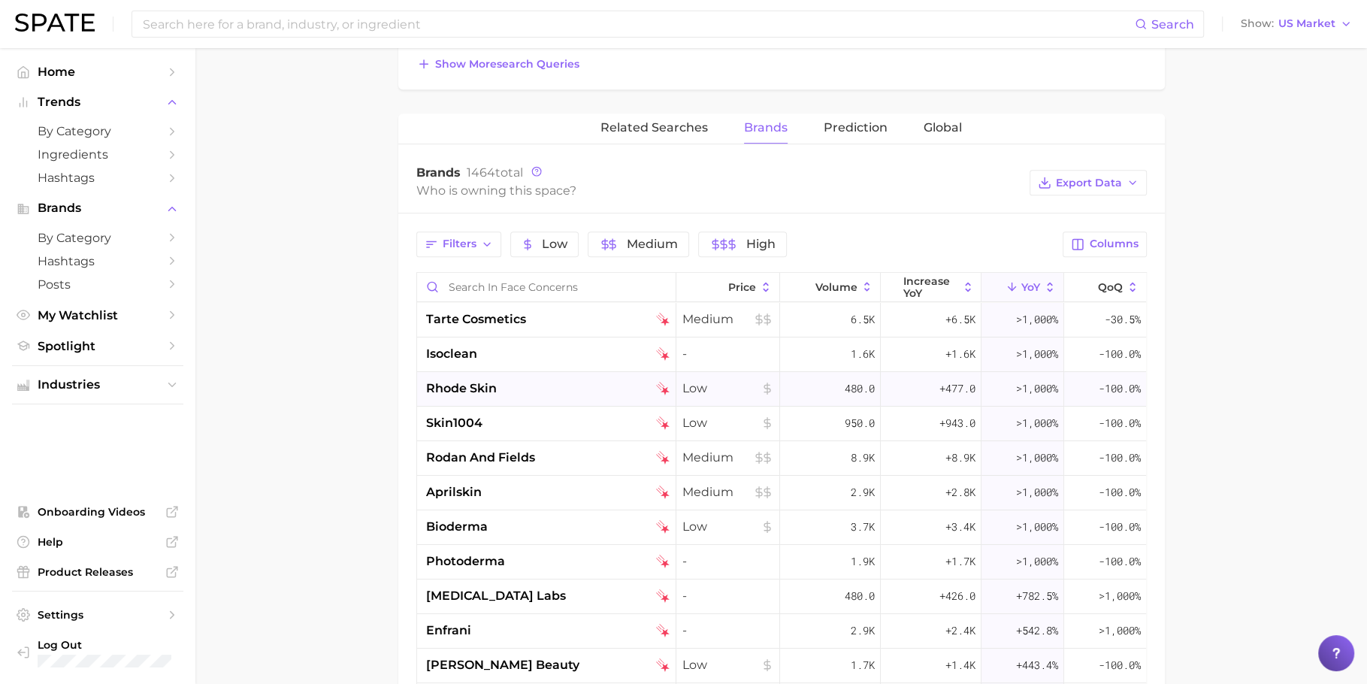
click at [534, 382] on div "rhode skin" at bounding box center [548, 389] width 244 height 18
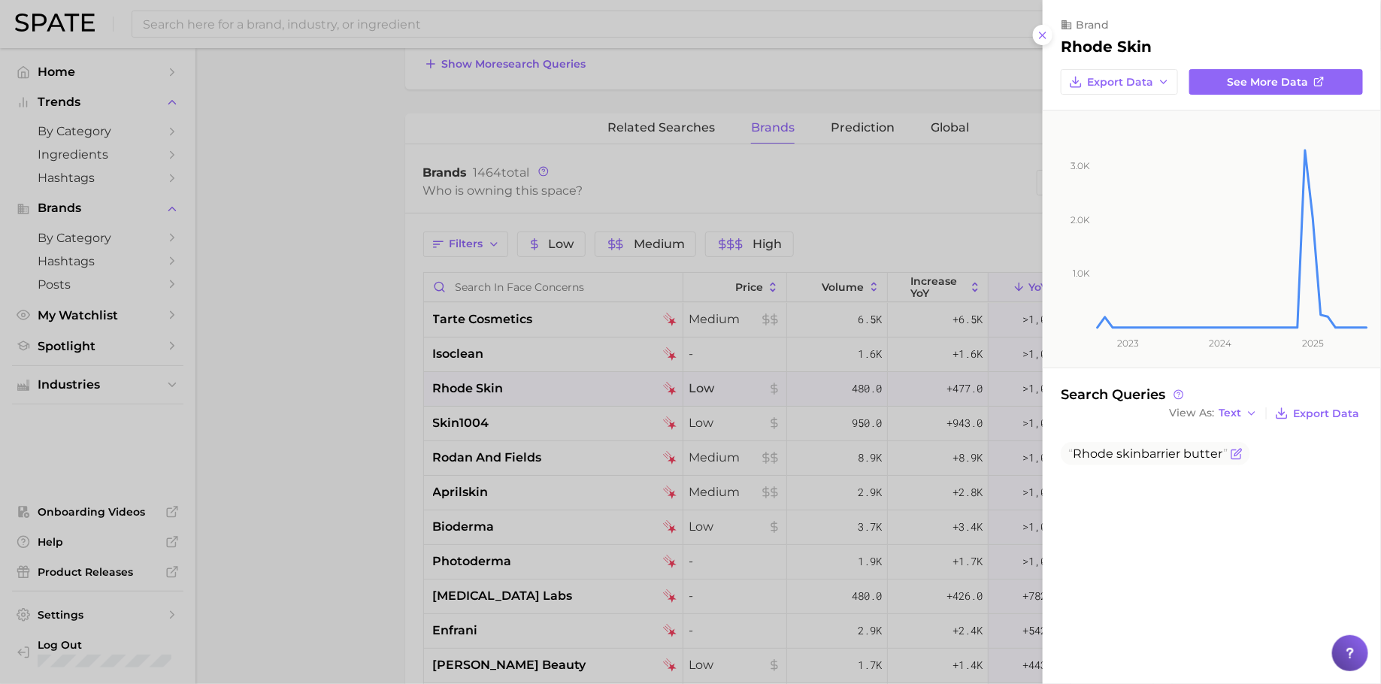
click at [1142, 449] on span "Rhode skin barrier butter" at bounding box center [1147, 454] width 159 height 14
click at [564, 418] on div at bounding box center [690, 342] width 1381 height 684
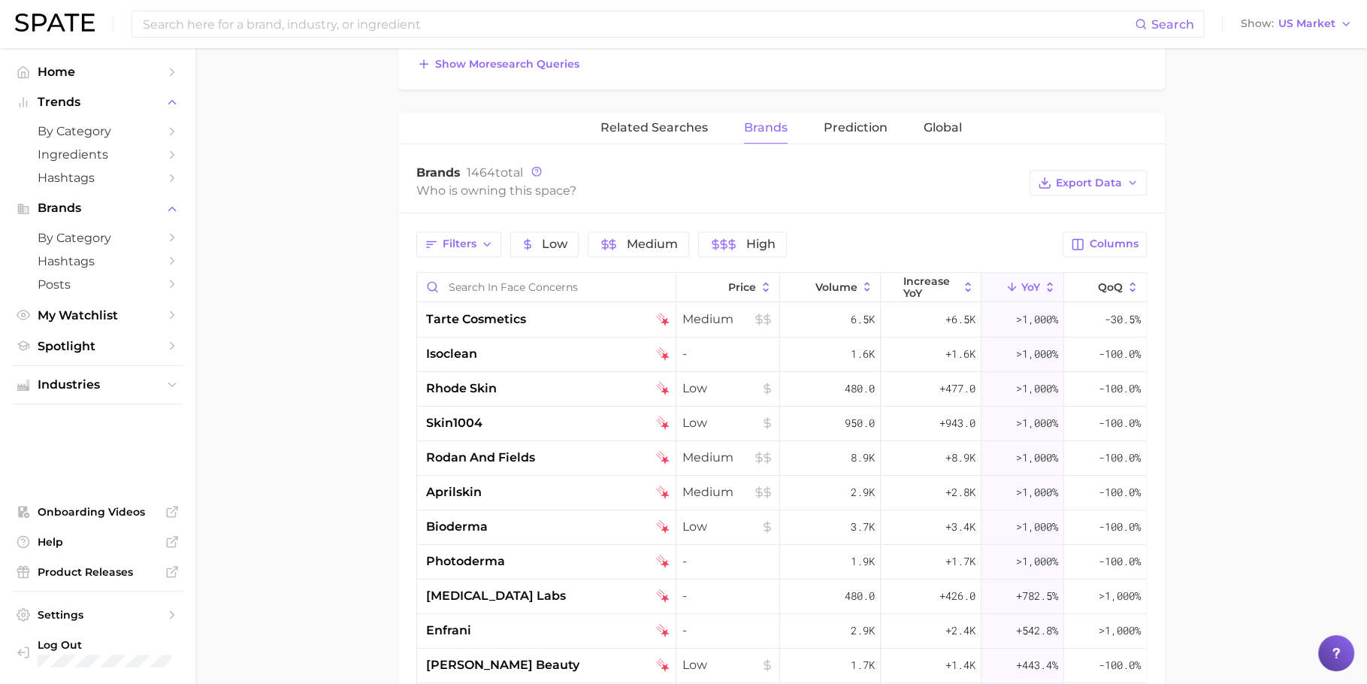
click at [531, 429] on div "skin1004" at bounding box center [546, 424] width 259 height 35
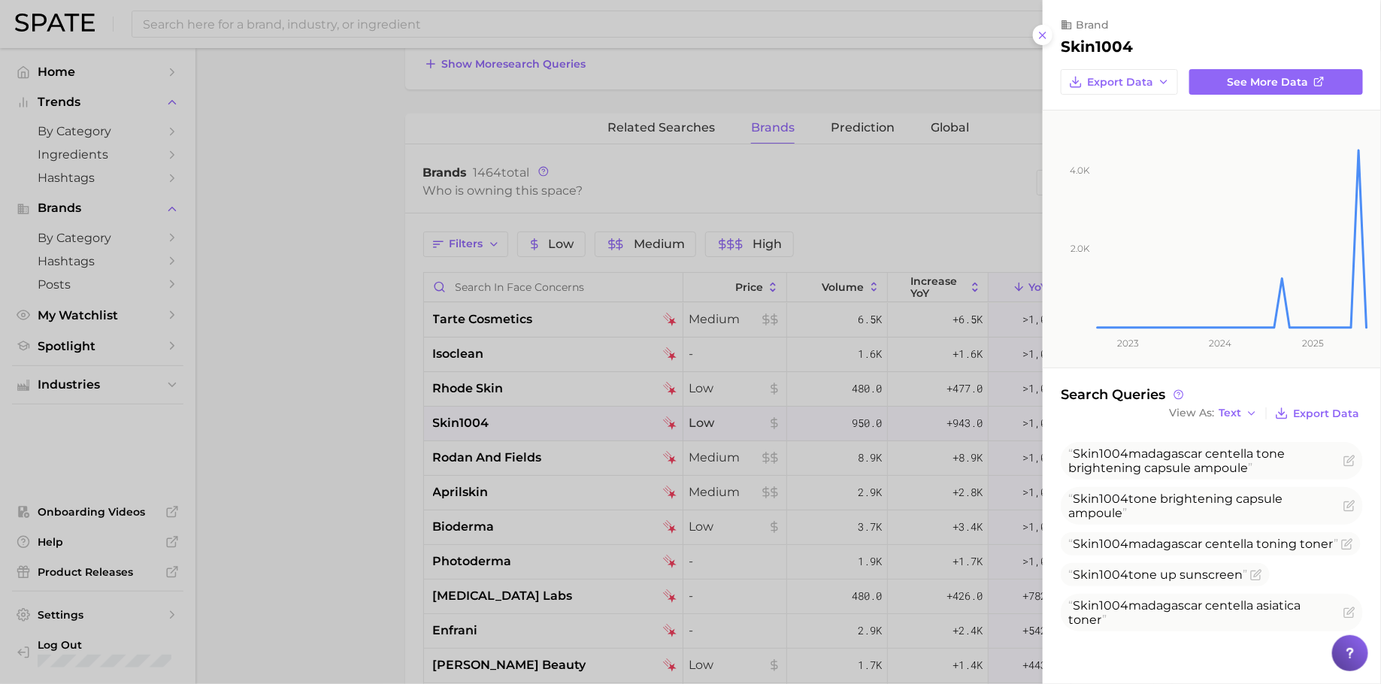
click at [734, 451] on div at bounding box center [690, 342] width 1381 height 684
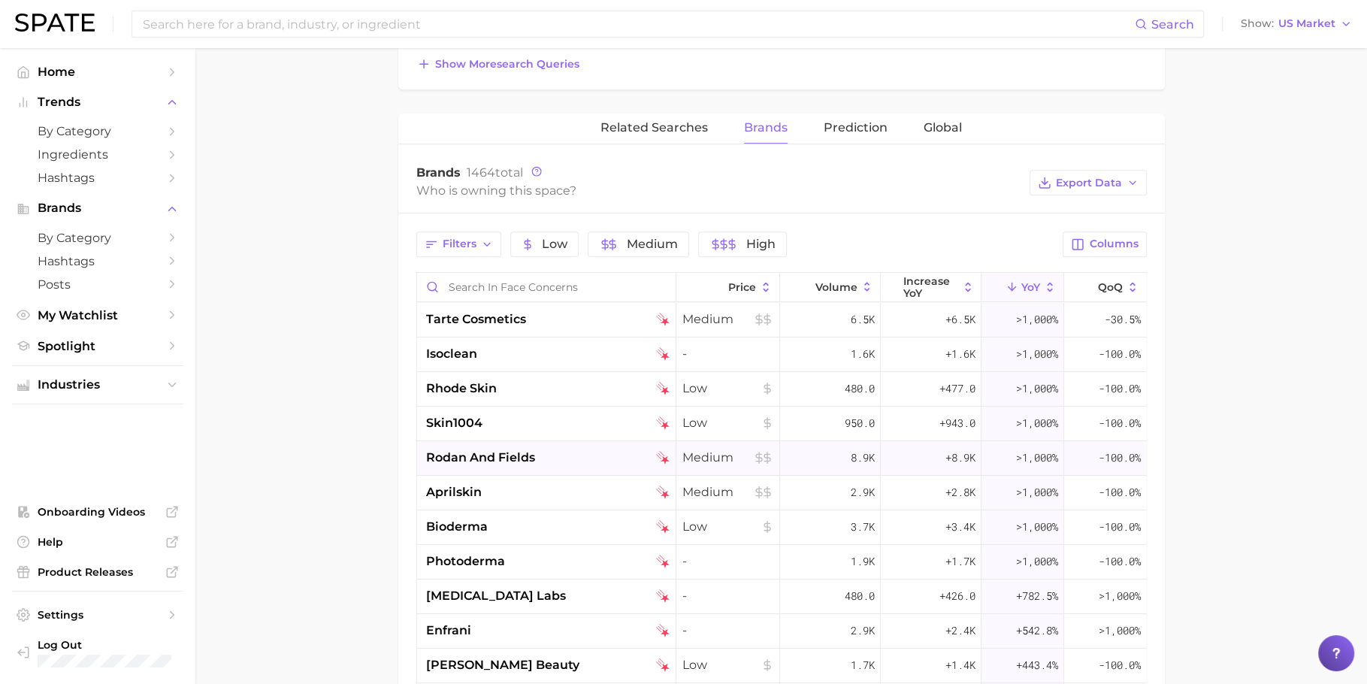
click at [528, 462] on span "rodan and fields" at bounding box center [480, 458] width 109 height 18
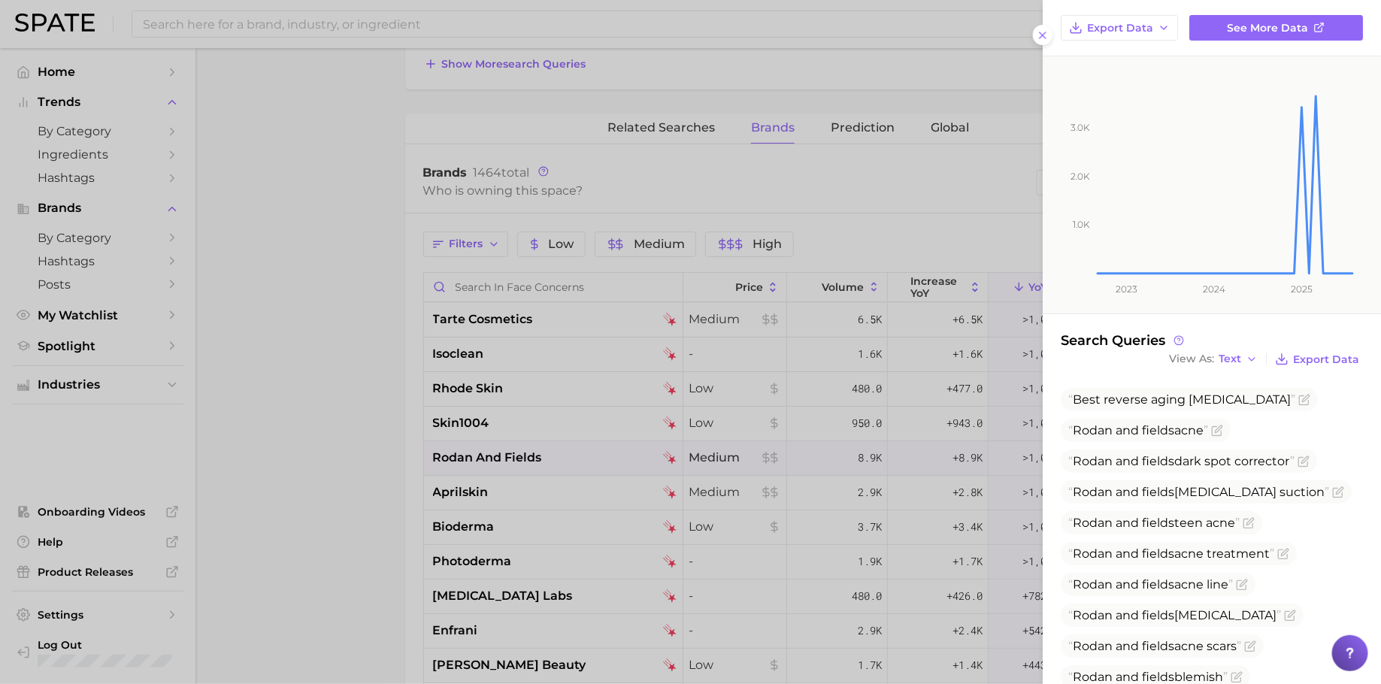
scroll to position [115, 0]
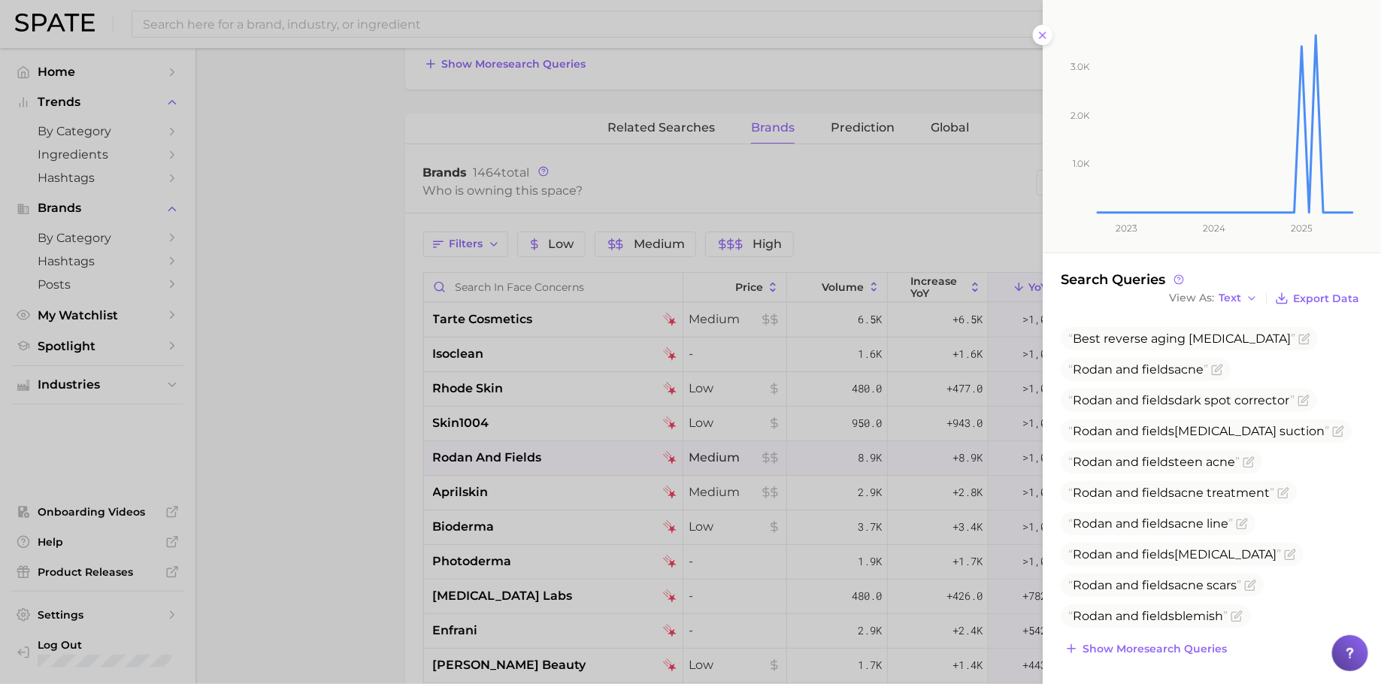
click at [503, 466] on div at bounding box center [690, 342] width 1381 height 684
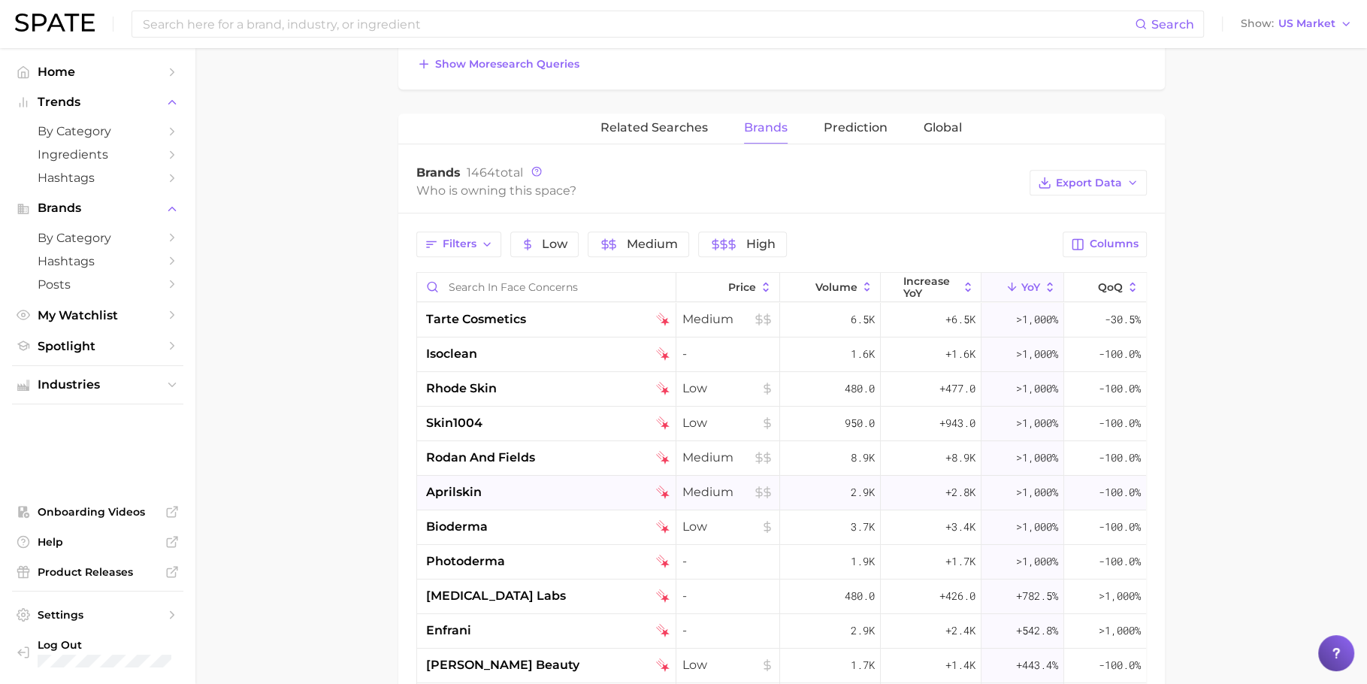
click at [519, 496] on div "aprilskin" at bounding box center [548, 492] width 244 height 18
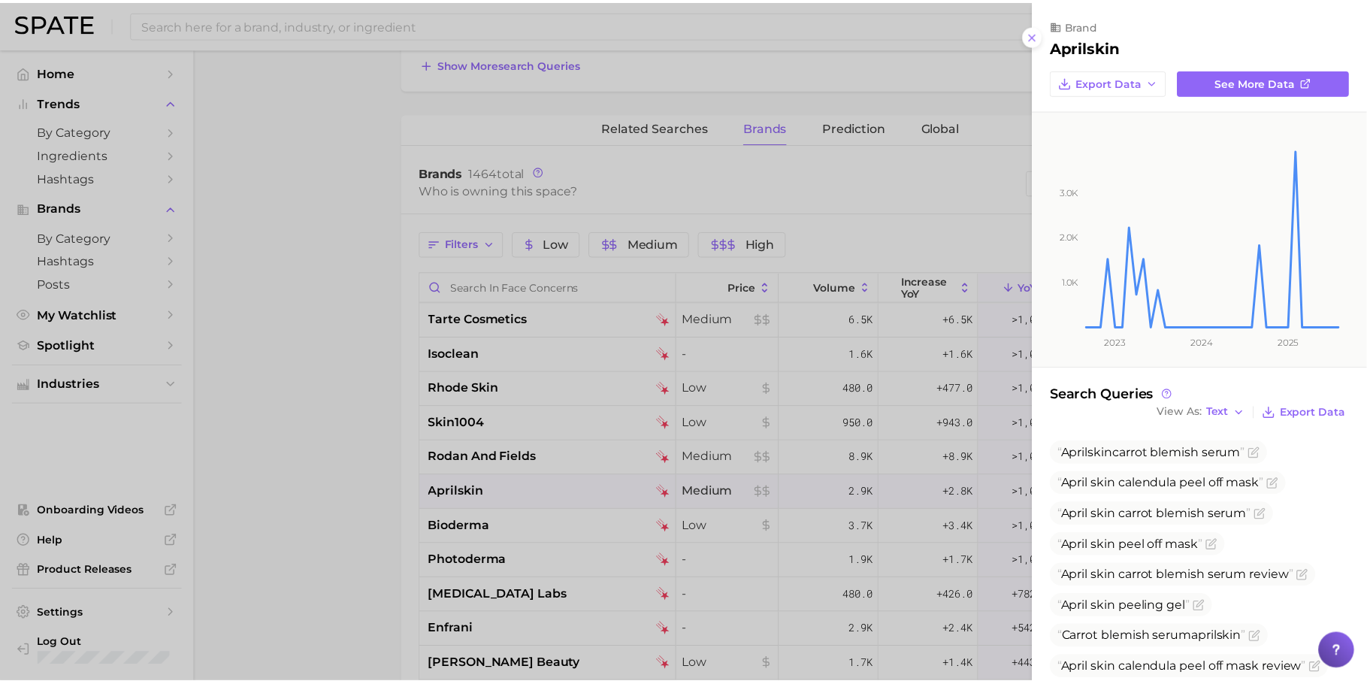
scroll to position [129, 0]
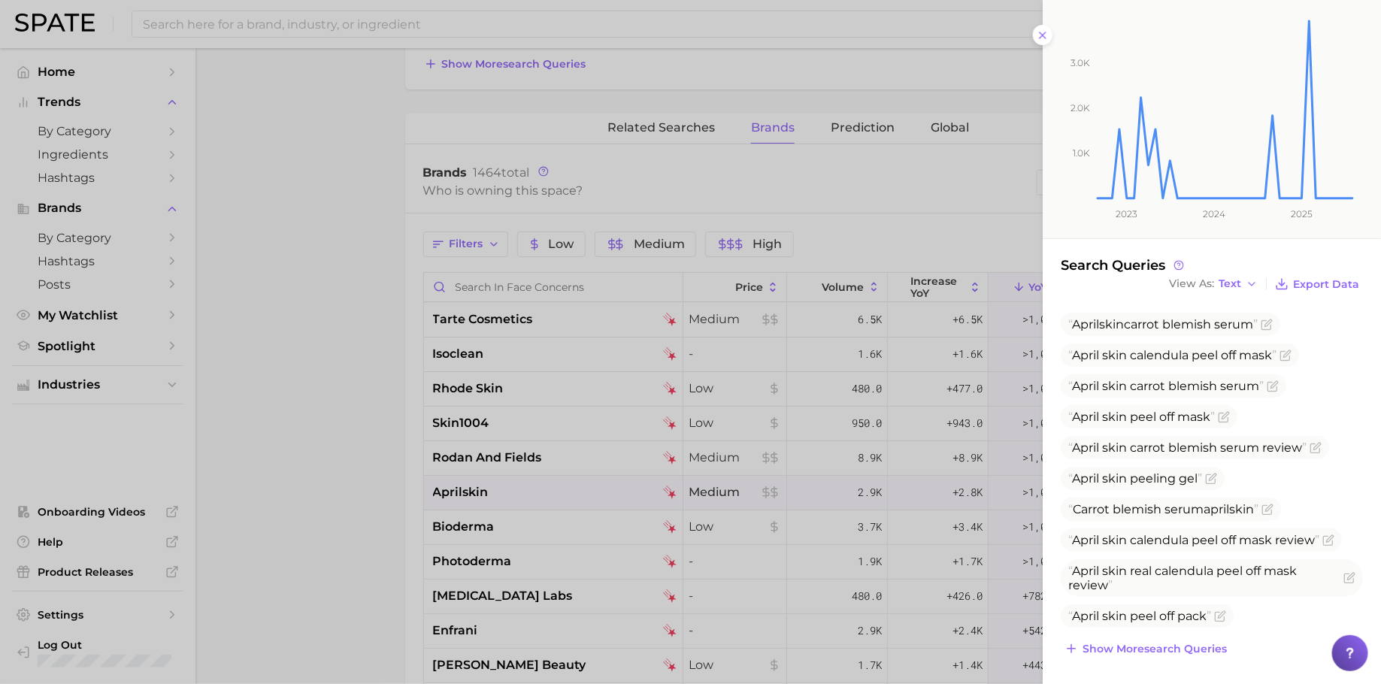
click at [837, 214] on div at bounding box center [690, 342] width 1381 height 684
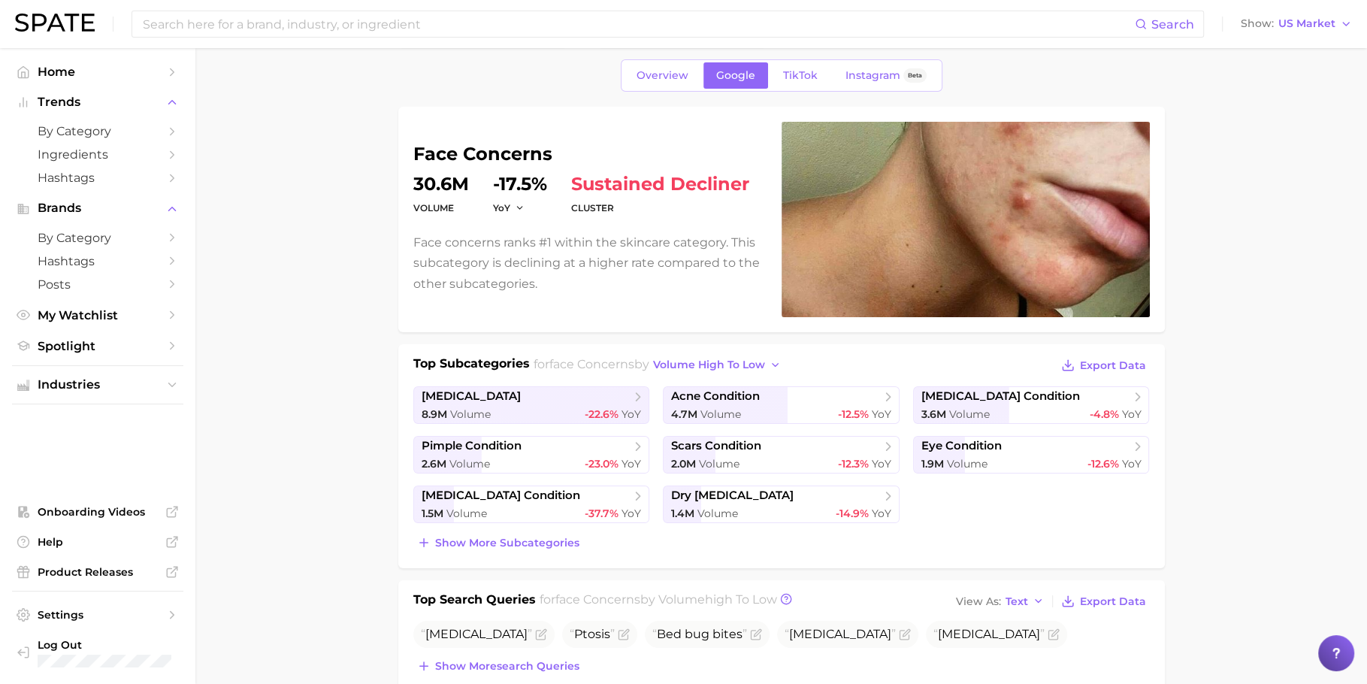
scroll to position [0, 0]
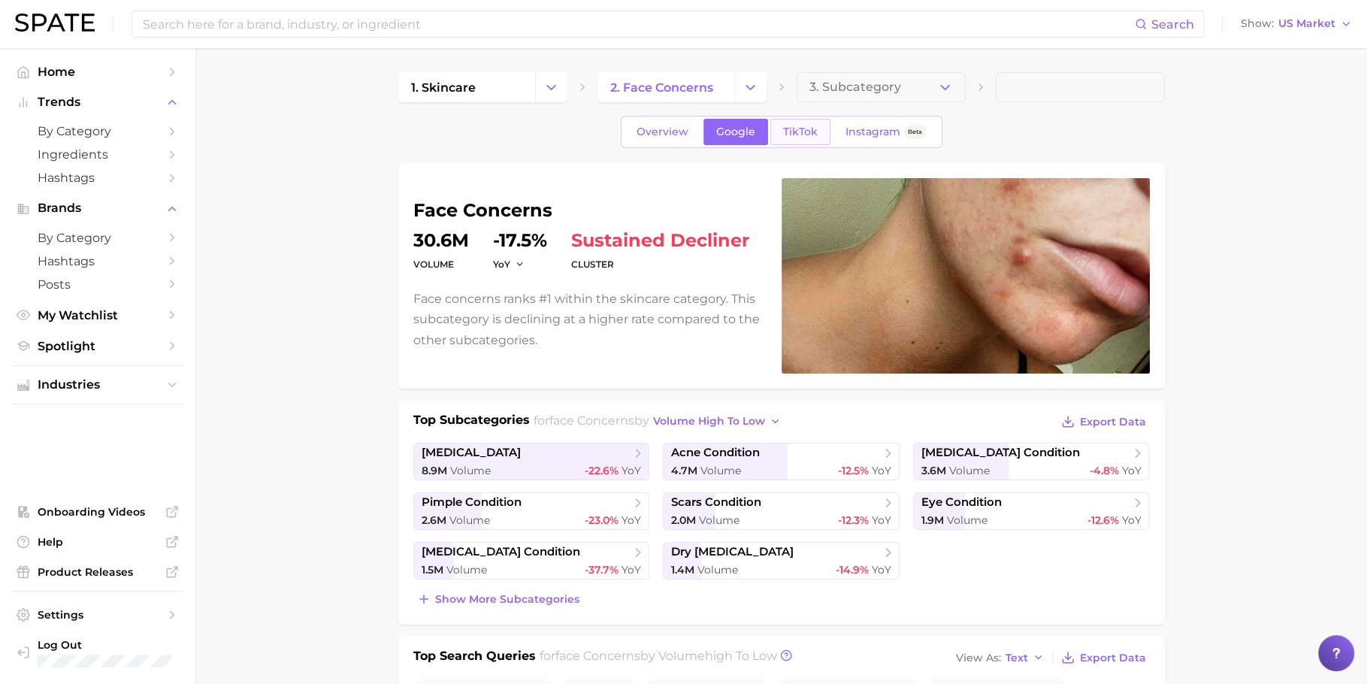
click at [806, 123] on link "TikTok" at bounding box center [801, 132] width 60 height 26
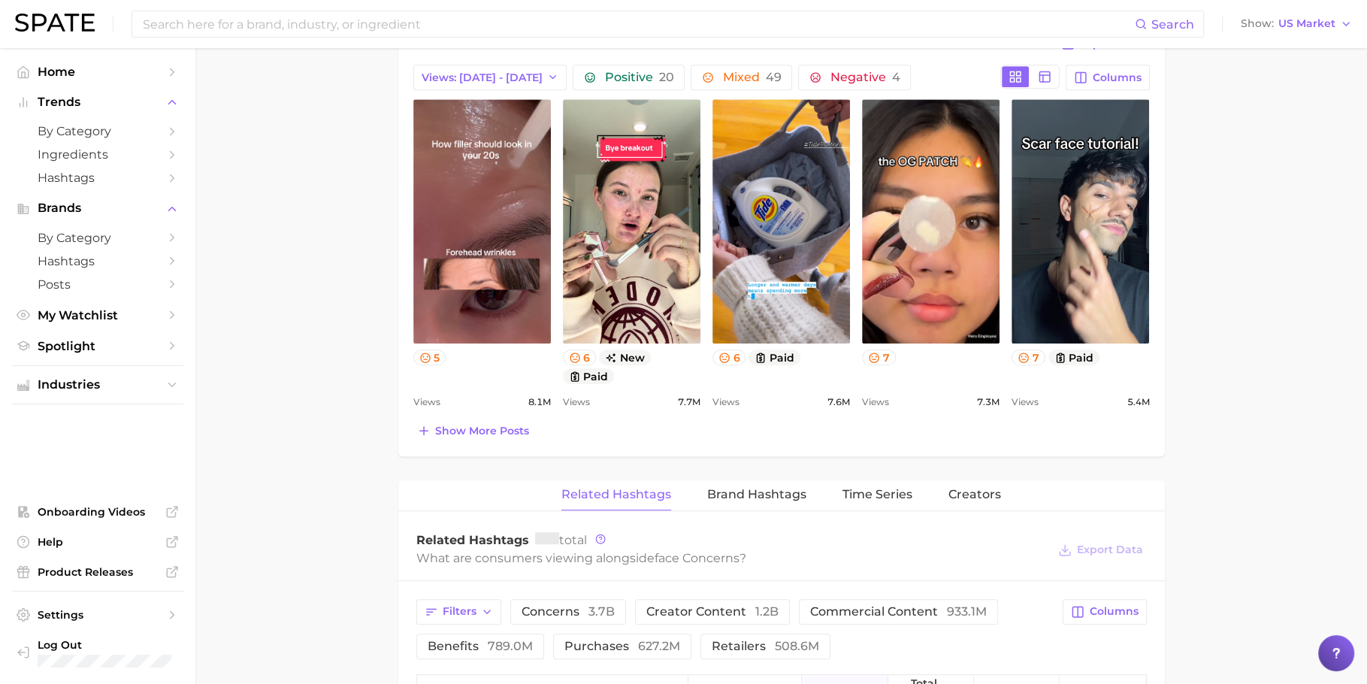
click at [771, 423] on div "Top Posts for face concerns Export Data Views: [DATE] - [DATE] Positive 20 Mixe…" at bounding box center [781, 237] width 737 height 408
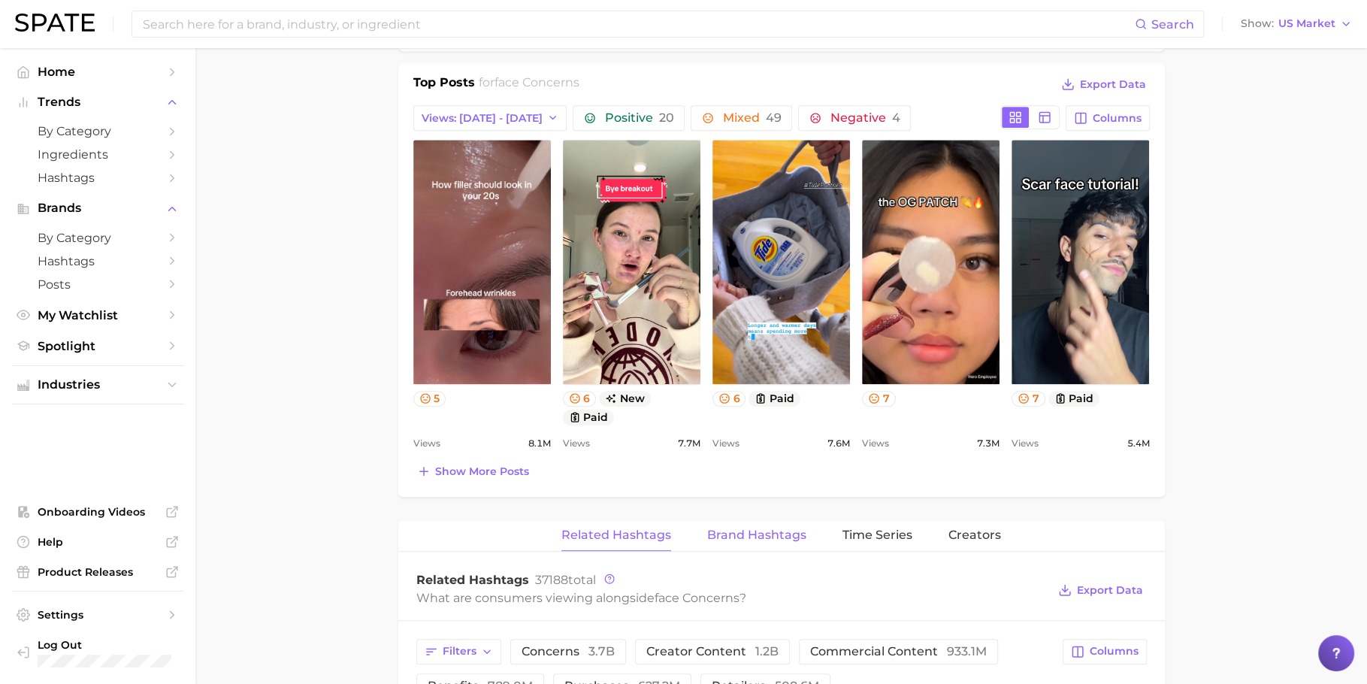
click at [779, 528] on span "Brand Hashtags" at bounding box center [756, 535] width 99 height 14
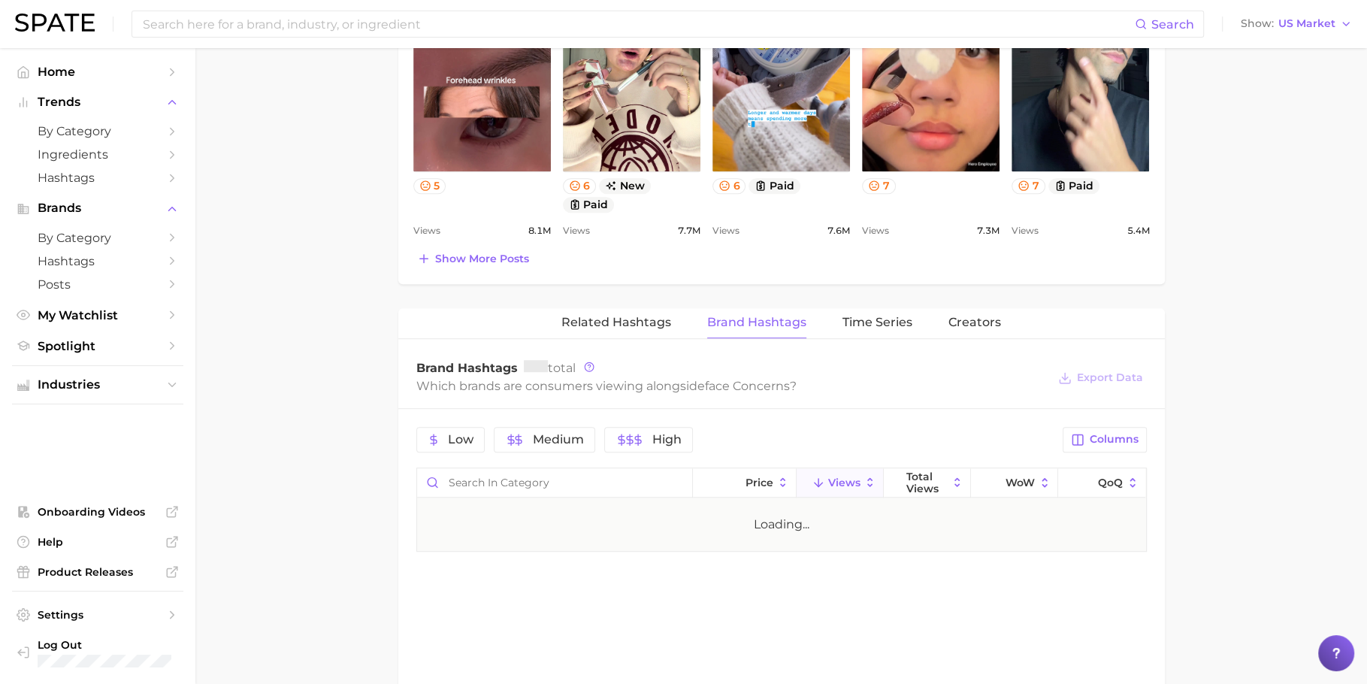
scroll to position [1080, 0]
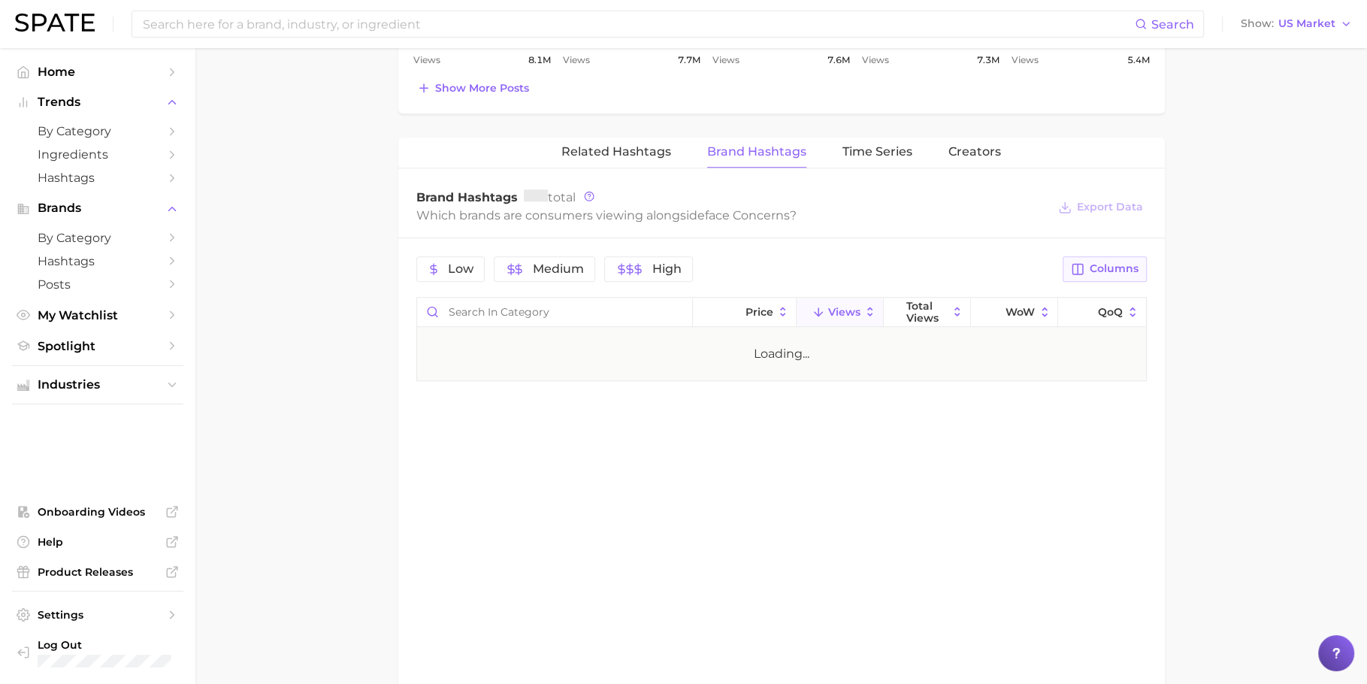
click at [1110, 270] on button "Columns" at bounding box center [1104, 269] width 83 height 26
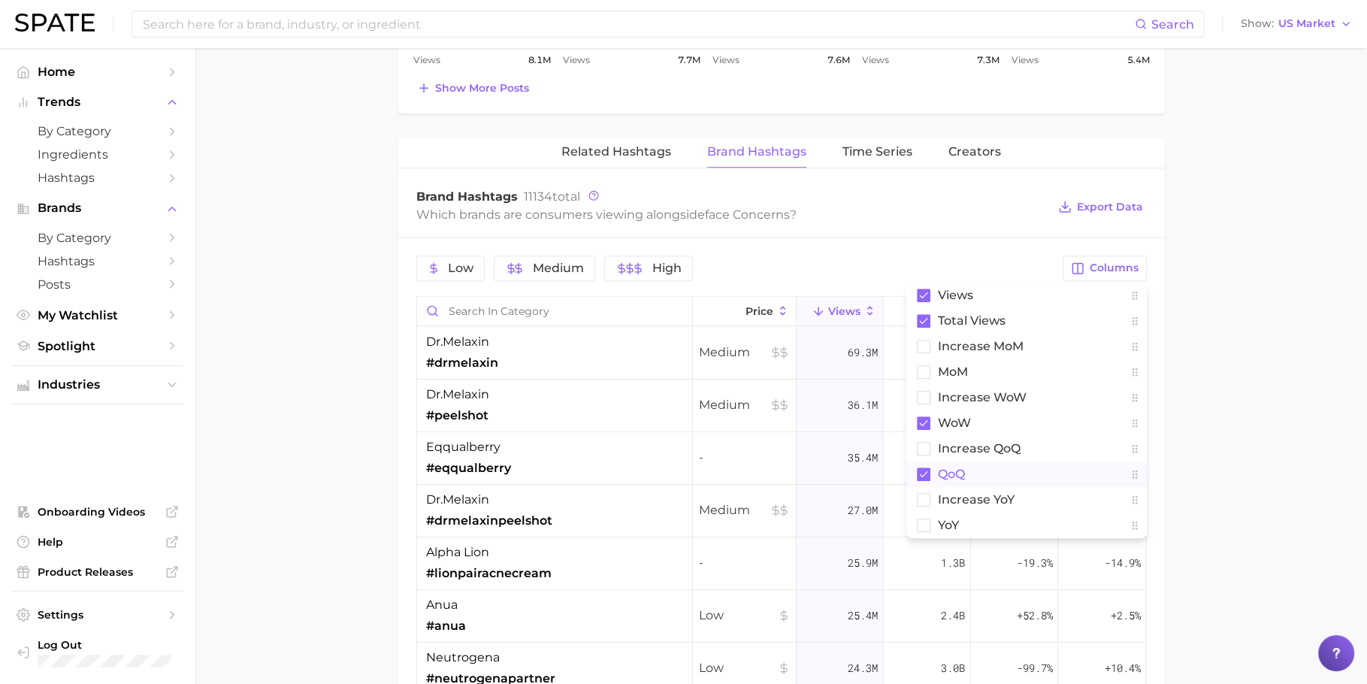
click at [988, 462] on button "QoQ" at bounding box center [1027, 475] width 241 height 26
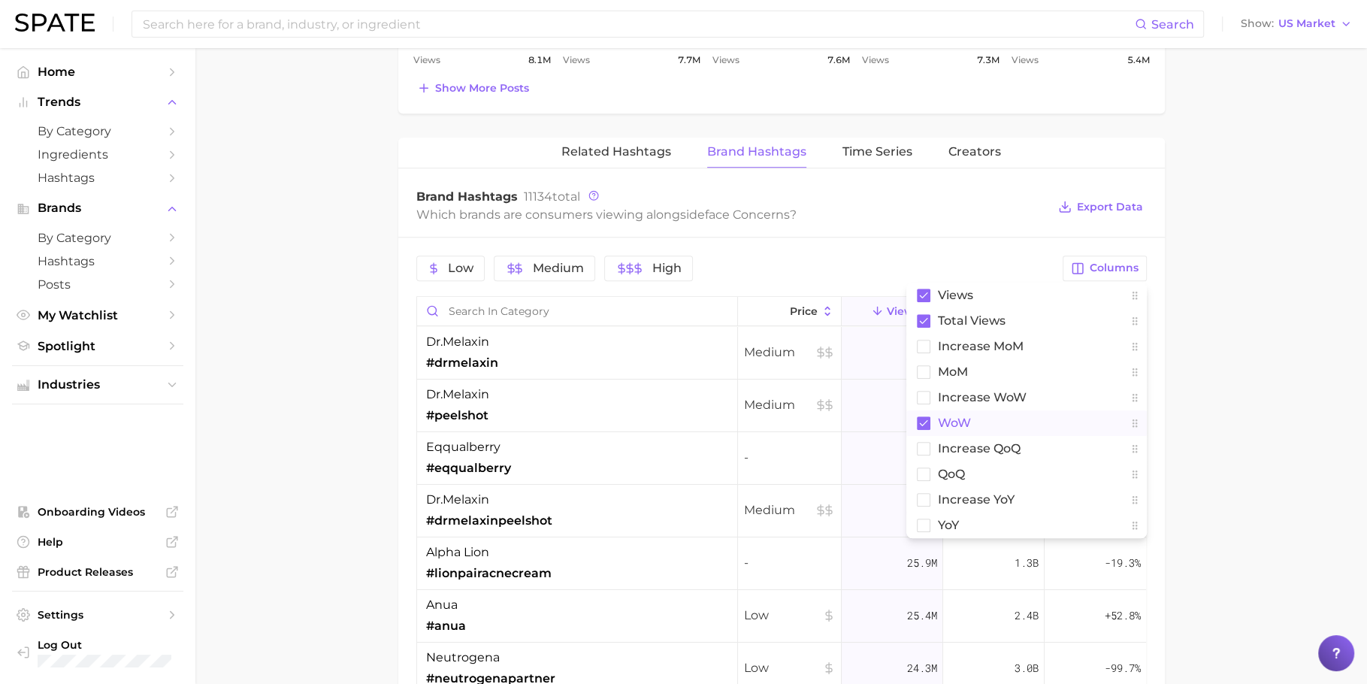
click at [986, 415] on button "WoW" at bounding box center [1027, 423] width 241 height 26
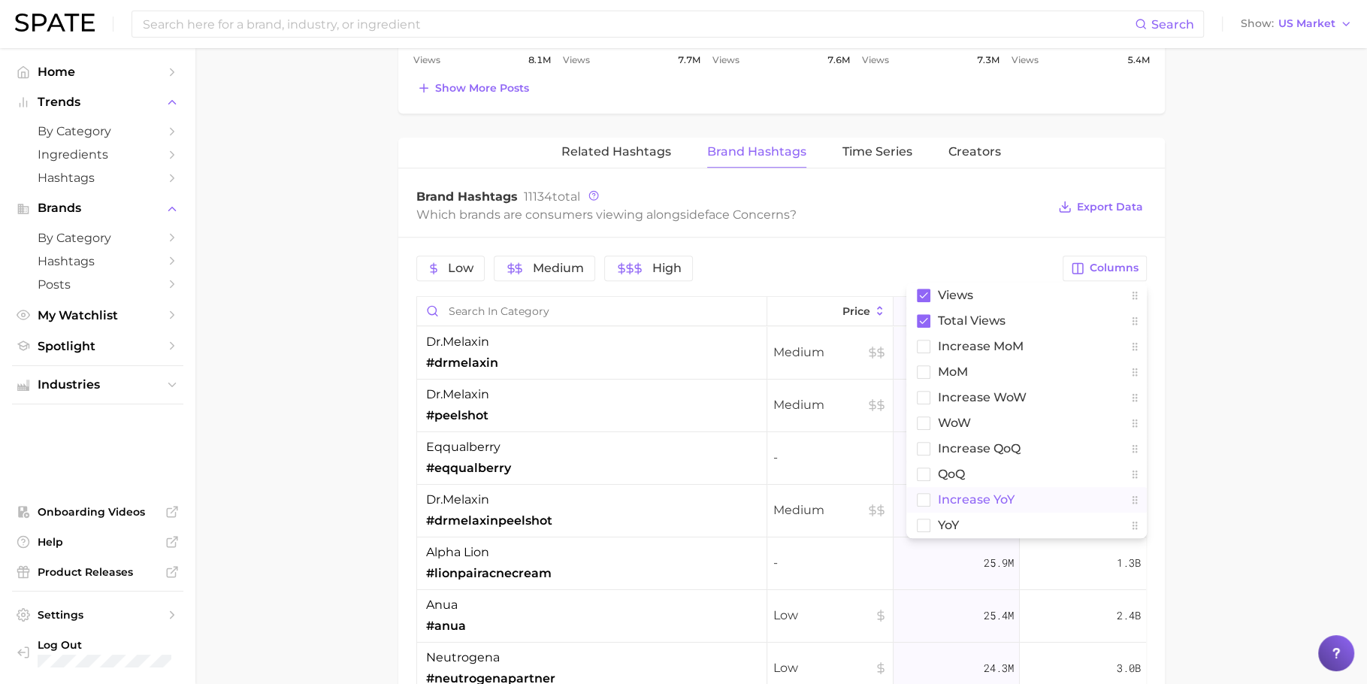
click at [992, 502] on button "increase YoY" at bounding box center [1027, 500] width 241 height 26
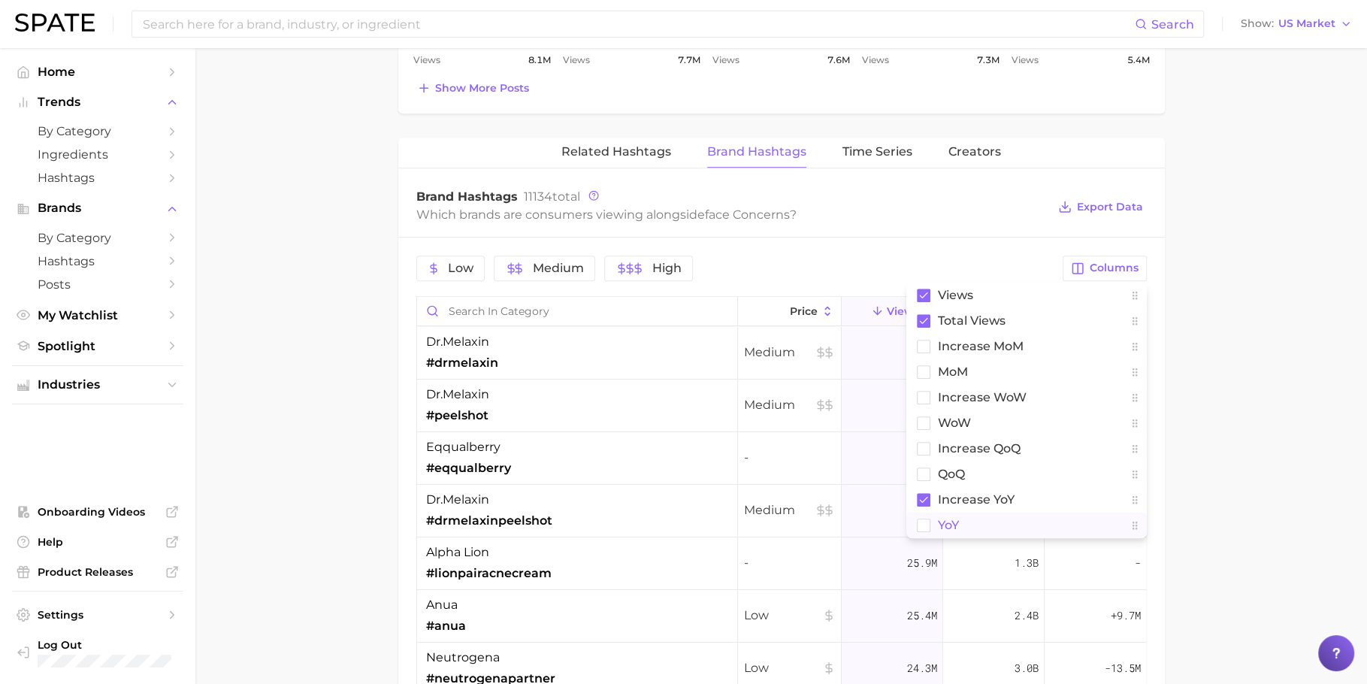
drag, startPoint x: 994, startPoint y: 519, endPoint x: 1028, endPoint y: 506, distance: 36.9
click at [994, 519] on button "YoY" at bounding box center [1027, 526] width 241 height 26
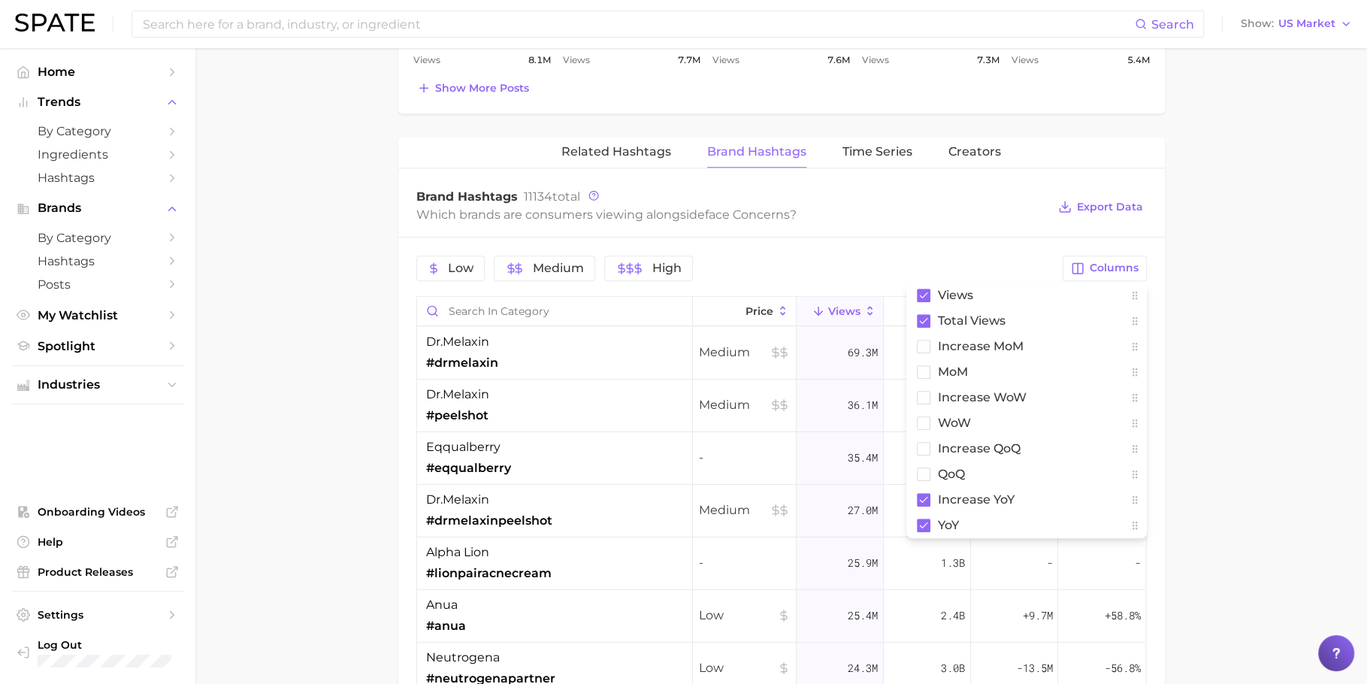
click at [1240, 414] on main "1. skincare 2. face concerns 3. Subcategory Overview Google TikTok Instagram Be…" at bounding box center [781, 21] width 1172 height 2106
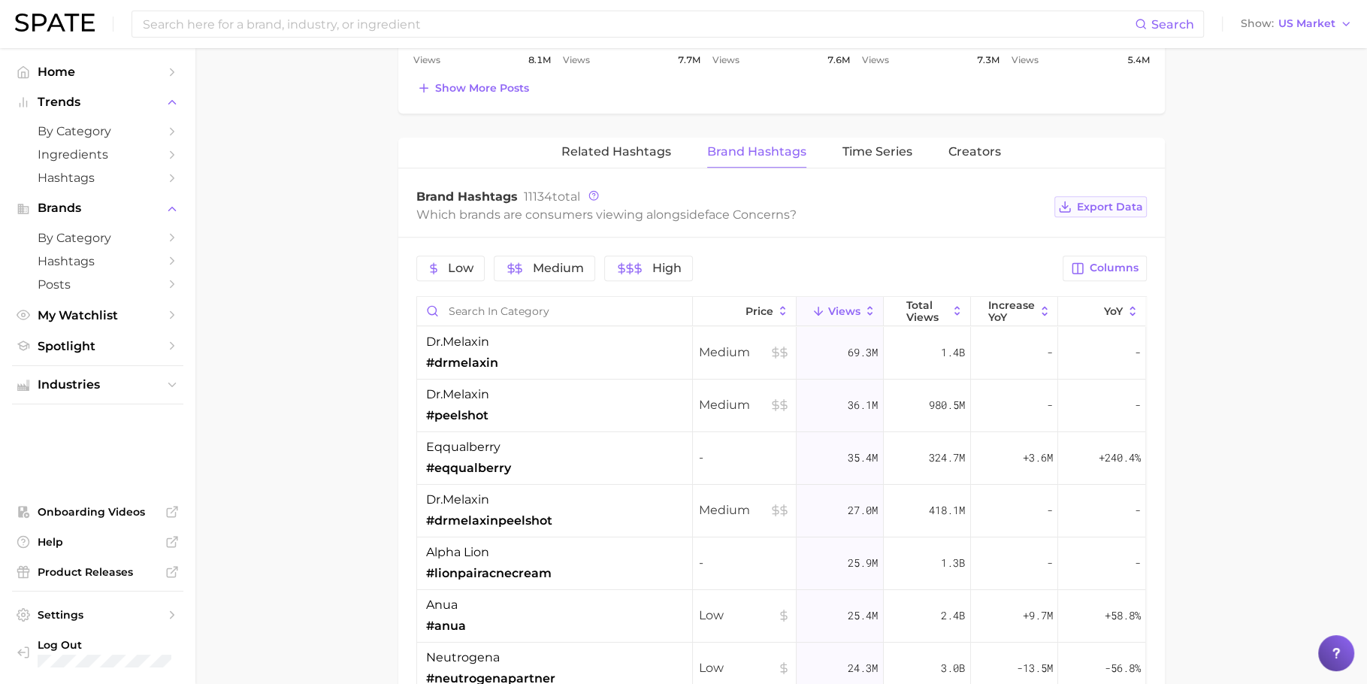
click at [1110, 201] on span "Export Data" at bounding box center [1110, 207] width 66 height 13
click at [1023, 299] on button "increase YoY" at bounding box center [1014, 311] width 87 height 29
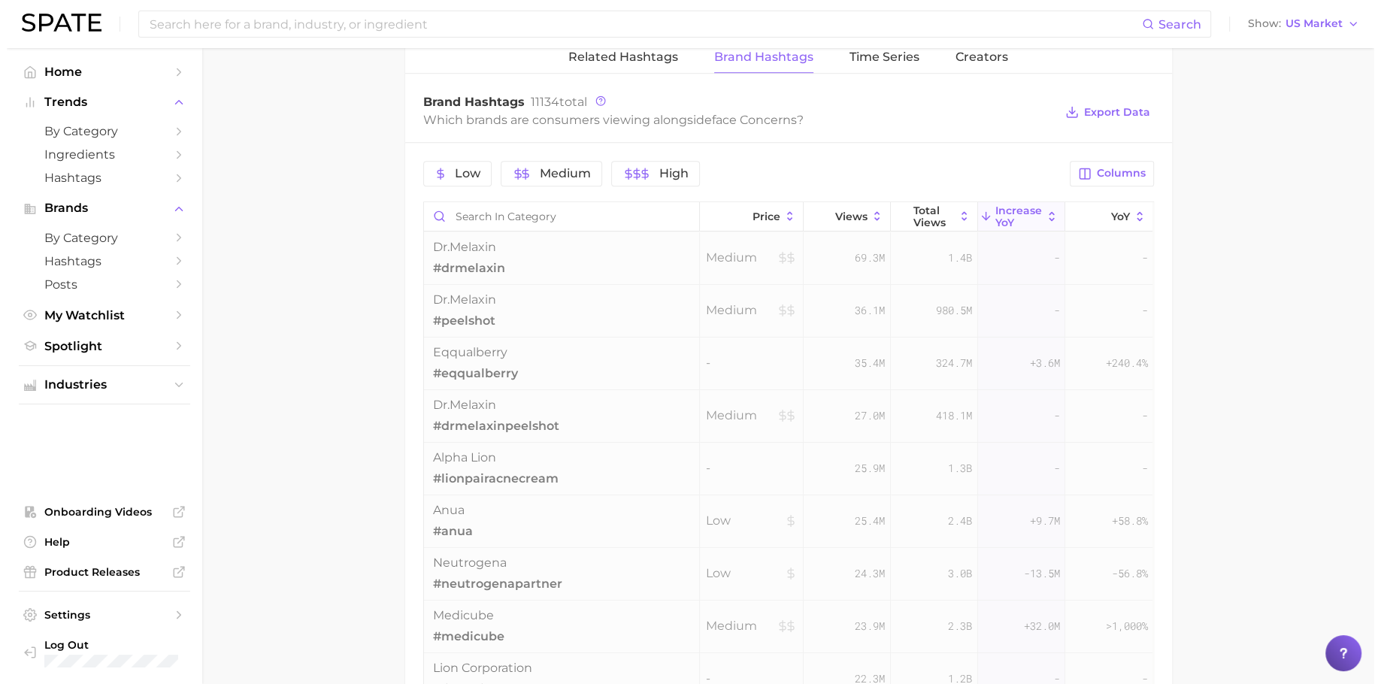
scroll to position [1191, 0]
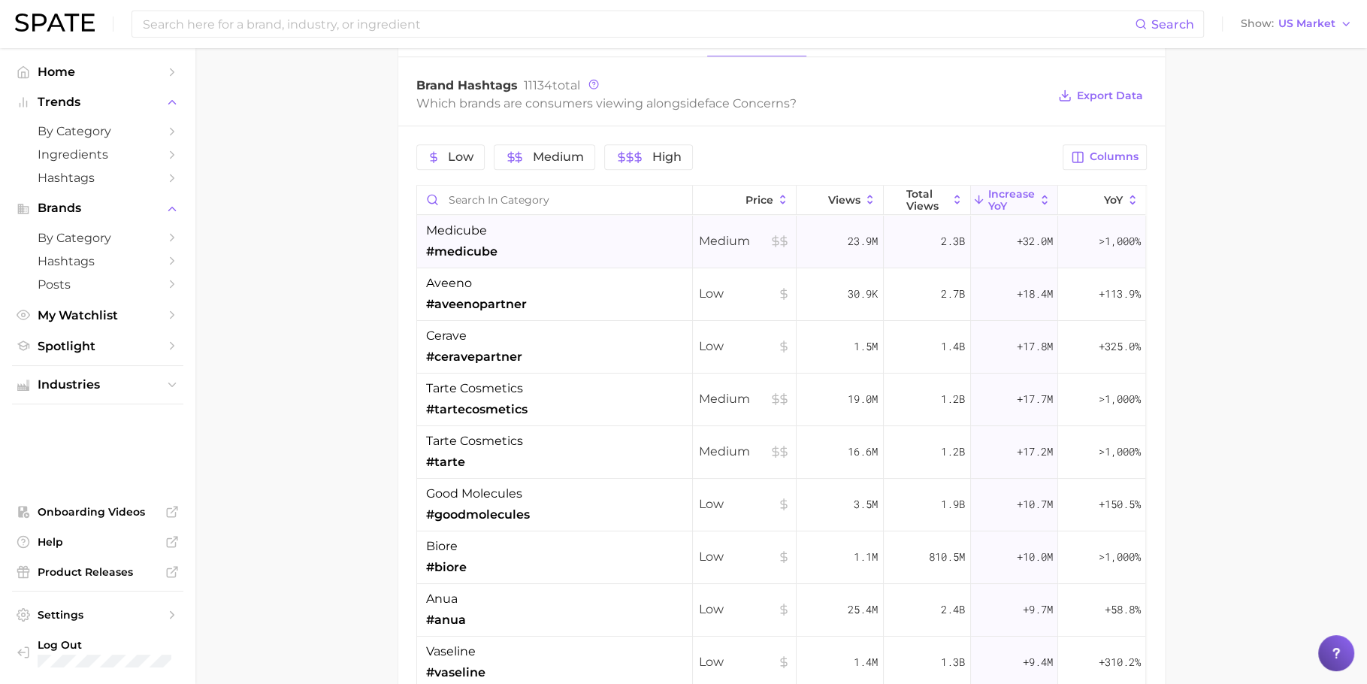
click at [507, 244] on div "medicube #medicube" at bounding box center [555, 242] width 276 height 53
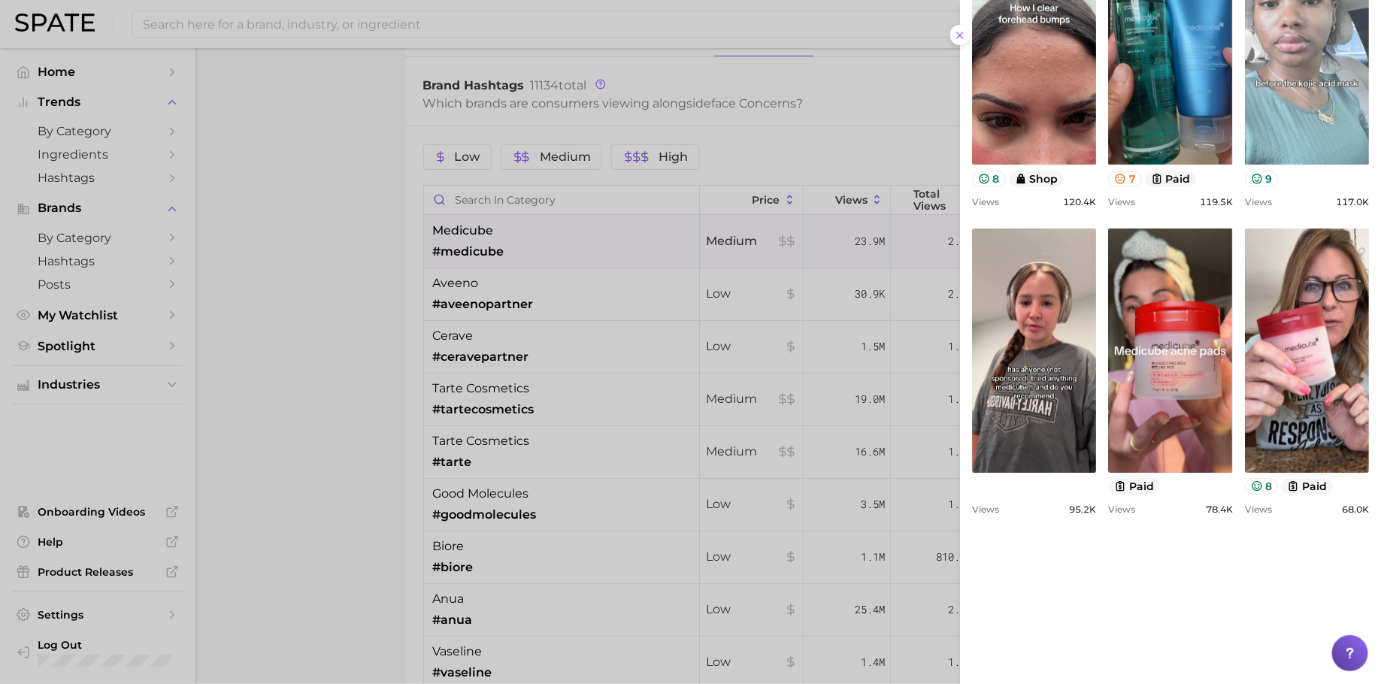
scroll to position [755, 0]
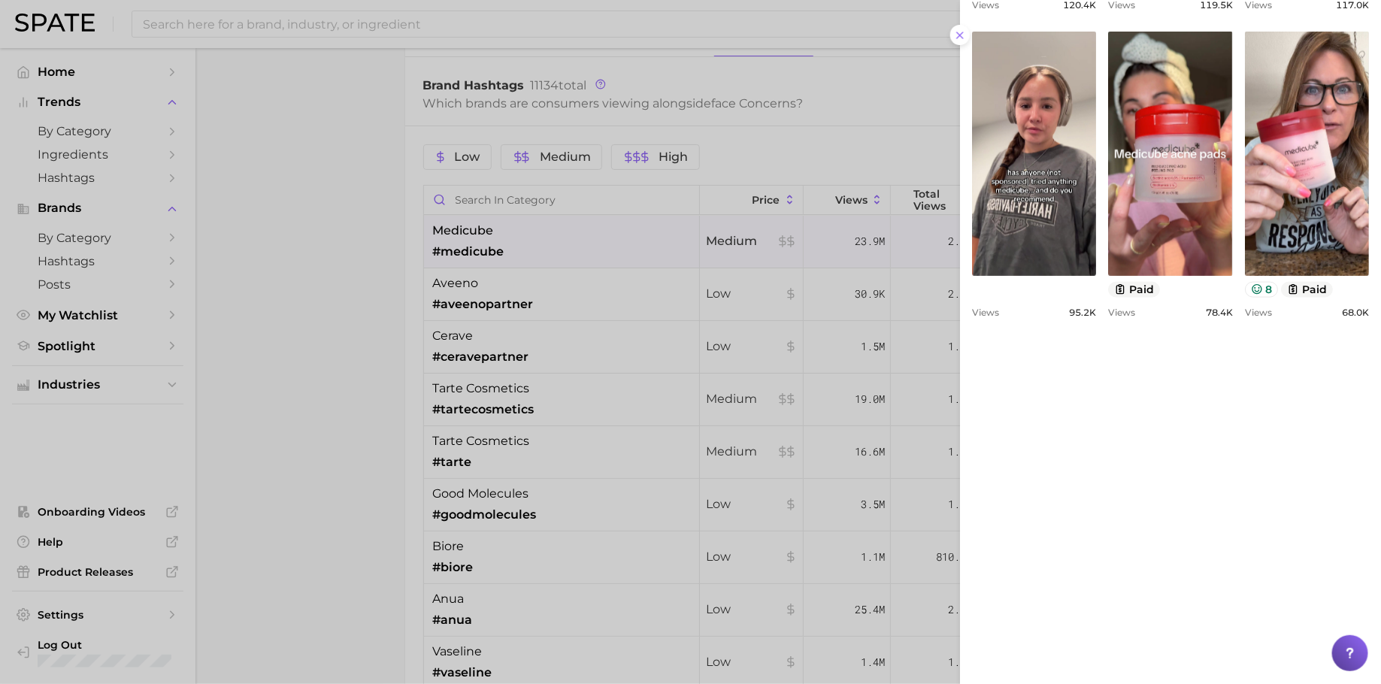
click at [541, 304] on div at bounding box center [690, 342] width 1381 height 684
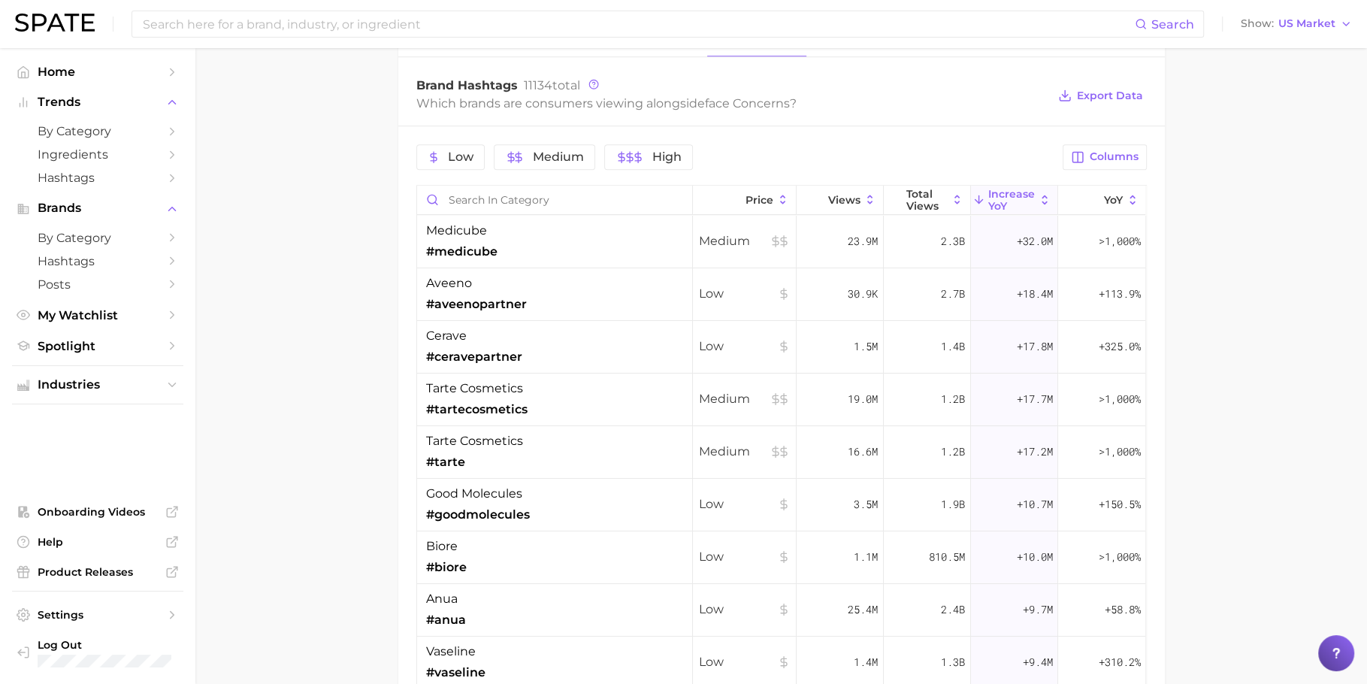
click at [568, 295] on div "aveeno #aveenopartner" at bounding box center [555, 294] width 276 height 53
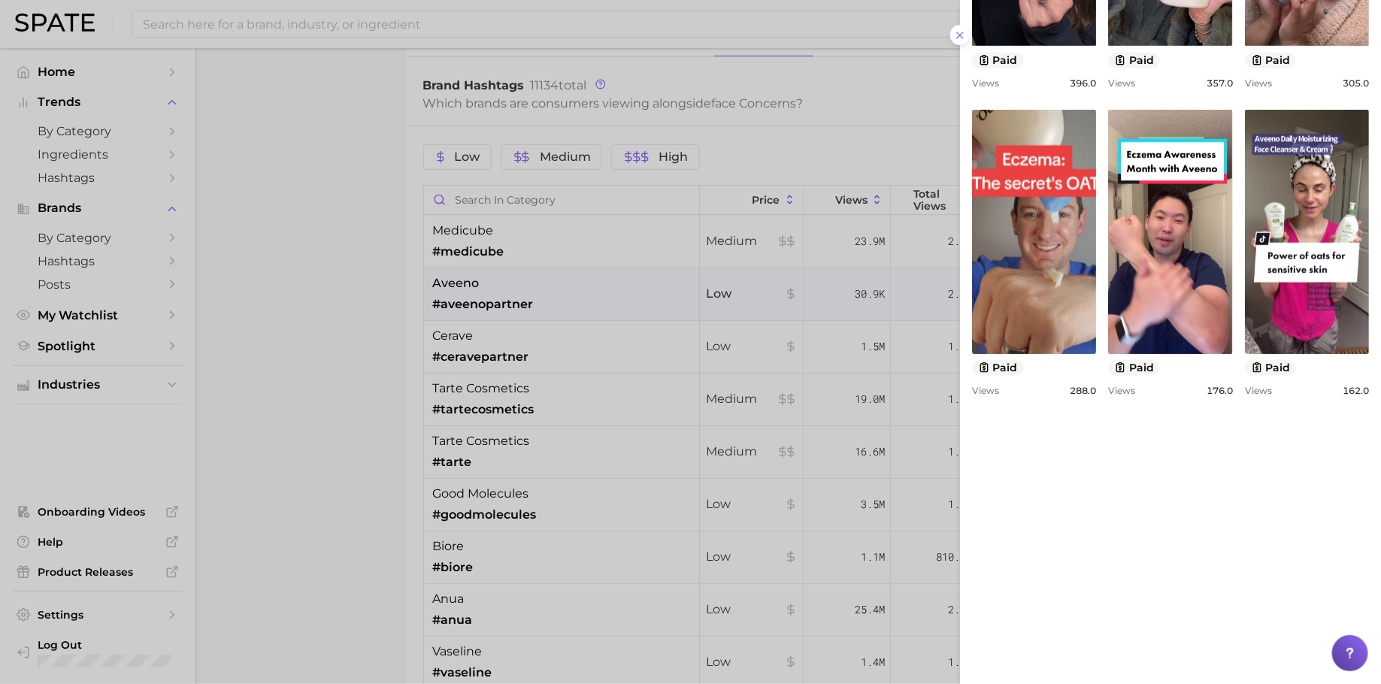
scroll to position [1055, 0]
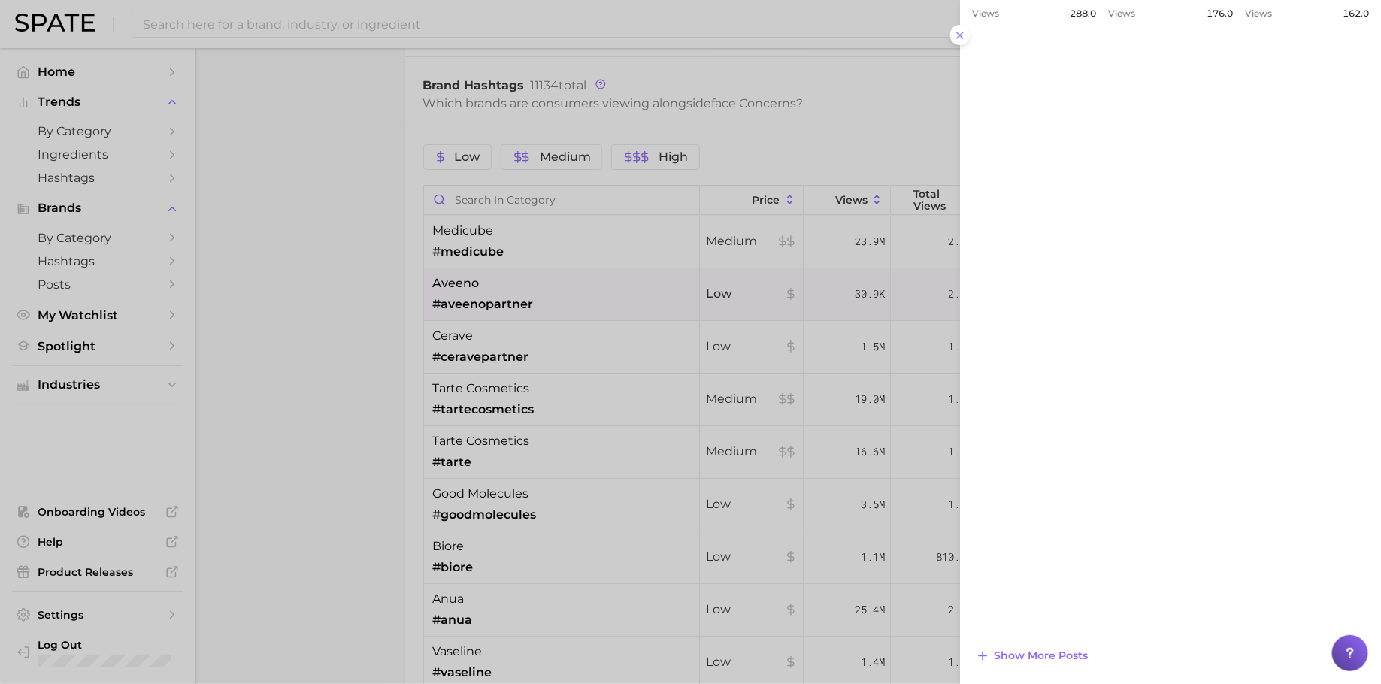
click at [649, 430] on div at bounding box center [690, 342] width 1381 height 684
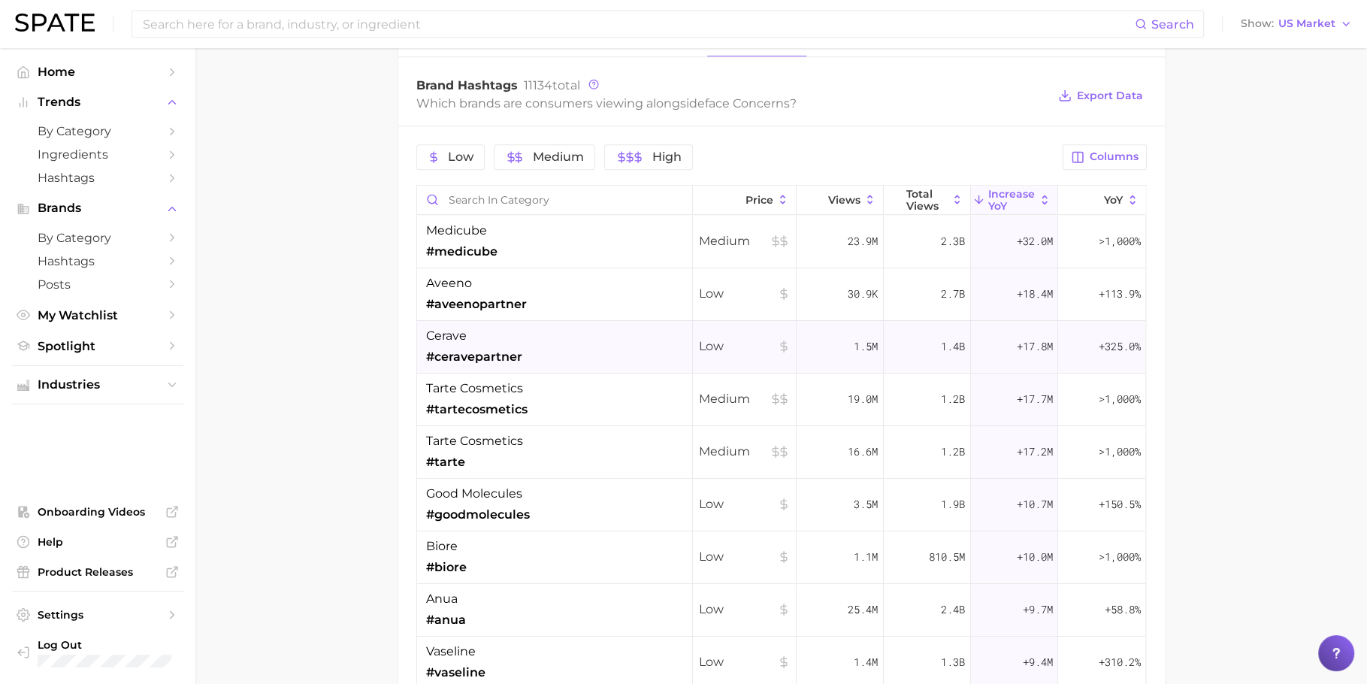
click at [518, 334] on div "cerave #ceravepartner" at bounding box center [474, 346] width 96 height 39
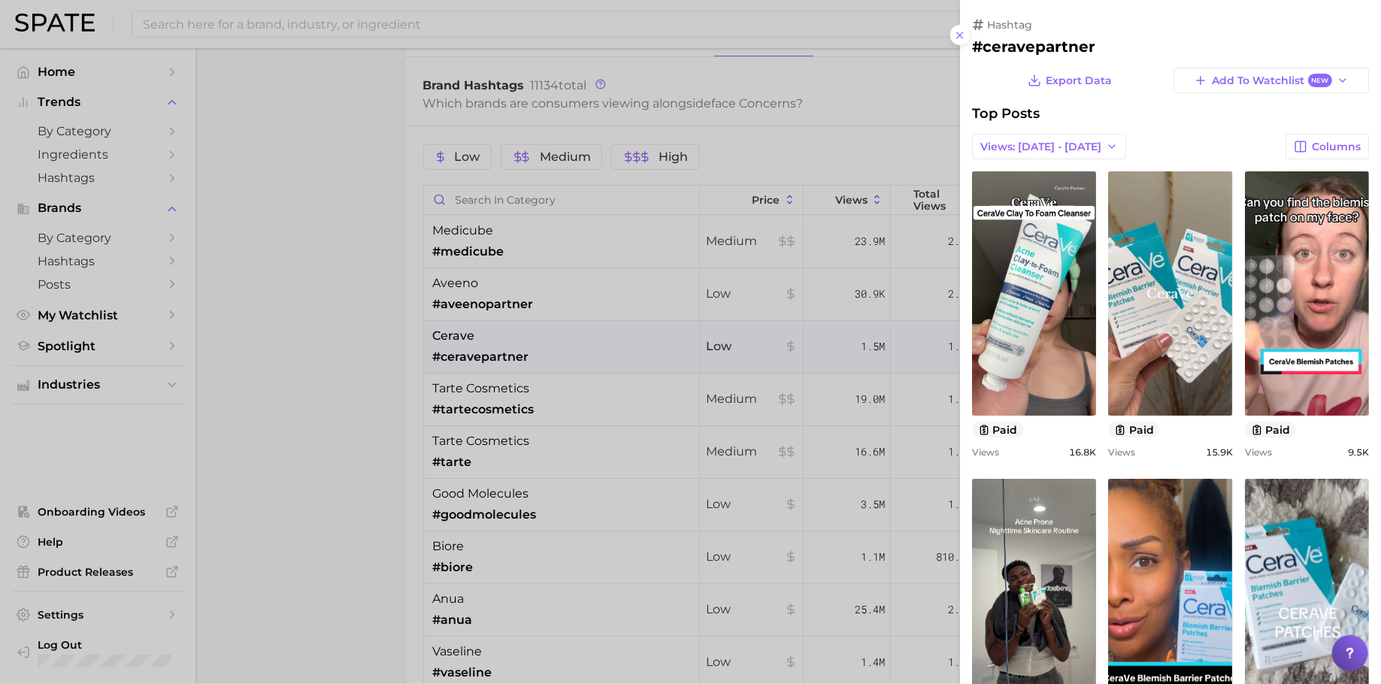
scroll to position [6, 0]
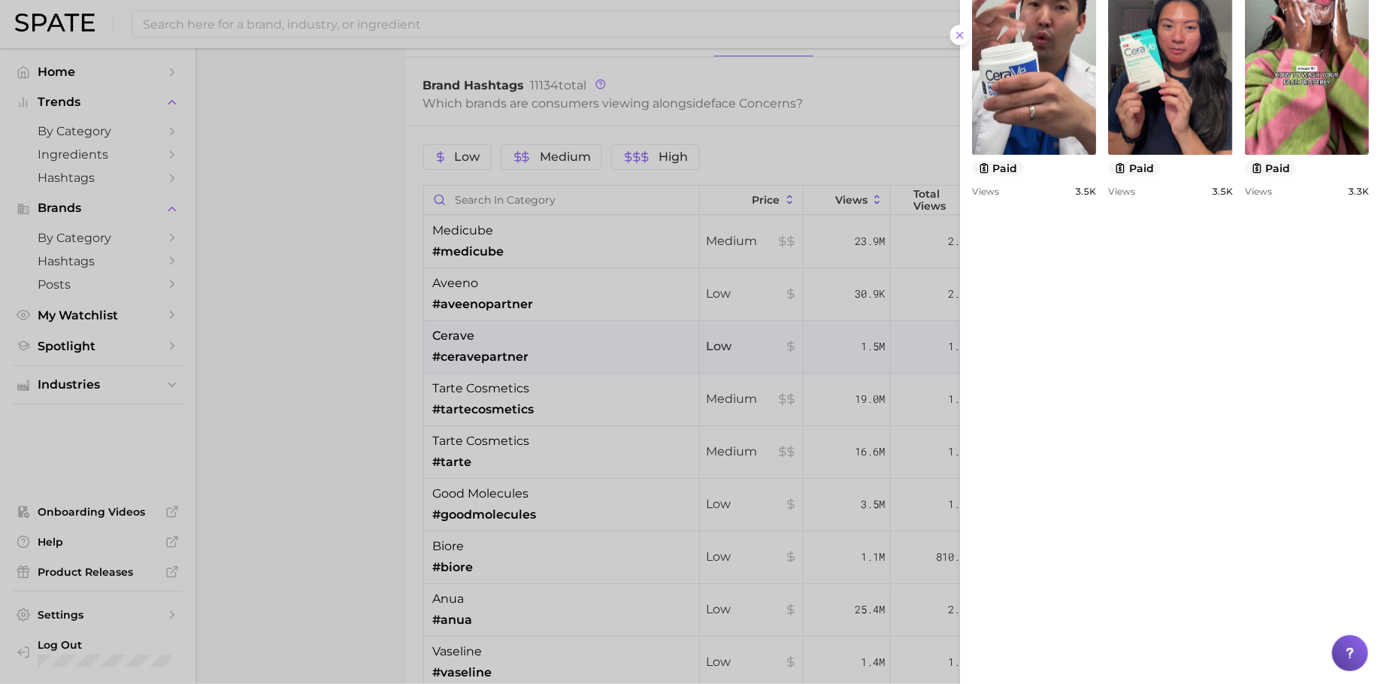
click at [586, 424] on div at bounding box center [690, 342] width 1381 height 684
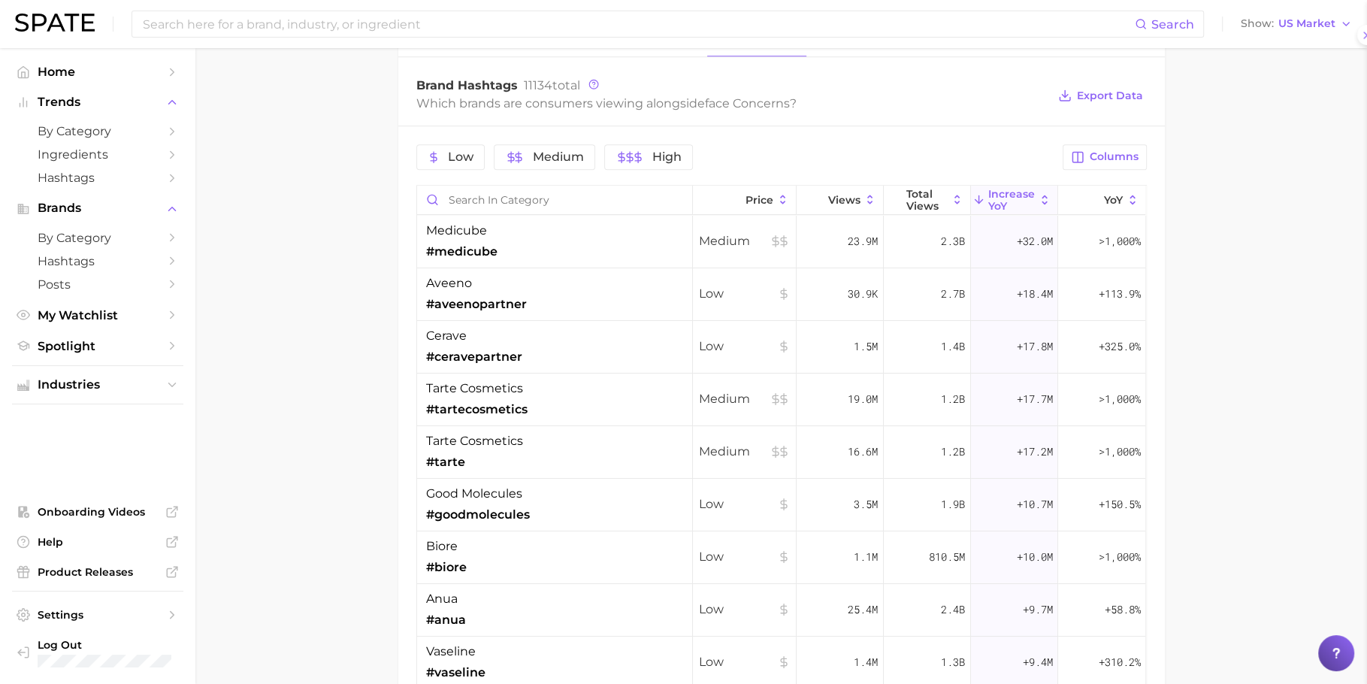
click at [568, 391] on div "tarte cosmetics #tartecosmetics" at bounding box center [555, 400] width 276 height 53
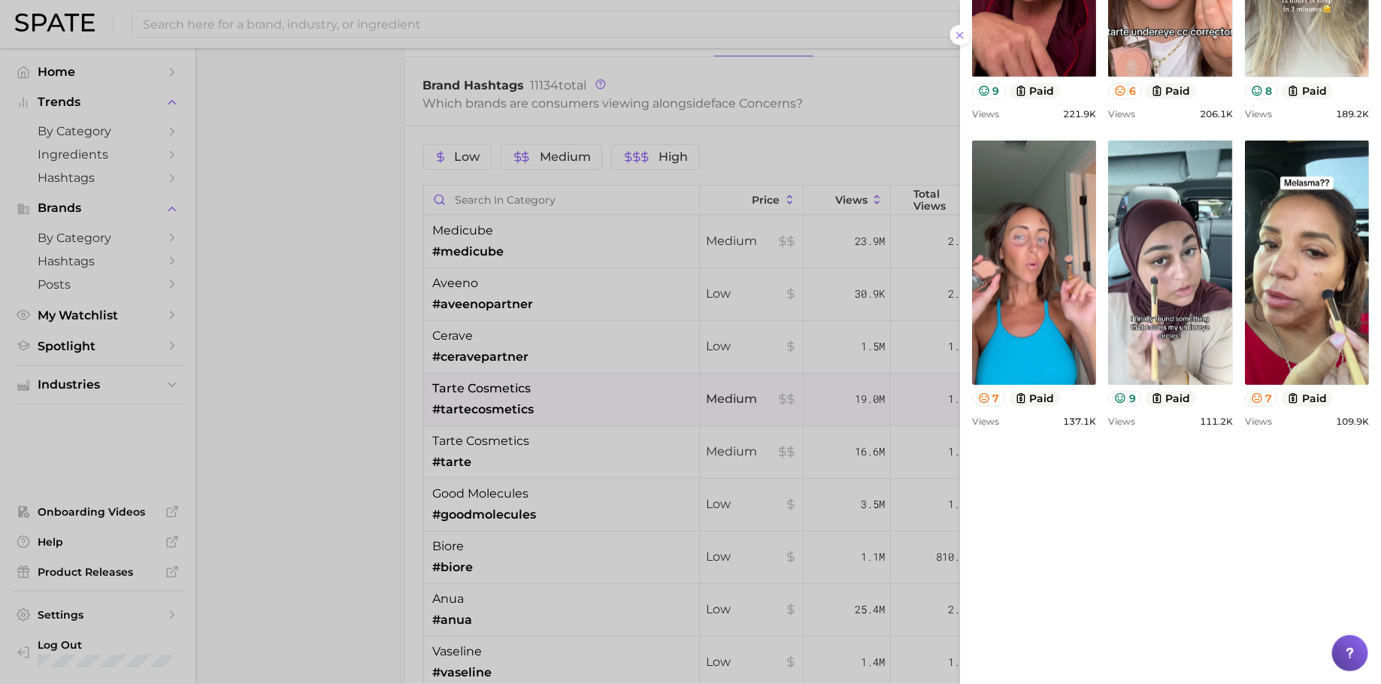
click at [758, 413] on div at bounding box center [690, 342] width 1381 height 684
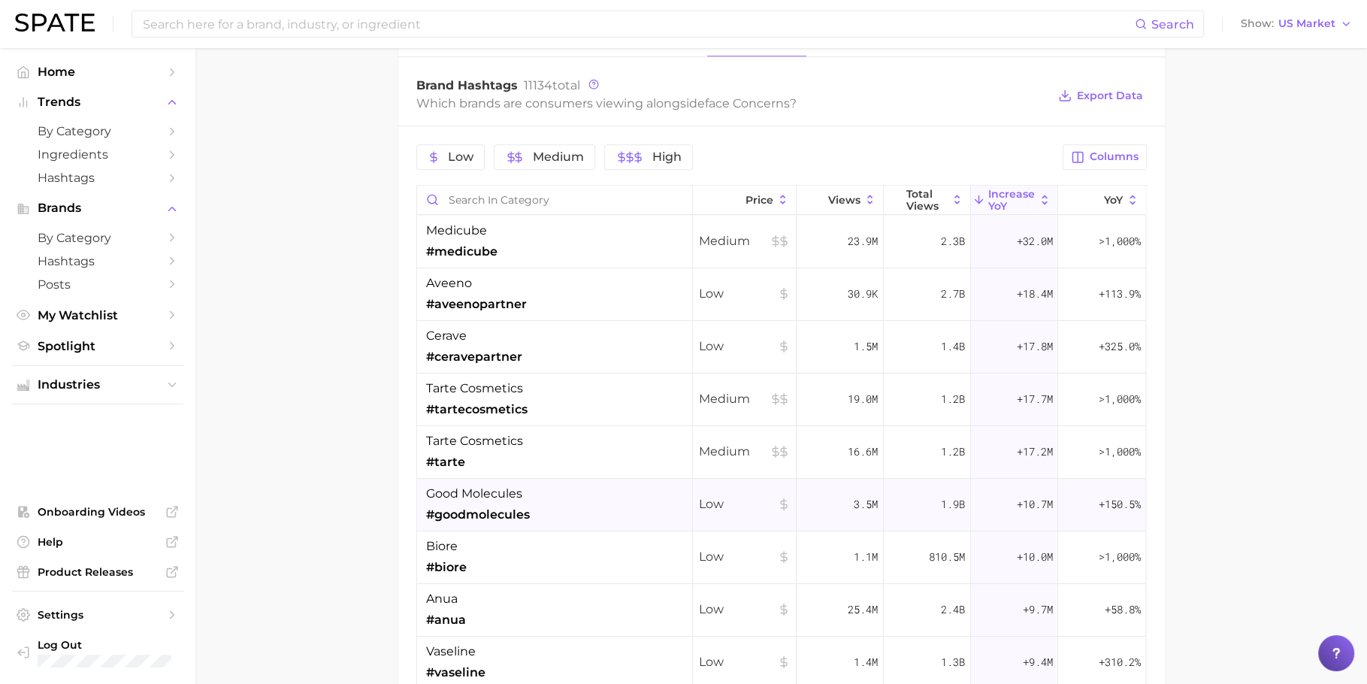
click at [597, 517] on div "good molecules #goodmolecules" at bounding box center [555, 505] width 276 height 53
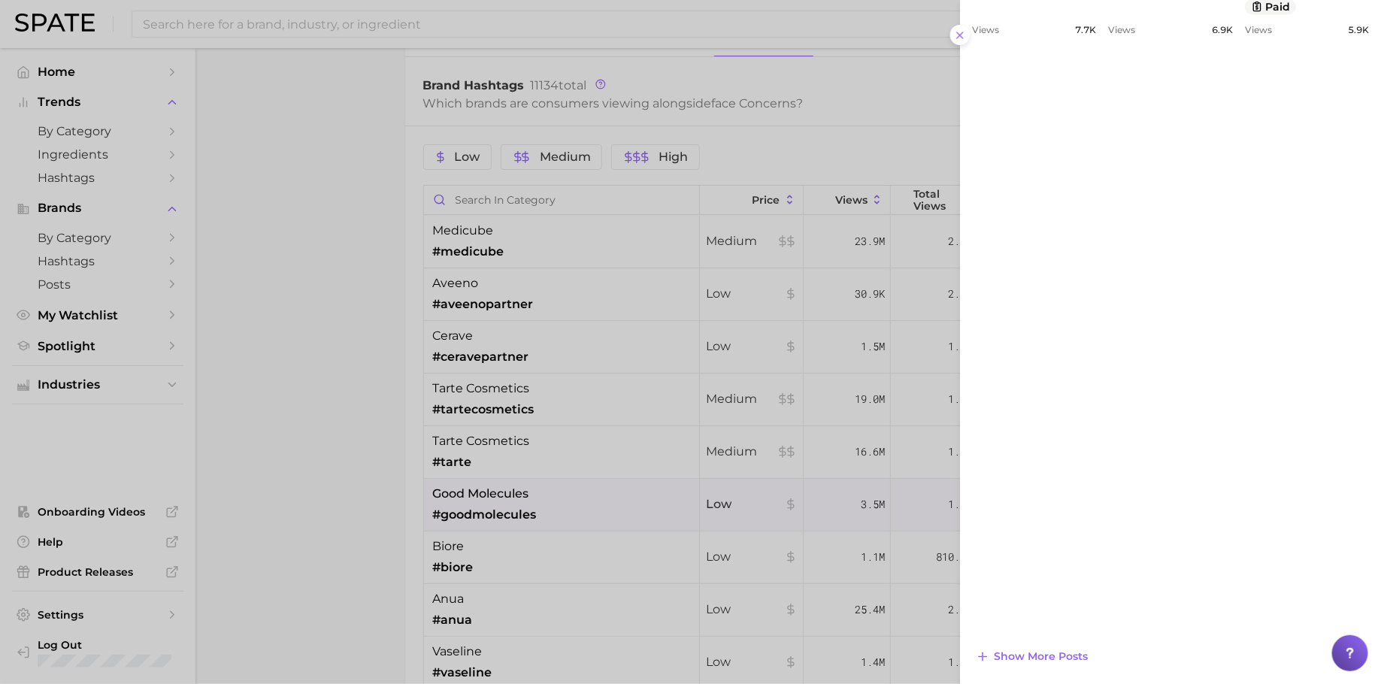
click at [534, 558] on div at bounding box center [690, 342] width 1381 height 684
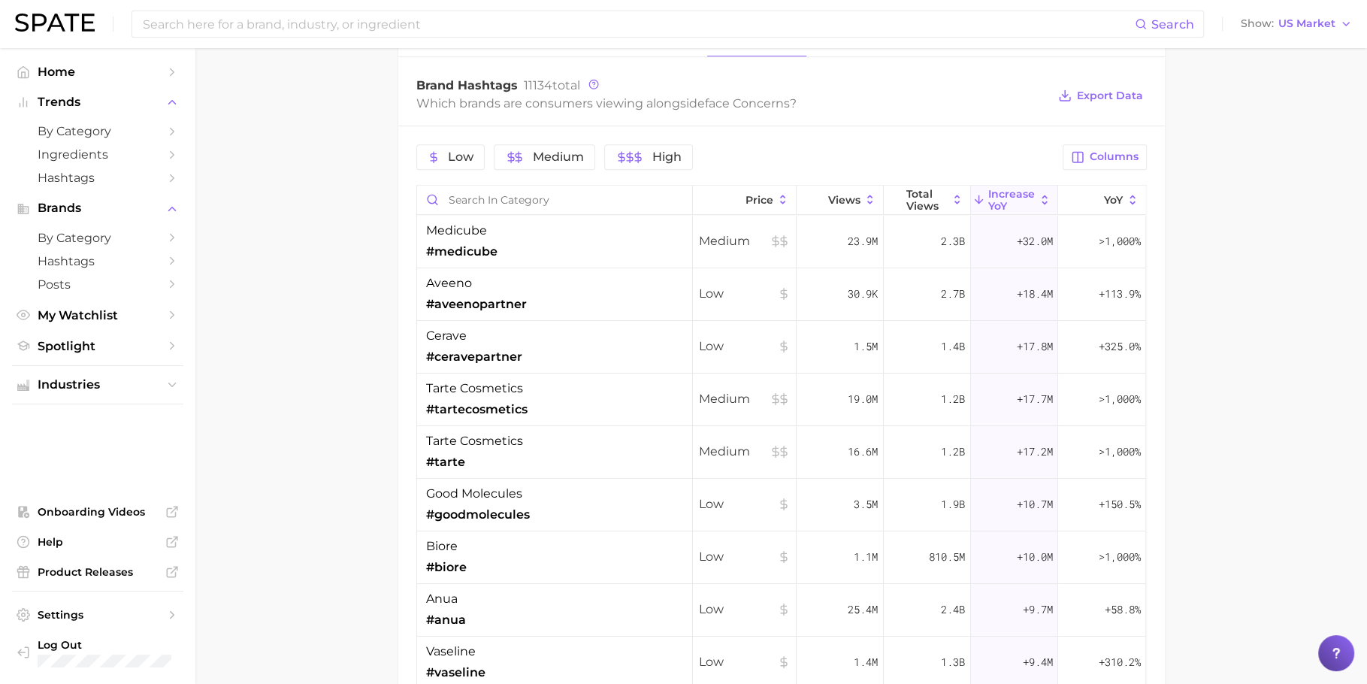
click at [519, 556] on div "biore #biore" at bounding box center [555, 557] width 276 height 53
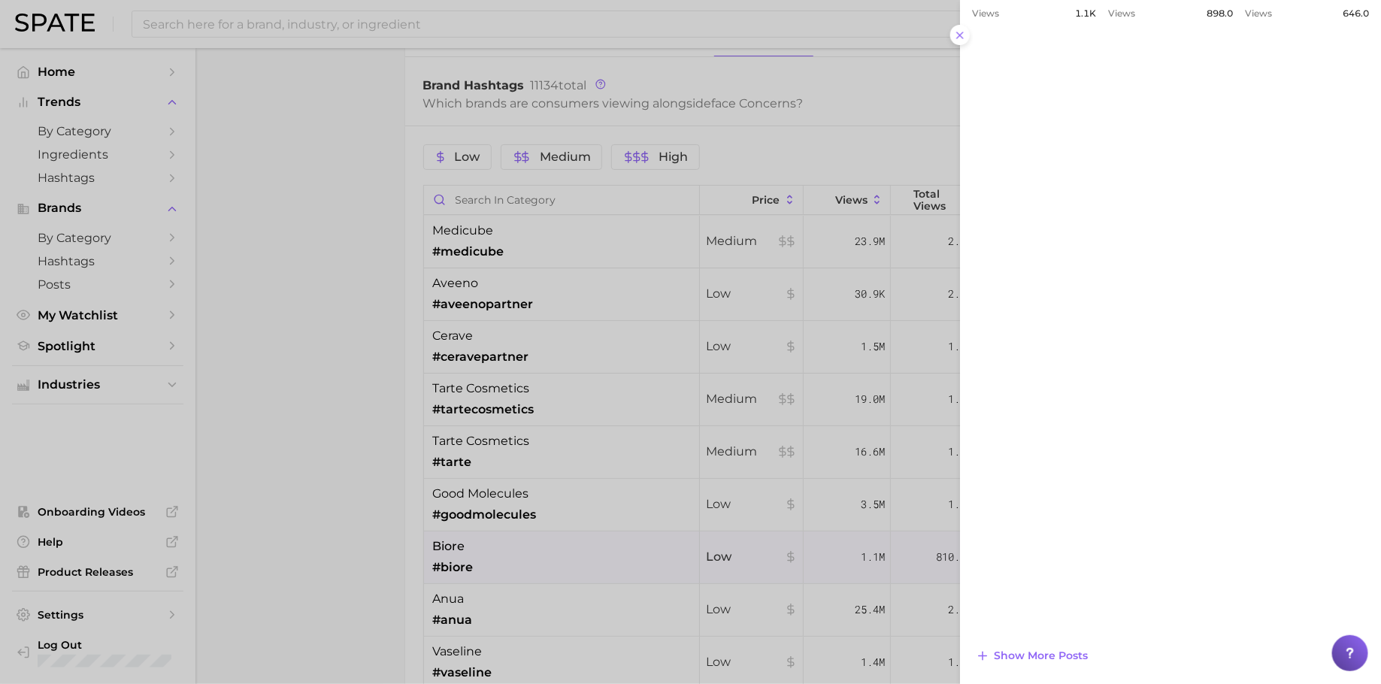
drag, startPoint x: 772, startPoint y: 259, endPoint x: 837, endPoint y: 232, distance: 70.8
click at [774, 258] on div at bounding box center [690, 342] width 1381 height 684
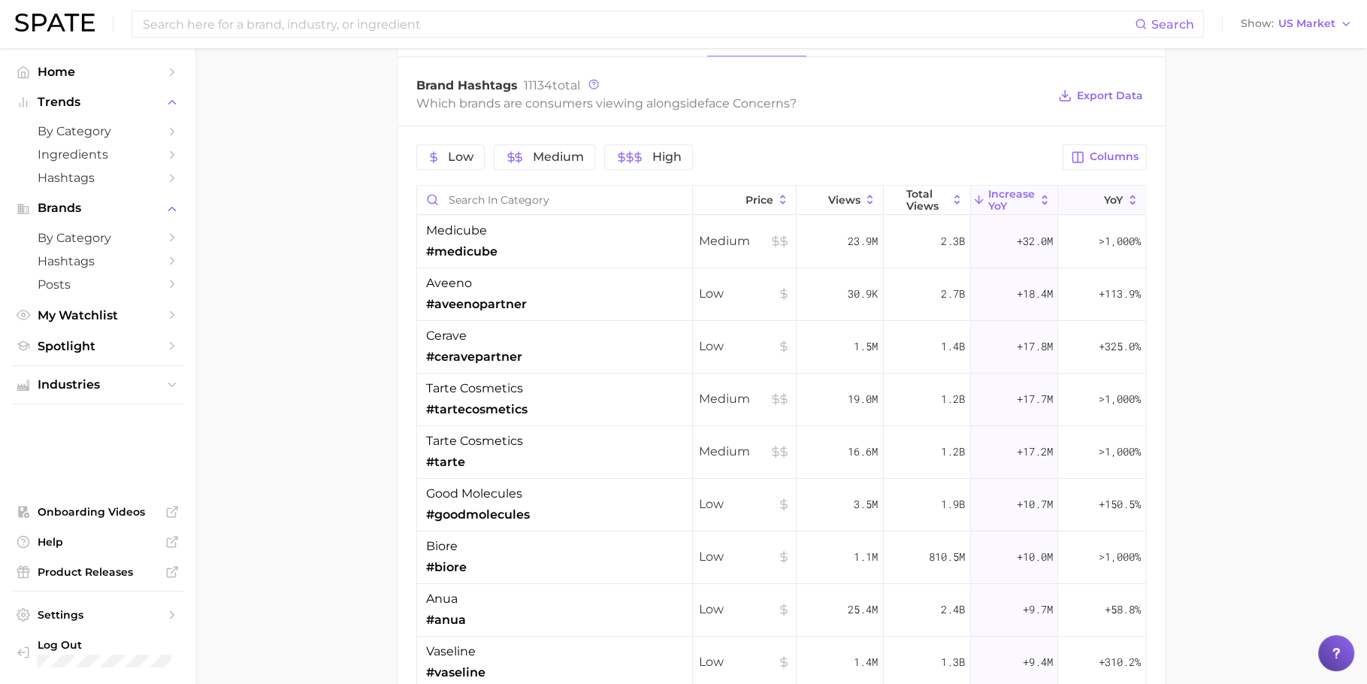
click at [1089, 197] on icon at bounding box center [1096, 200] width 14 height 14
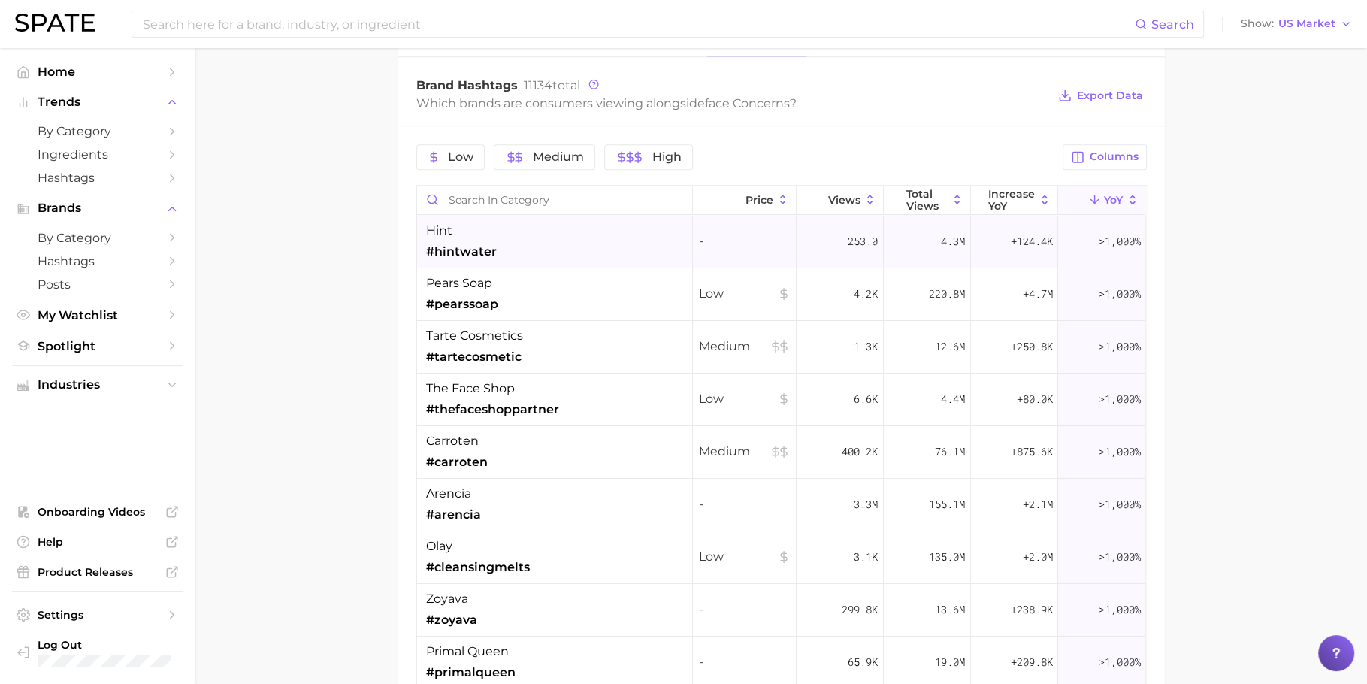
click at [560, 242] on div "hint #hintwater" at bounding box center [555, 242] width 276 height 53
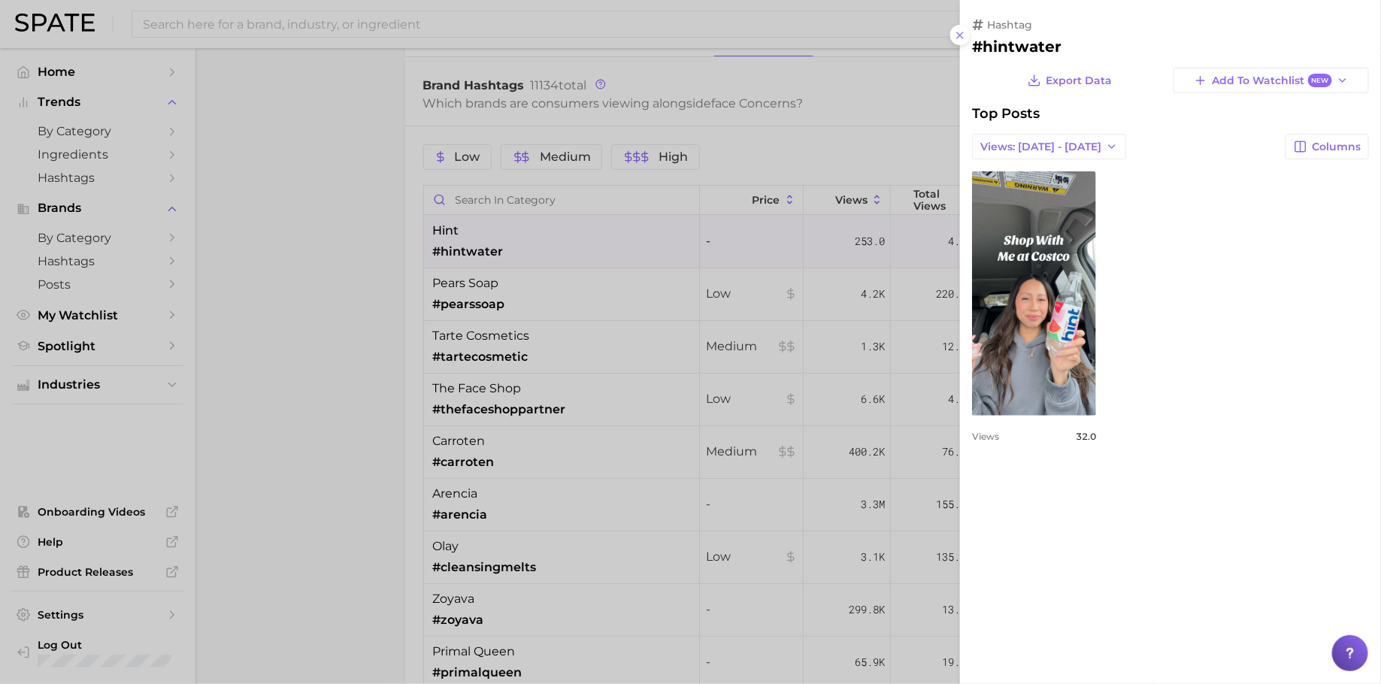
click at [614, 343] on div at bounding box center [690, 342] width 1381 height 684
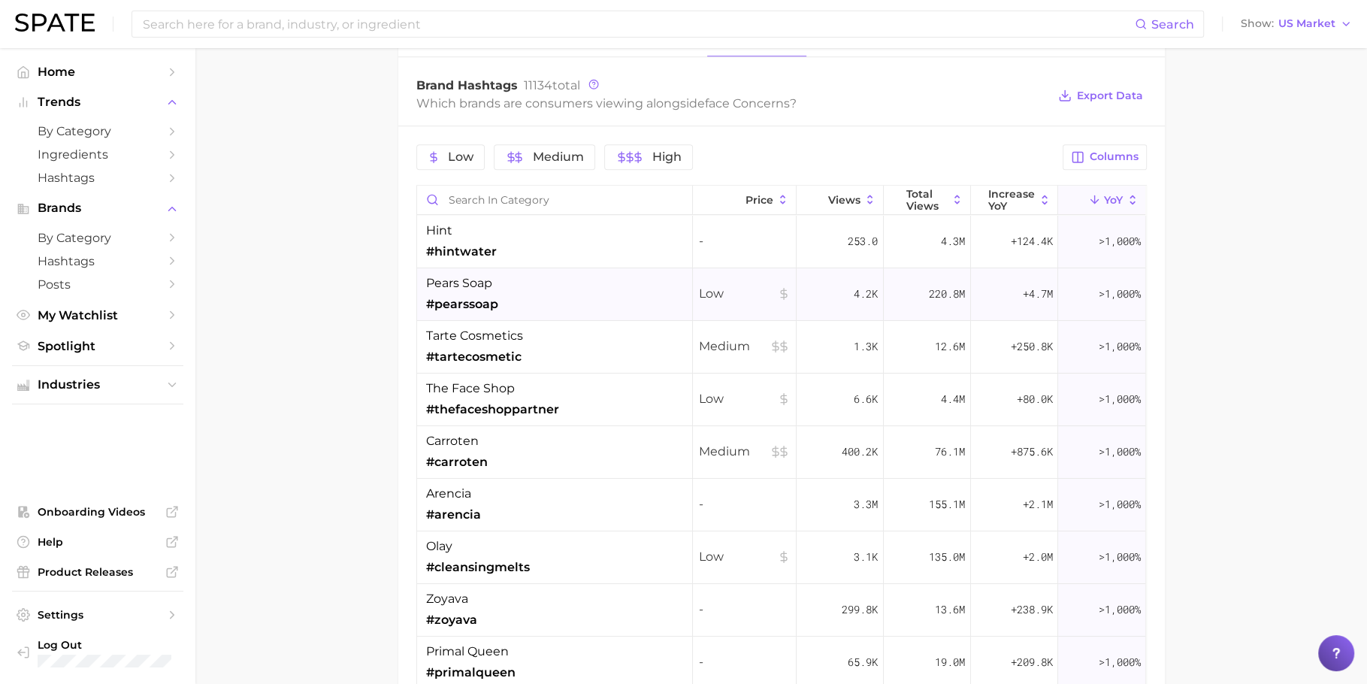
click at [559, 293] on div "pears soap #pearssoap" at bounding box center [555, 294] width 276 height 53
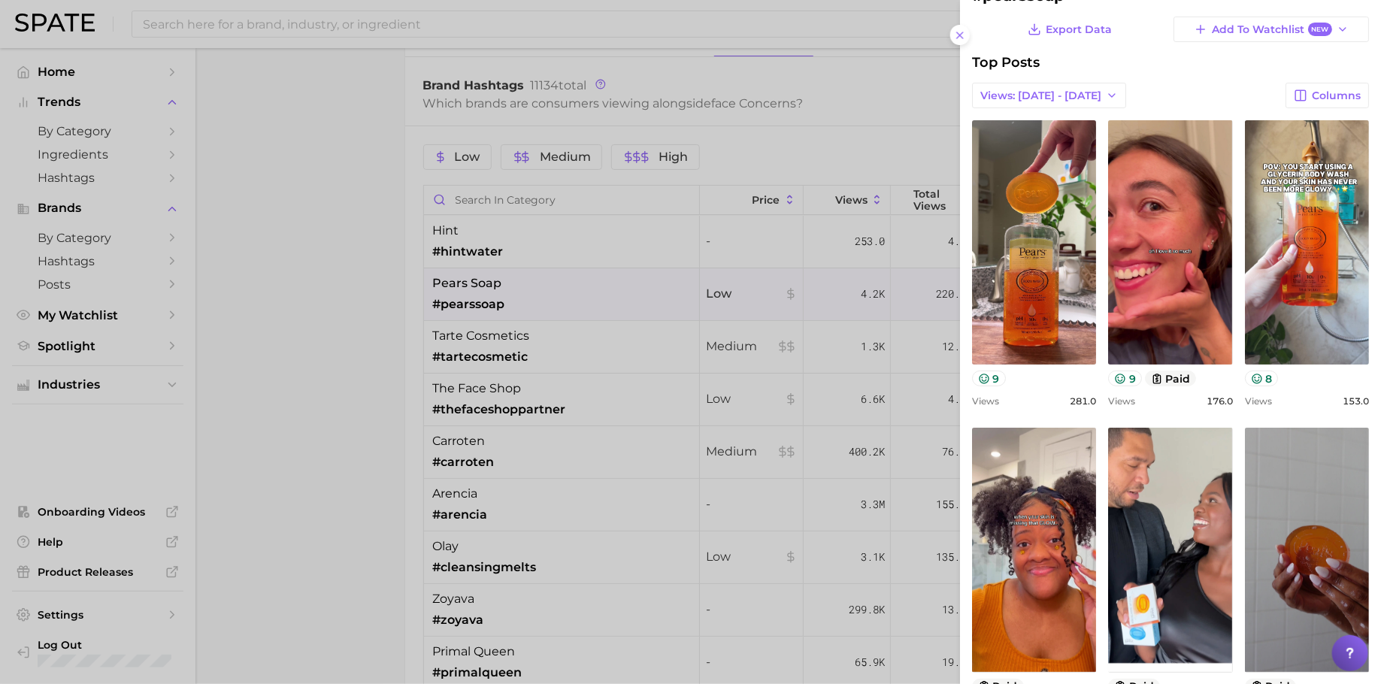
scroll to position [5, 0]
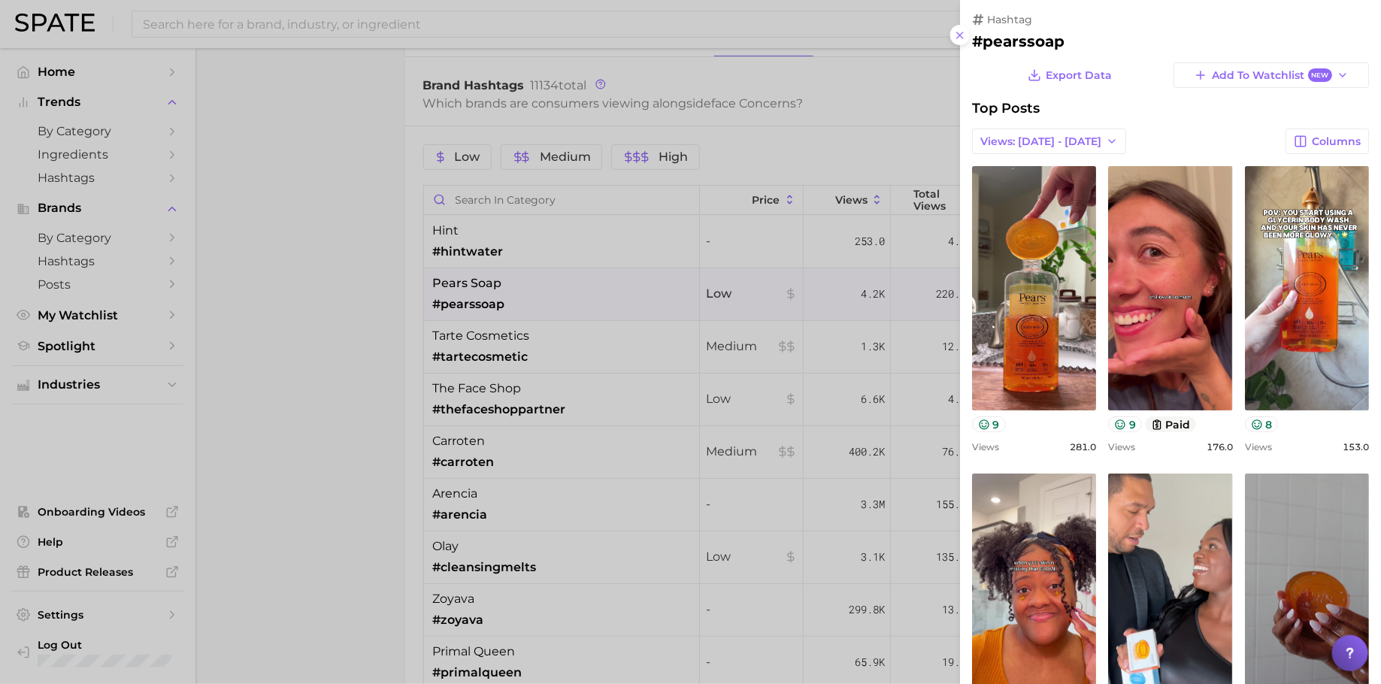
click at [404, 416] on div at bounding box center [690, 342] width 1381 height 684
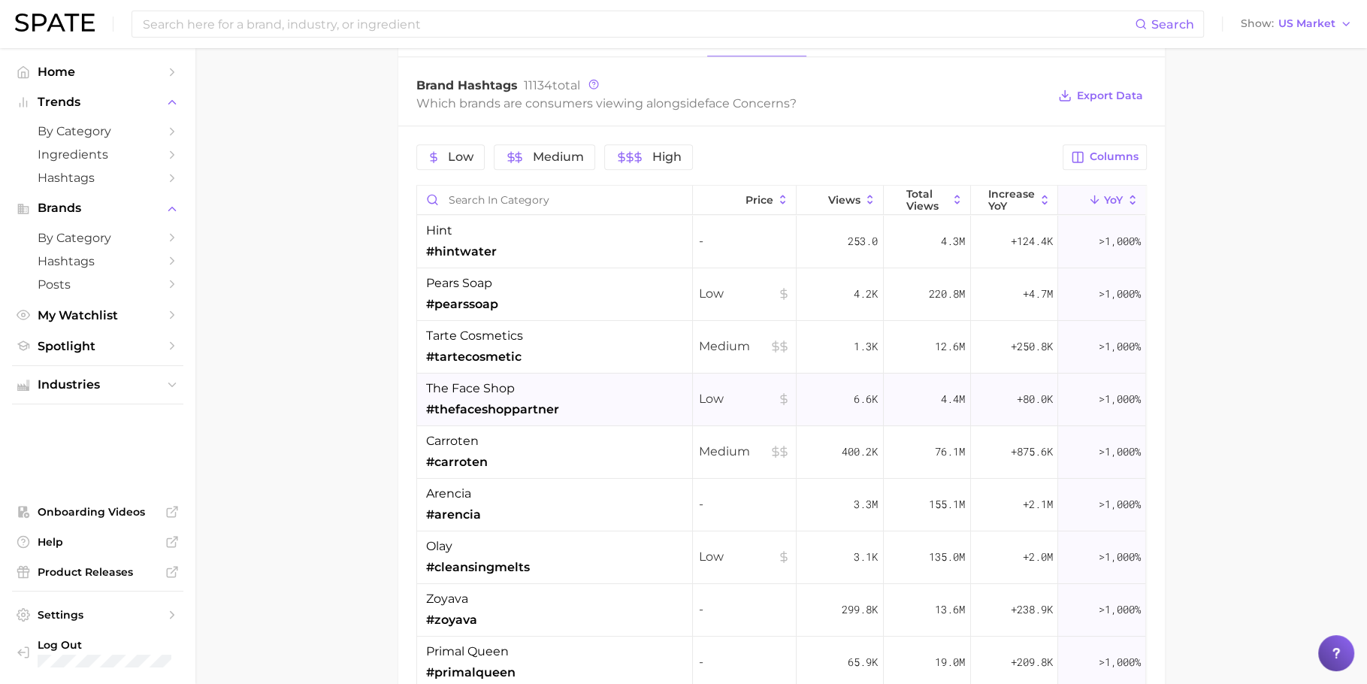
click at [593, 392] on div "the face shop #thefaceshoppartner" at bounding box center [555, 400] width 276 height 53
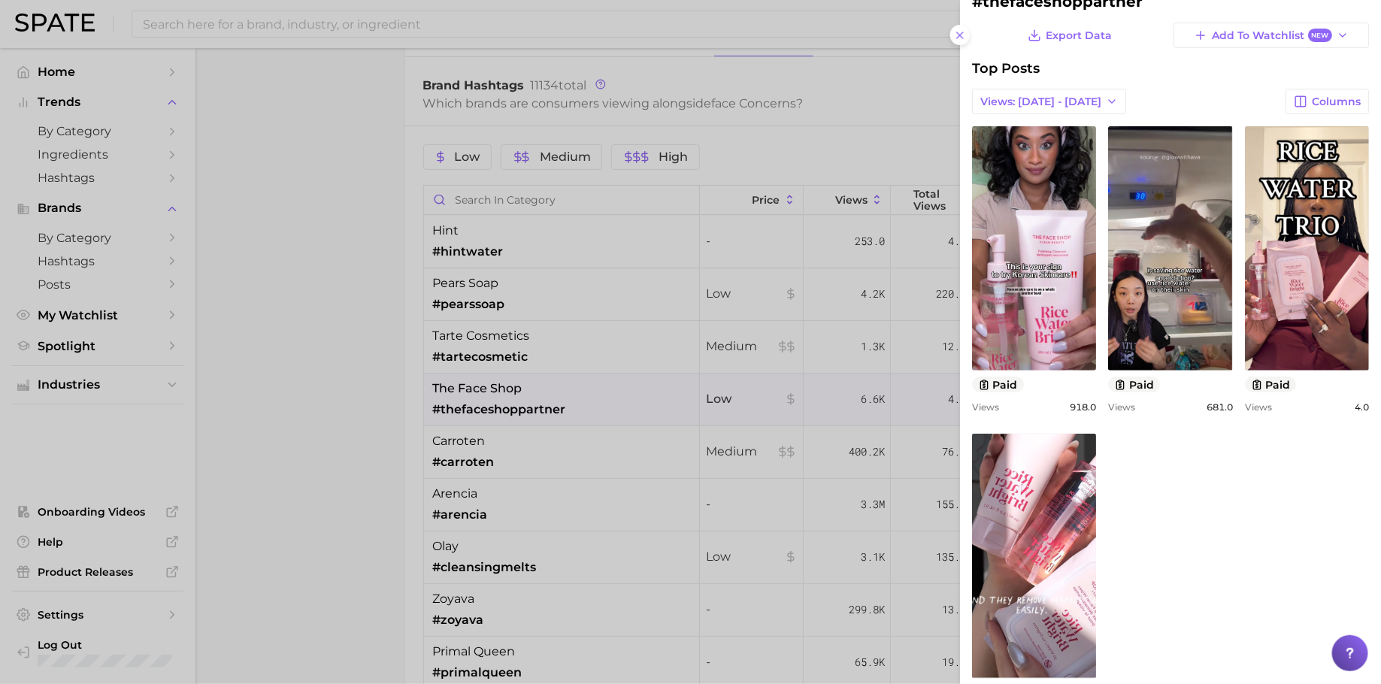
scroll to position [111, 0]
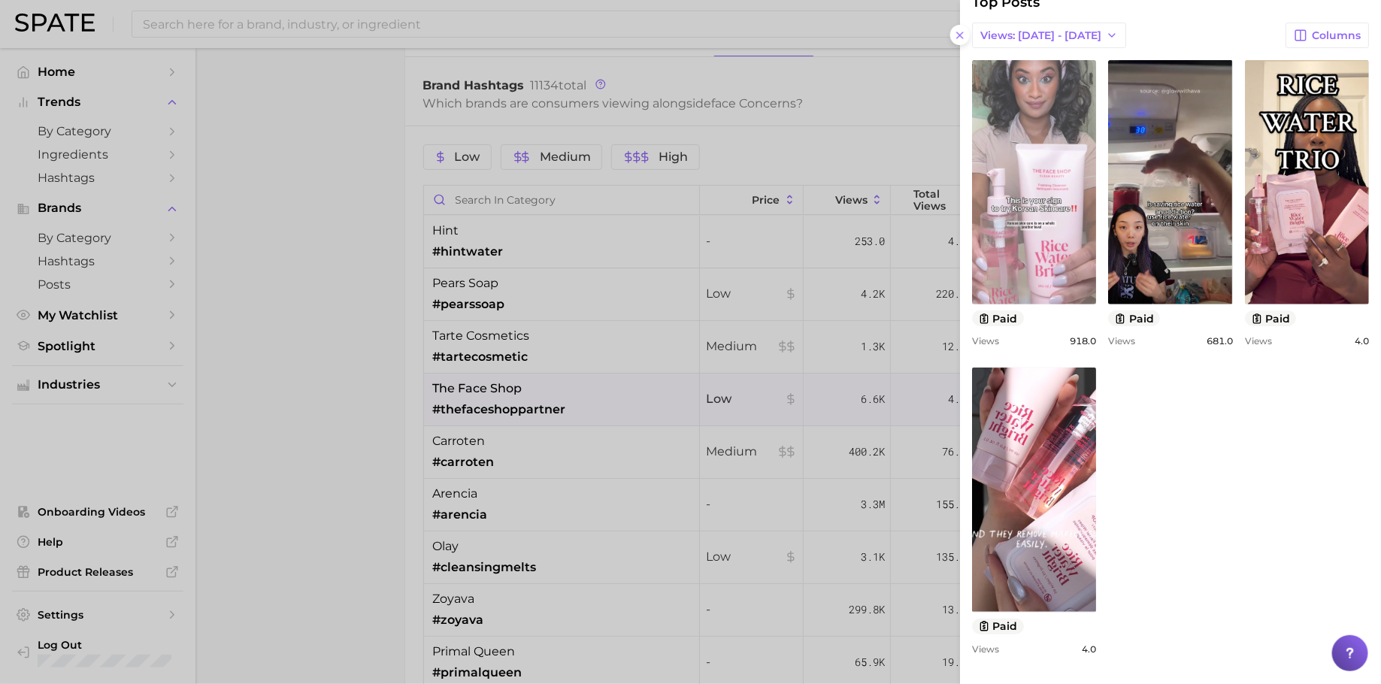
click at [1089, 203] on link "view post on TikTok" at bounding box center [1034, 182] width 124 height 244
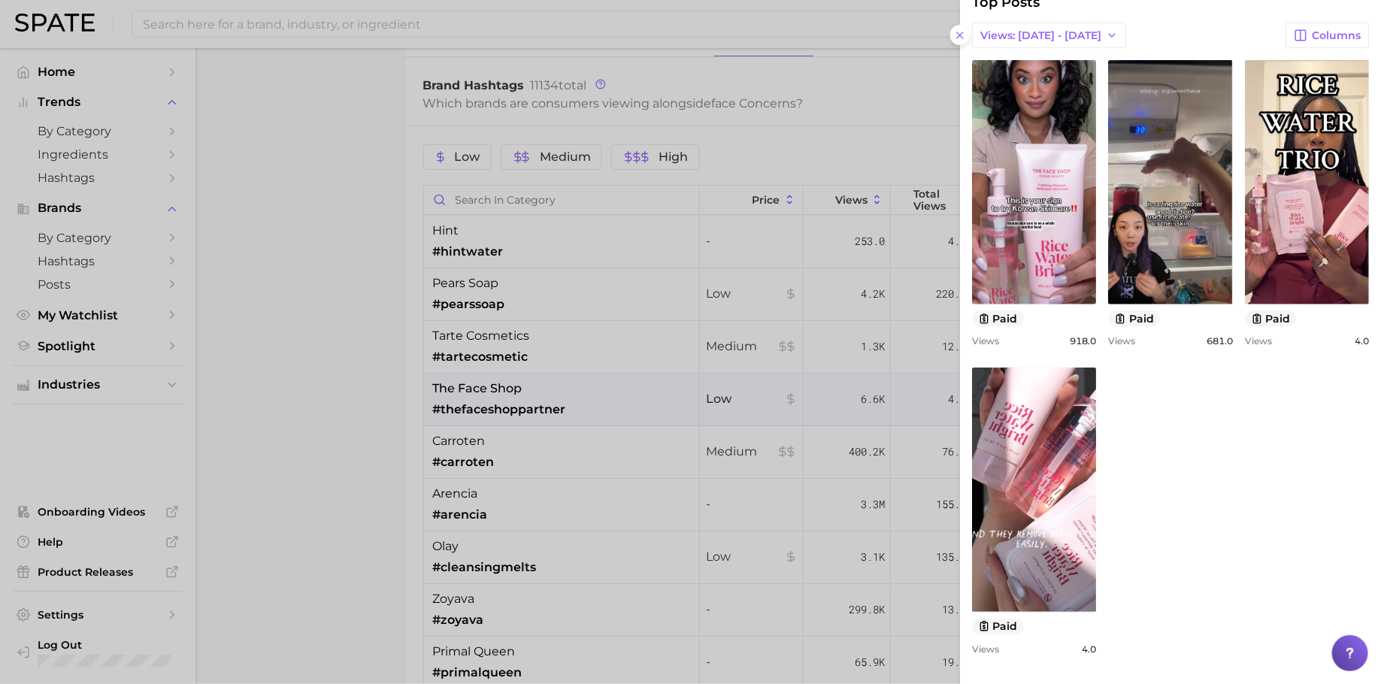
click at [348, 401] on div at bounding box center [690, 342] width 1381 height 684
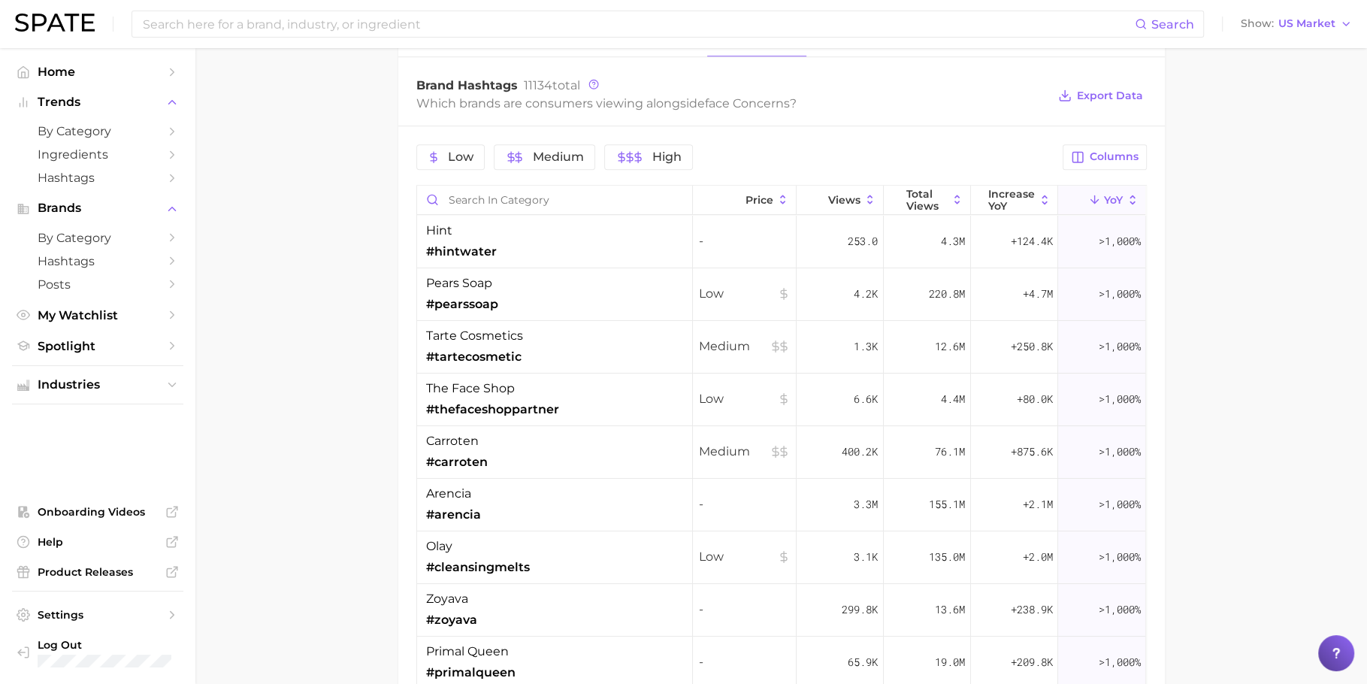
click at [520, 456] on div "carroten #carroten" at bounding box center [555, 452] width 276 height 53
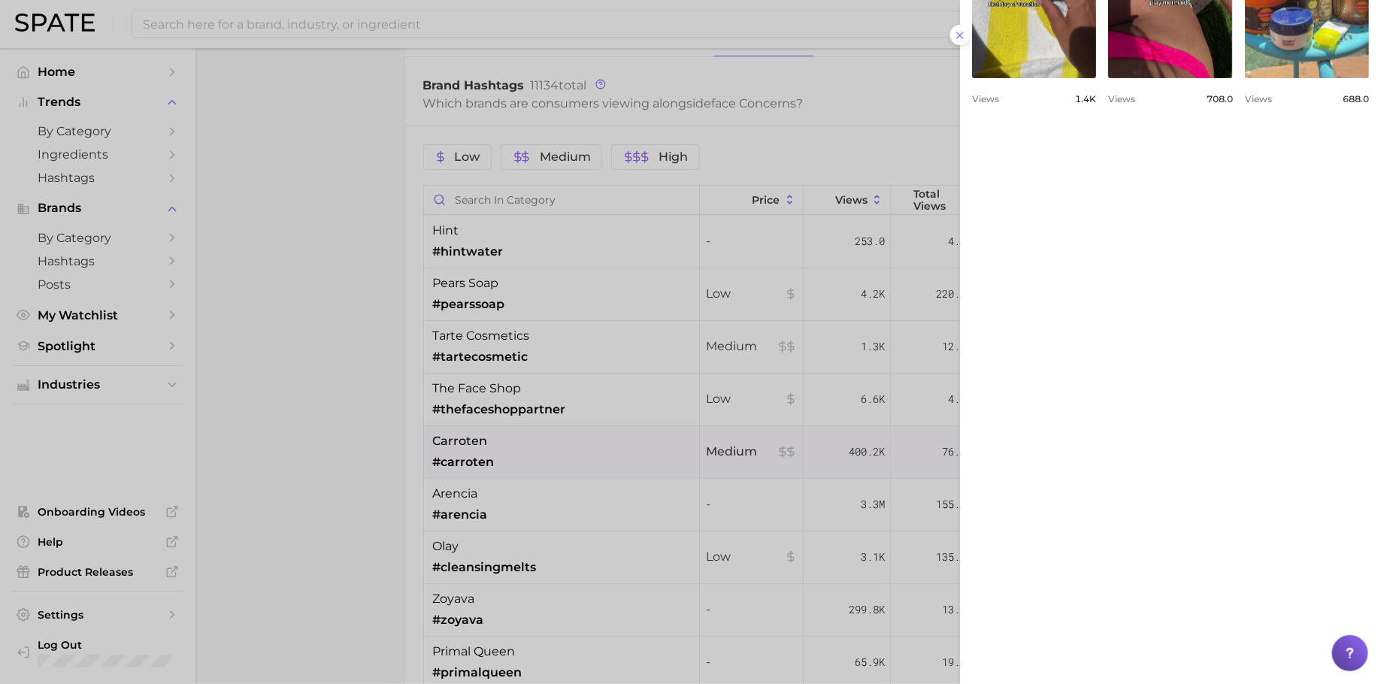
scroll to position [1023, 0]
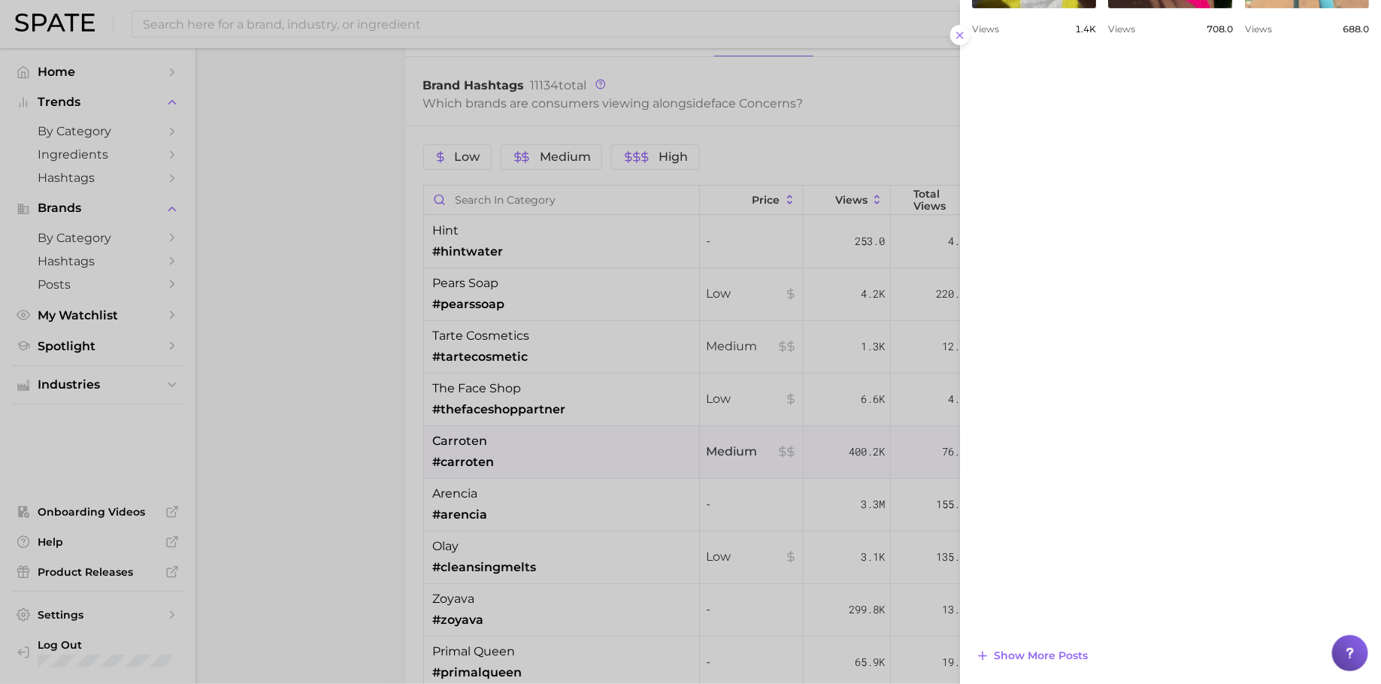
click at [287, 458] on div at bounding box center [690, 342] width 1381 height 684
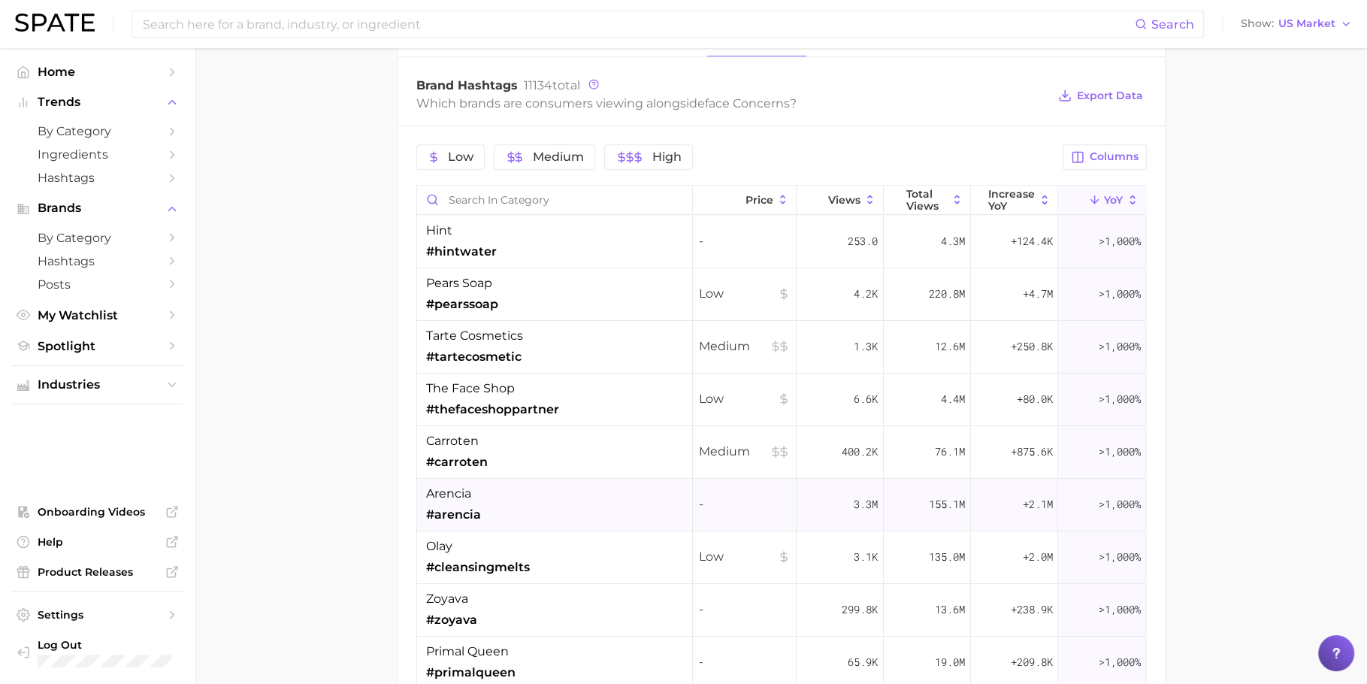
click at [513, 488] on div "arencia #arencia" at bounding box center [555, 505] width 276 height 53
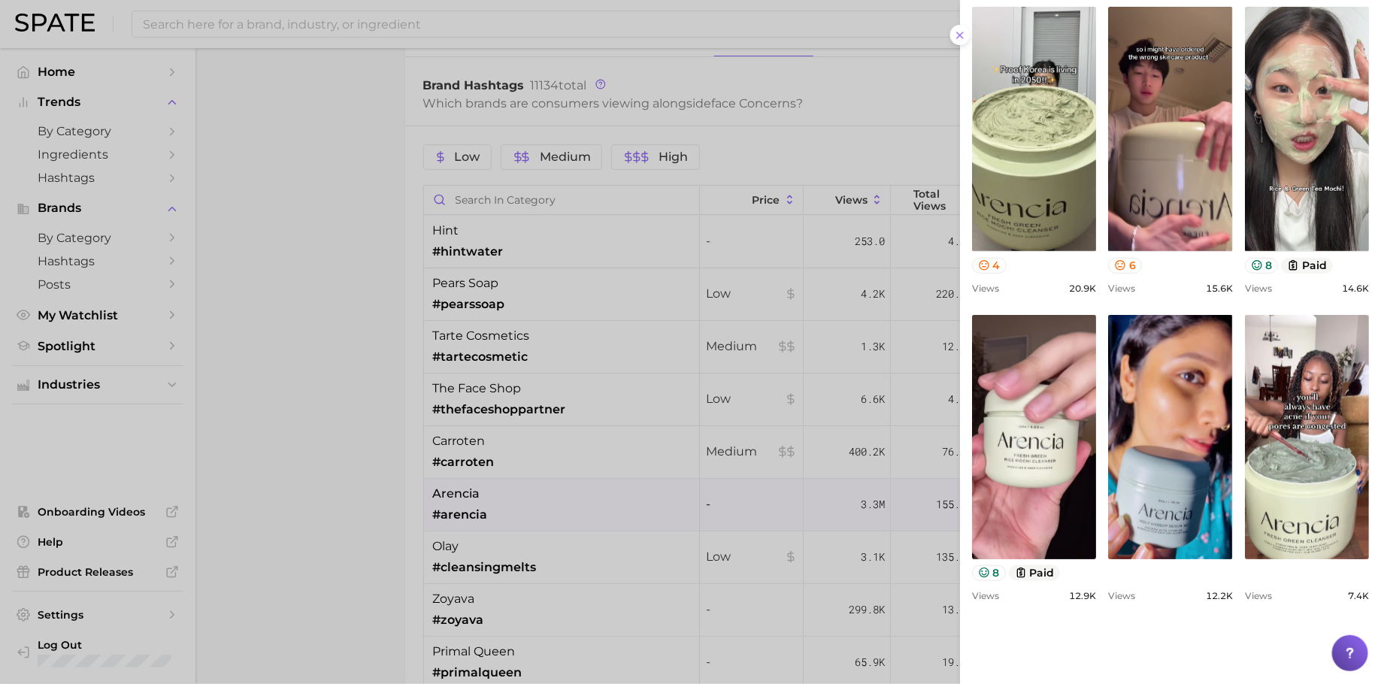
scroll to position [913, 0]
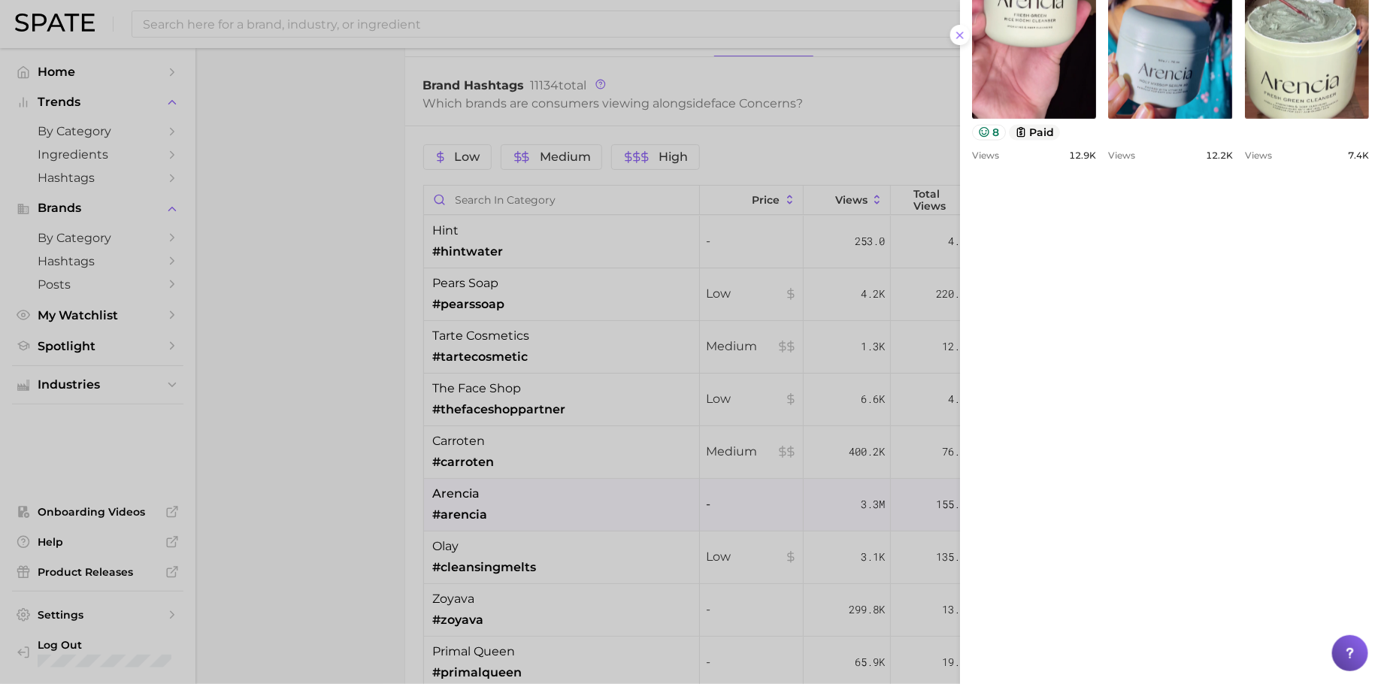
click at [258, 435] on div at bounding box center [690, 342] width 1381 height 684
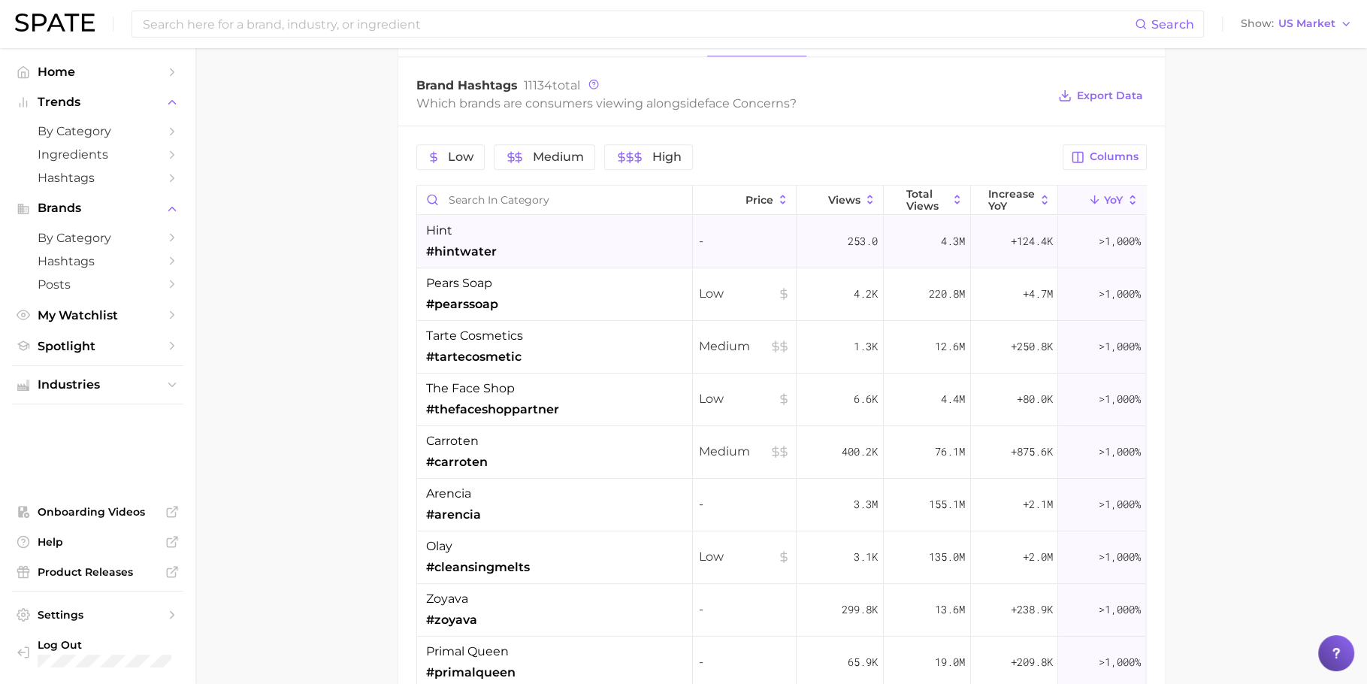
click at [535, 256] on div "hint #hintwater" at bounding box center [555, 242] width 276 height 53
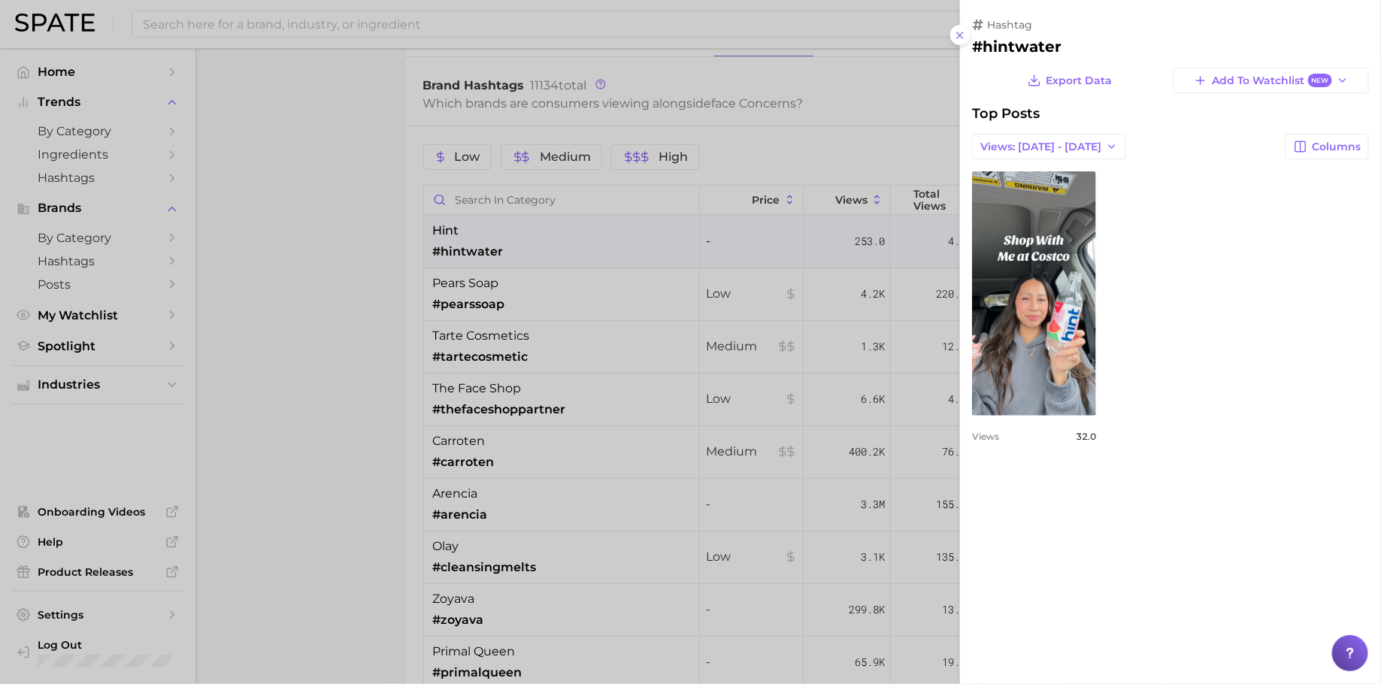
scroll to position [0, 0]
click at [713, 381] on div at bounding box center [690, 342] width 1381 height 684
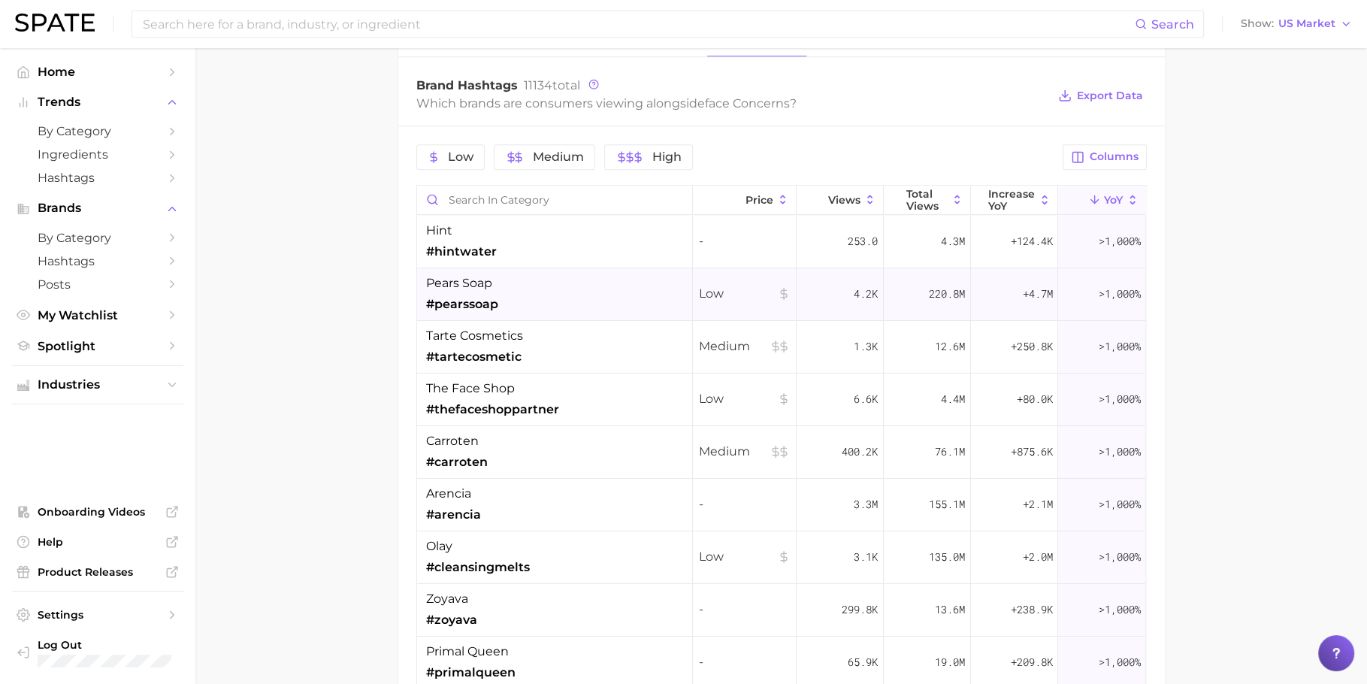
click at [533, 289] on div "pears soap #pearssoap" at bounding box center [555, 294] width 276 height 53
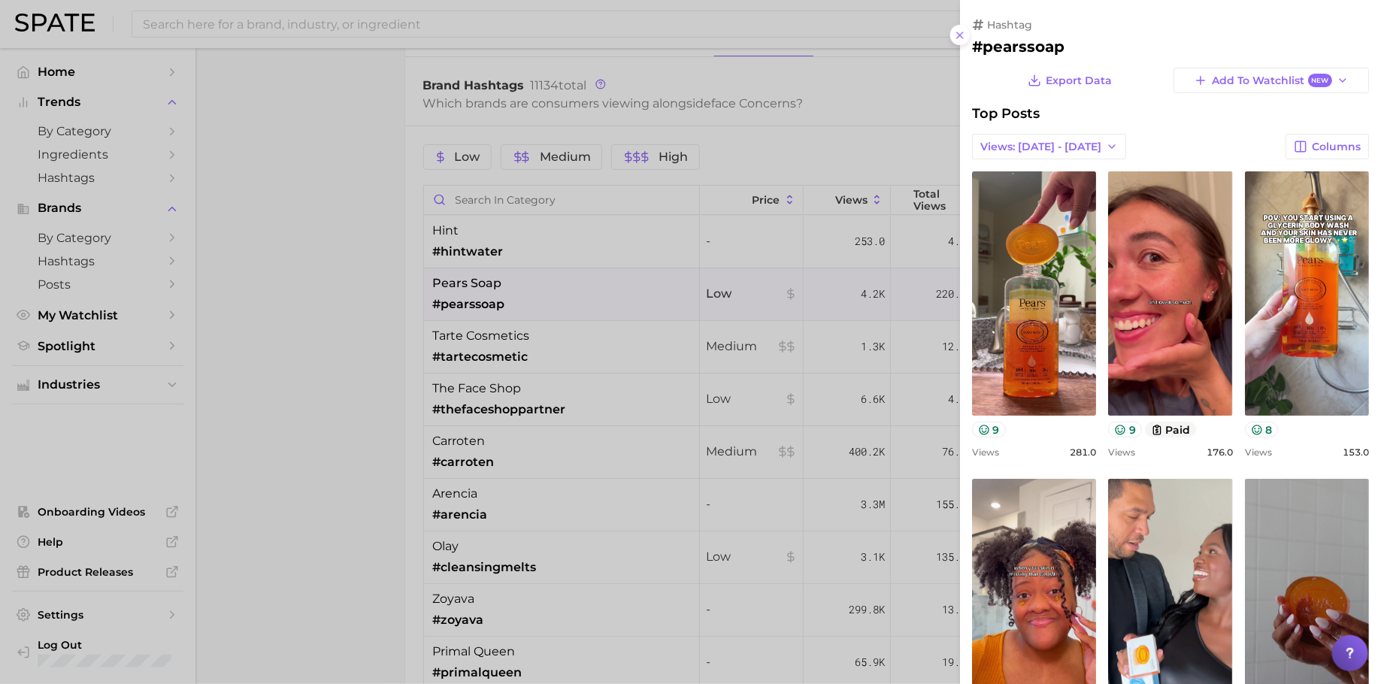
click at [547, 370] on div at bounding box center [690, 342] width 1381 height 684
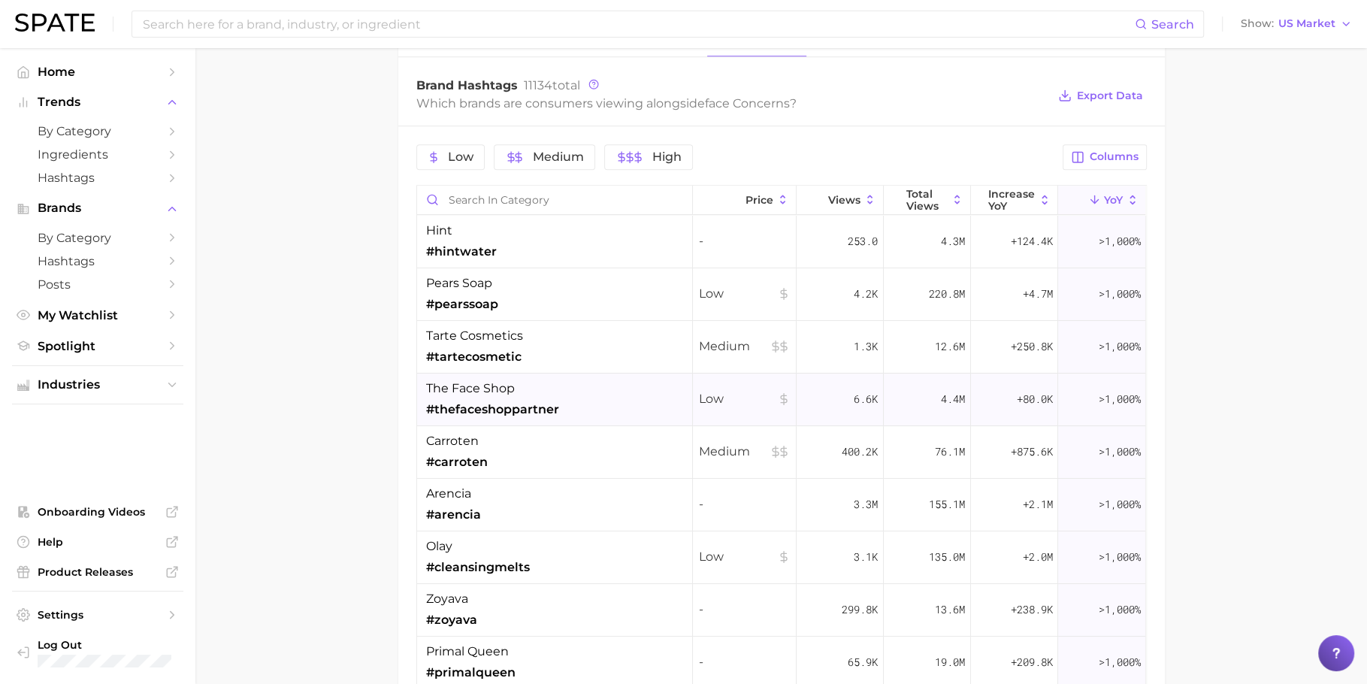
click at [574, 416] on div "the face shop #thefaceshoppartner" at bounding box center [555, 400] width 276 height 53
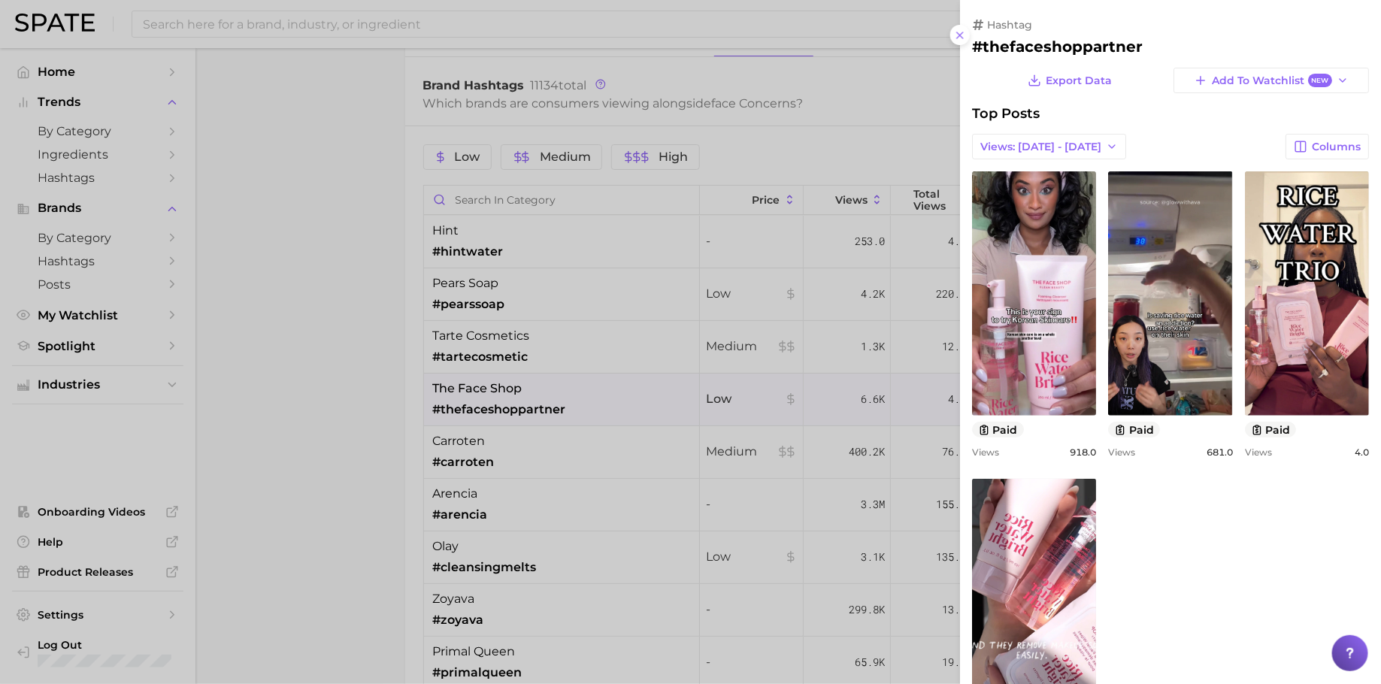
click at [359, 364] on div at bounding box center [690, 342] width 1381 height 684
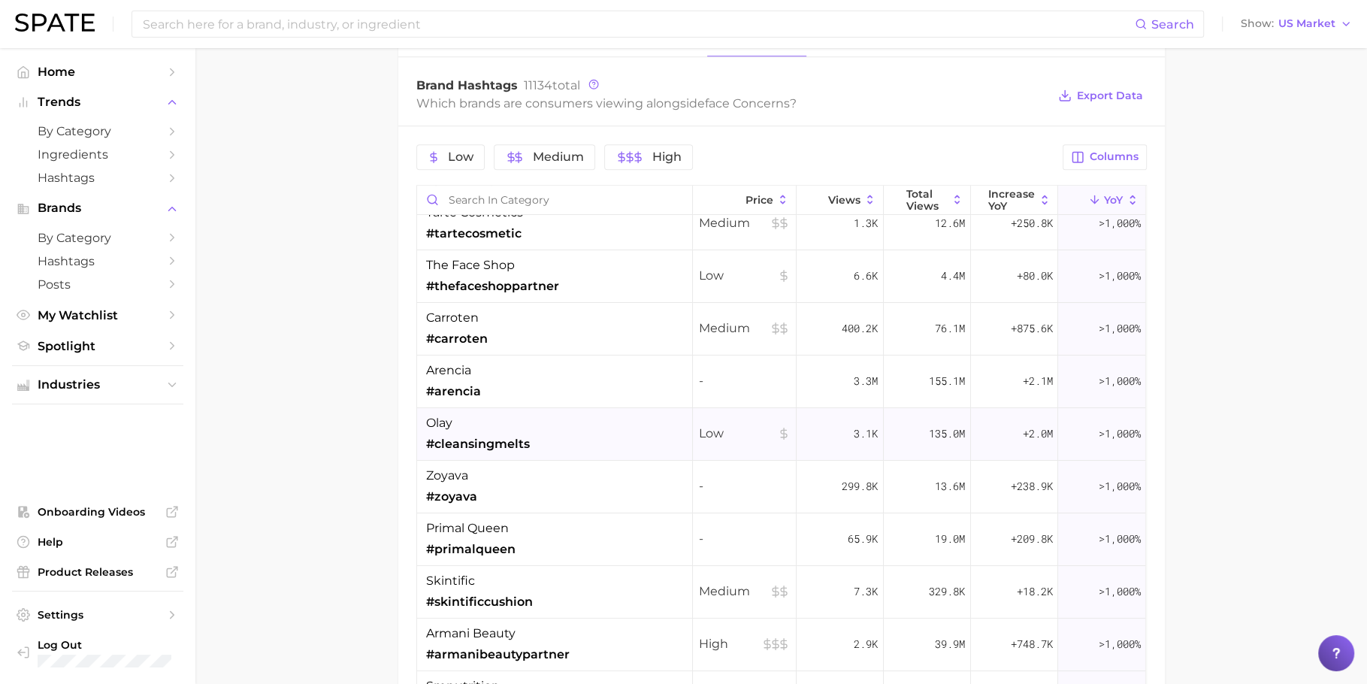
click at [550, 425] on div "olay #cleansingmelts" at bounding box center [555, 434] width 276 height 53
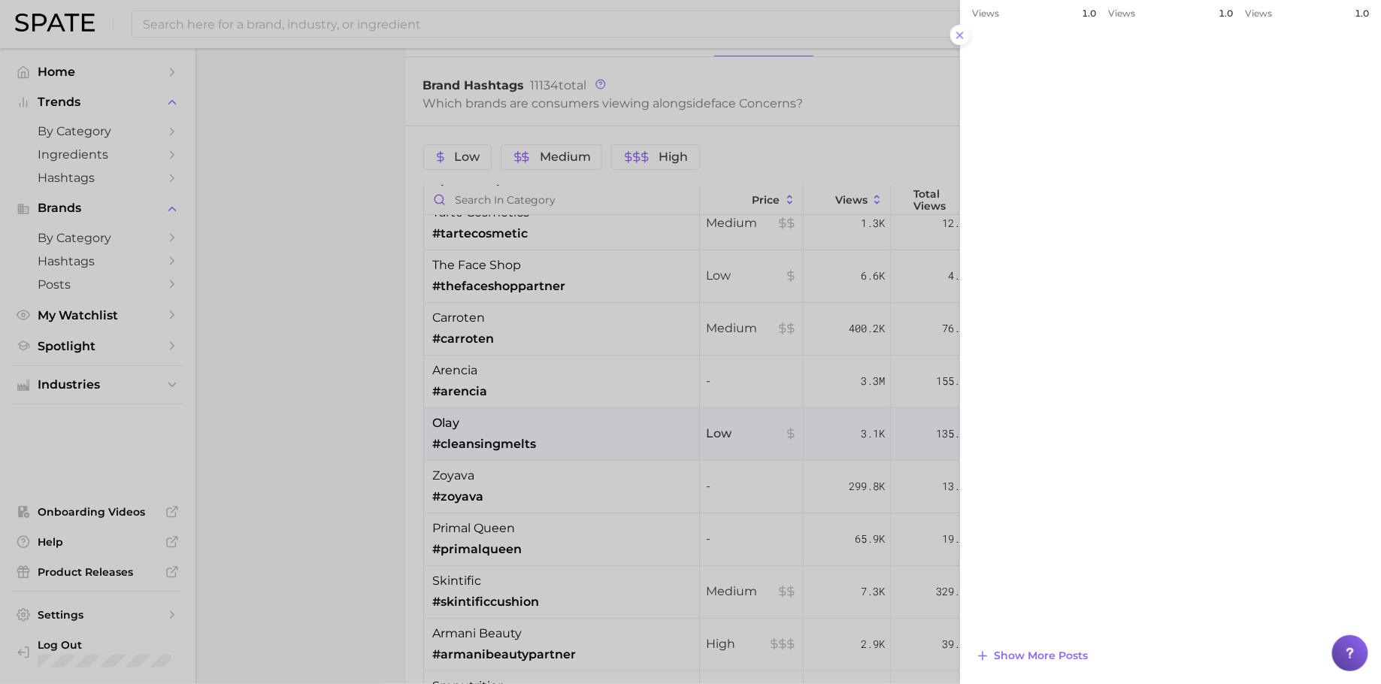
click at [602, 419] on div at bounding box center [690, 342] width 1381 height 684
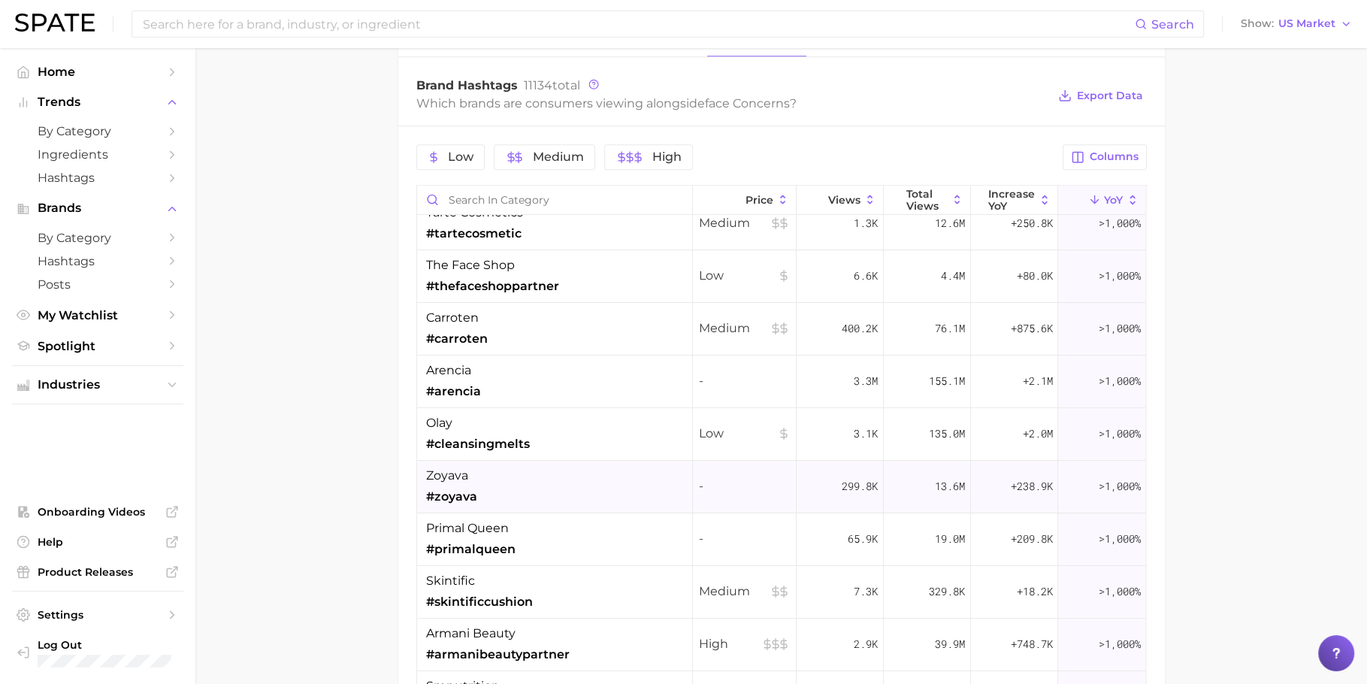
click at [577, 474] on div "[DEMOGRAPHIC_DATA] #[DEMOGRAPHIC_DATA]" at bounding box center [555, 487] width 276 height 53
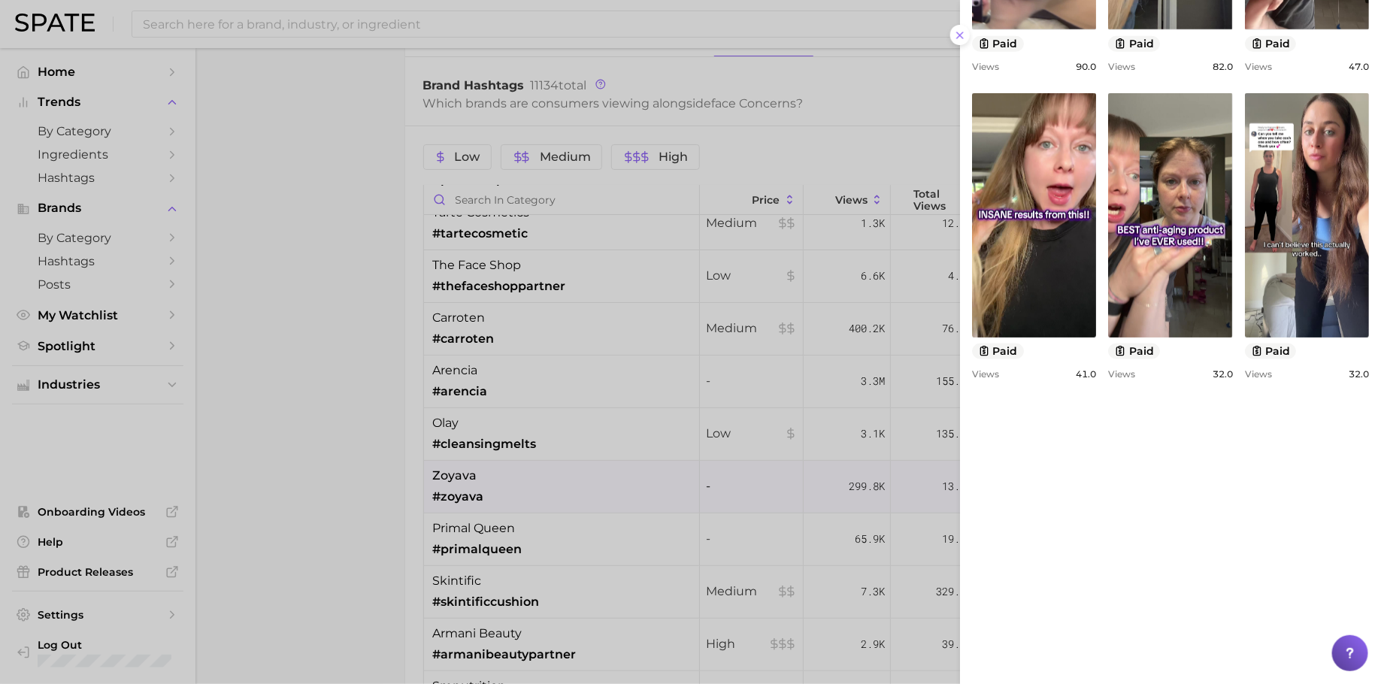
click at [718, 441] on div at bounding box center [690, 342] width 1381 height 684
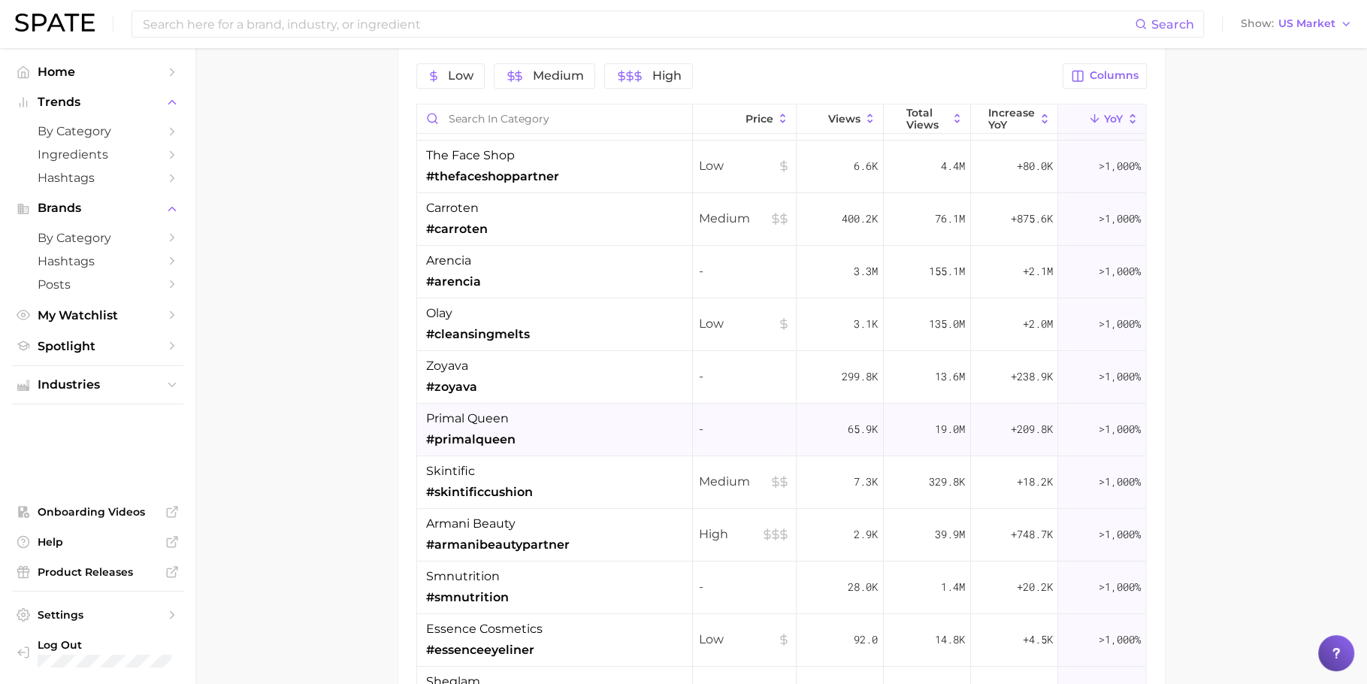
click at [537, 437] on div "primal queen #primalqueen" at bounding box center [555, 430] width 276 height 53
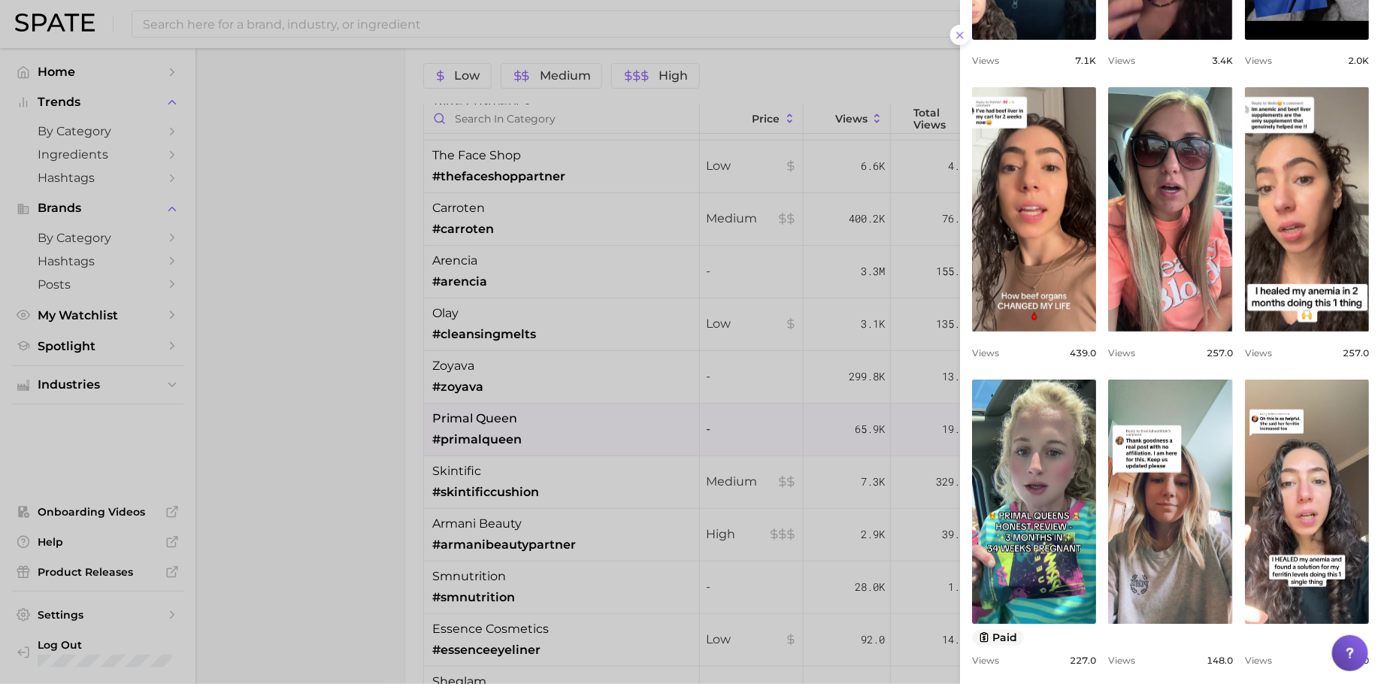
click at [547, 447] on div at bounding box center [690, 342] width 1381 height 684
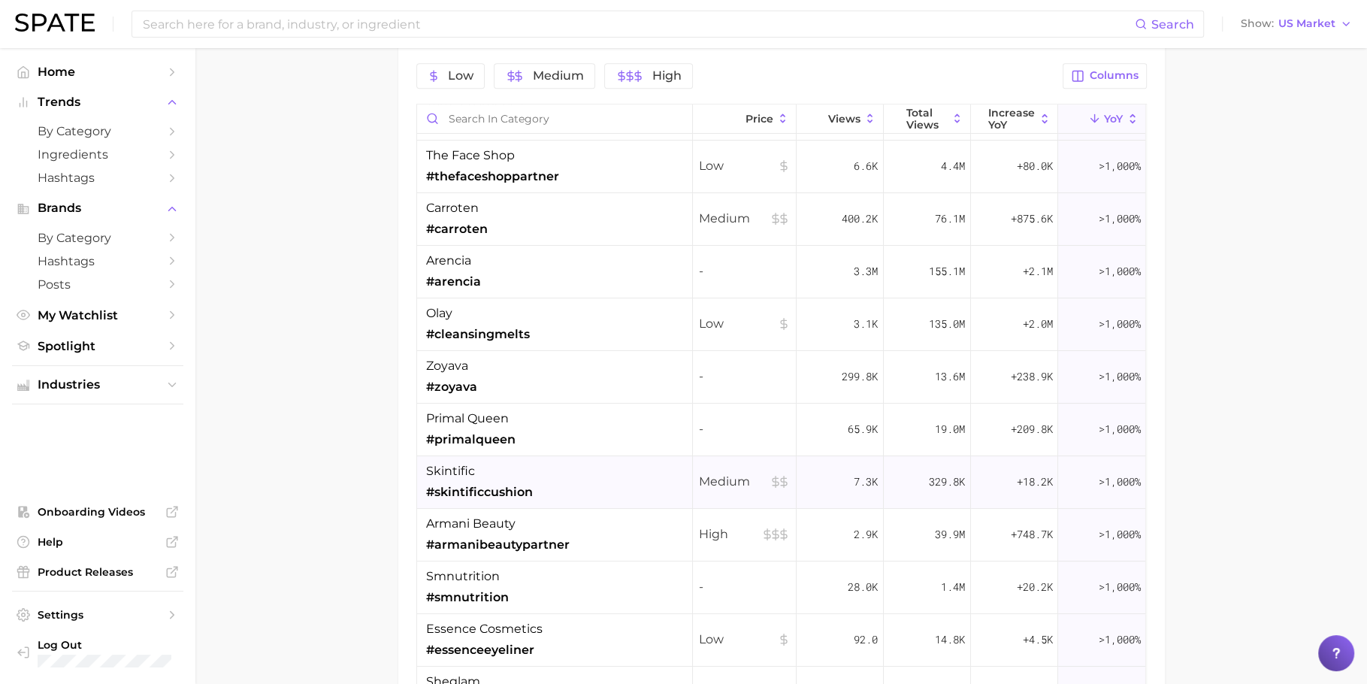
click at [528, 467] on div "skintific #skintificcushion" at bounding box center [479, 481] width 107 height 39
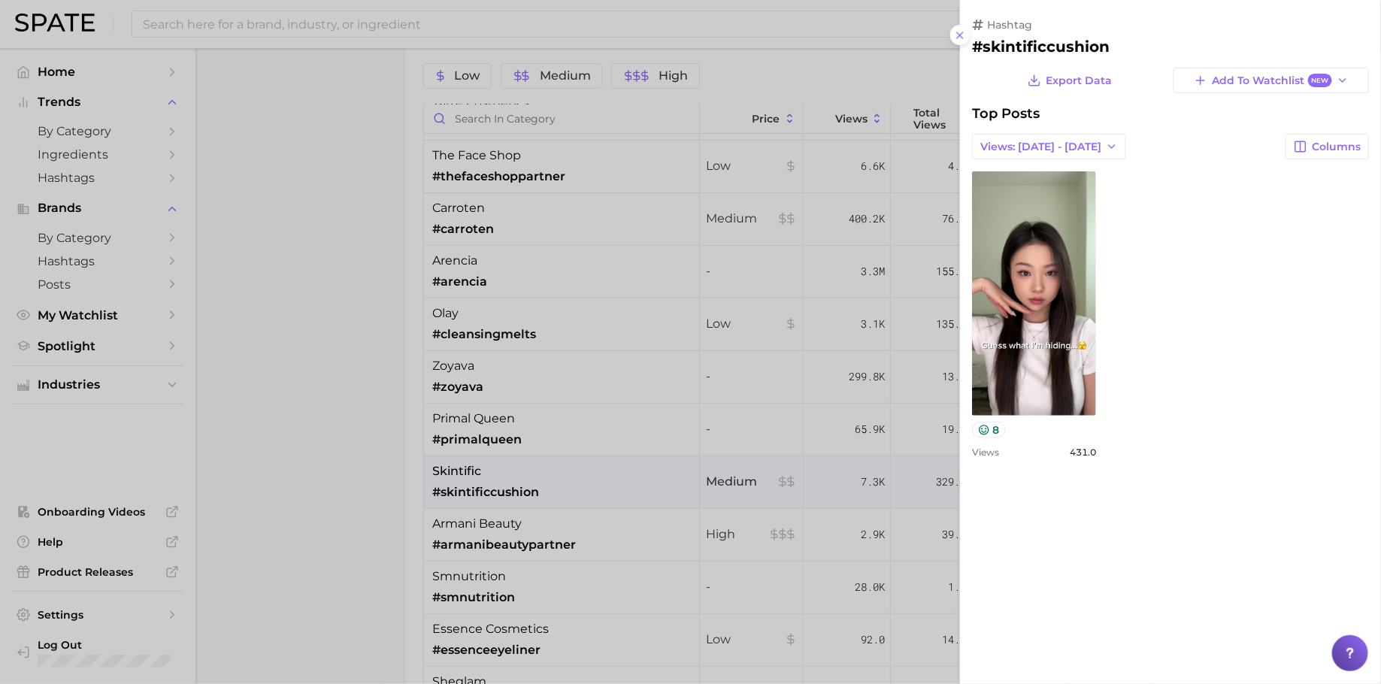
click at [631, 437] on div at bounding box center [690, 342] width 1381 height 684
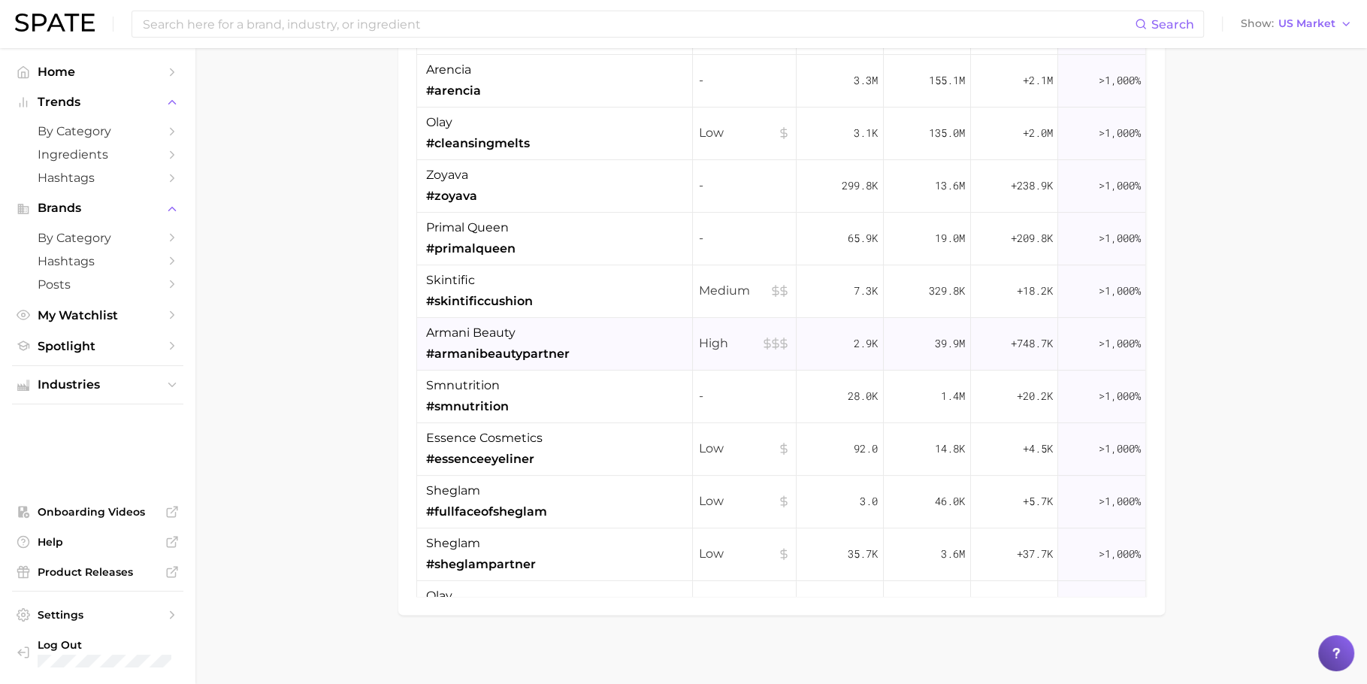
click at [576, 332] on div "armani beauty #armanibeautypartner" at bounding box center [555, 344] width 276 height 53
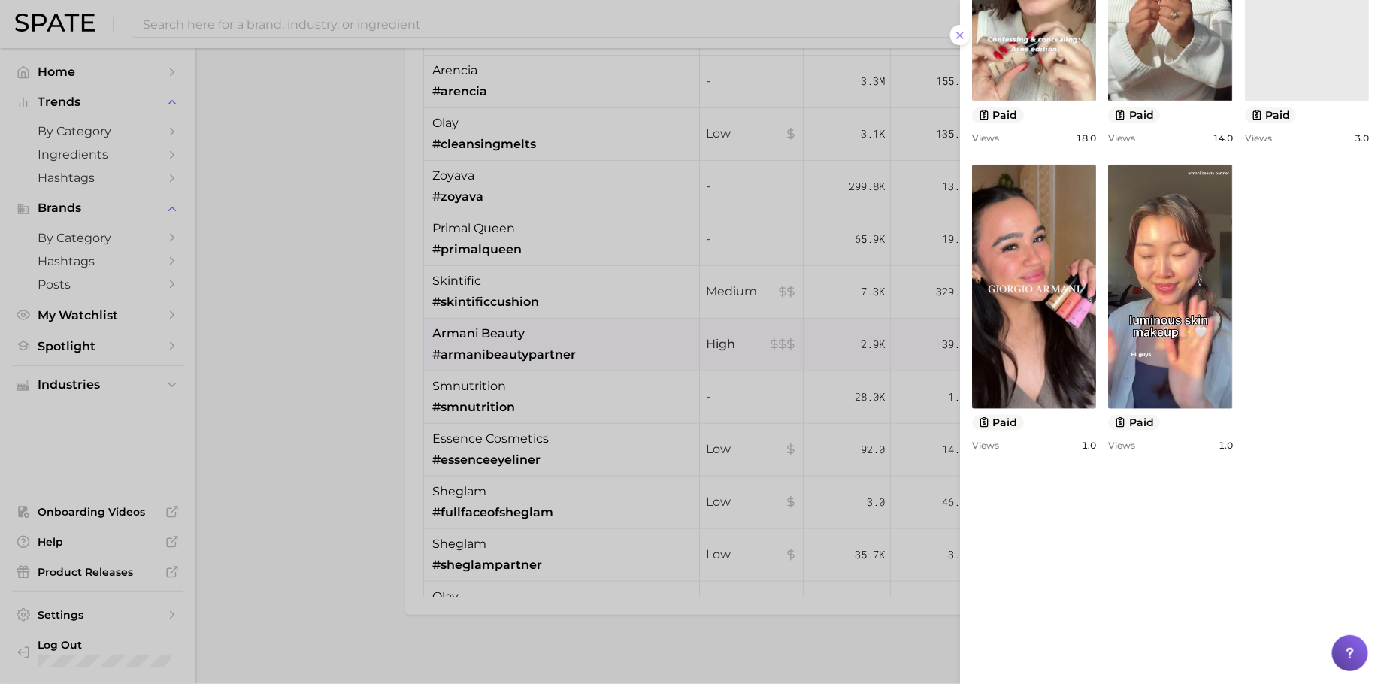
click at [741, 304] on div at bounding box center [690, 342] width 1381 height 684
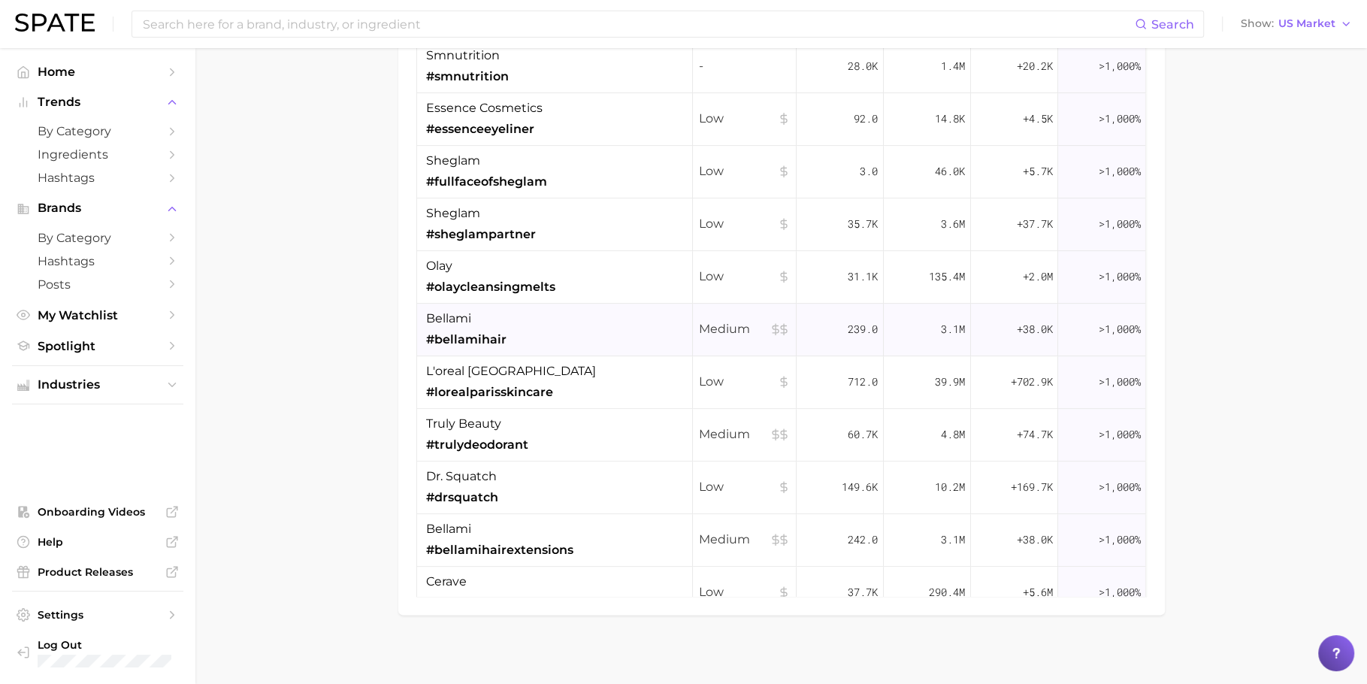
click at [580, 322] on div "bellami #bellamihair" at bounding box center [555, 330] width 276 height 53
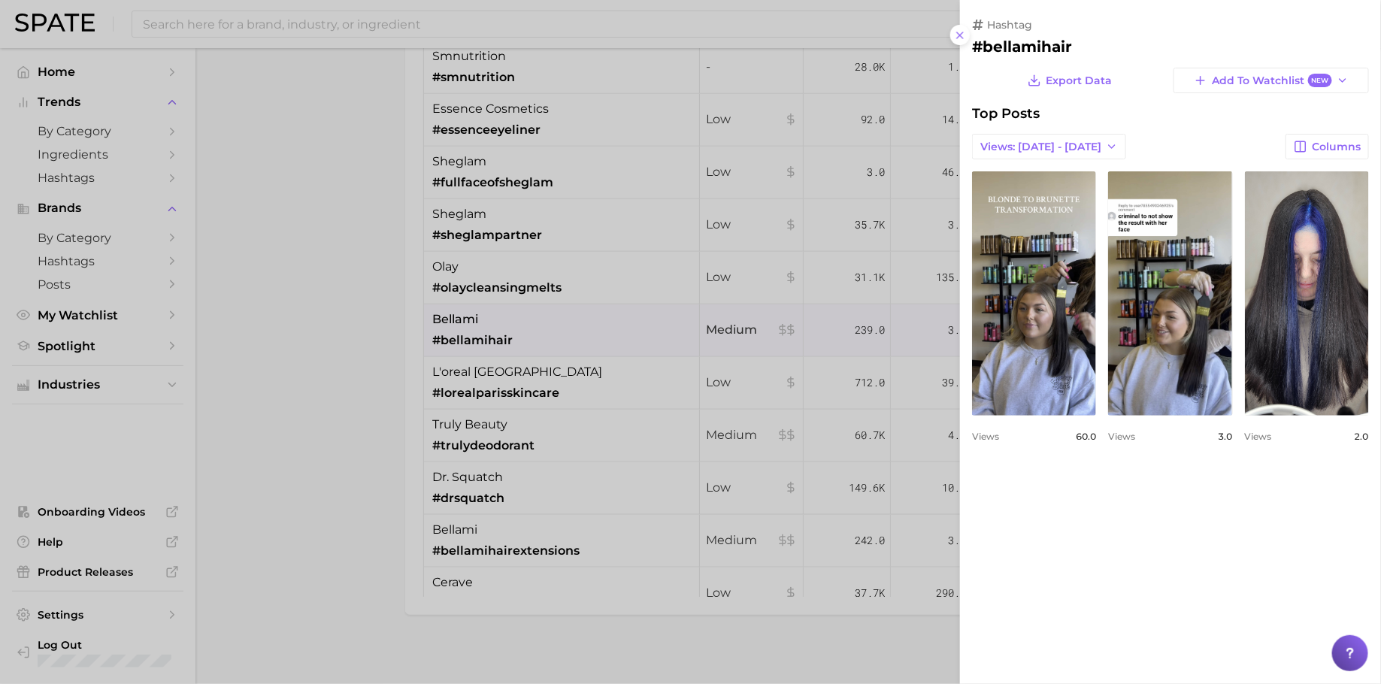
click at [580, 322] on div at bounding box center [690, 342] width 1381 height 684
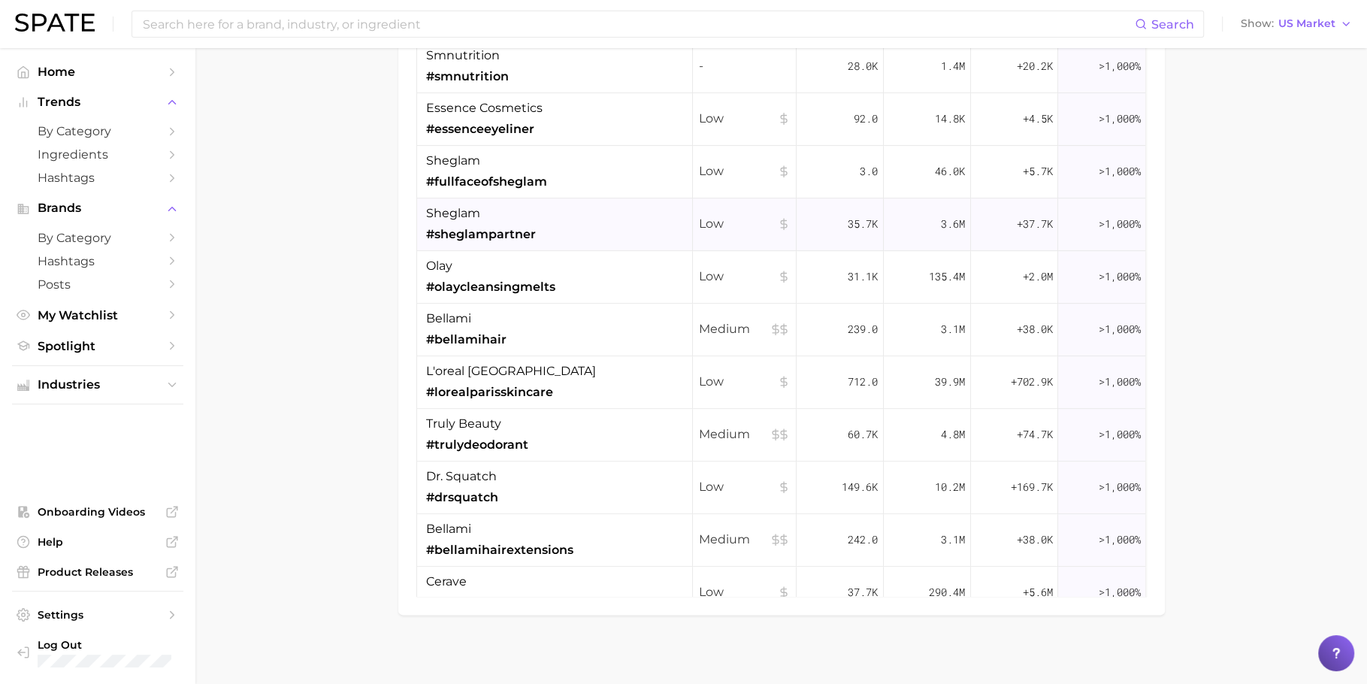
click at [562, 226] on div "sheglam #sheglampartner" at bounding box center [555, 224] width 276 height 53
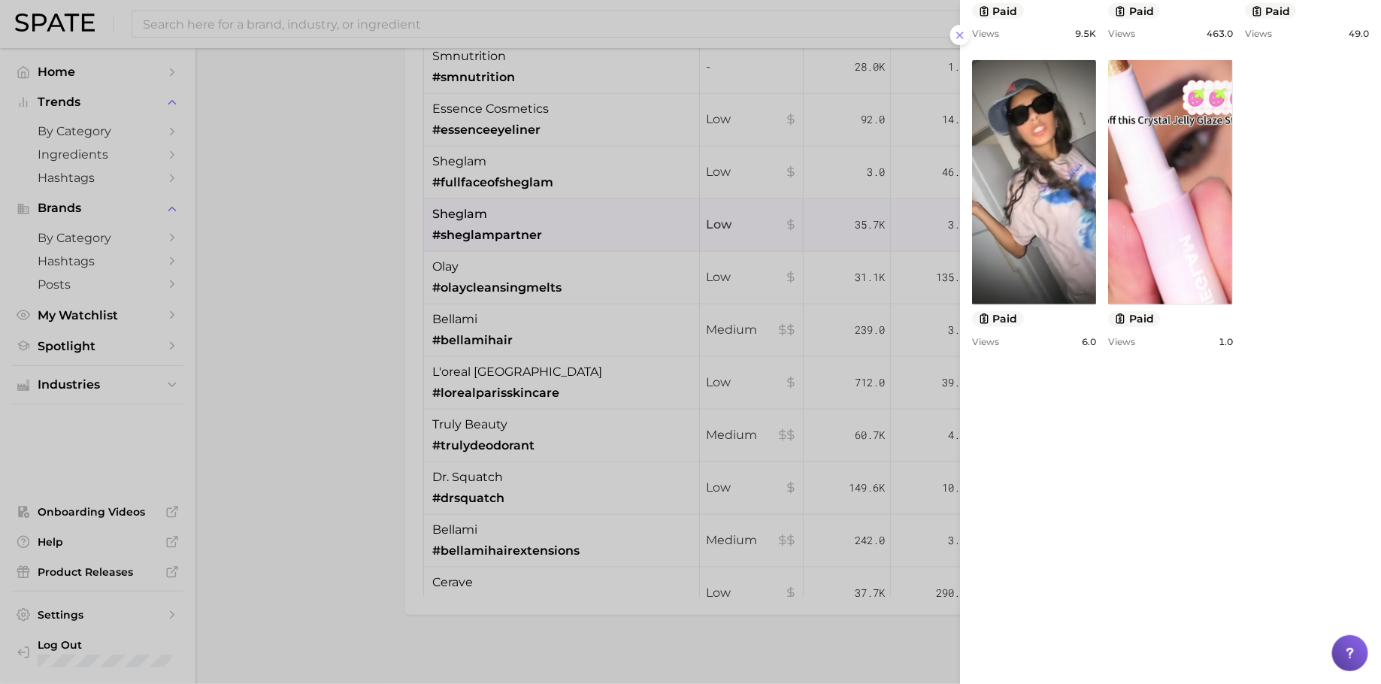
click at [789, 331] on div at bounding box center [690, 342] width 1381 height 684
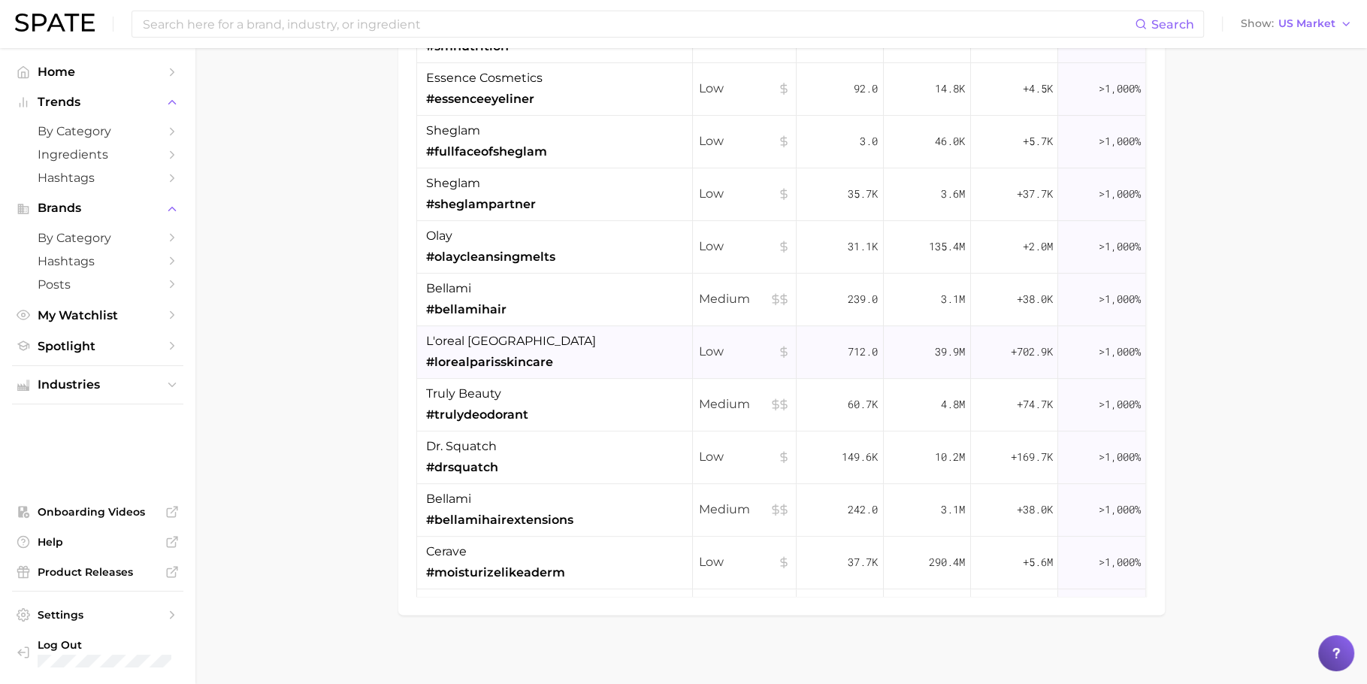
click at [568, 357] on div "l'oreal paris #lorealparisskincare" at bounding box center [555, 352] width 276 height 53
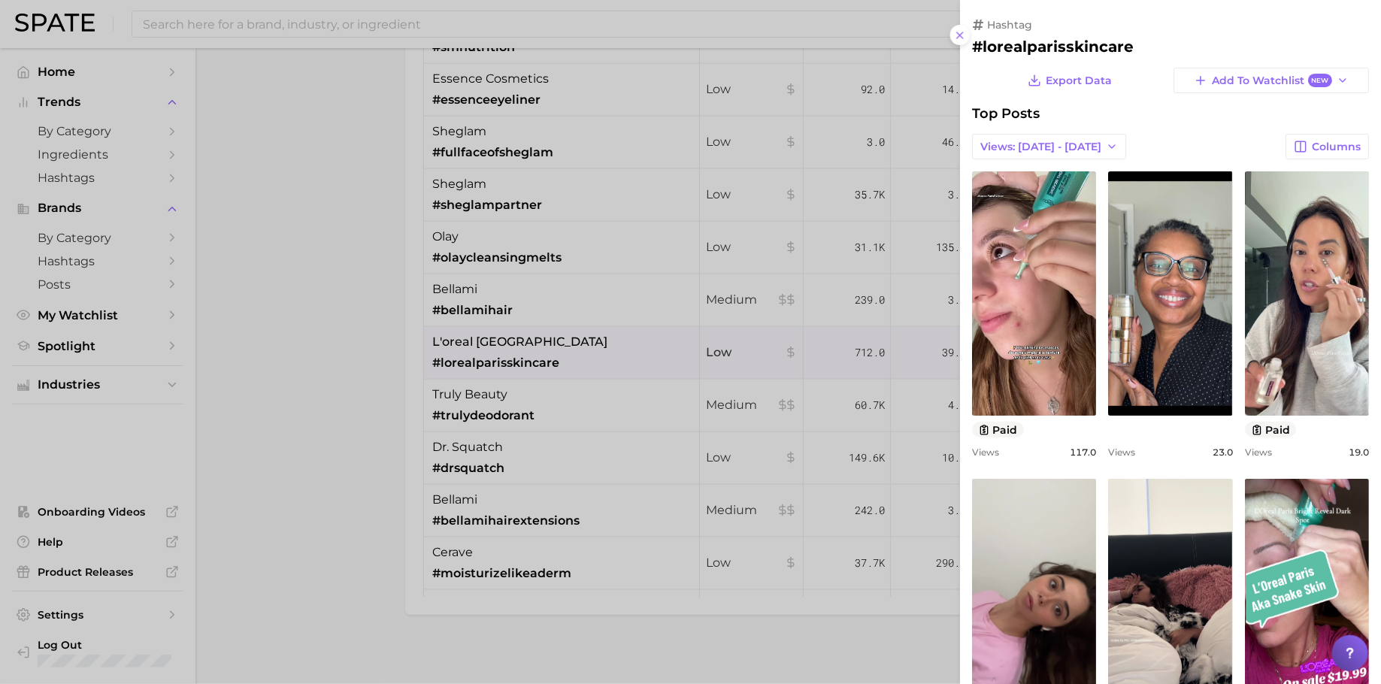
click at [646, 354] on div at bounding box center [690, 342] width 1381 height 684
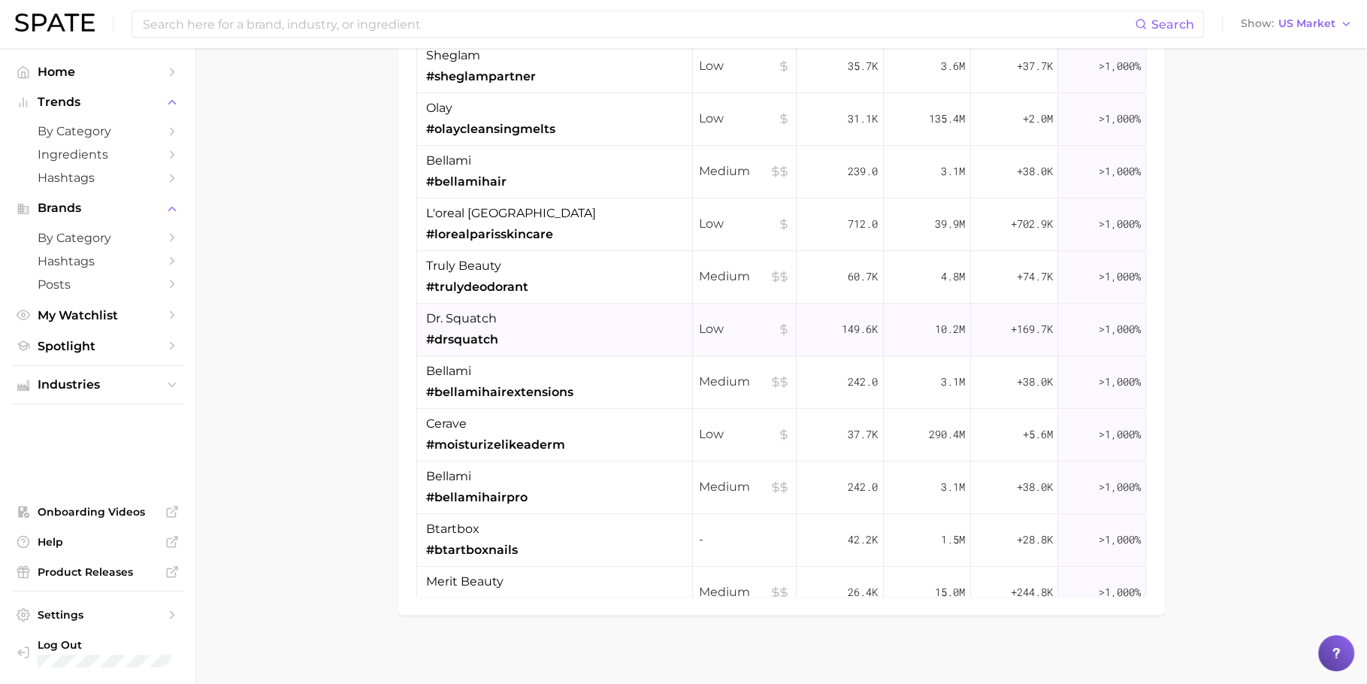
click at [567, 325] on div "dr. squatch #drsquatch" at bounding box center [555, 330] width 276 height 53
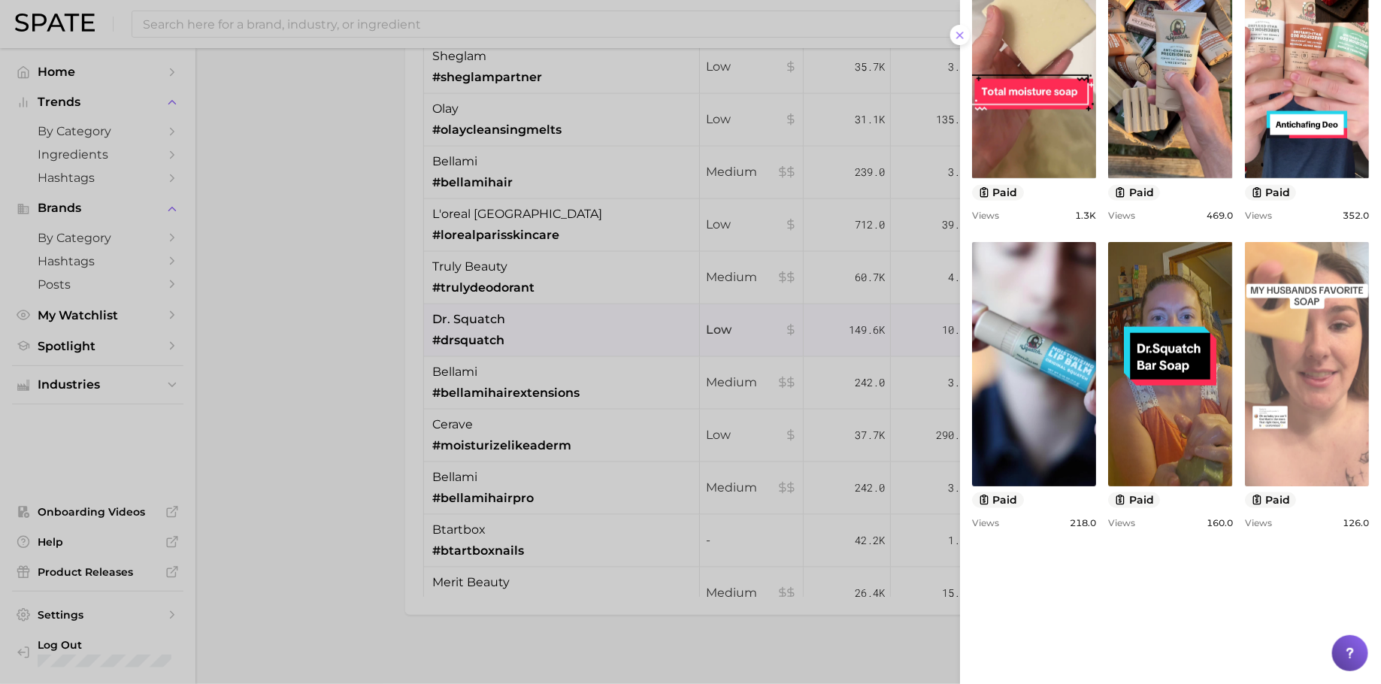
scroll to position [144, 0]
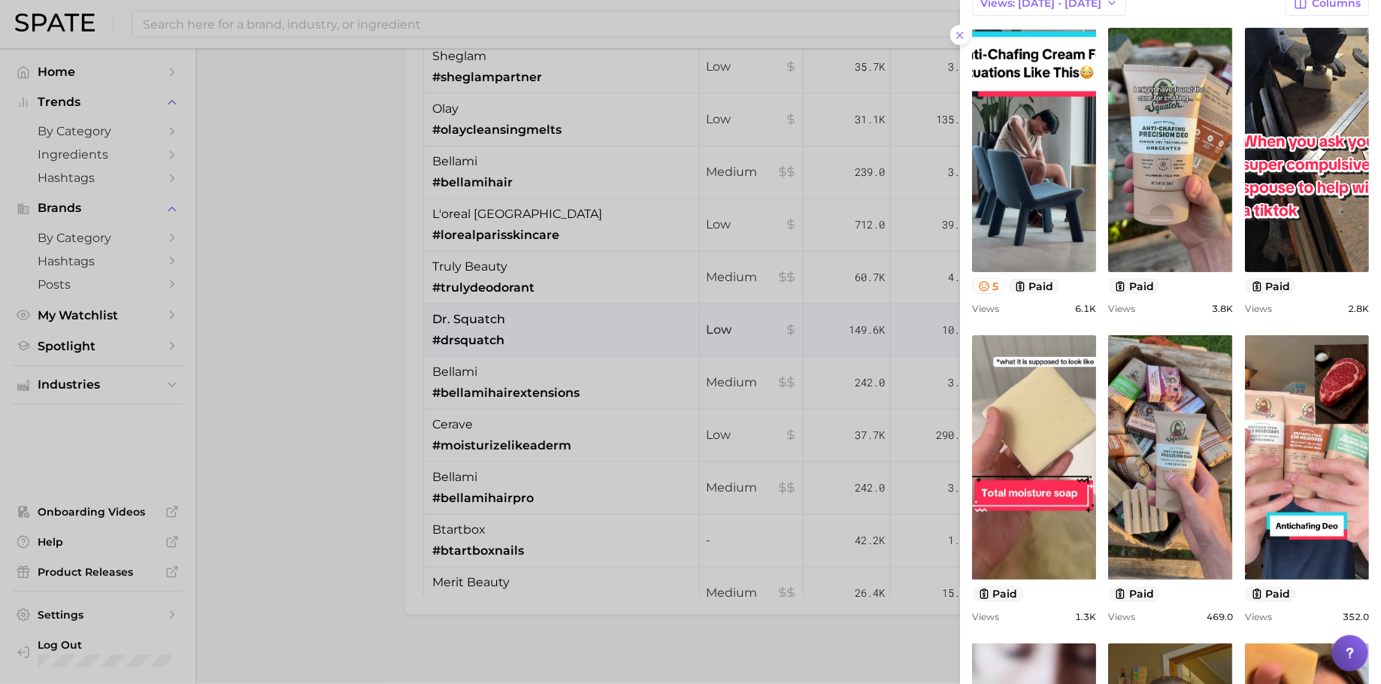
click at [320, 414] on div at bounding box center [690, 342] width 1381 height 684
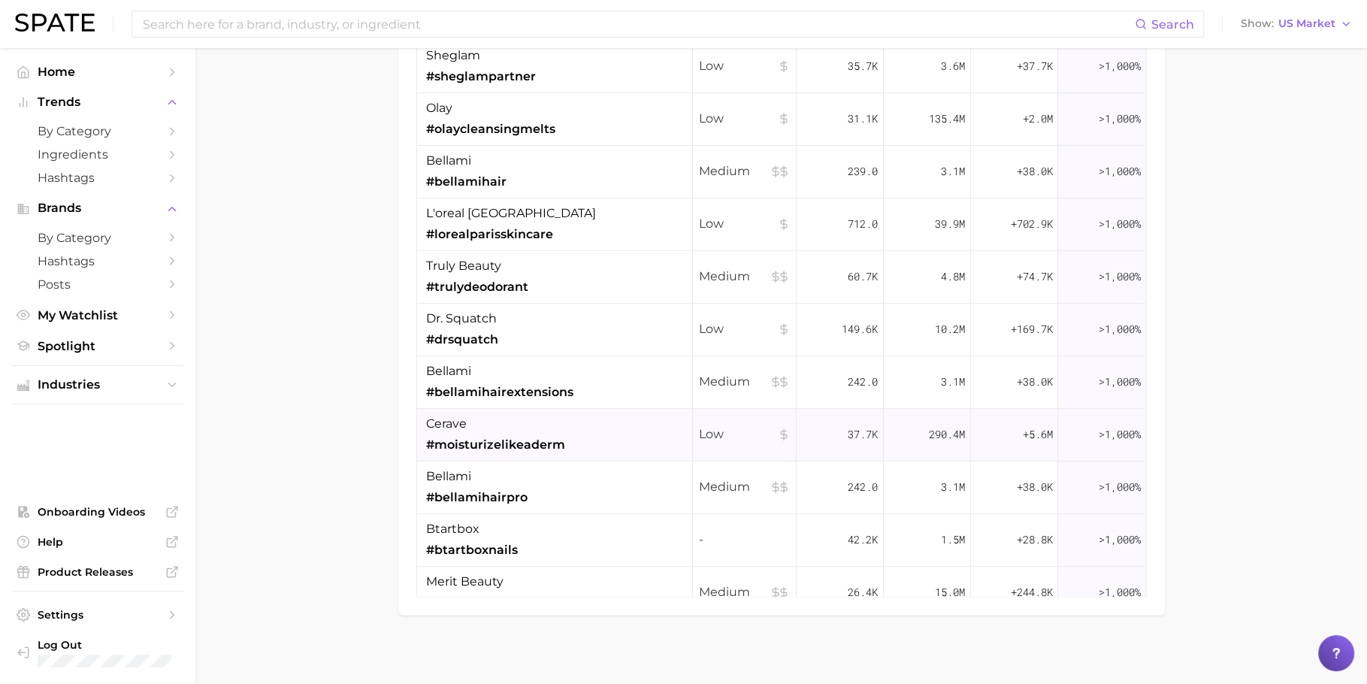
click at [589, 436] on div "cerave #moisturizelikeaderm" at bounding box center [555, 435] width 276 height 53
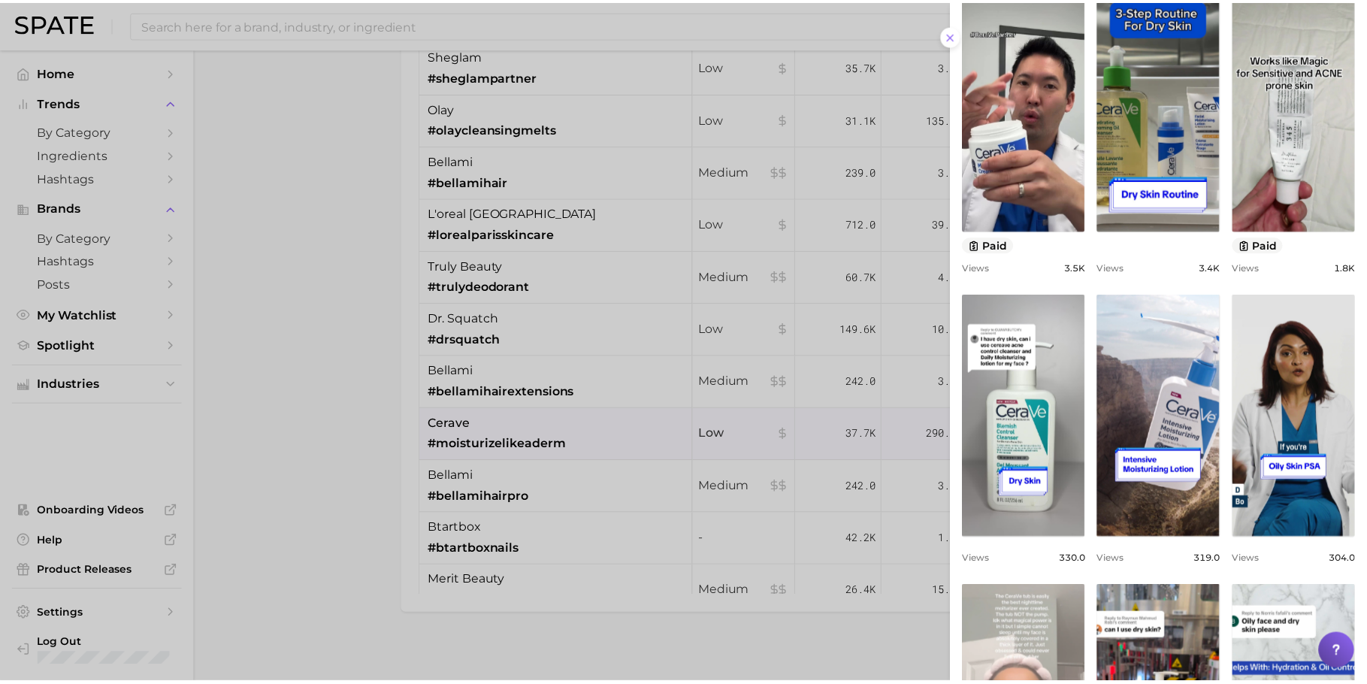
scroll to position [0, 0]
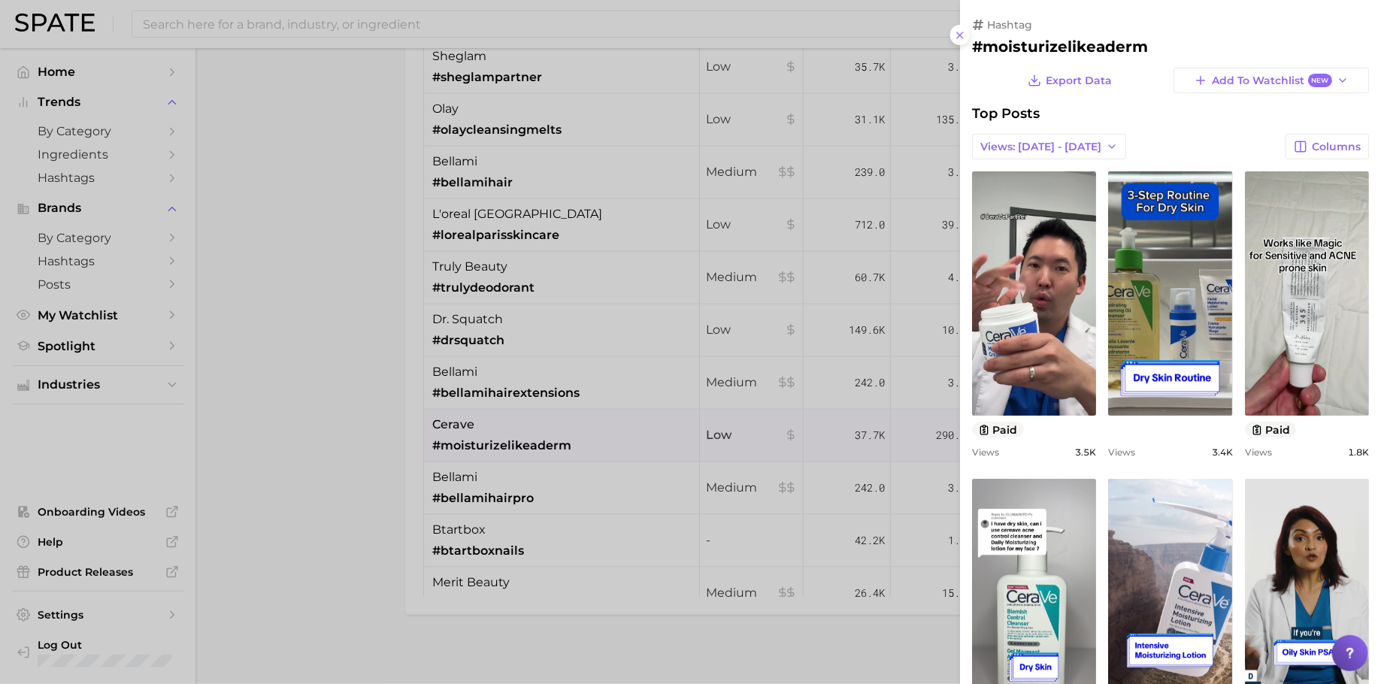
click at [386, 382] on div at bounding box center [690, 342] width 1381 height 684
